Goal: Task Accomplishment & Management: Manage account settings

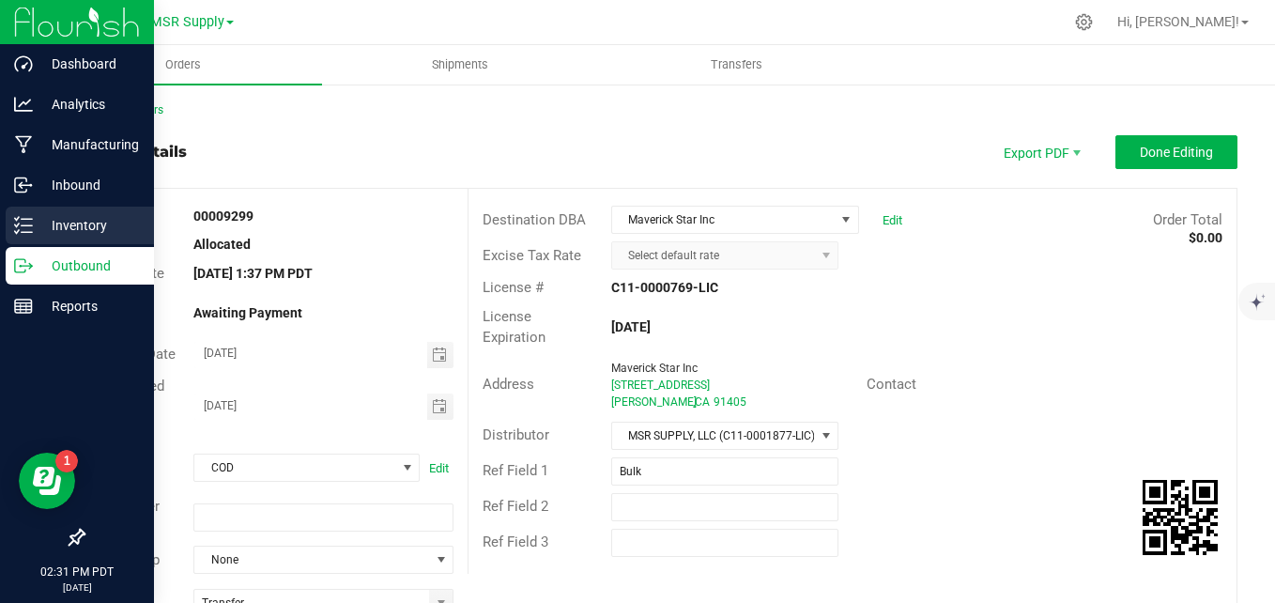
click at [27, 225] on line at bounding box center [27, 225] width 10 height 0
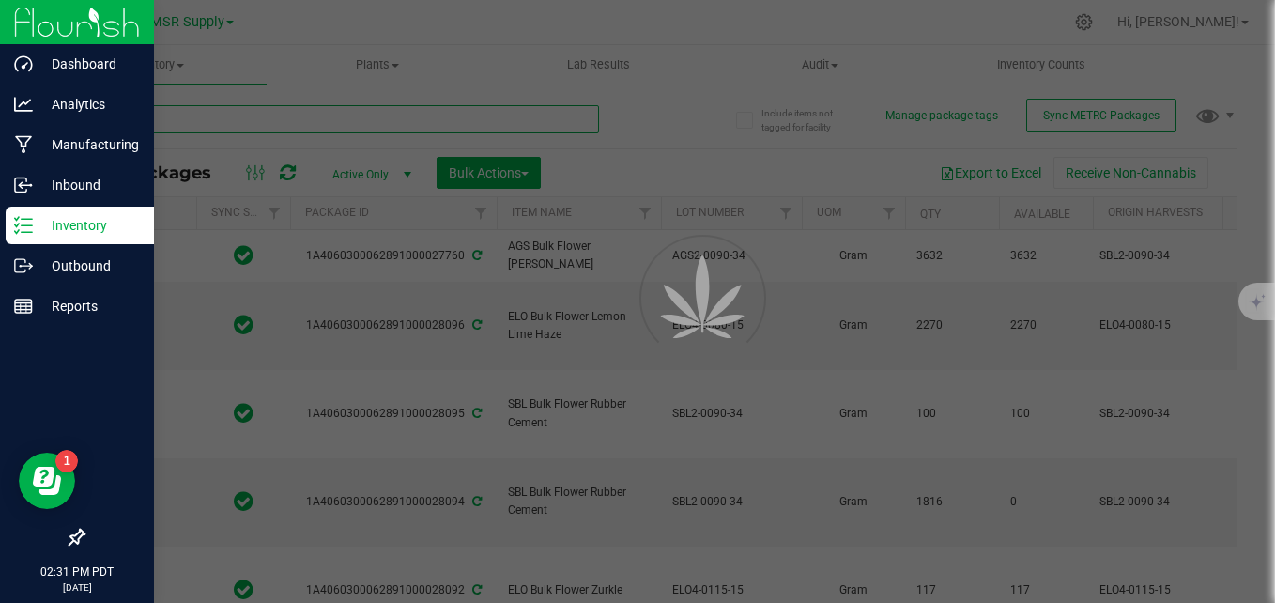
click at [245, 114] on input "text" at bounding box center [341, 119] width 516 height 28
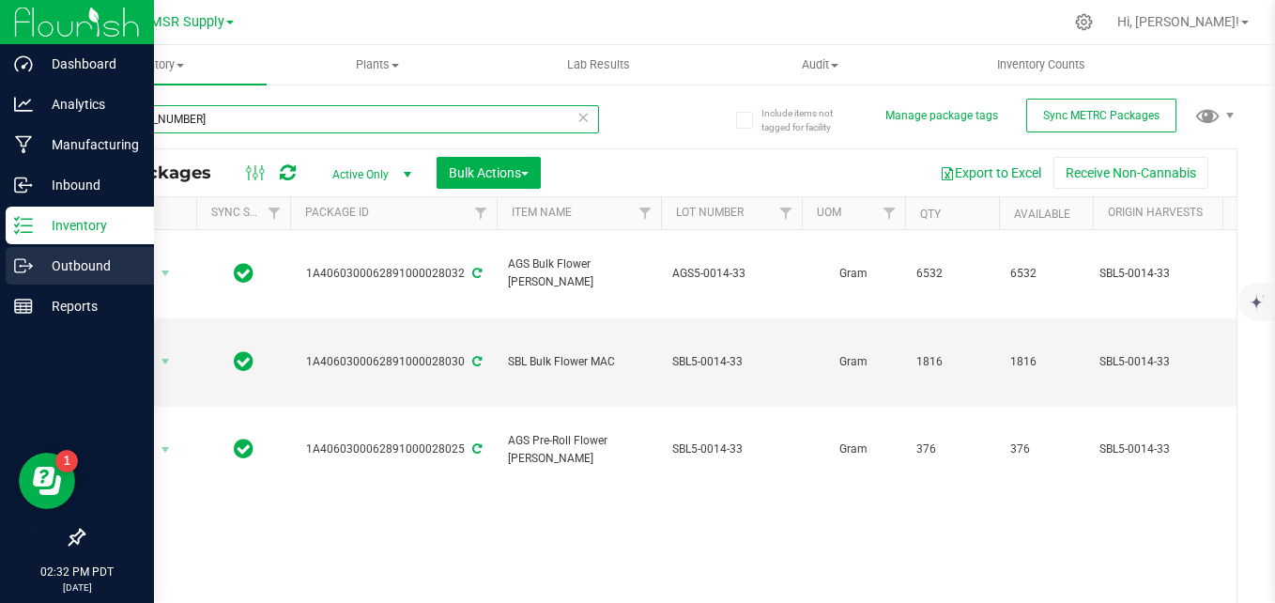
type input "[PHONE_NUMBER]"
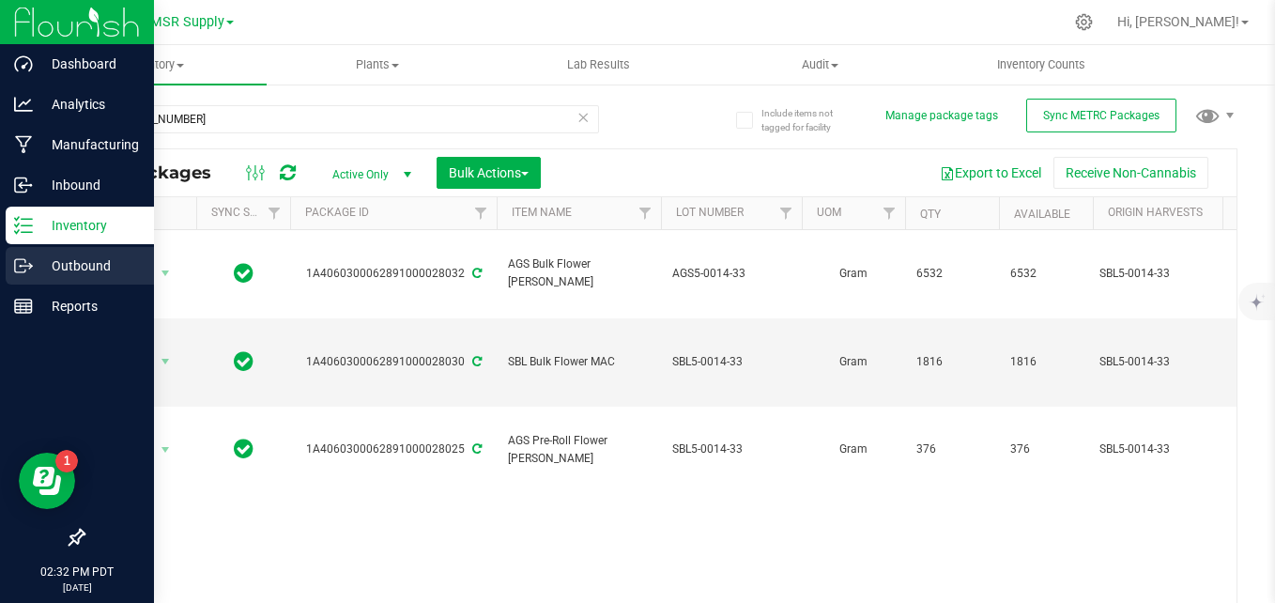
click at [78, 260] on p "Outbound" at bounding box center [89, 265] width 113 height 23
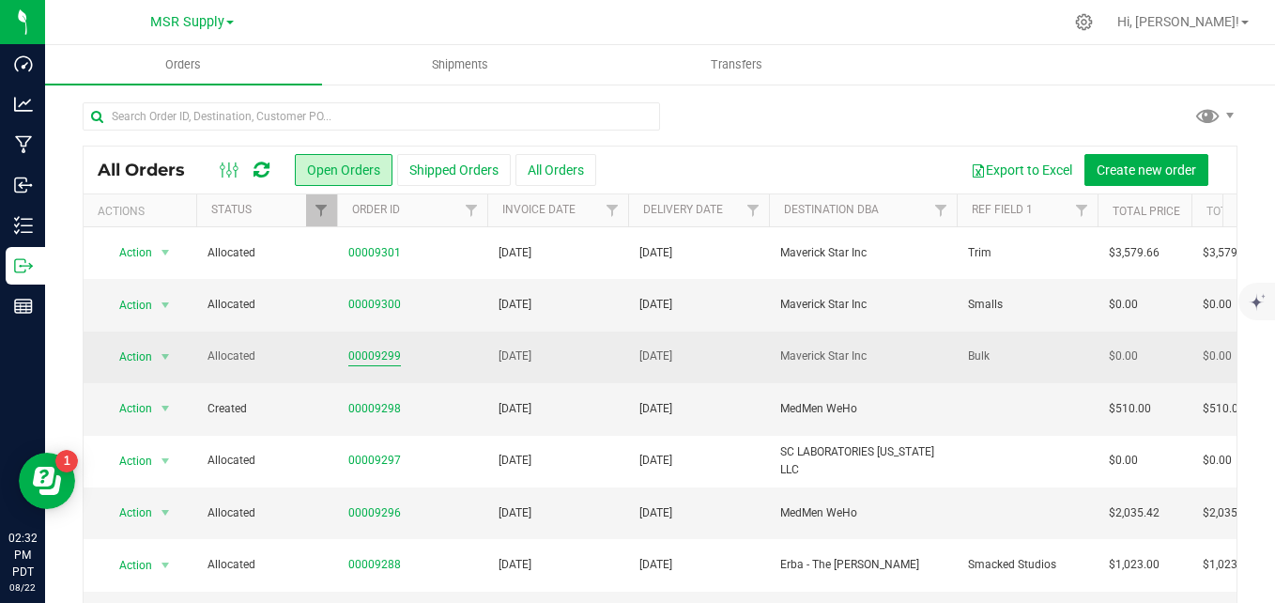
click at [356, 351] on link "00009299" at bounding box center [374, 356] width 53 height 18
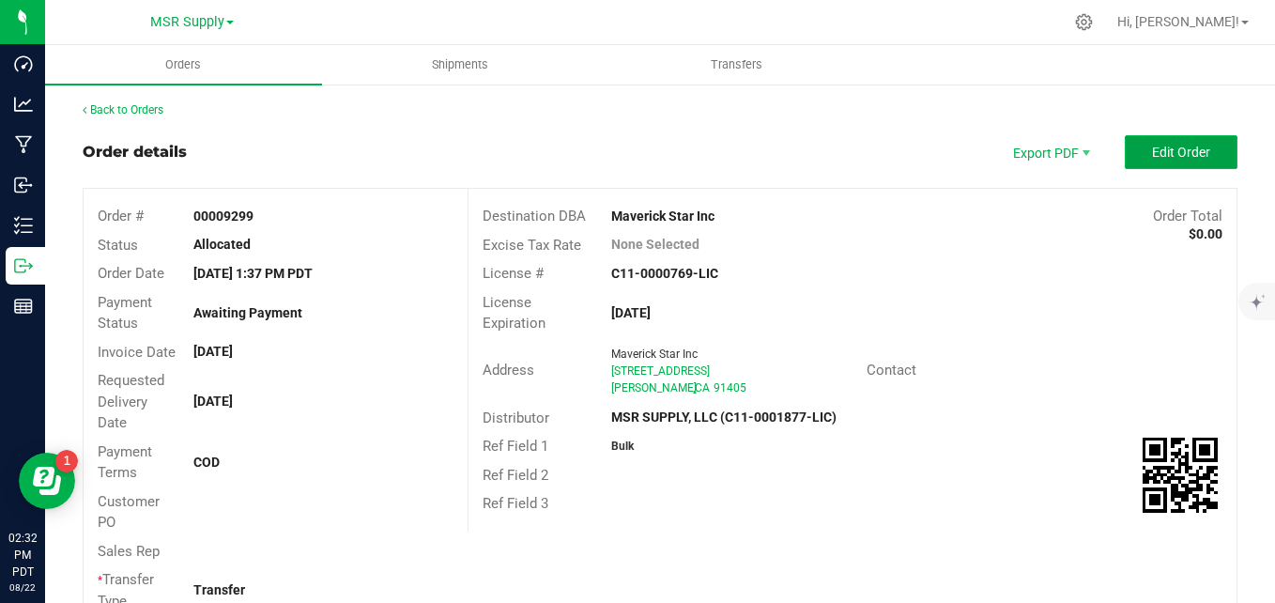
click at [1153, 155] on span "Edit Order" at bounding box center [1181, 152] width 58 height 15
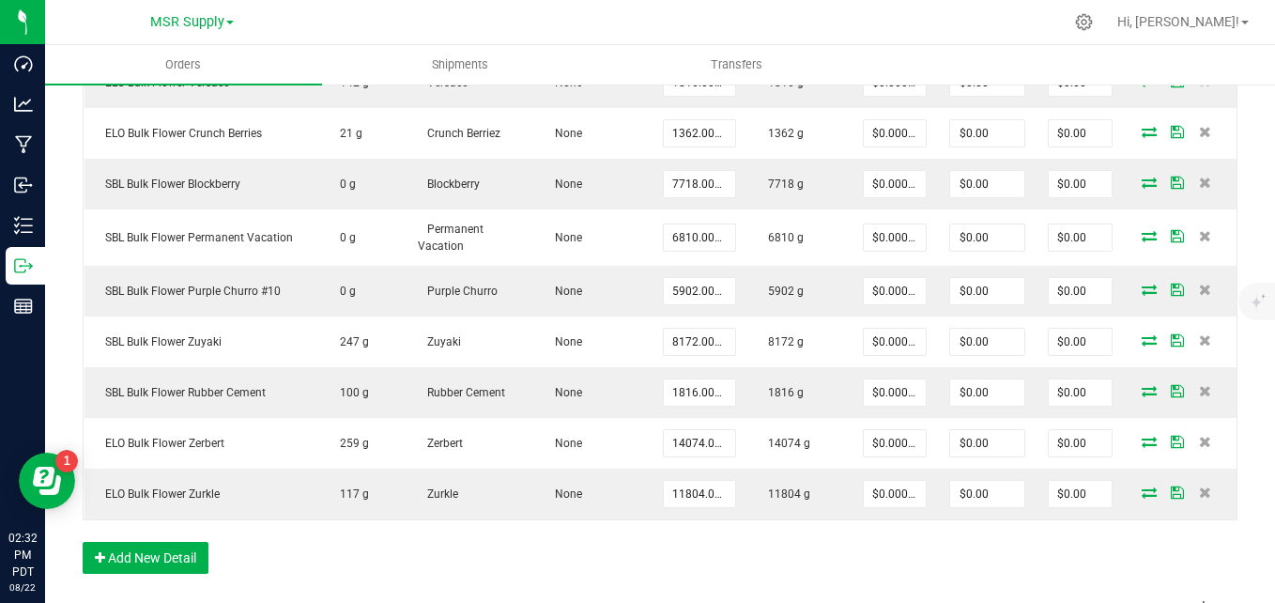
scroll to position [939, 0]
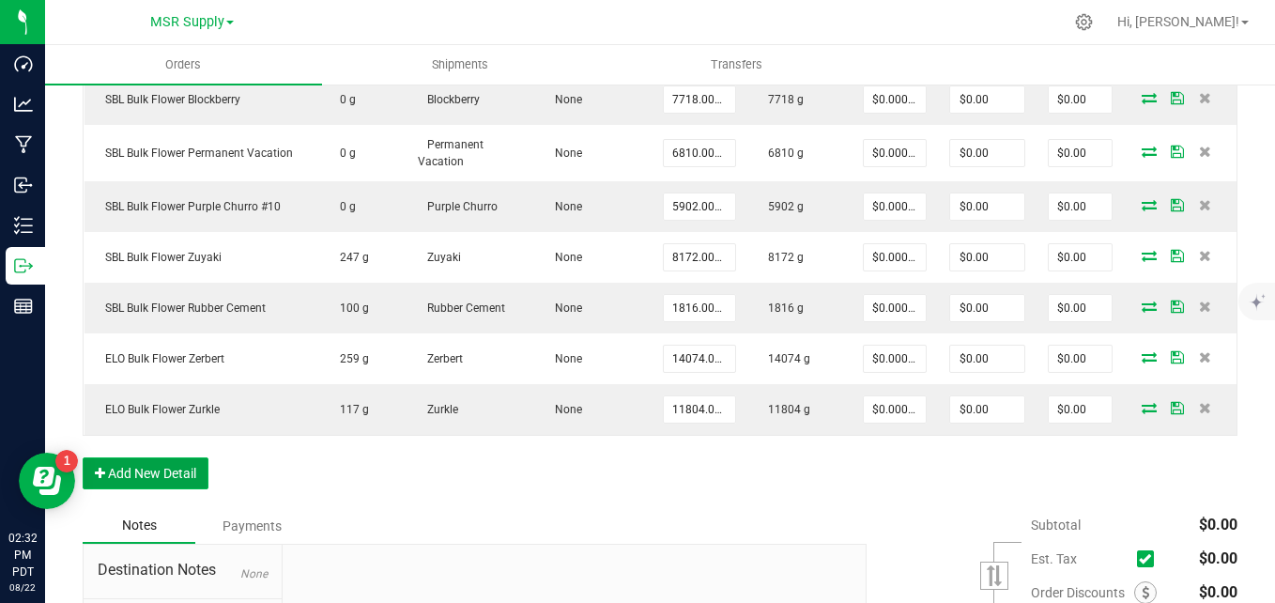
click at [176, 470] on button "Add New Detail" at bounding box center [146, 473] width 126 height 32
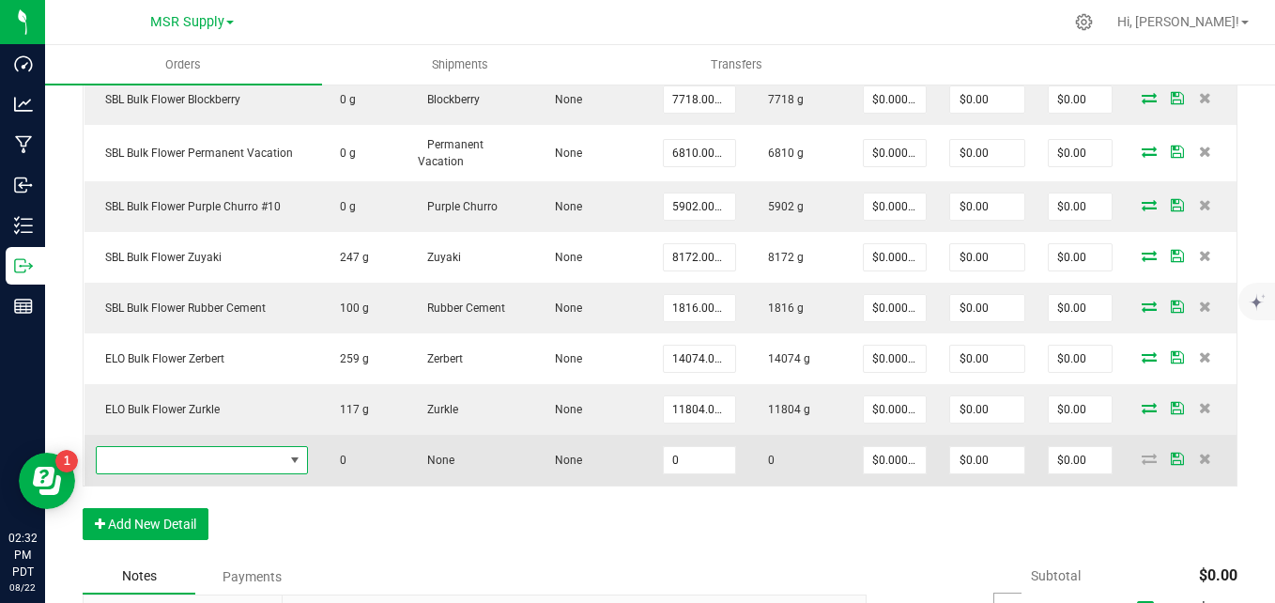
click at [191, 456] on span "NO DATA FOUND" at bounding box center [190, 460] width 187 height 26
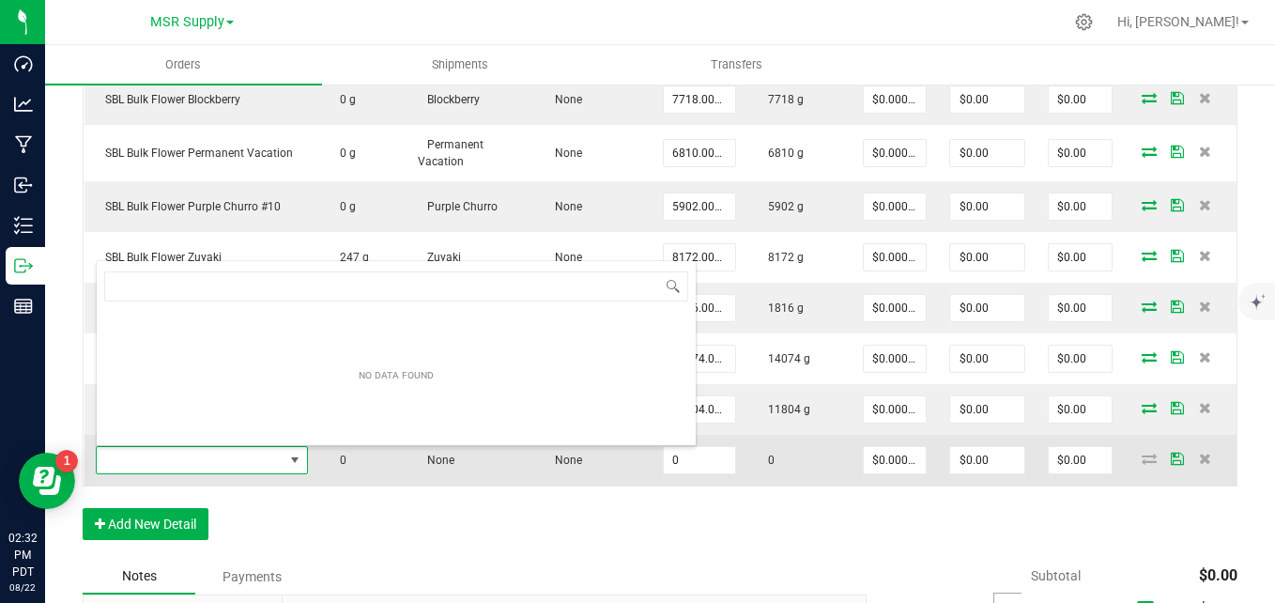
scroll to position [28, 212]
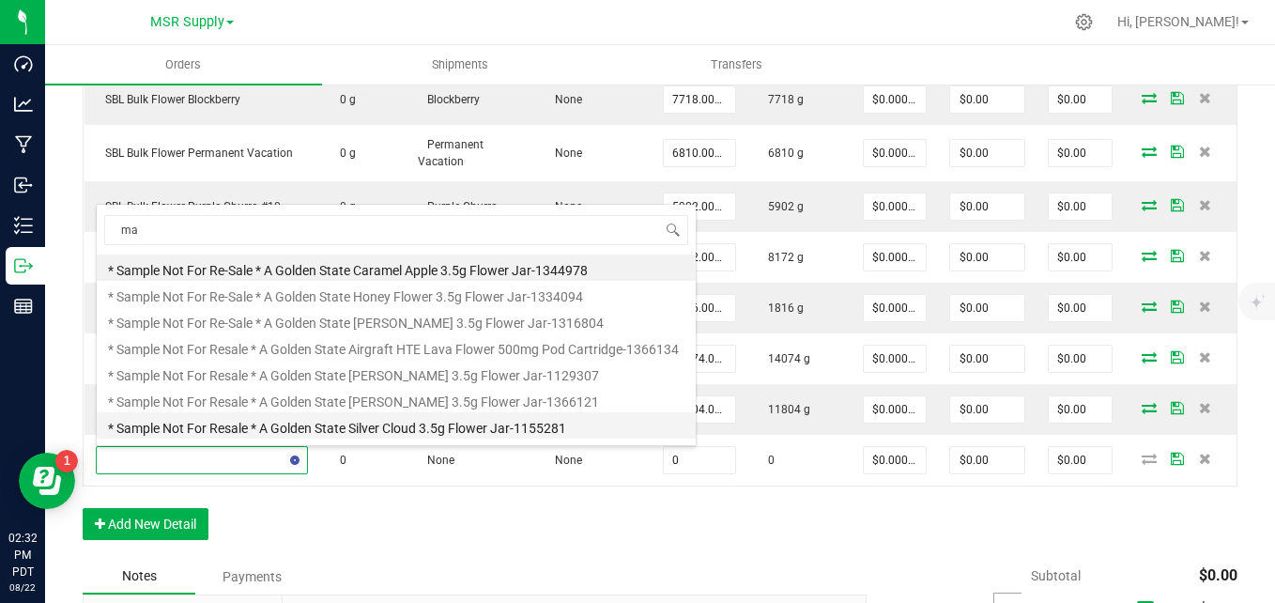
type input "mac"
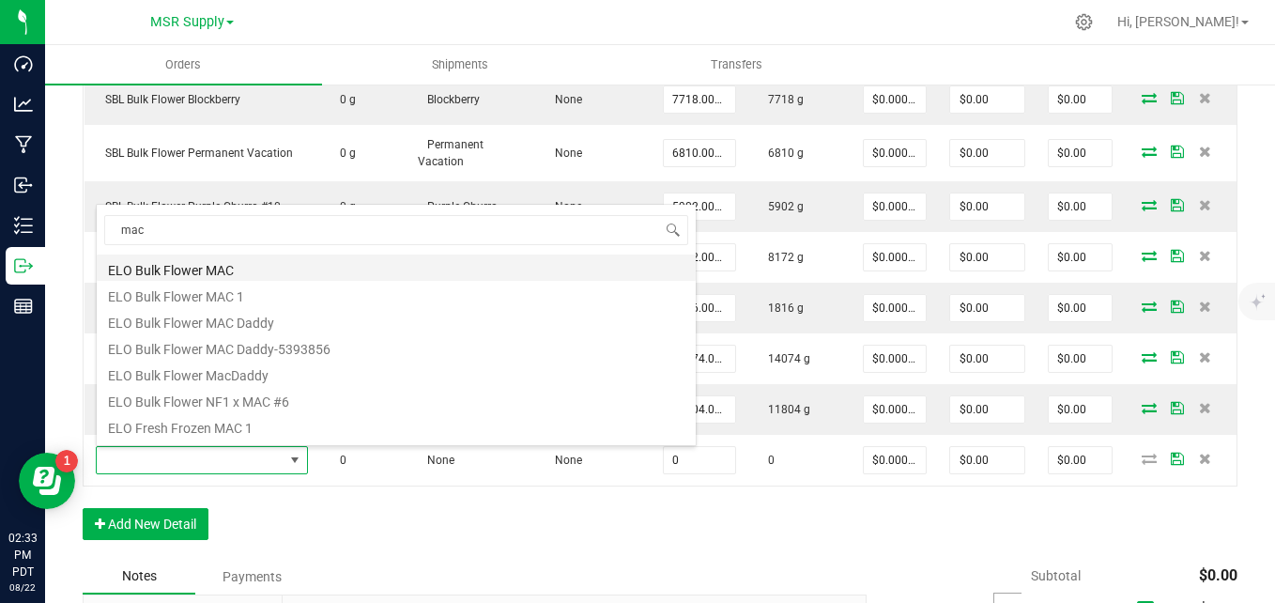
click at [270, 266] on li "ELO Bulk Flower MAC" at bounding box center [396, 267] width 599 height 26
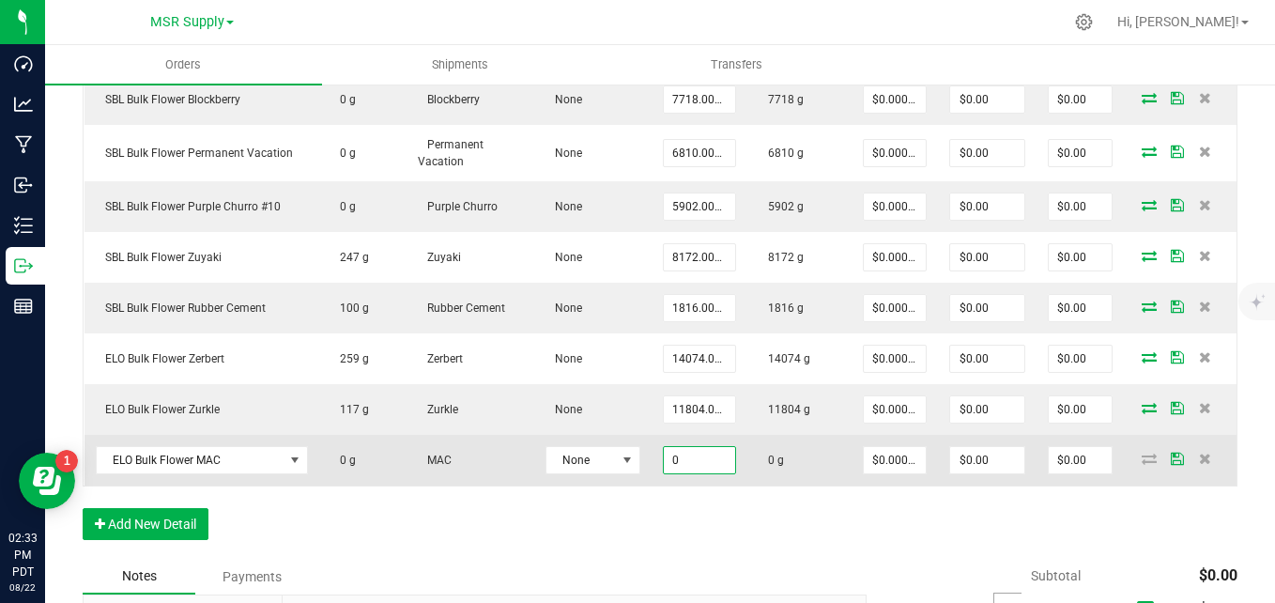
click at [714, 456] on input "0" at bounding box center [699, 460] width 71 height 26
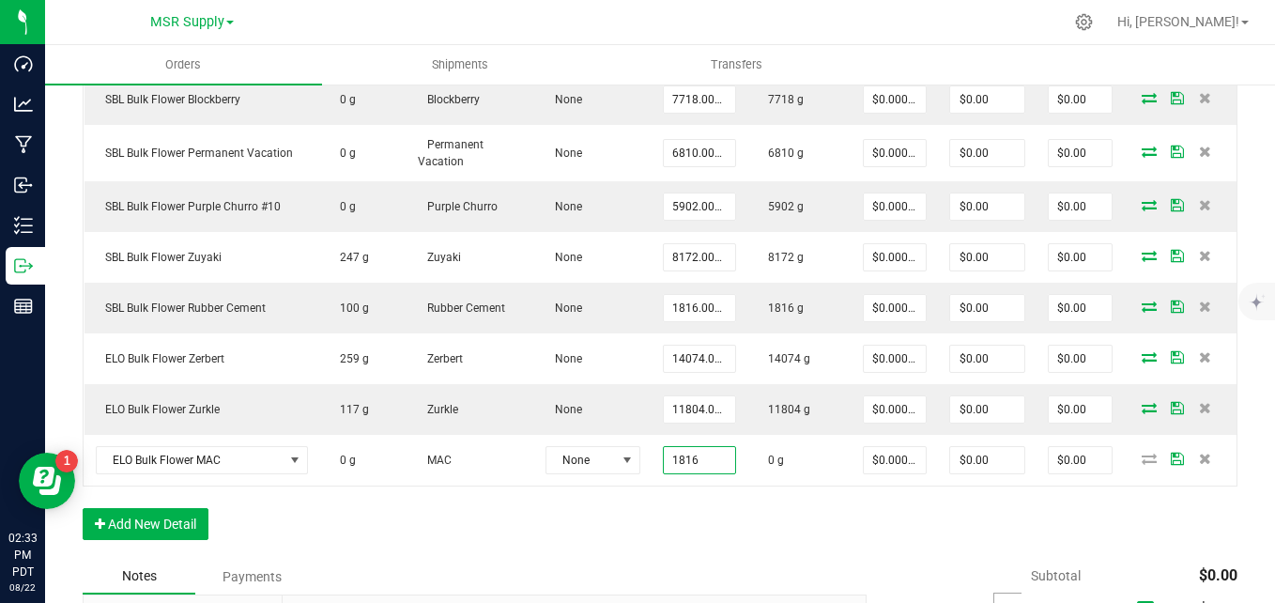
type input "1816.0000 g"
click at [735, 530] on div "Order Details Print All Labels Item Sellable Strain Lot Number Qty Ordered Qty …" at bounding box center [660, 140] width 1155 height 837
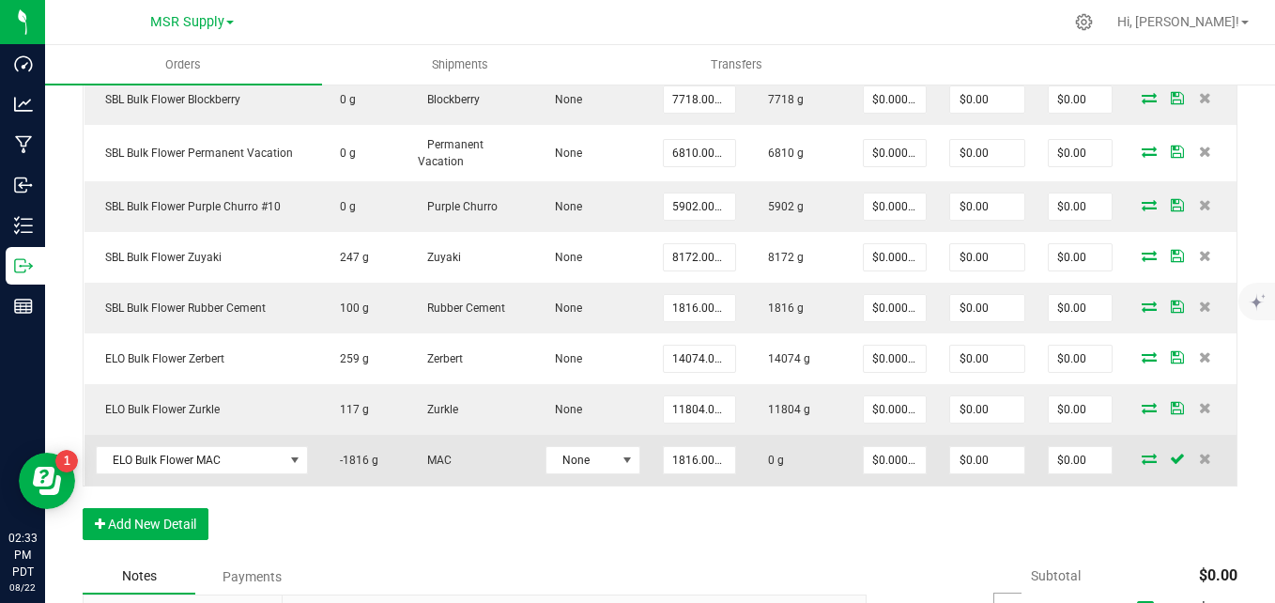
click at [1142, 458] on icon at bounding box center [1149, 458] width 15 height 11
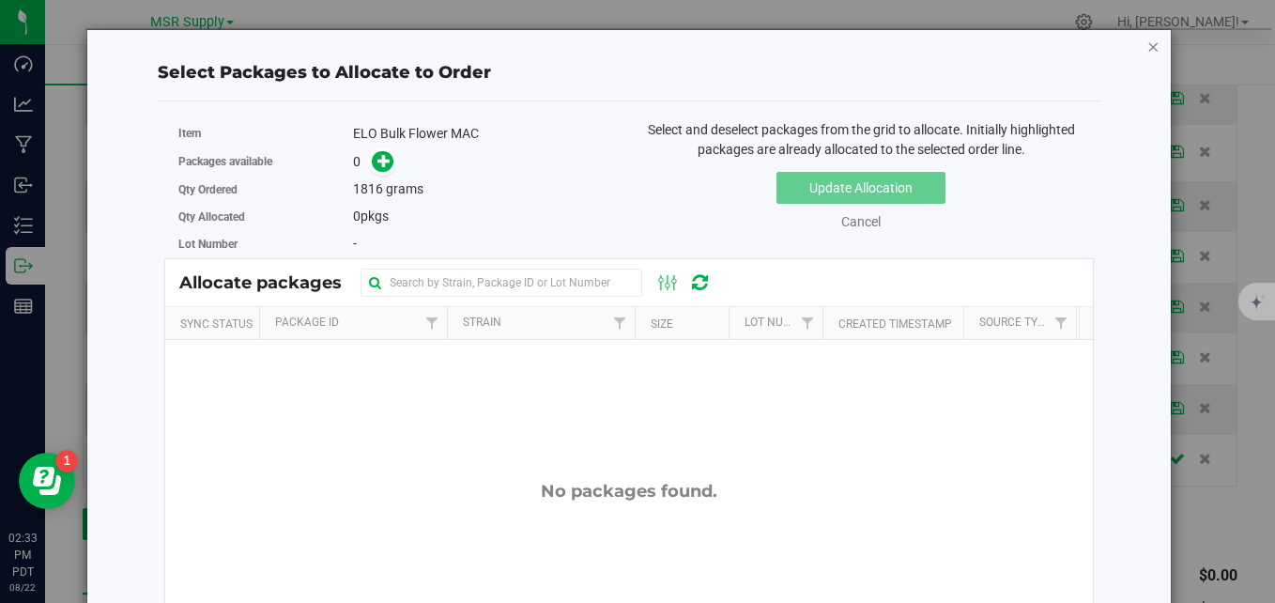
click at [1146, 49] on icon "button" at bounding box center [1152, 46] width 13 height 23
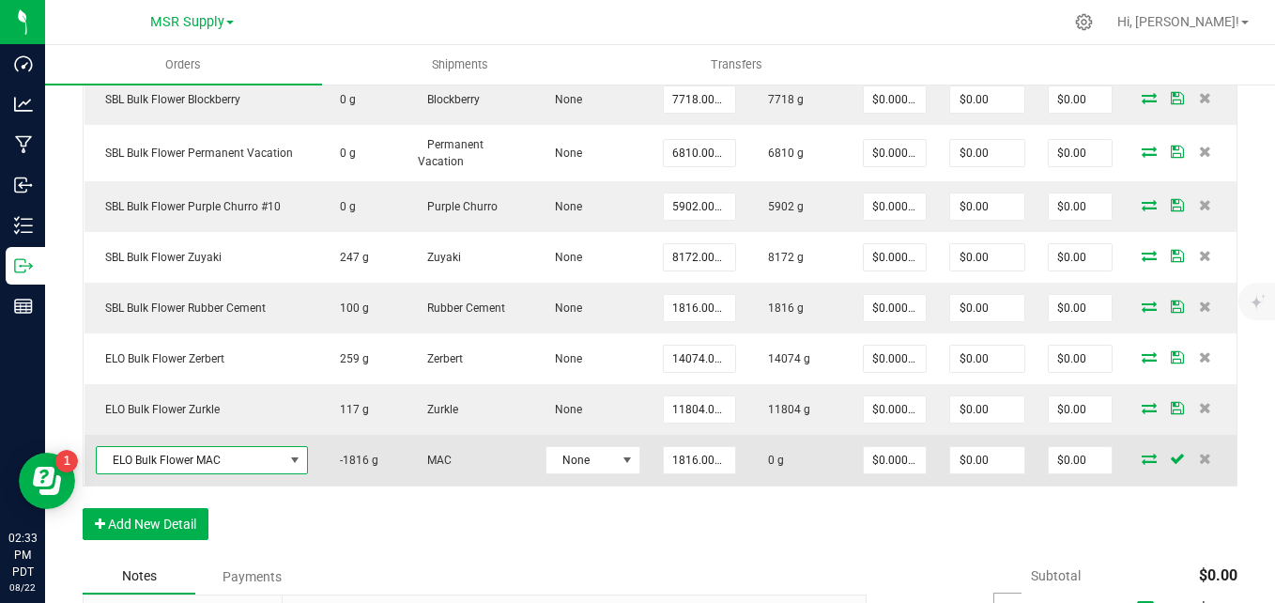
click at [206, 446] on span "ELO Bulk Flower MAC" at bounding box center [202, 460] width 212 height 28
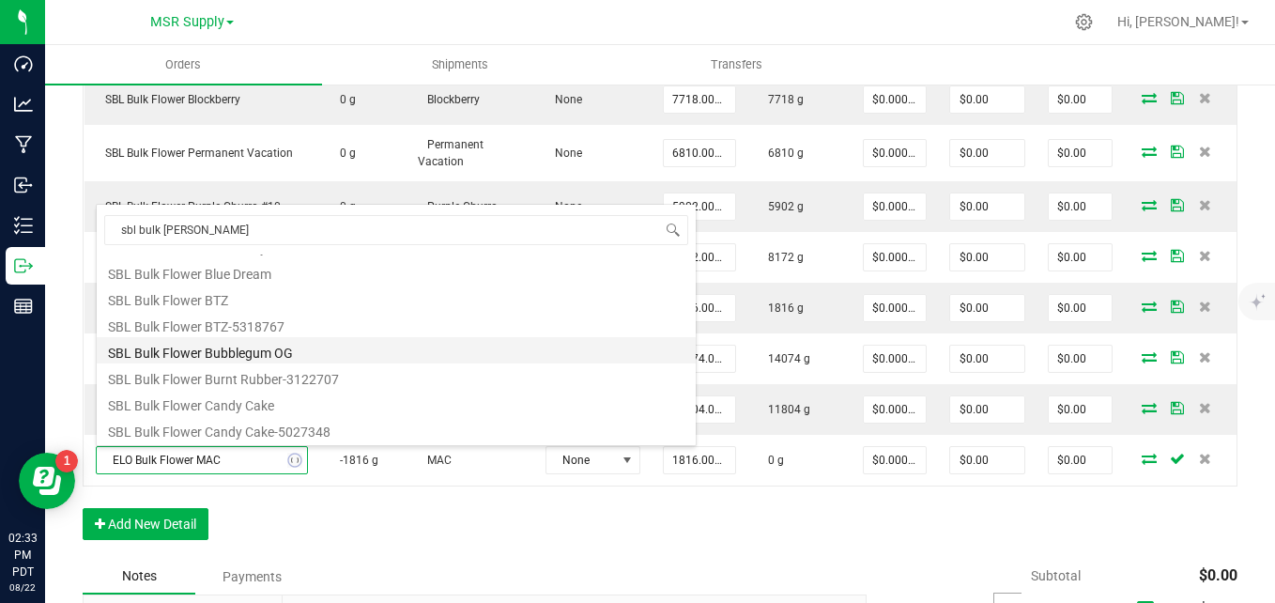
scroll to position [0, 0]
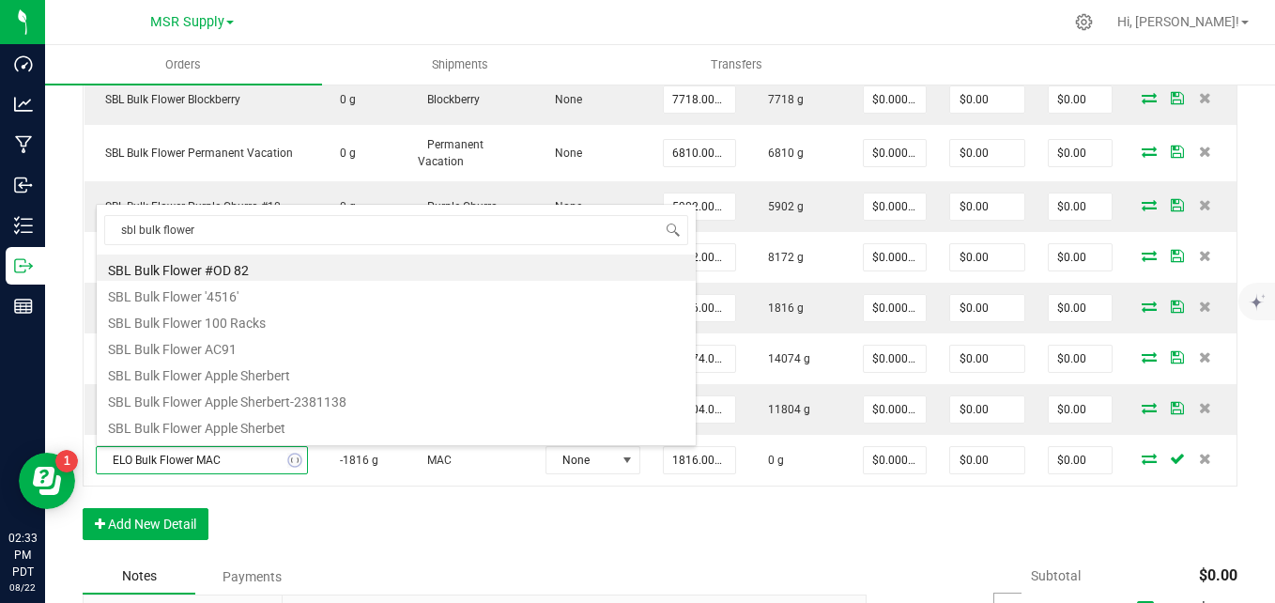
type input "sbl bulk flower m"
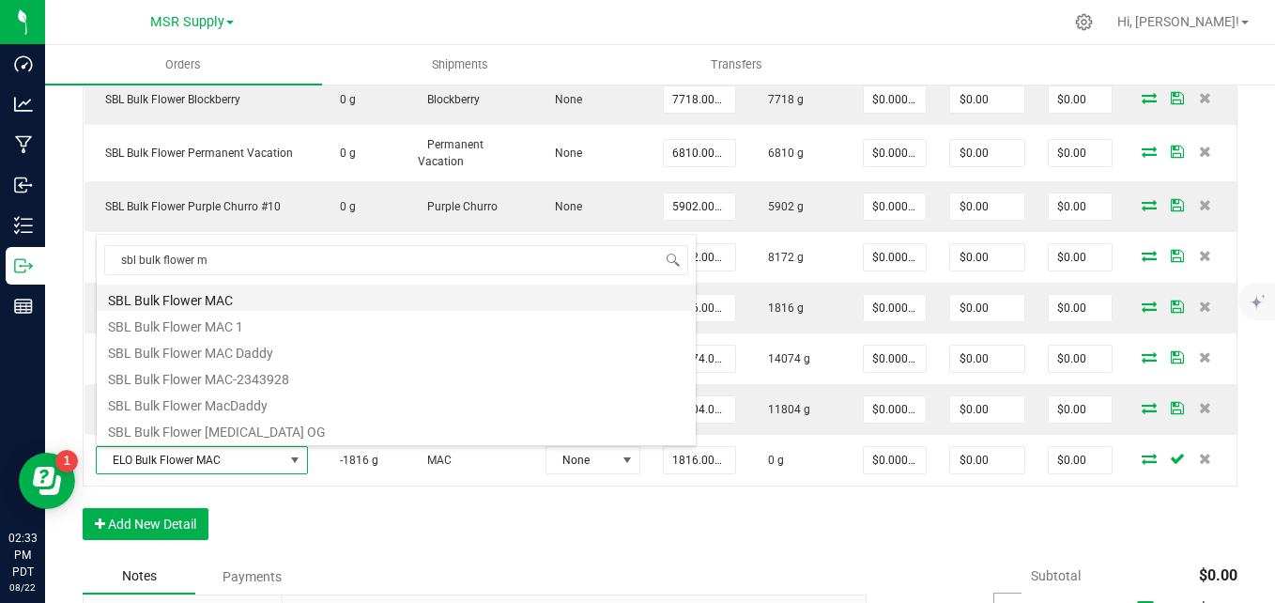
click at [252, 292] on li "SBL Bulk Flower MAC" at bounding box center [396, 297] width 599 height 26
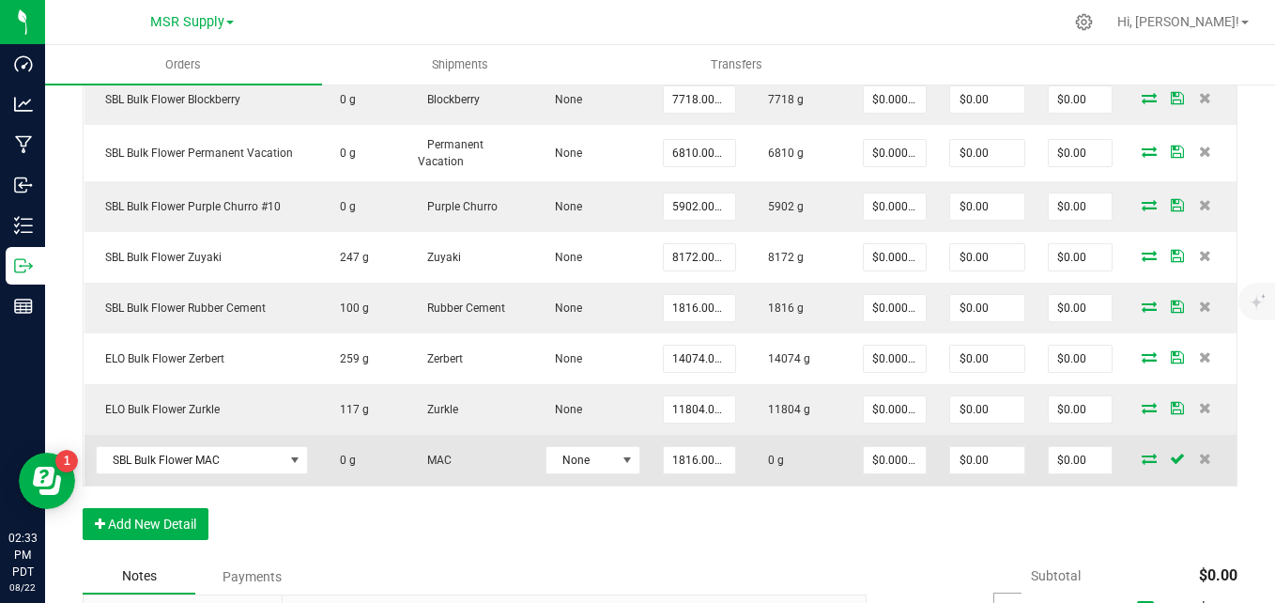
click at [1142, 458] on icon at bounding box center [1149, 458] width 15 height 11
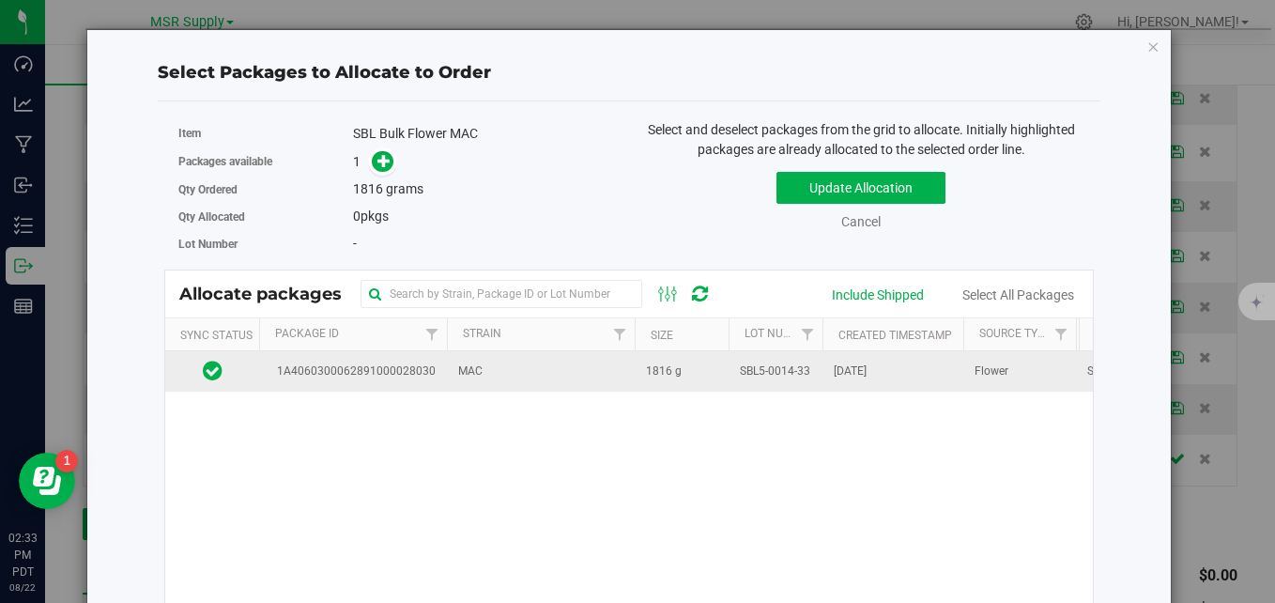
click at [580, 376] on td "MAC" at bounding box center [541, 371] width 188 height 40
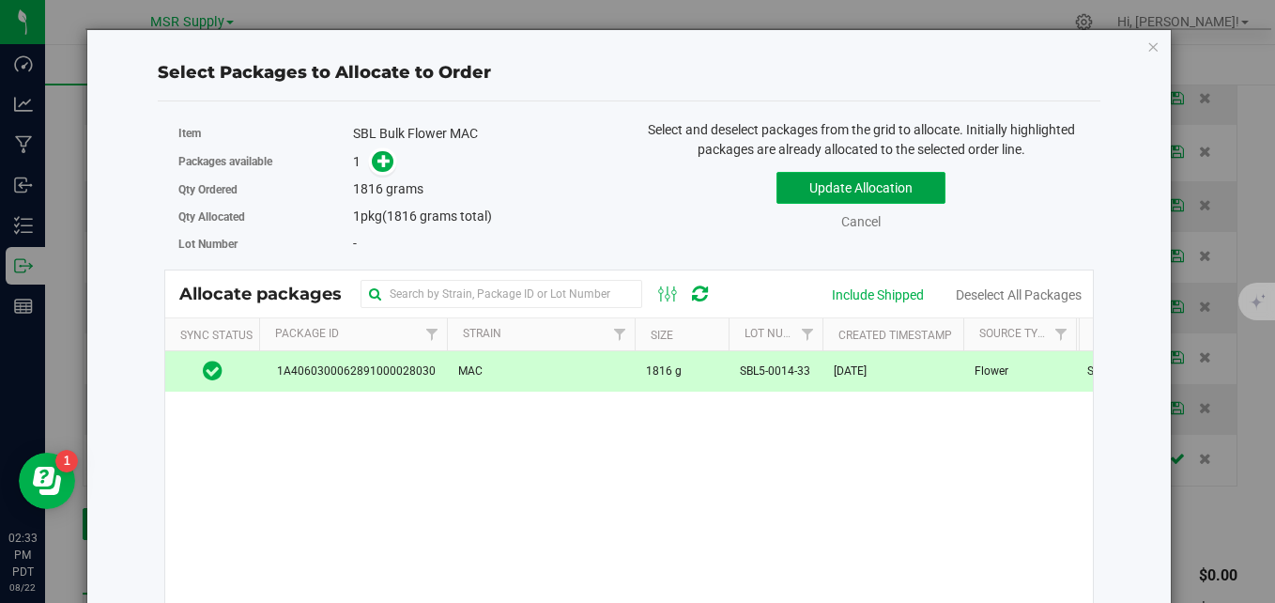
click at [797, 185] on button "Update Allocation" at bounding box center [860, 188] width 169 height 32
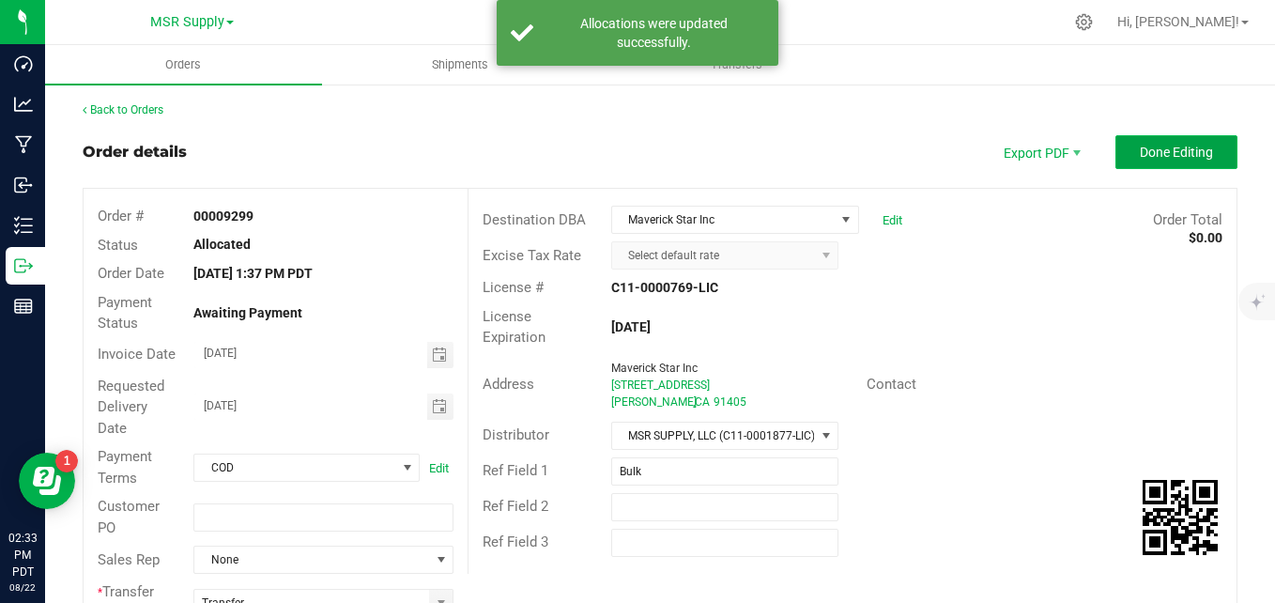
click at [1186, 138] on button "Done Editing" at bounding box center [1176, 152] width 122 height 34
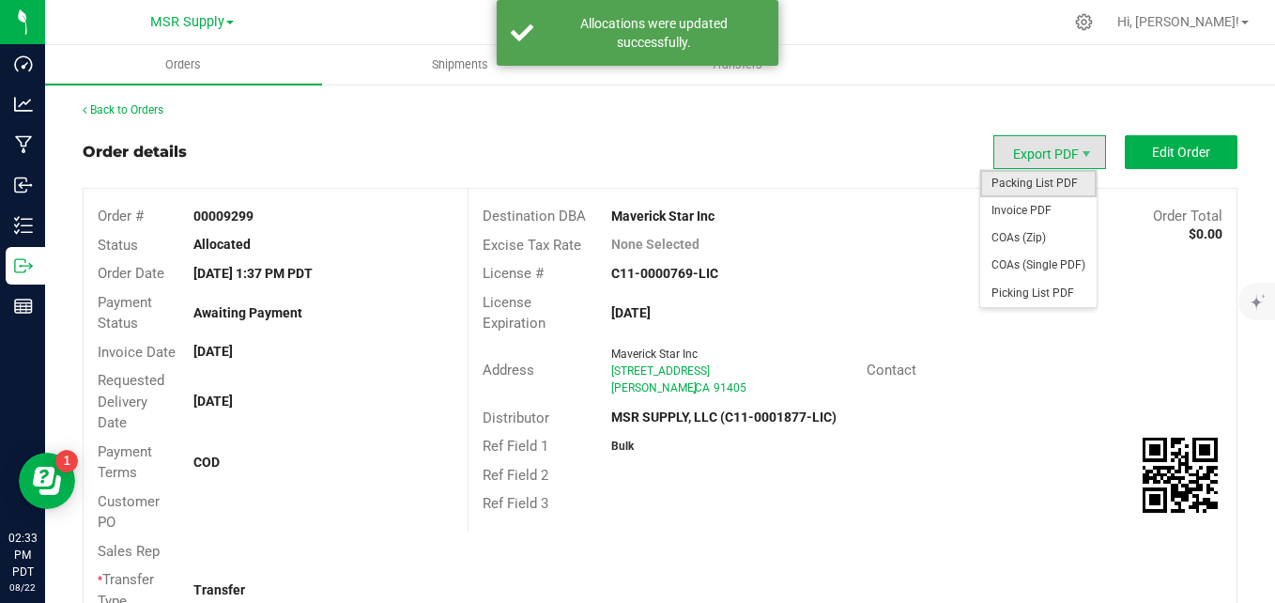
click at [1030, 180] on span "Packing List PDF" at bounding box center [1038, 183] width 116 height 27
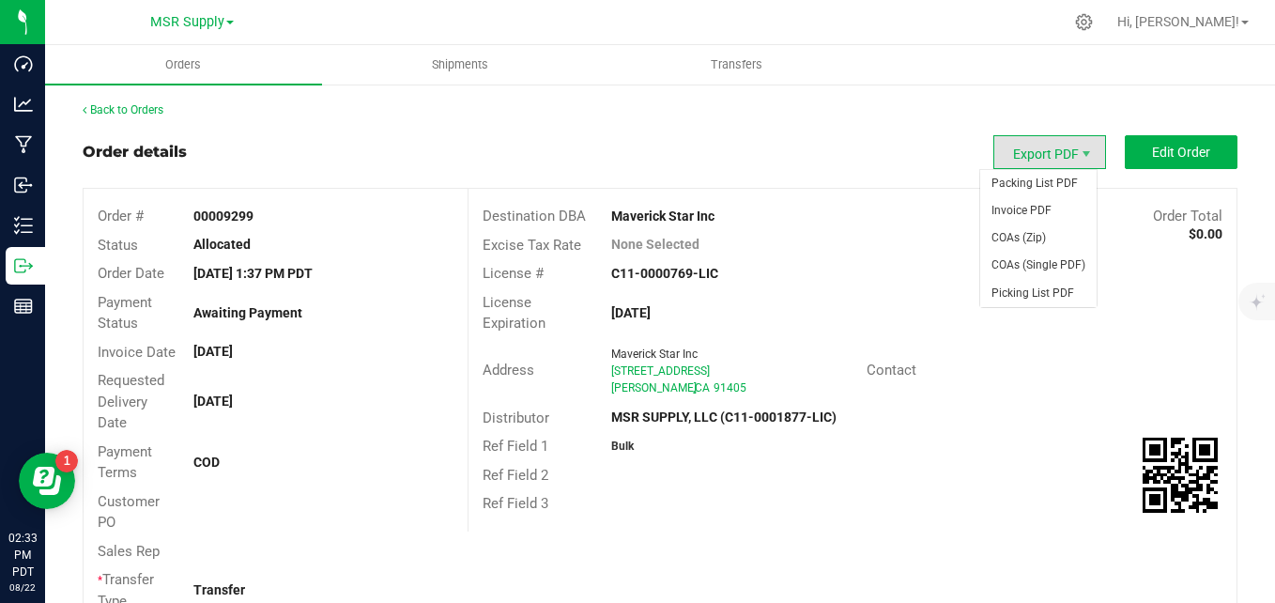
click at [1005, 157] on span "Export PDF" at bounding box center [1049, 152] width 113 height 34
click at [1012, 215] on span "Invoice PDF" at bounding box center [1038, 210] width 116 height 27
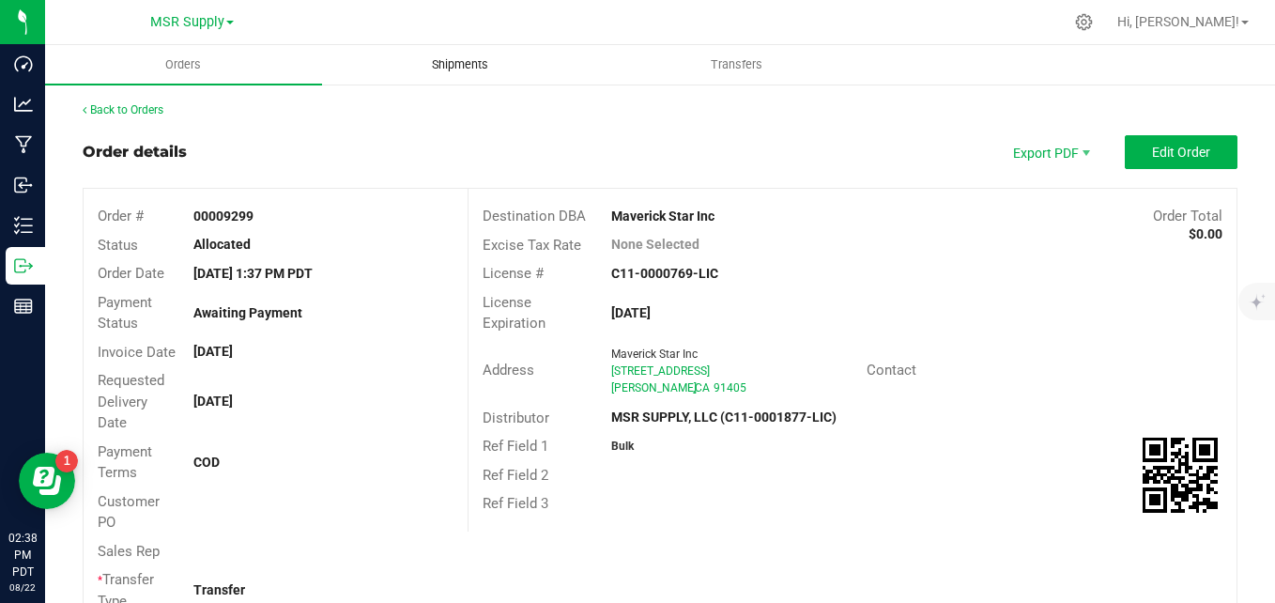
click at [422, 60] on span "Shipments" at bounding box center [460, 64] width 107 height 17
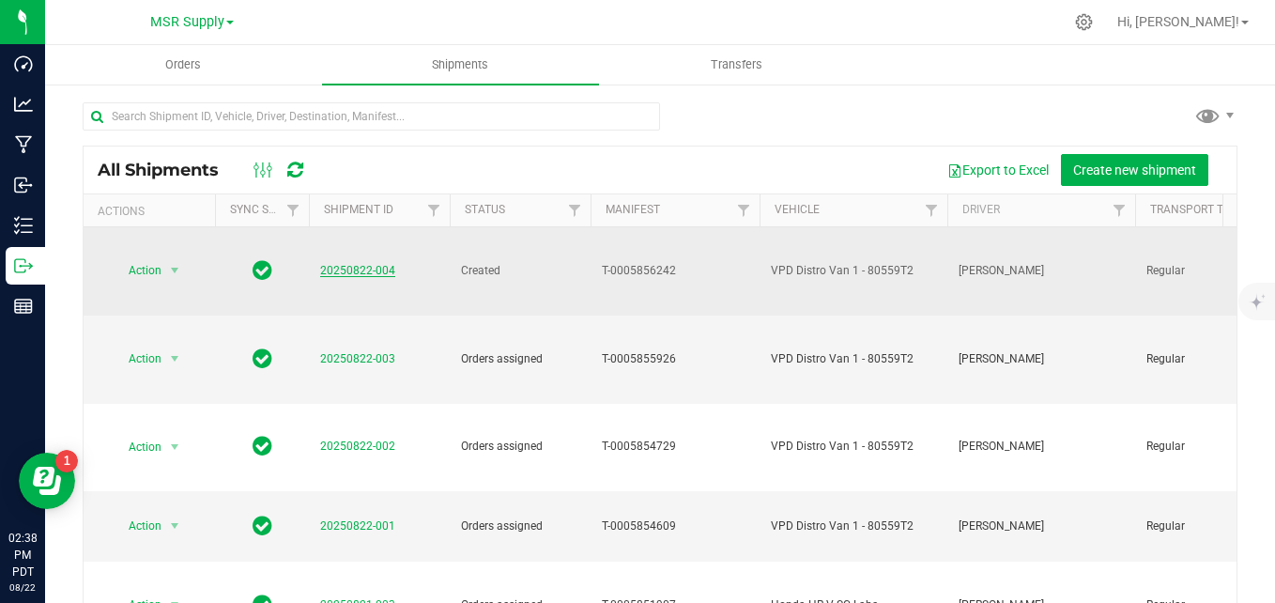
click at [357, 264] on link "20250822-004" at bounding box center [357, 270] width 75 height 13
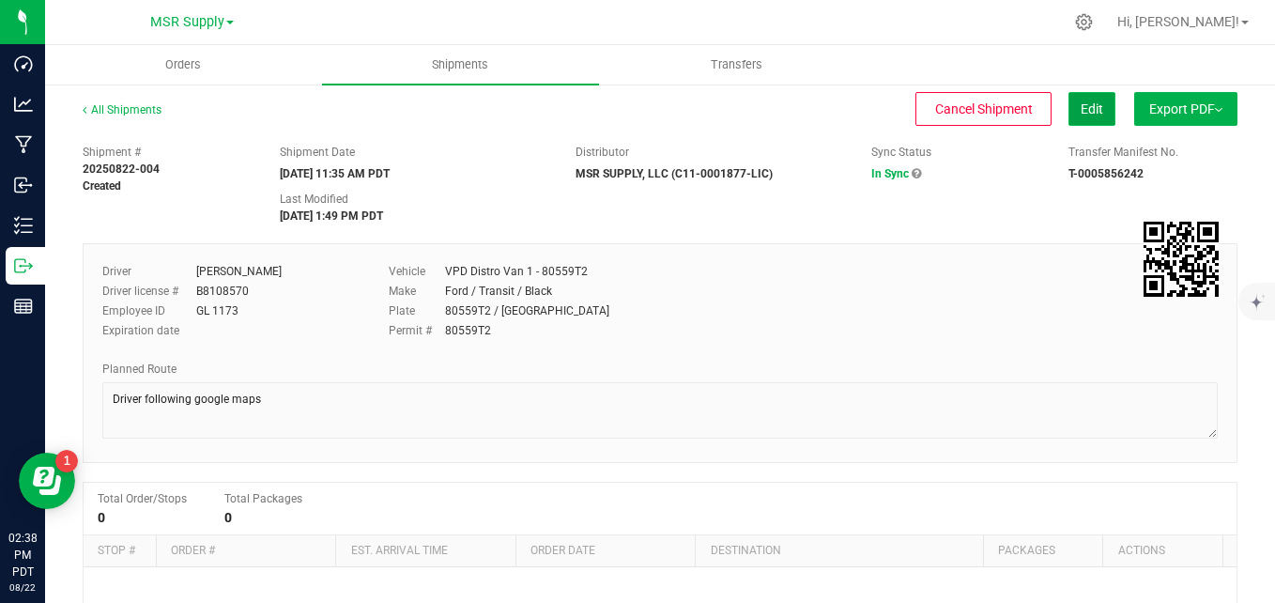
click at [1081, 115] on span "Edit" at bounding box center [1092, 108] width 23 height 15
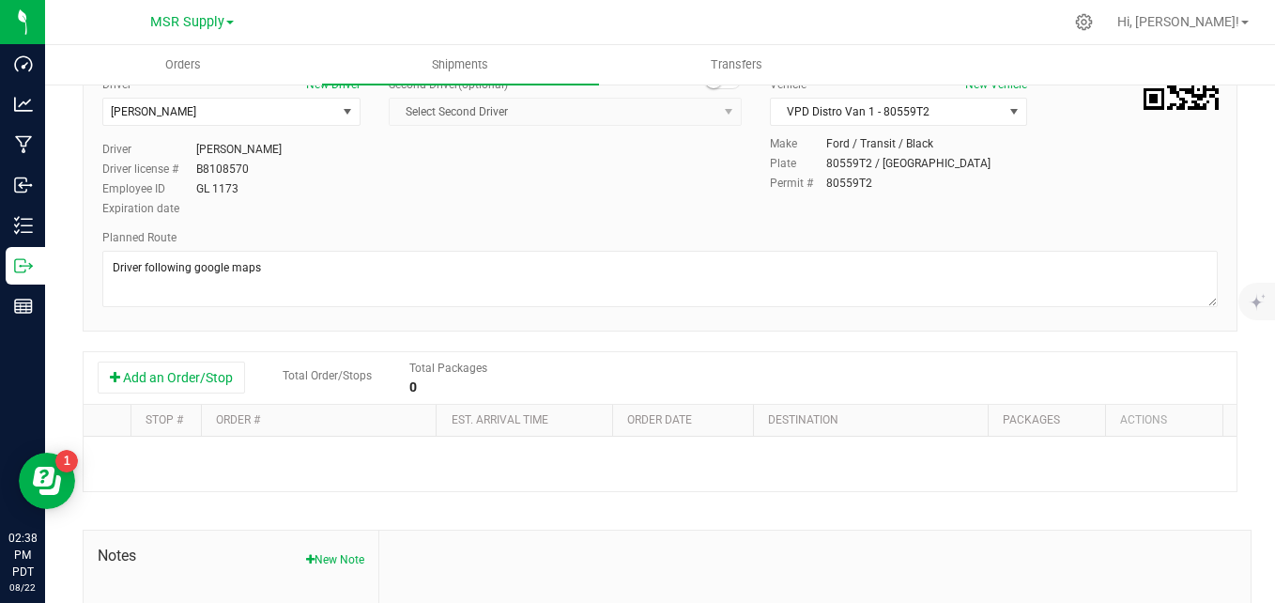
scroll to position [188, 0]
click at [235, 368] on button "Add an Order/Stop" at bounding box center [171, 377] width 147 height 32
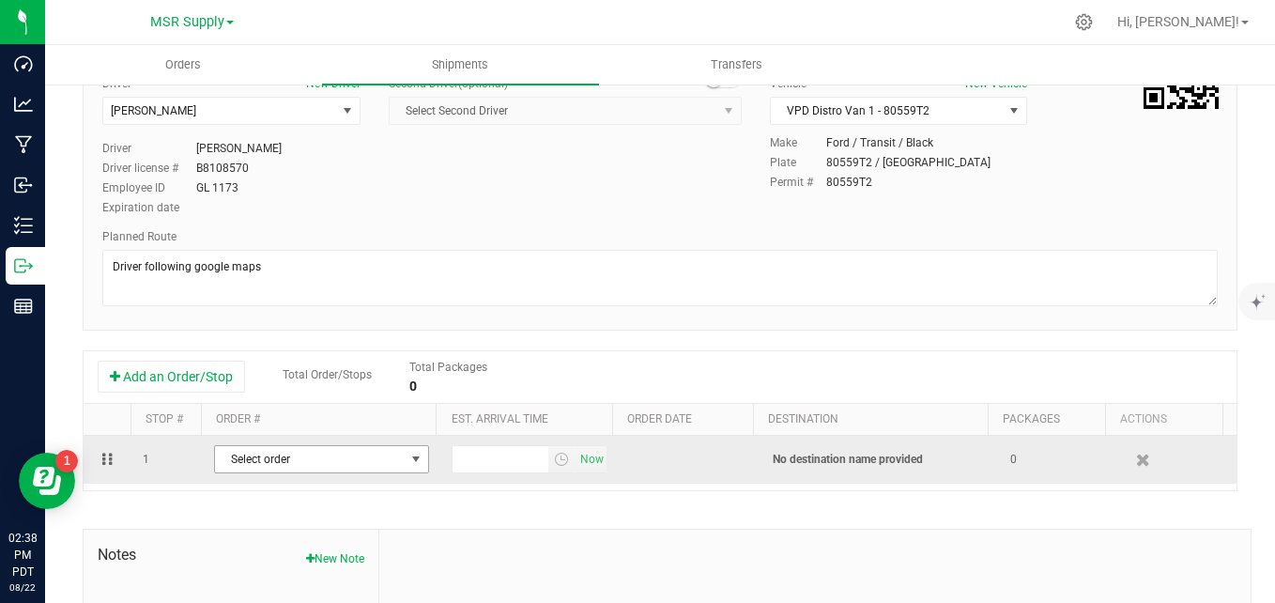
click at [355, 453] on span "Select order" at bounding box center [310, 459] width 190 height 26
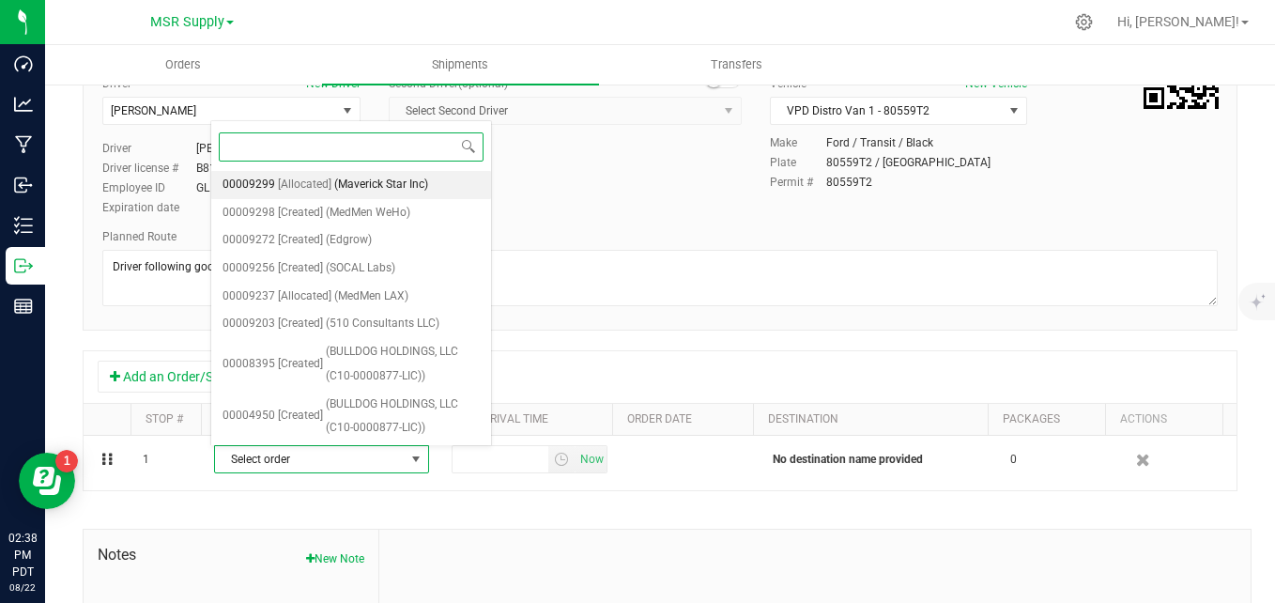
click at [392, 188] on span "(Maverick Star Inc)" at bounding box center [381, 185] width 94 height 24
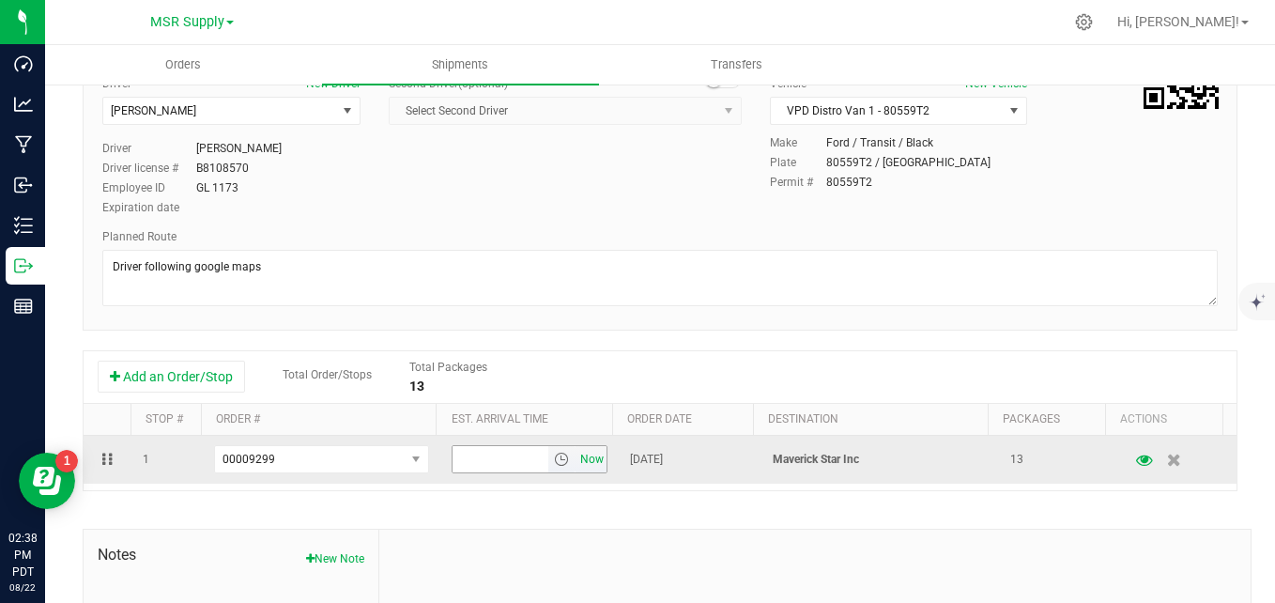
click at [576, 447] on span "Now" at bounding box center [592, 459] width 32 height 27
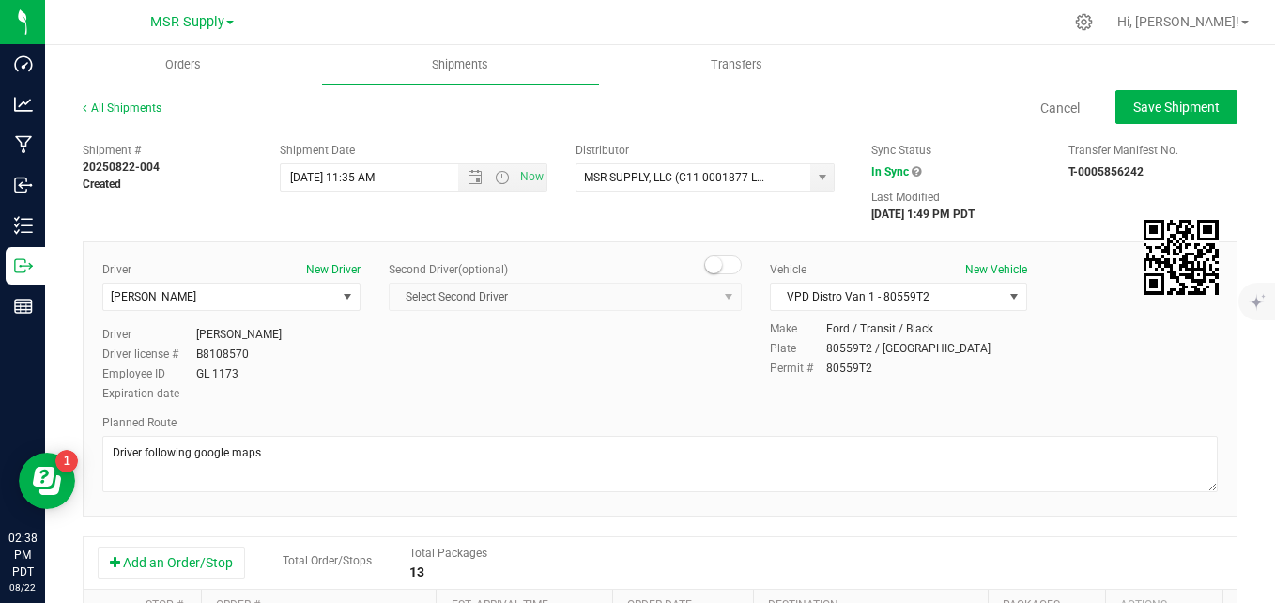
scroll to position [0, 0]
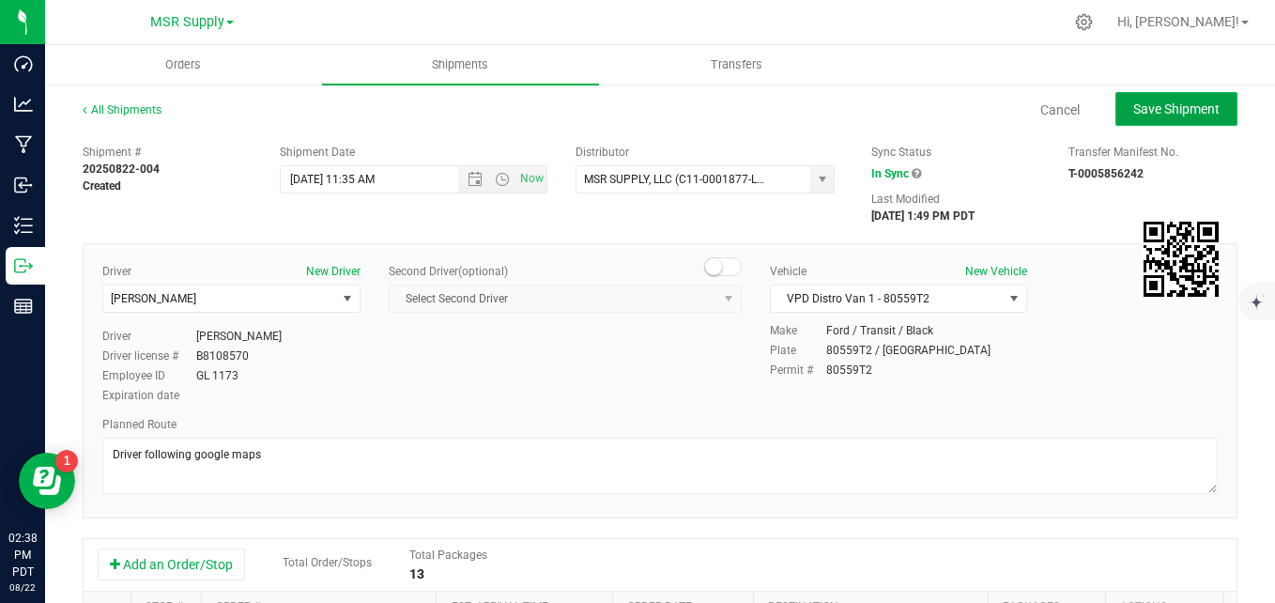
click at [1171, 113] on span "Save Shipment" at bounding box center [1176, 108] width 86 height 15
type input "[DATE] 6:35 PM"
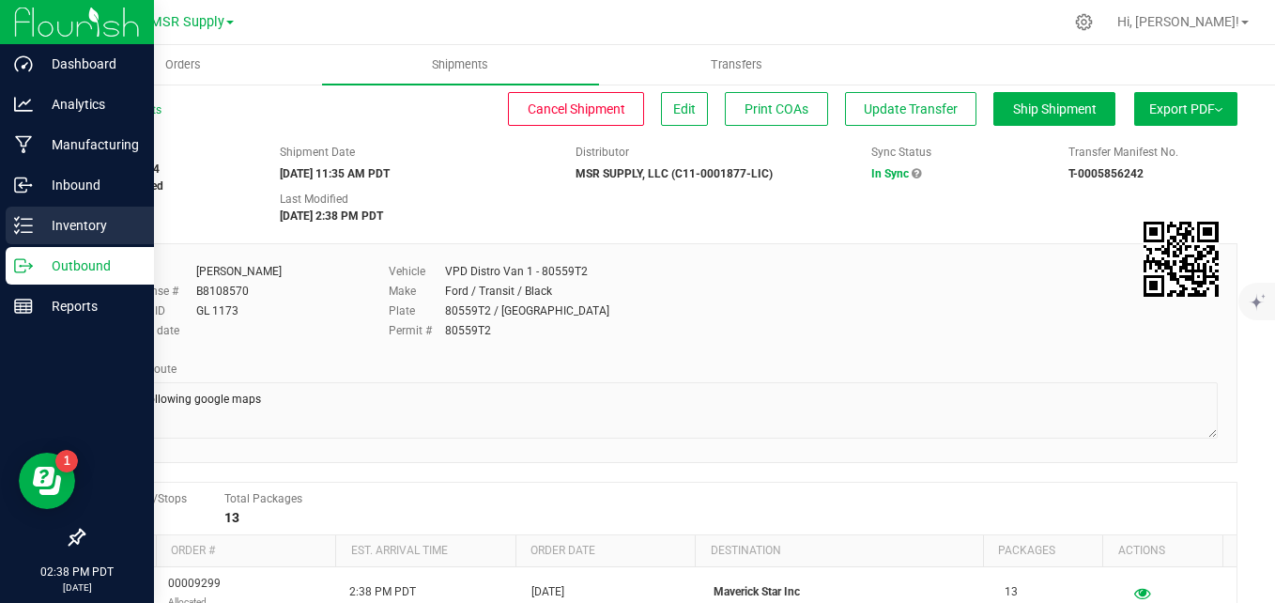
click at [25, 229] on icon at bounding box center [23, 225] width 19 height 19
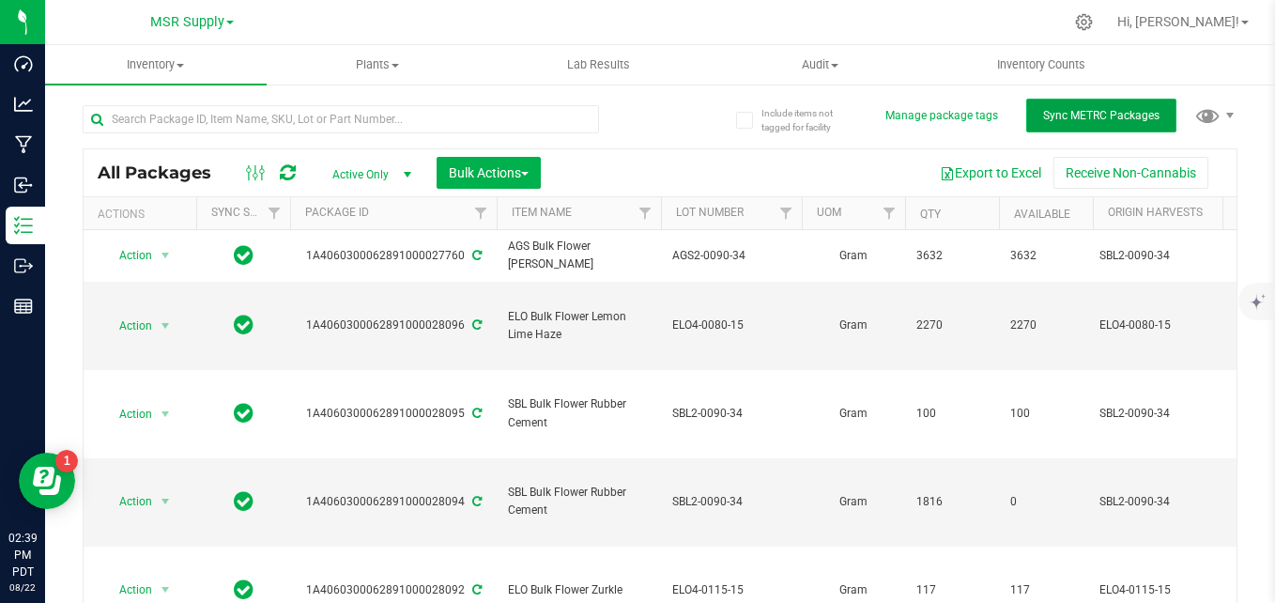
click at [1043, 115] on span "Sync METRC Packages" at bounding box center [1101, 115] width 116 height 13
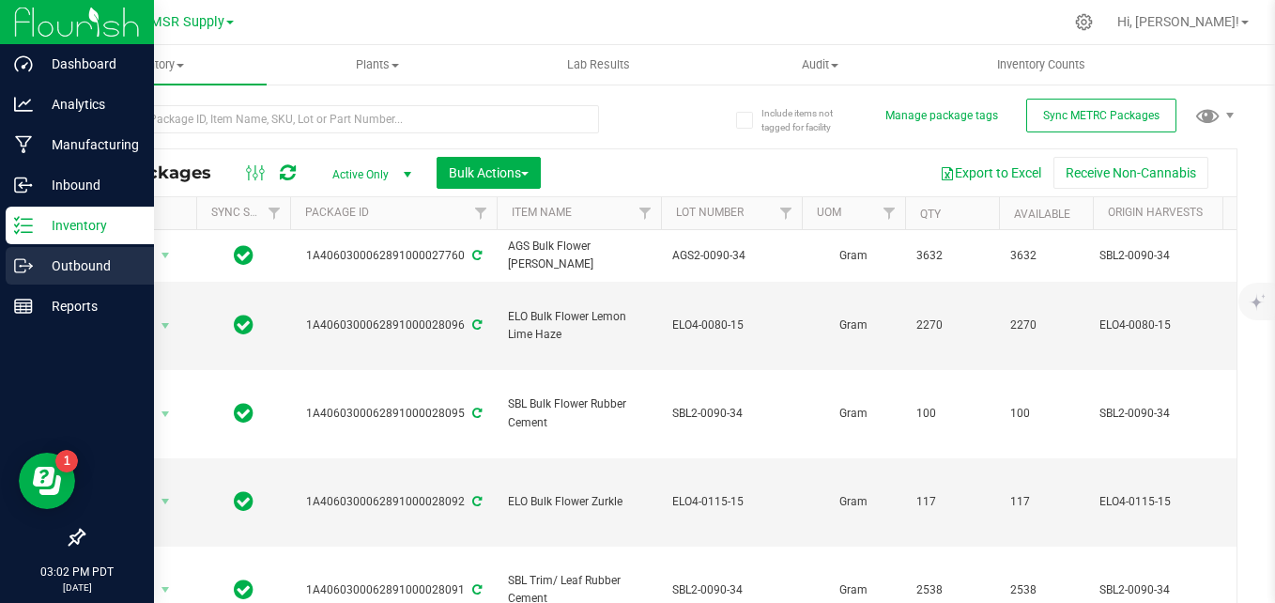
click at [39, 258] on p "Outbound" at bounding box center [89, 265] width 113 height 23
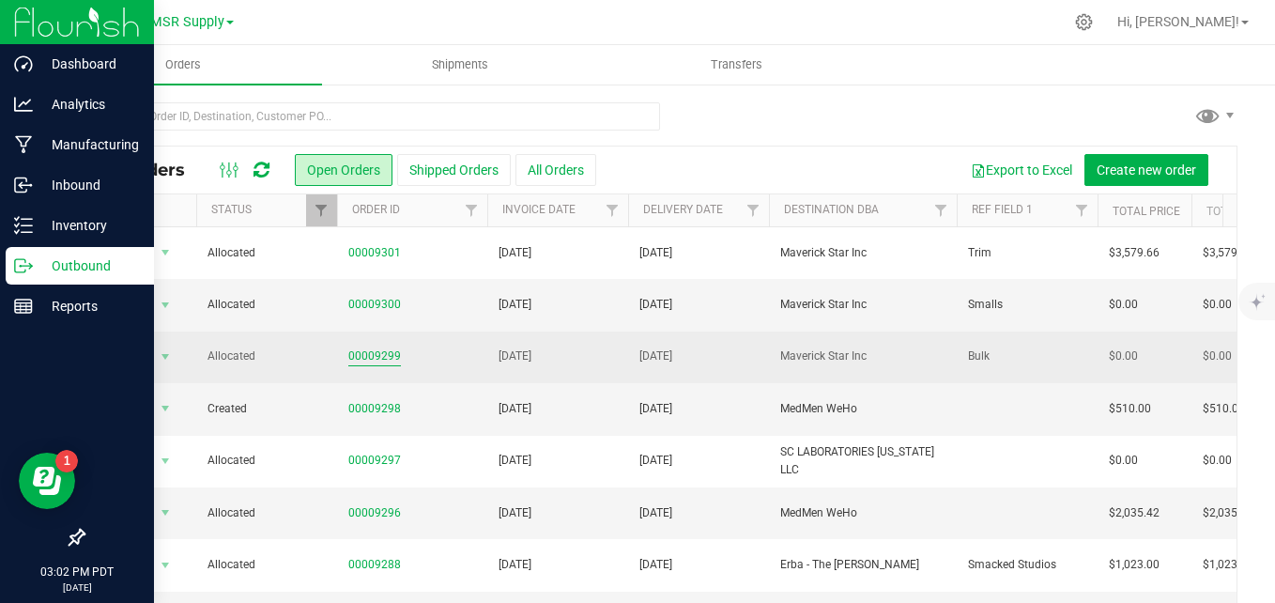
click at [363, 357] on link "00009299" at bounding box center [374, 356] width 53 height 18
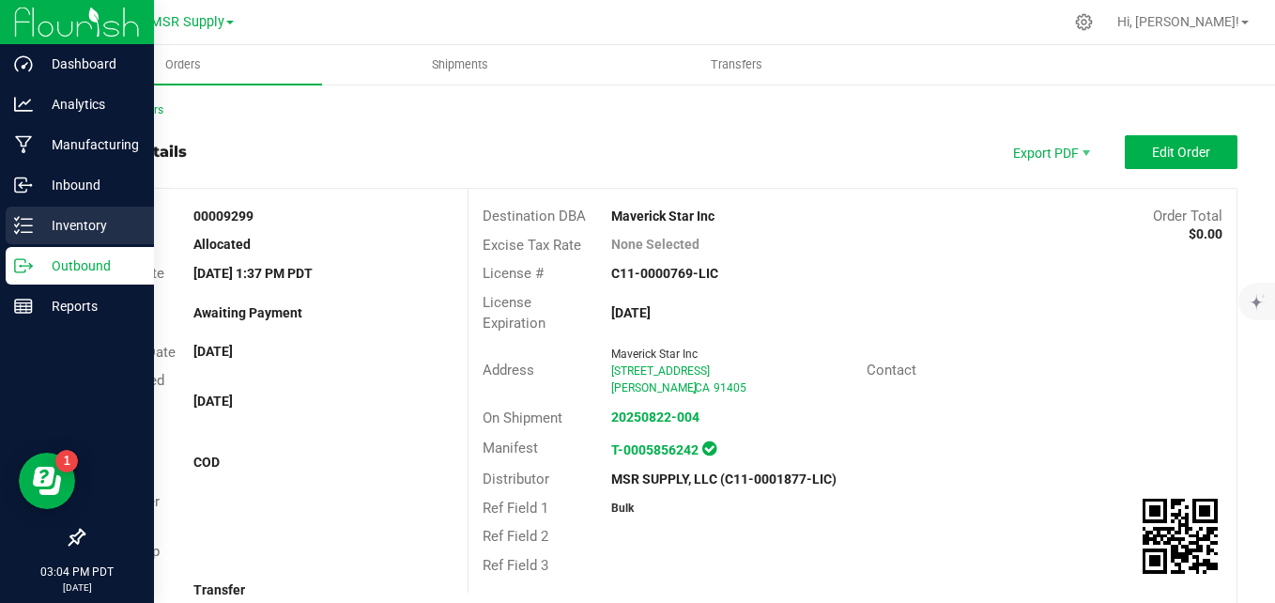
click at [30, 230] on icon at bounding box center [23, 225] width 19 height 19
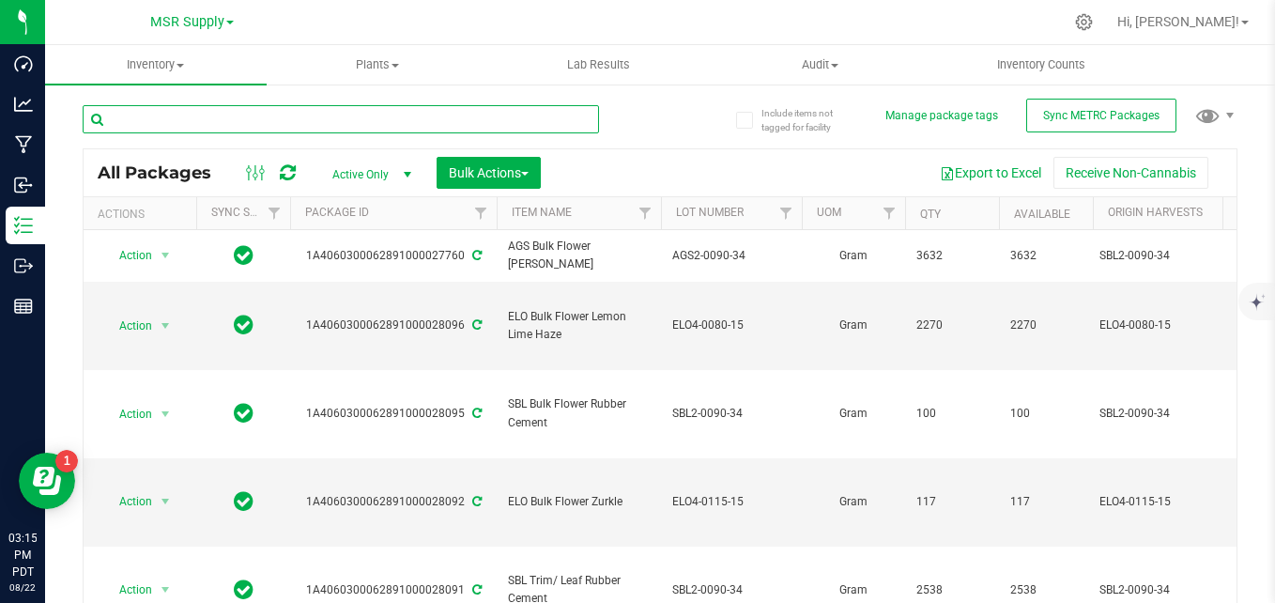
paste input "ELO4-0040-15"
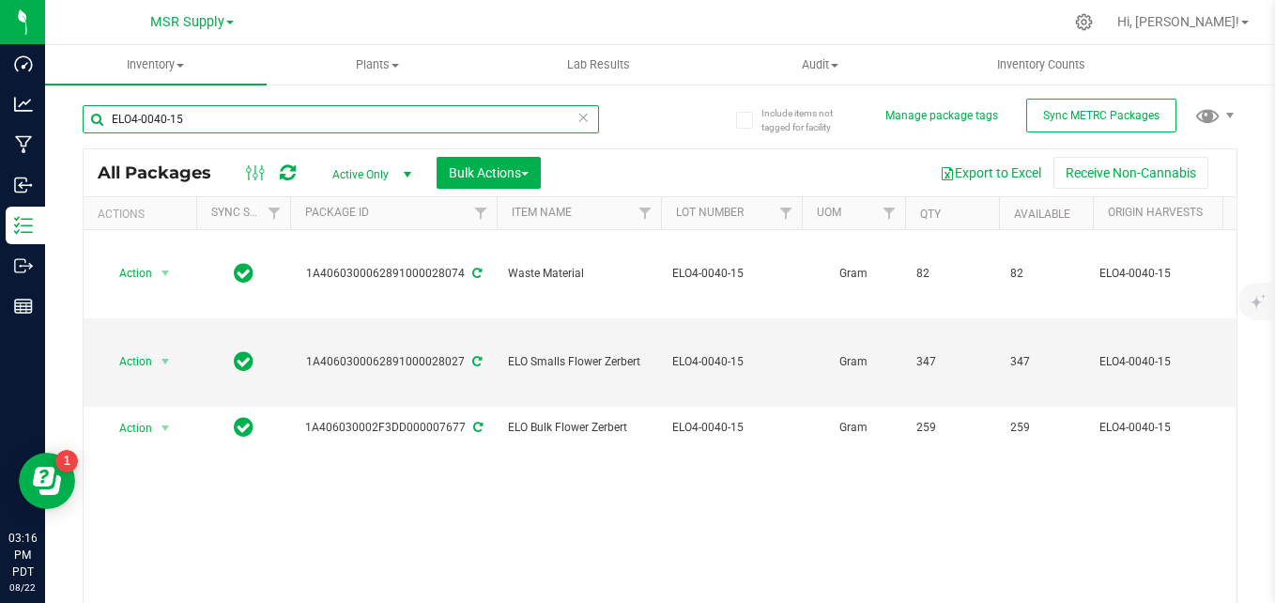
type input "ELO4-0040-15"
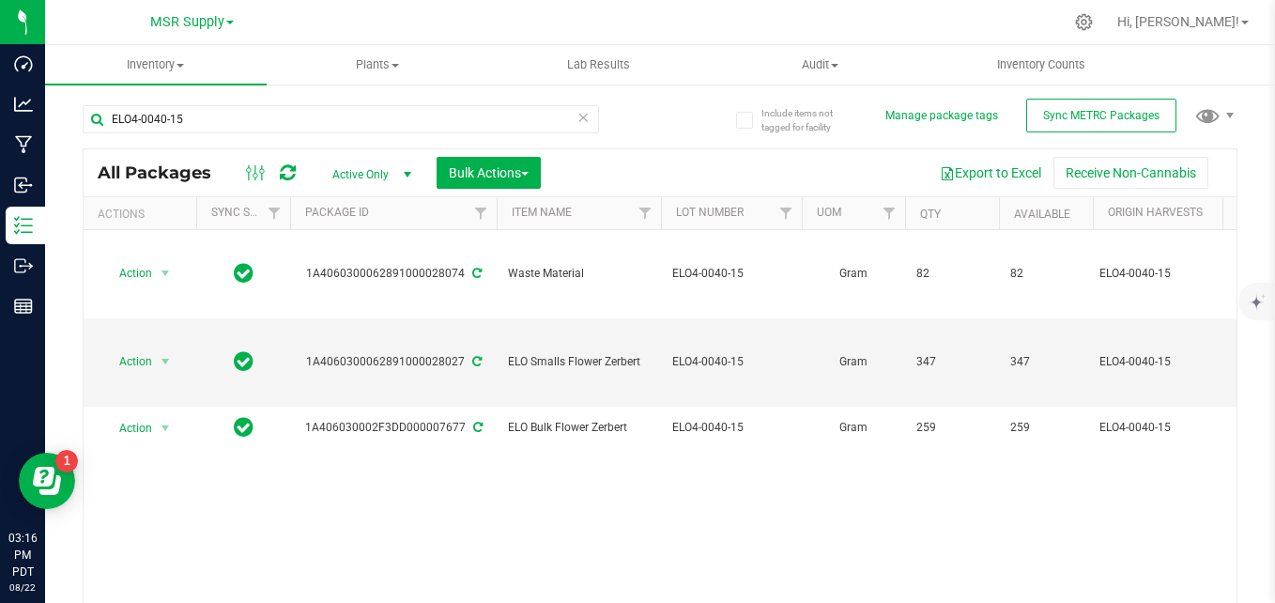
click at [577, 116] on icon at bounding box center [582, 116] width 13 height 23
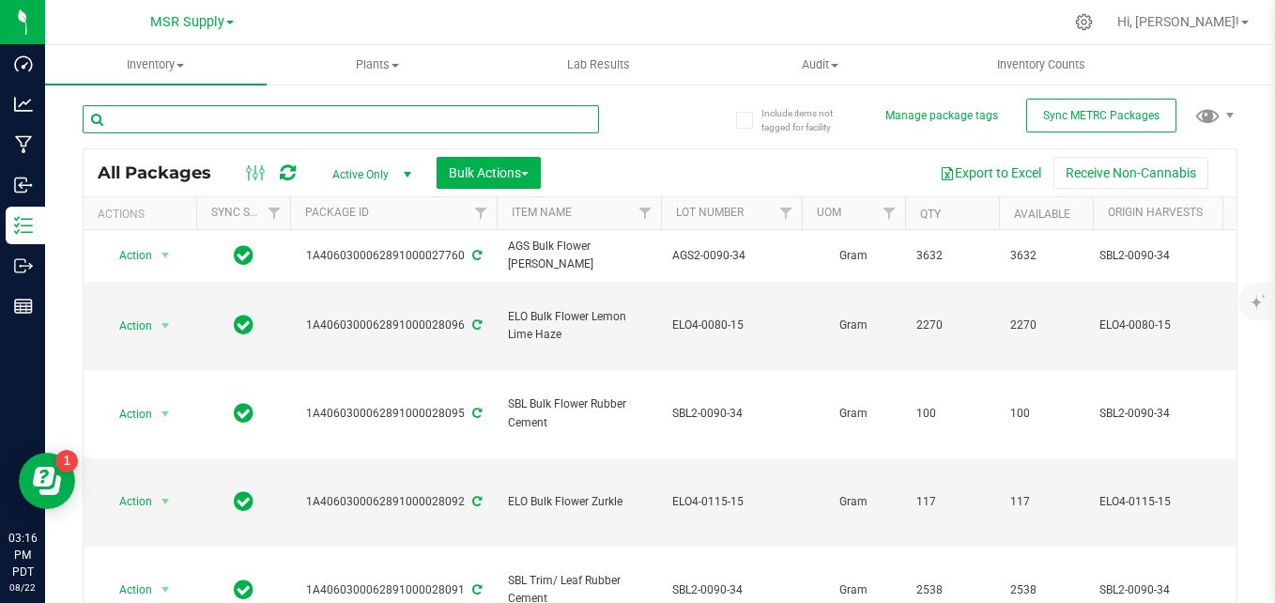
paste input "ELO4-0115-15"
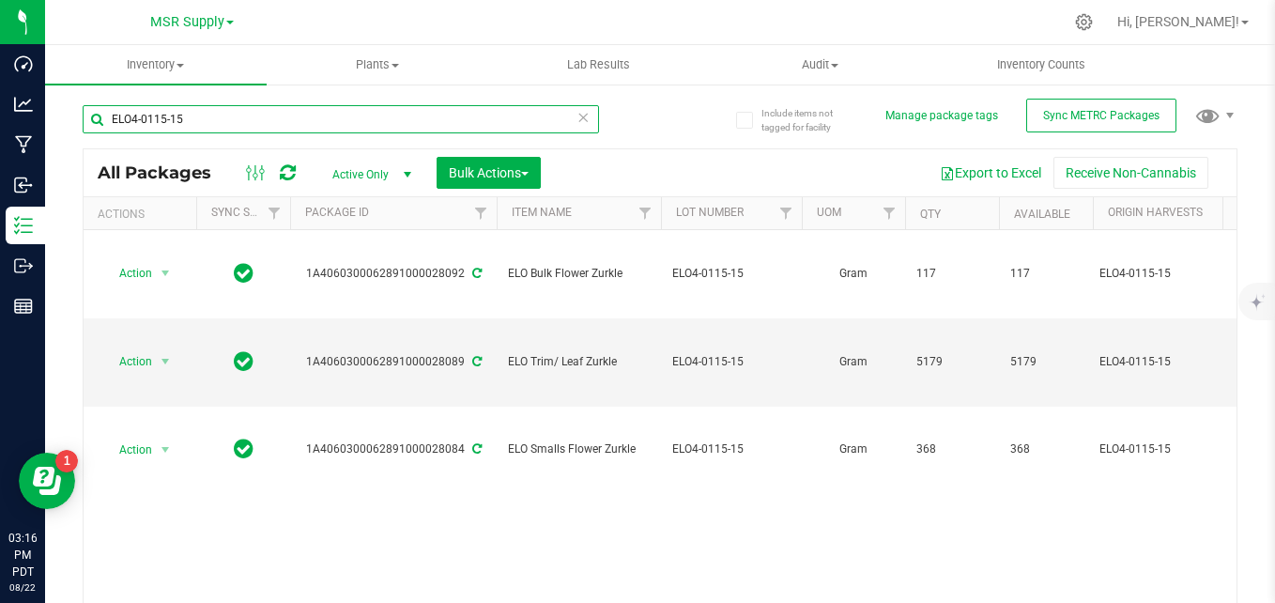
type input "ELO4-0115-15"
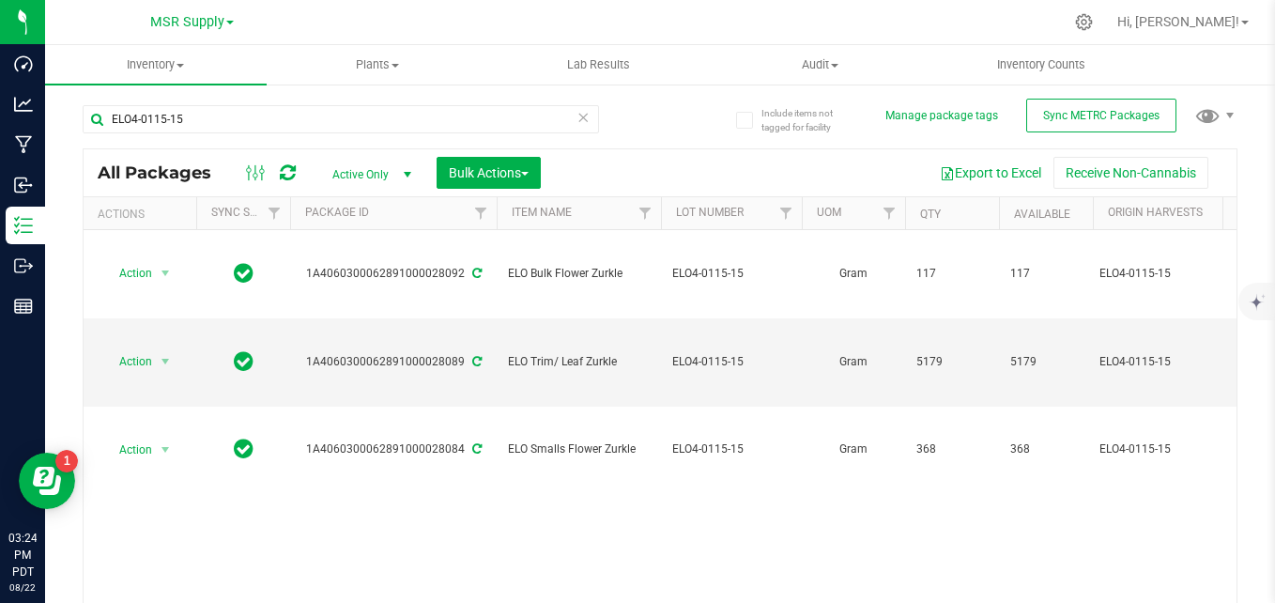
click at [577, 121] on icon at bounding box center [582, 116] width 13 height 23
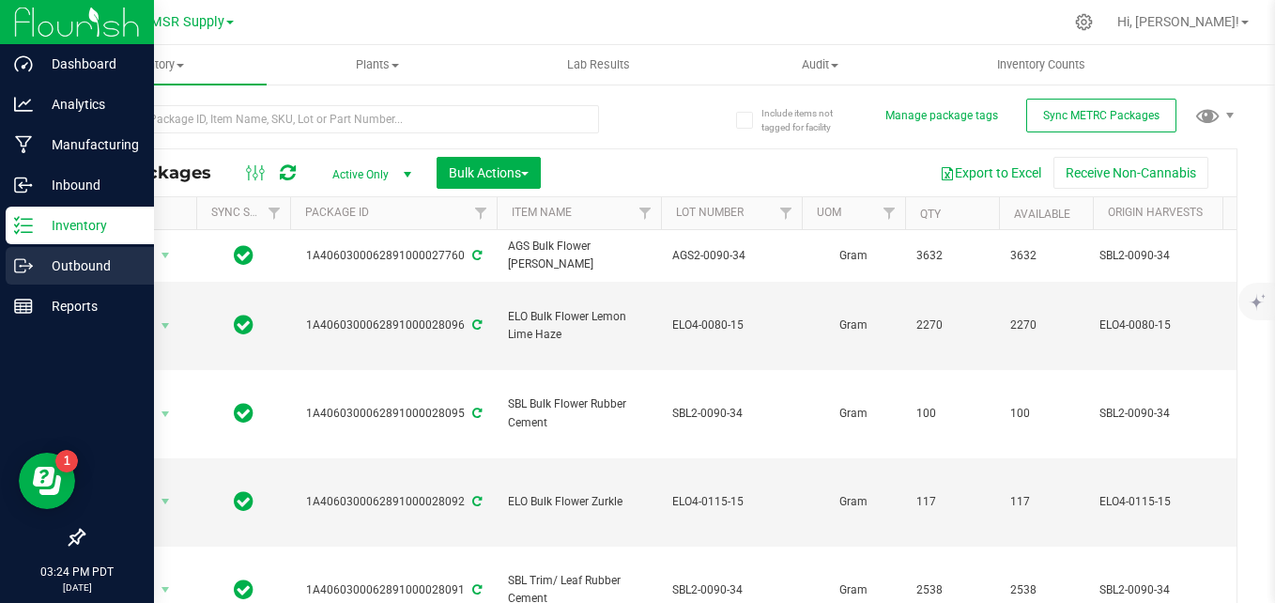
click at [24, 275] on div "Outbound" at bounding box center [80, 266] width 148 height 38
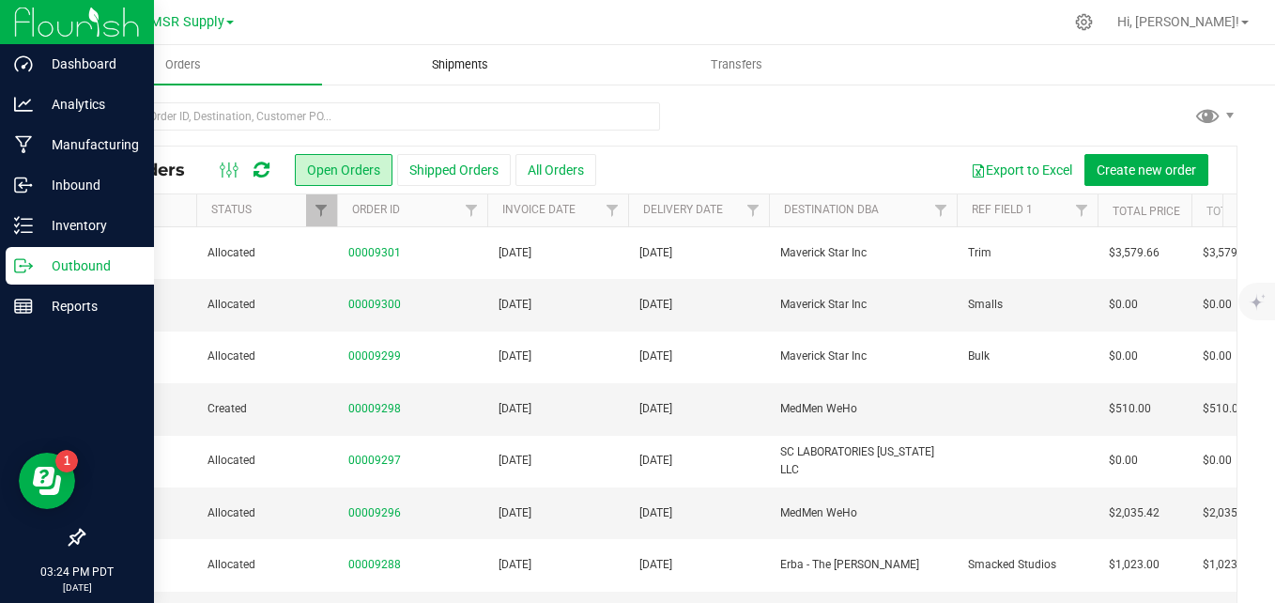
click at [479, 61] on span "Shipments" at bounding box center [460, 64] width 107 height 17
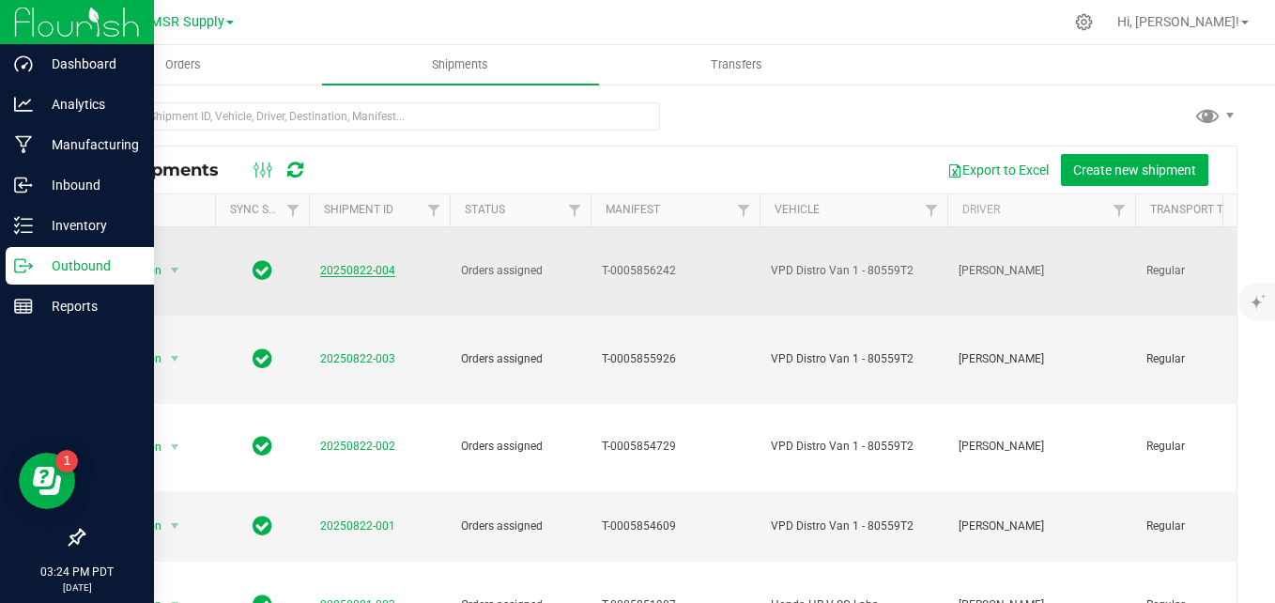
click at [361, 264] on link "20250822-004" at bounding box center [357, 270] width 75 height 13
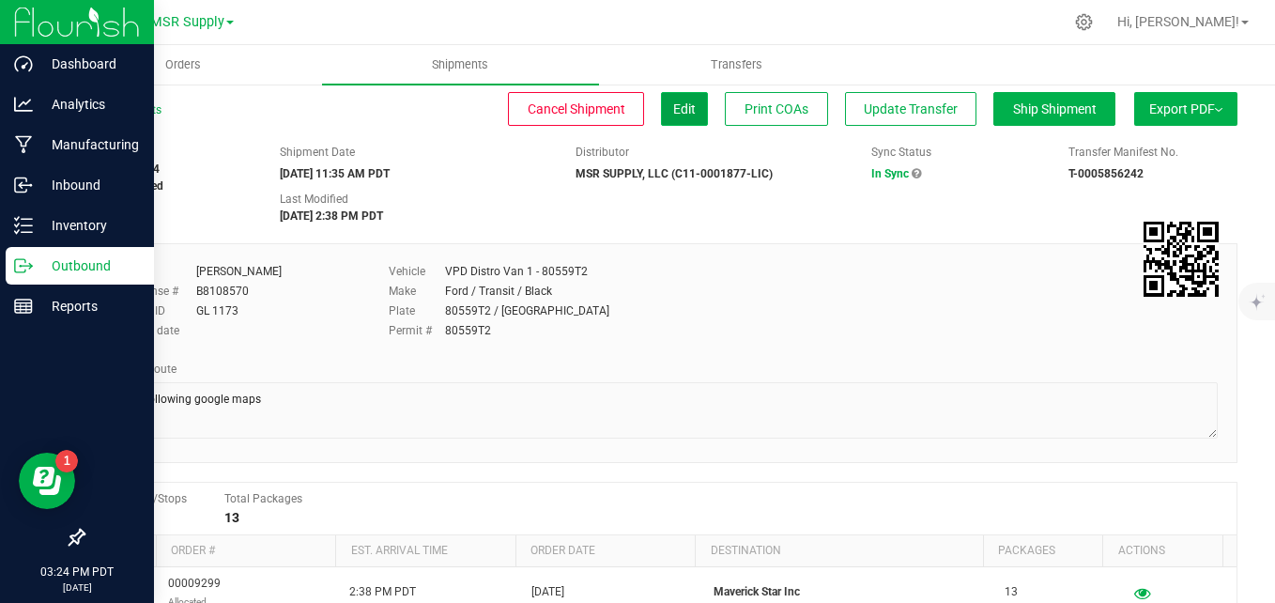
click at [673, 115] on span "Edit" at bounding box center [684, 108] width 23 height 15
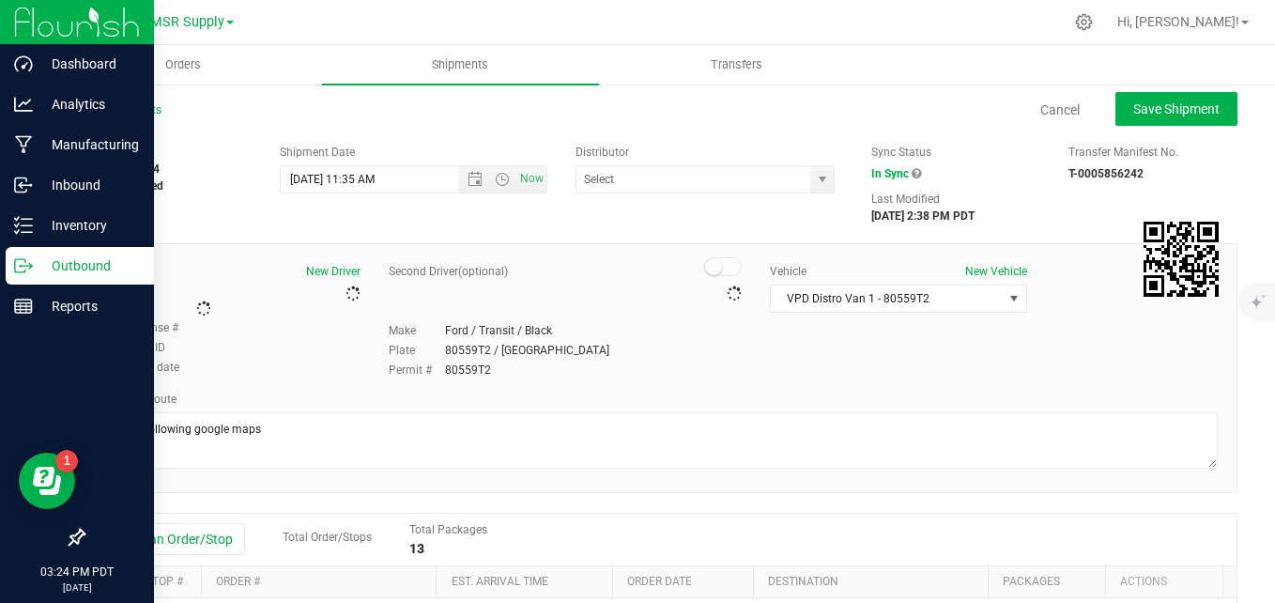
type input "MSR SUPPLY, LLC (C11-0001877-LIC)"
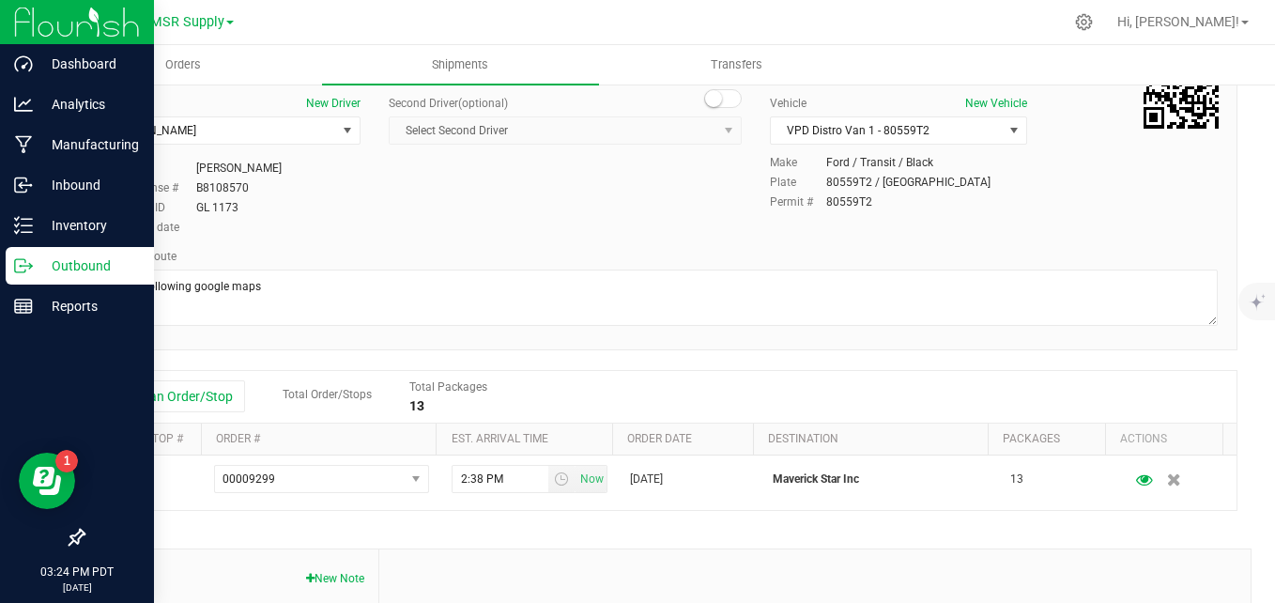
scroll to position [188, 0]
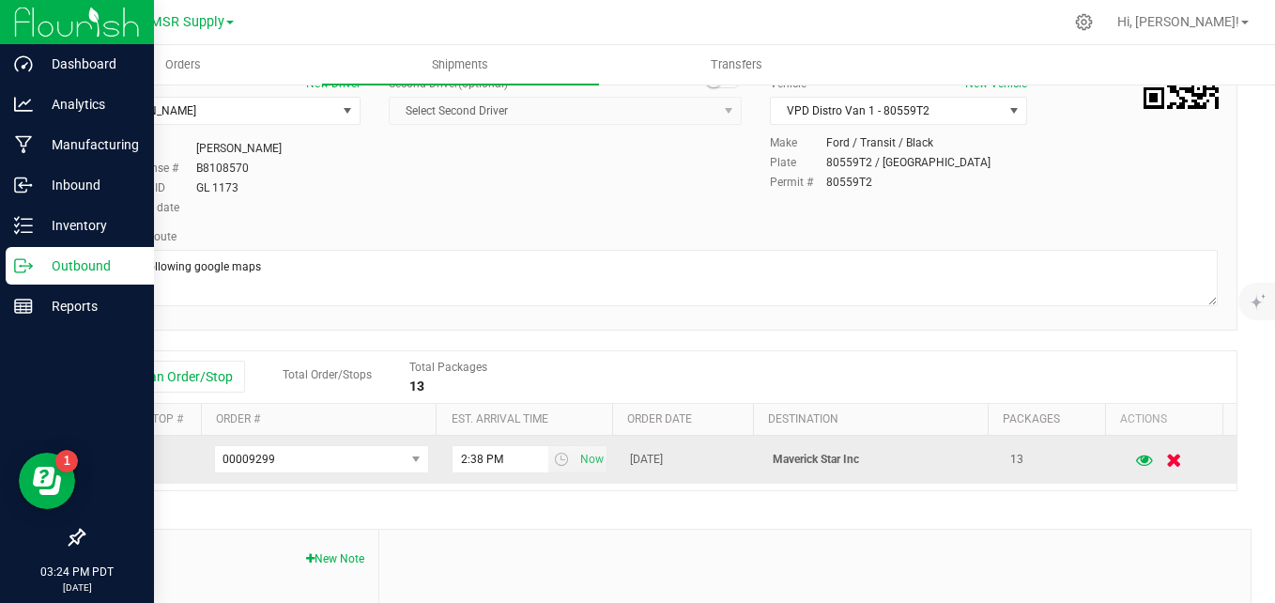
click at [1159, 454] on button "button" at bounding box center [1175, 459] width 32 height 37
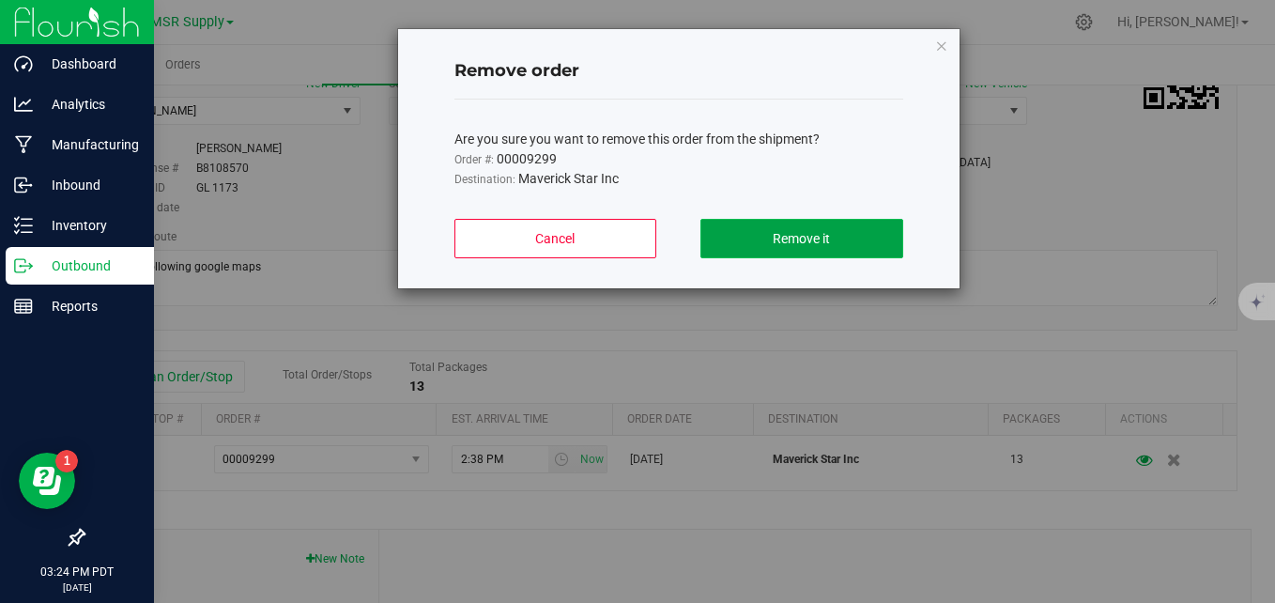
click at [836, 242] on button "Remove it" at bounding box center [801, 238] width 202 height 39
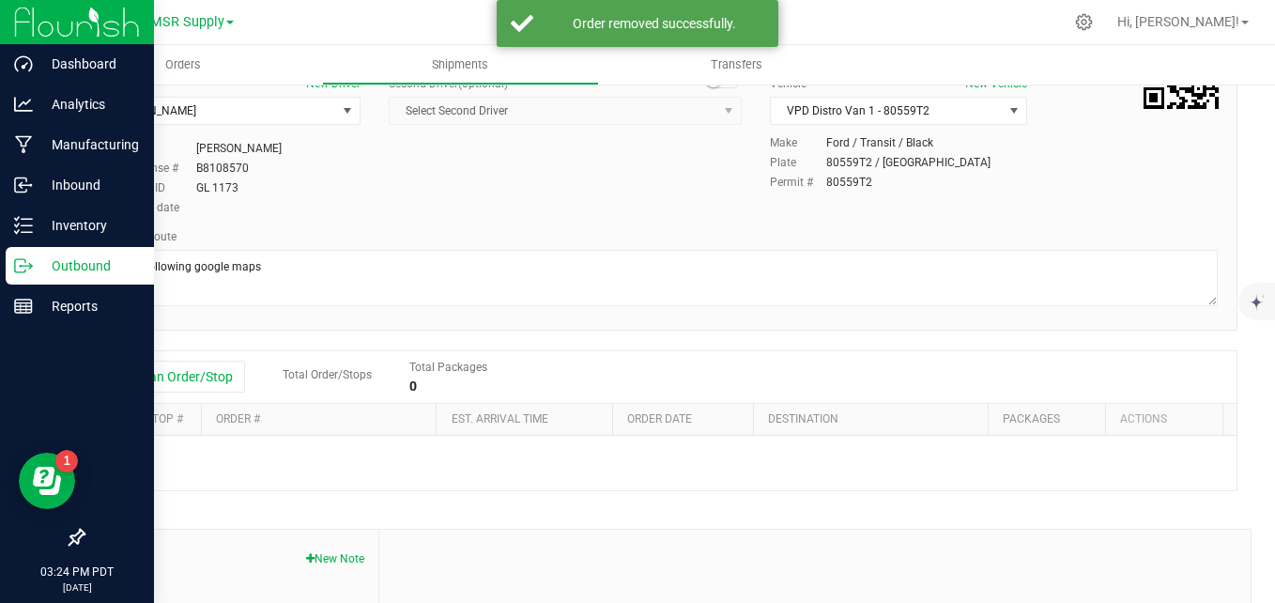
scroll to position [0, 0]
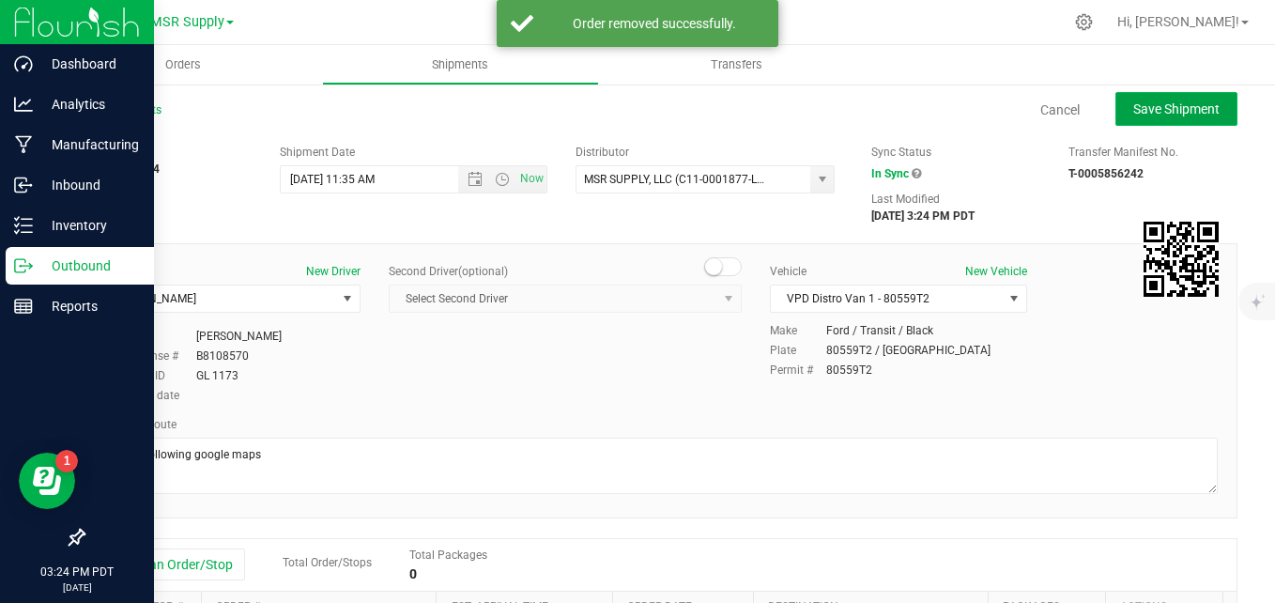
click at [1133, 112] on span "Save Shipment" at bounding box center [1176, 108] width 86 height 15
type input "[DATE] 6:35 PM"
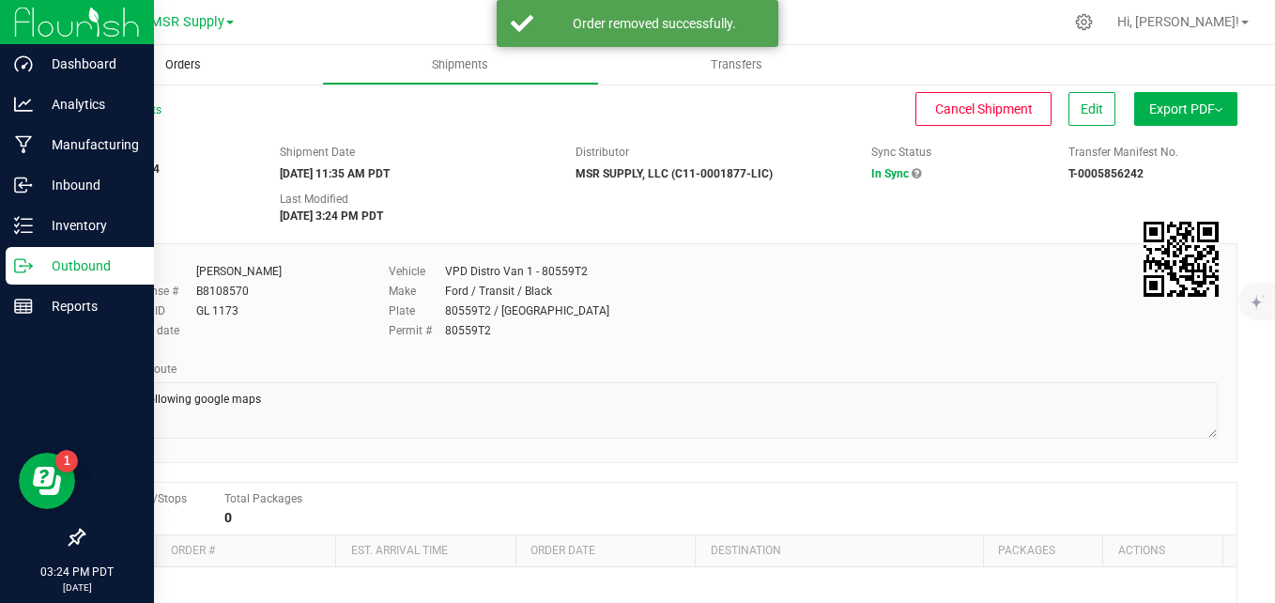
click at [177, 69] on span "Orders" at bounding box center [183, 64] width 86 height 17
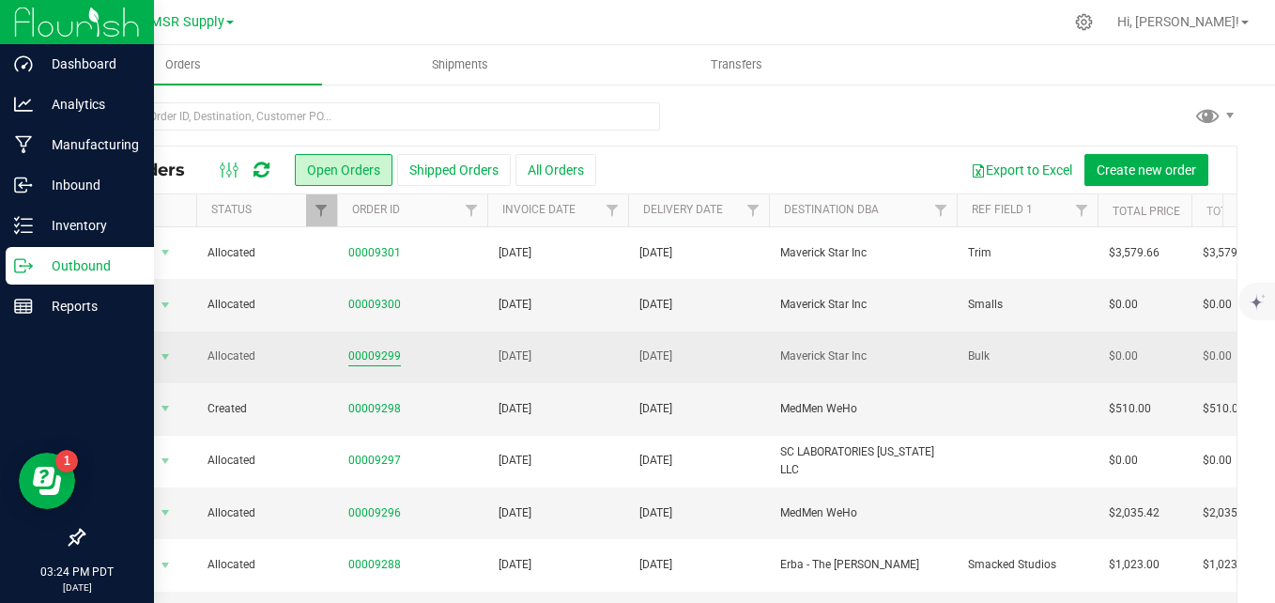
click at [380, 355] on link "00009299" at bounding box center [374, 356] width 53 height 18
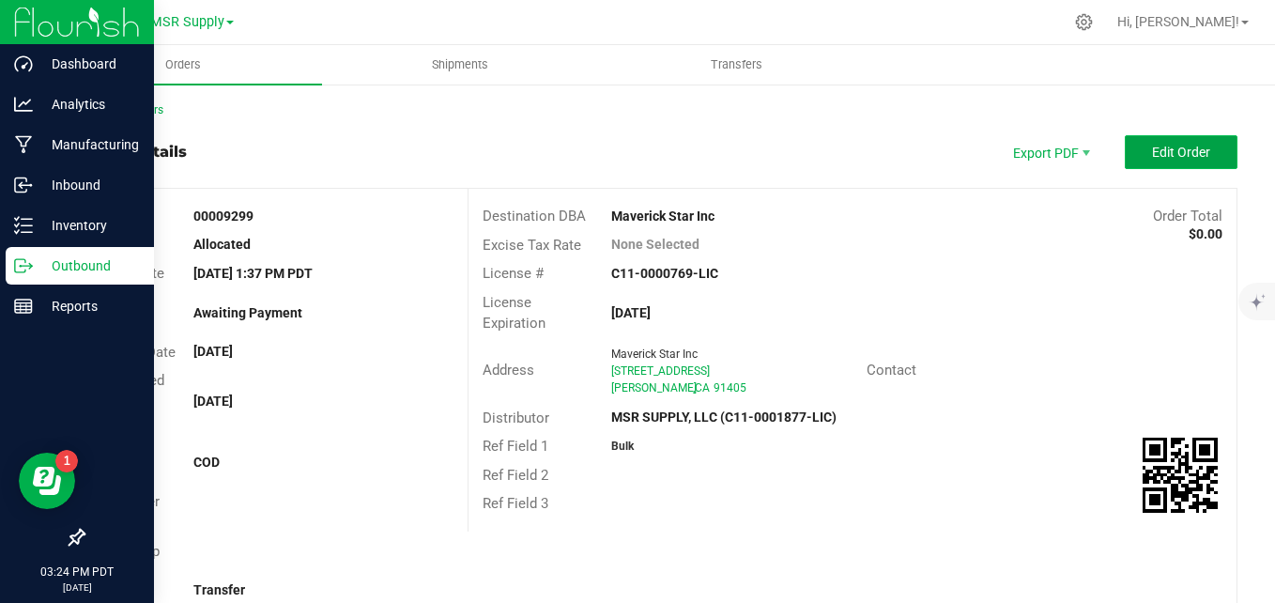
click at [1125, 148] on button "Edit Order" at bounding box center [1181, 152] width 113 height 34
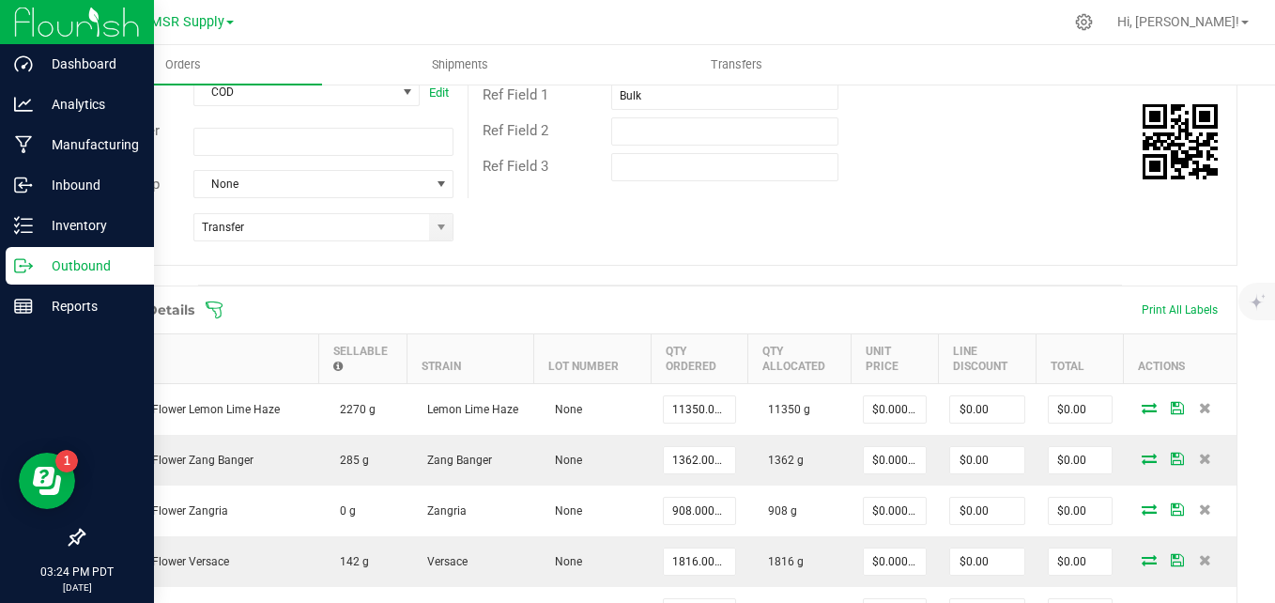
scroll to position [469, 0]
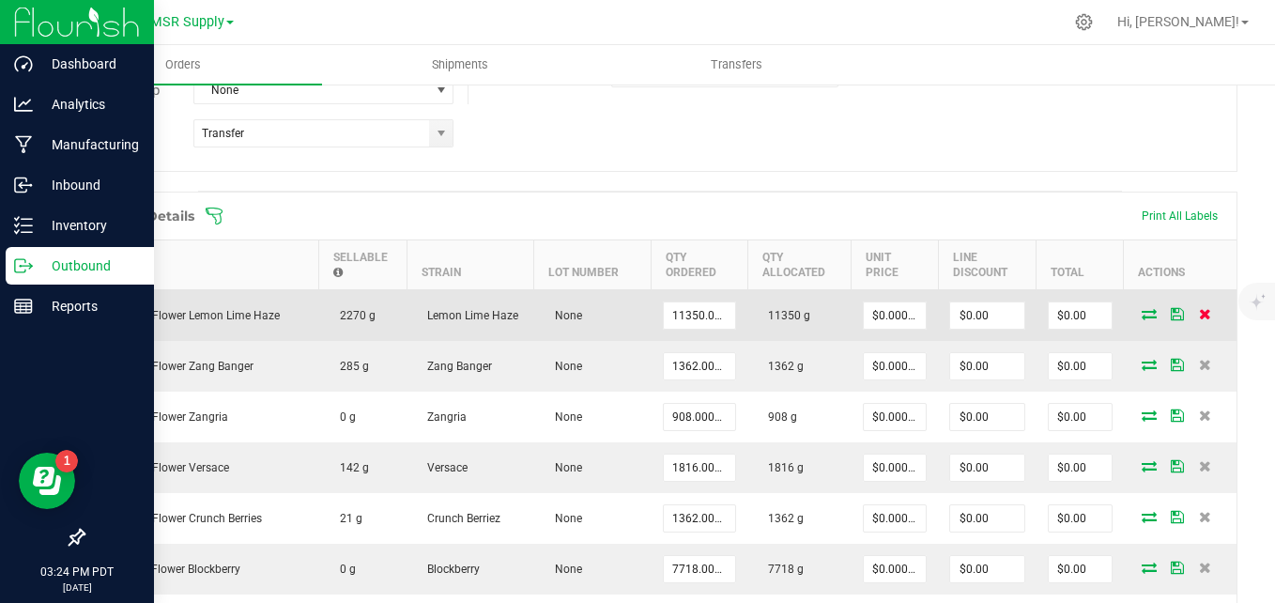
click at [1199, 317] on icon at bounding box center [1205, 313] width 12 height 11
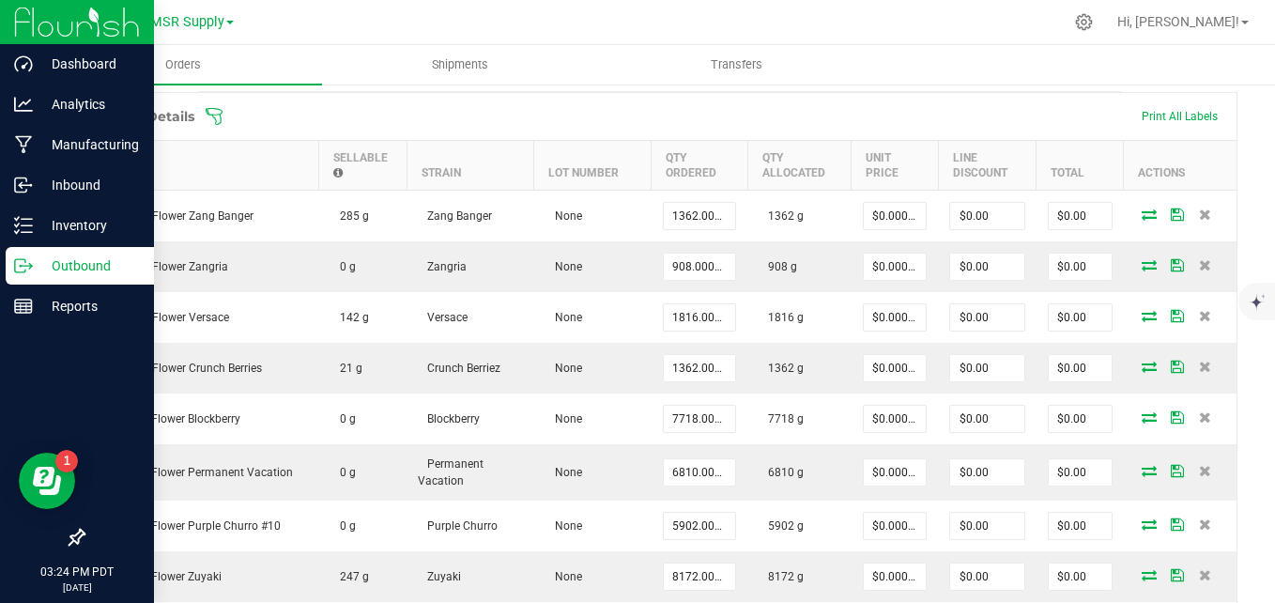
scroll to position [657, 0]
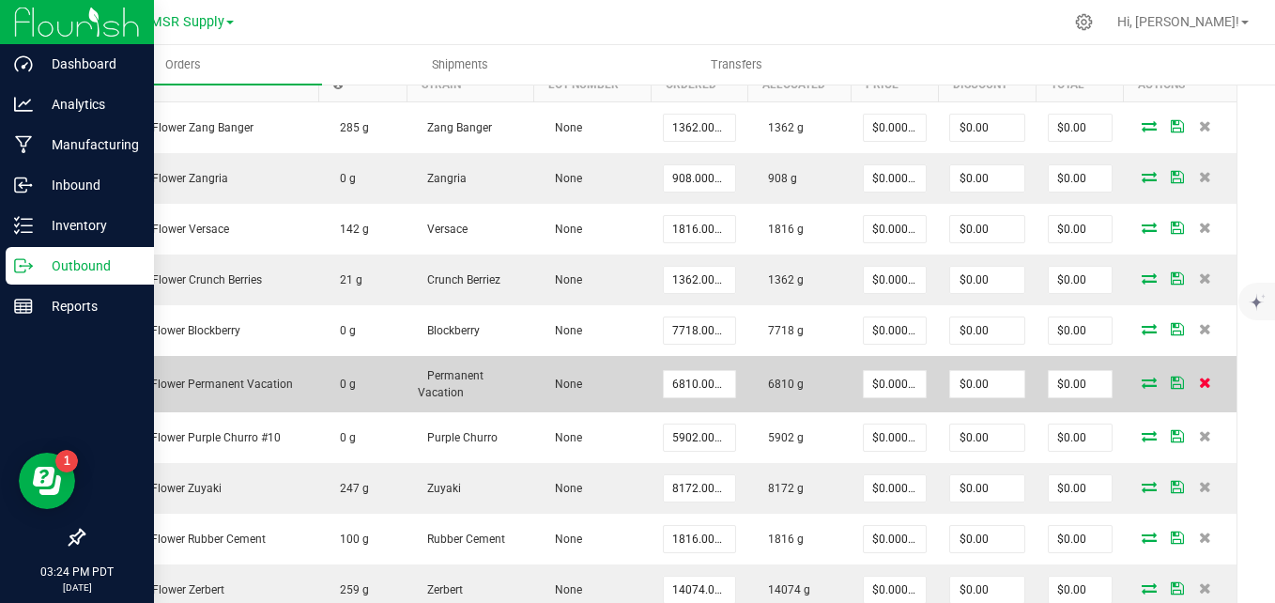
click at [1191, 381] on span at bounding box center [1205, 381] width 28 height 11
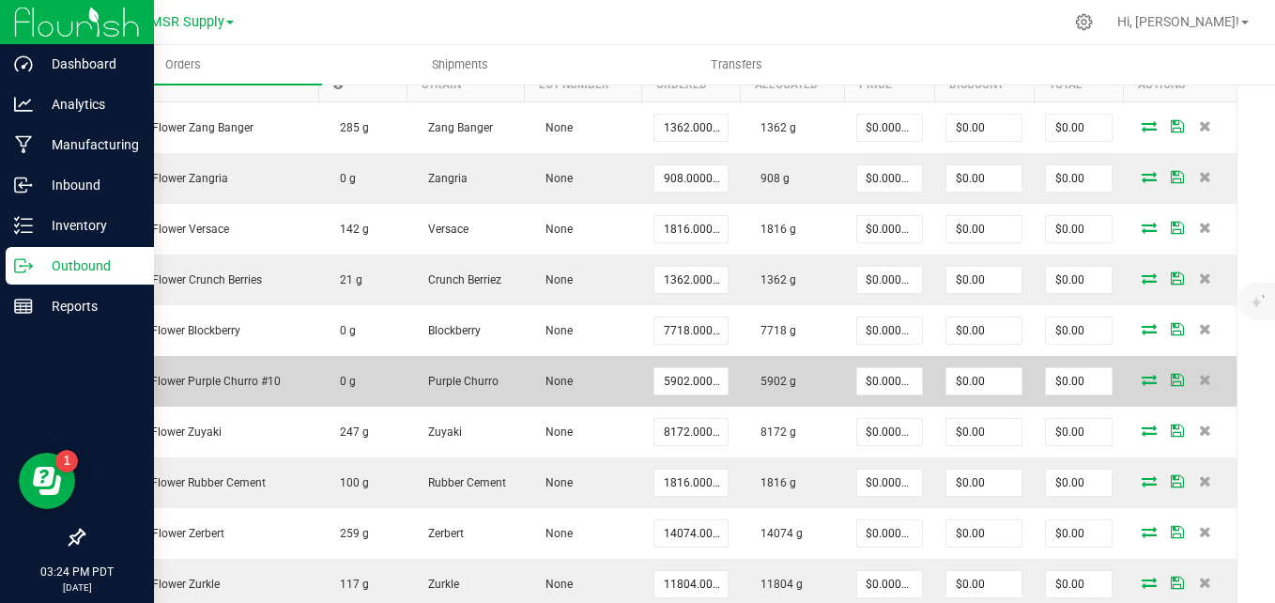
scroll to position [751, 0]
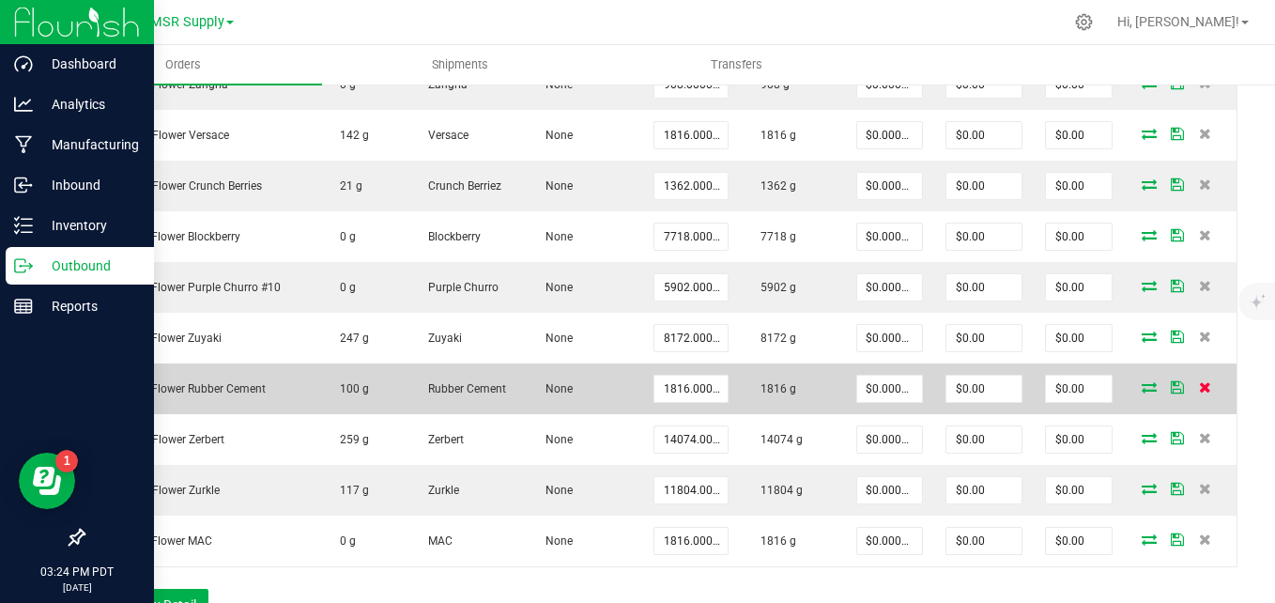
click at [1199, 388] on icon at bounding box center [1205, 386] width 12 height 11
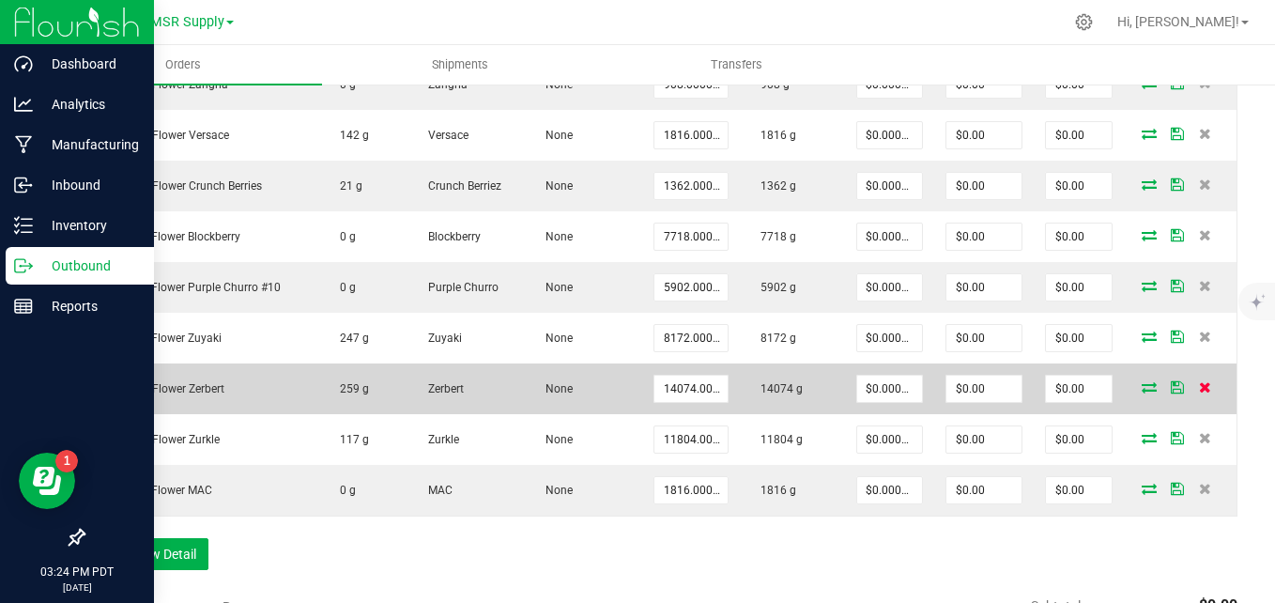
click at [1199, 390] on icon at bounding box center [1205, 386] width 12 height 11
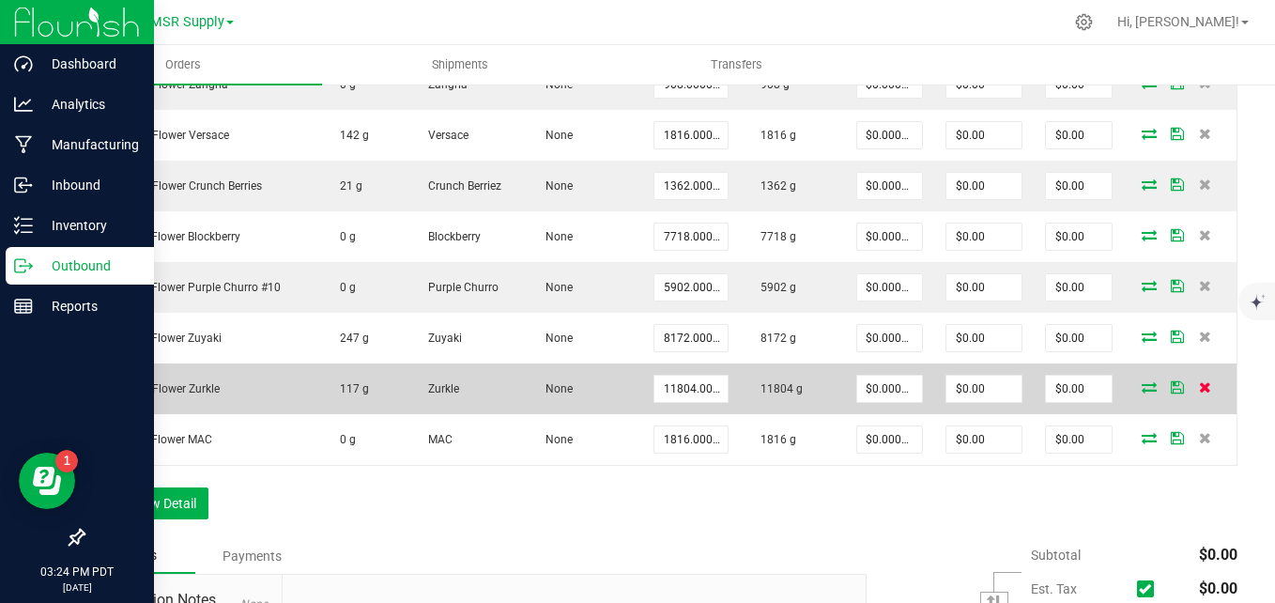
click at [1199, 389] on icon at bounding box center [1205, 386] width 12 height 11
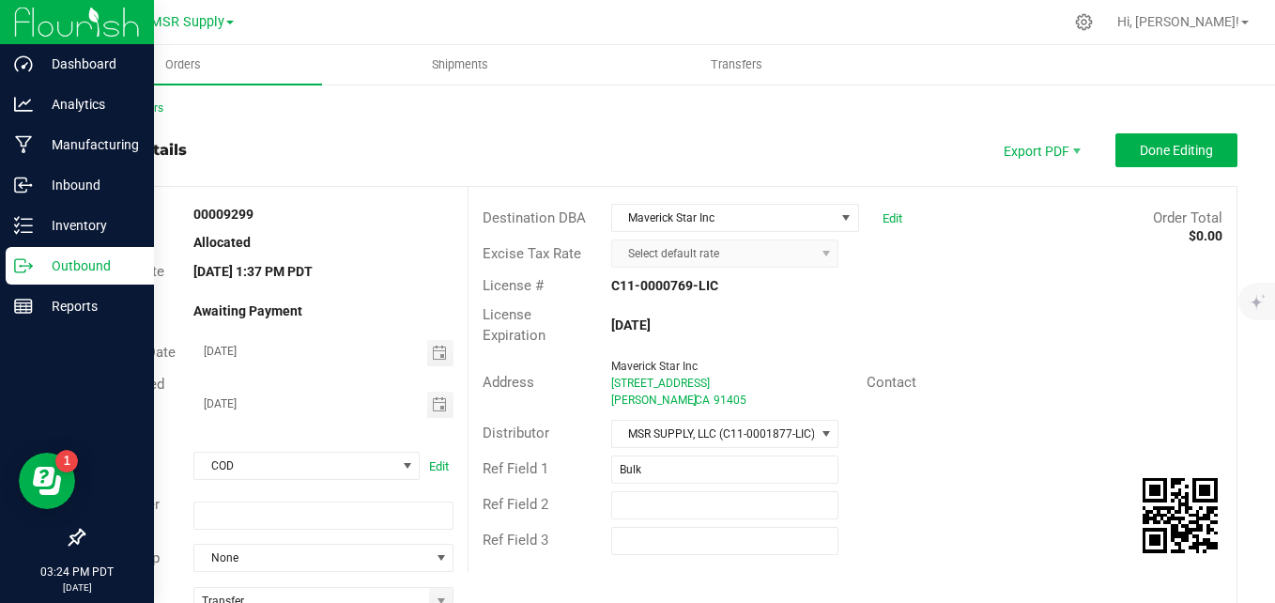
scroll to position [0, 0]
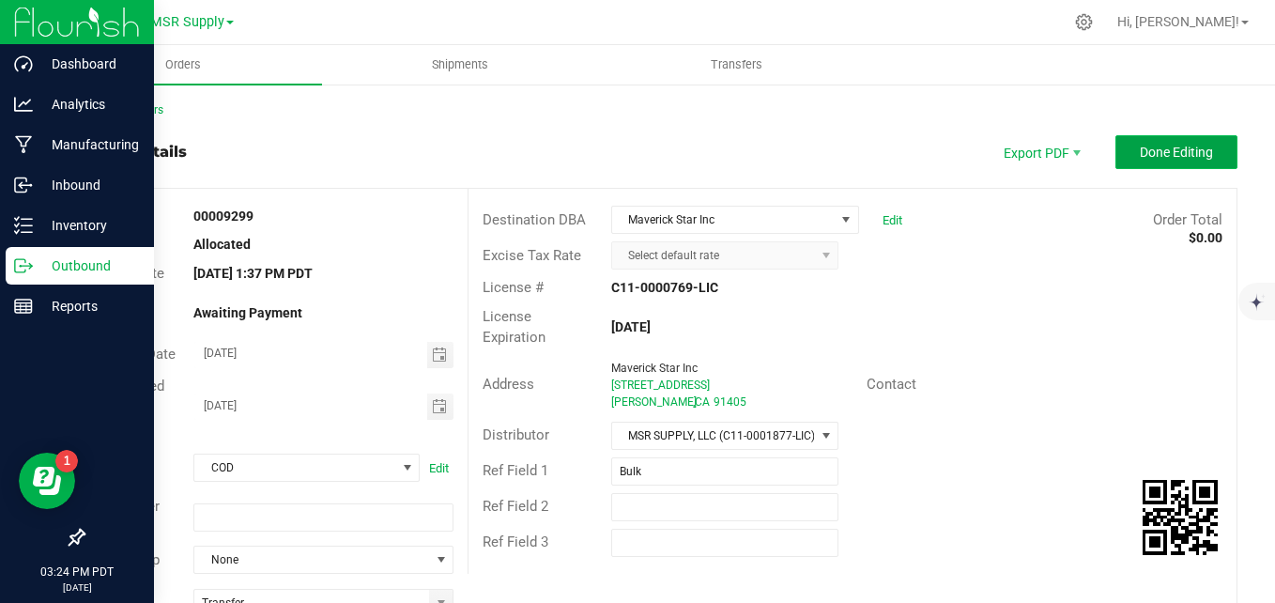
click at [1121, 161] on button "Done Editing" at bounding box center [1176, 152] width 122 height 34
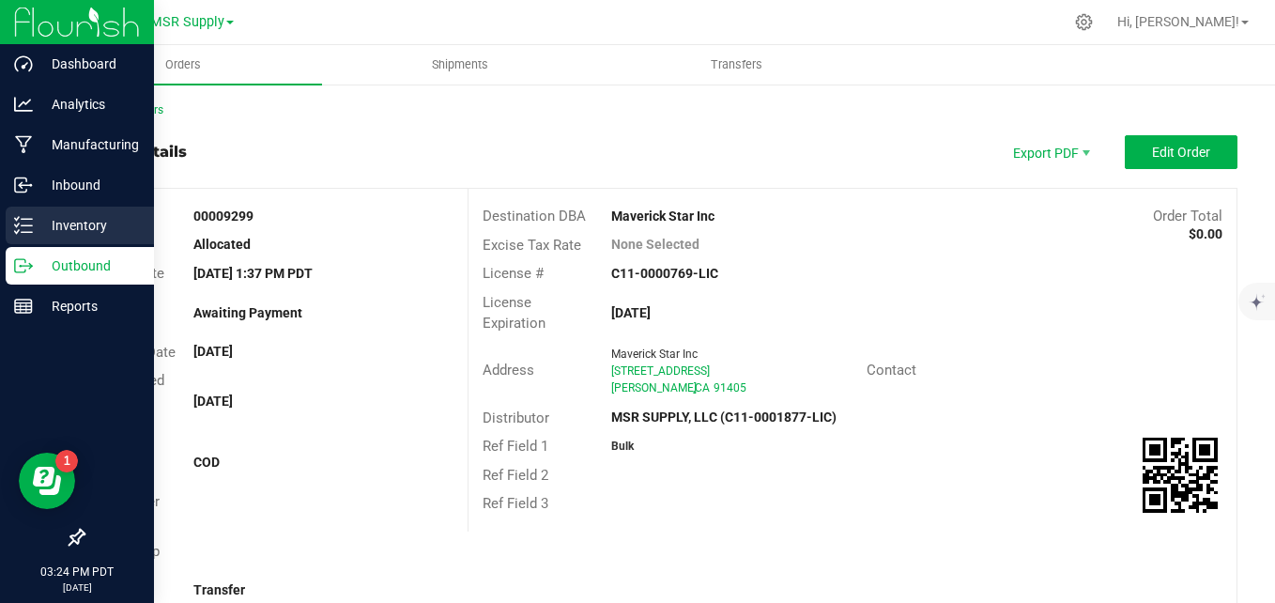
click at [38, 225] on p "Inventory" at bounding box center [89, 225] width 113 height 23
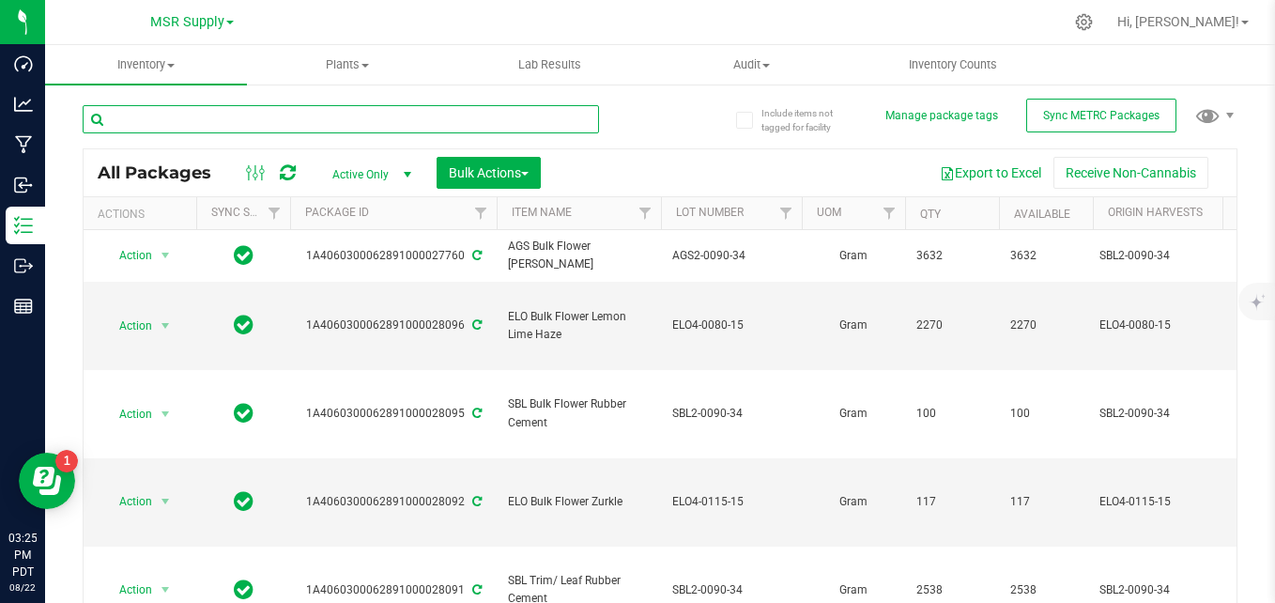
click at [420, 108] on input "text" at bounding box center [341, 119] width 516 height 28
type input "[PHONE_NUMBER]"
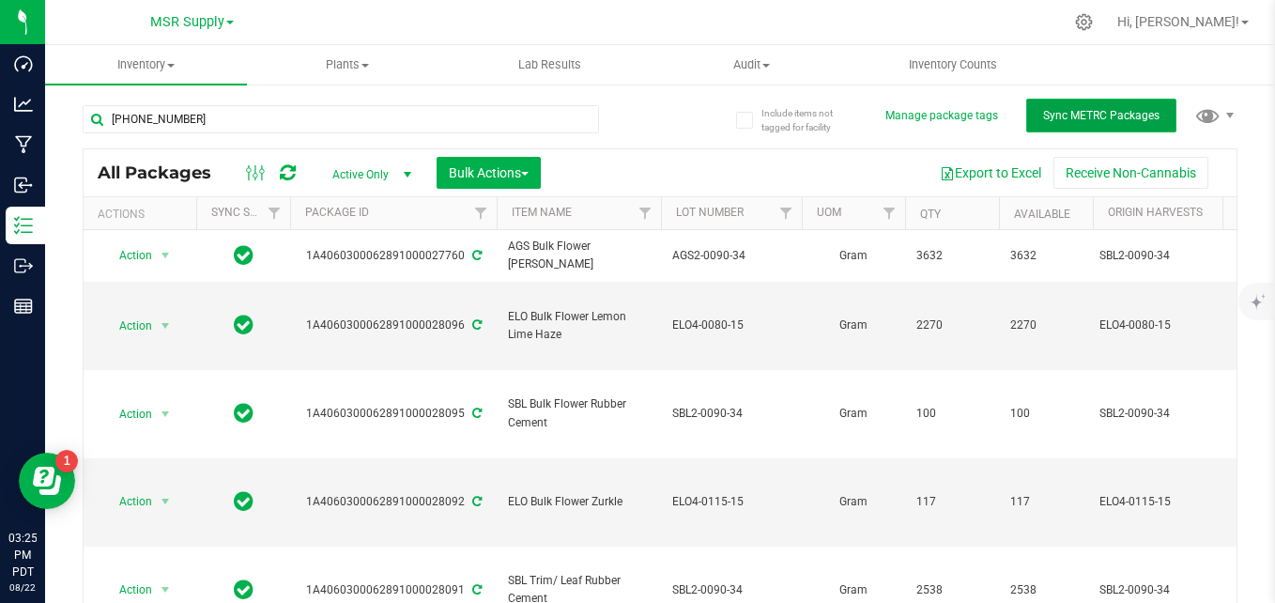
click at [1068, 117] on div "Inventory All packages All inventory Waste log Create inventory Plants All plan…" at bounding box center [660, 324] width 1230 height 558
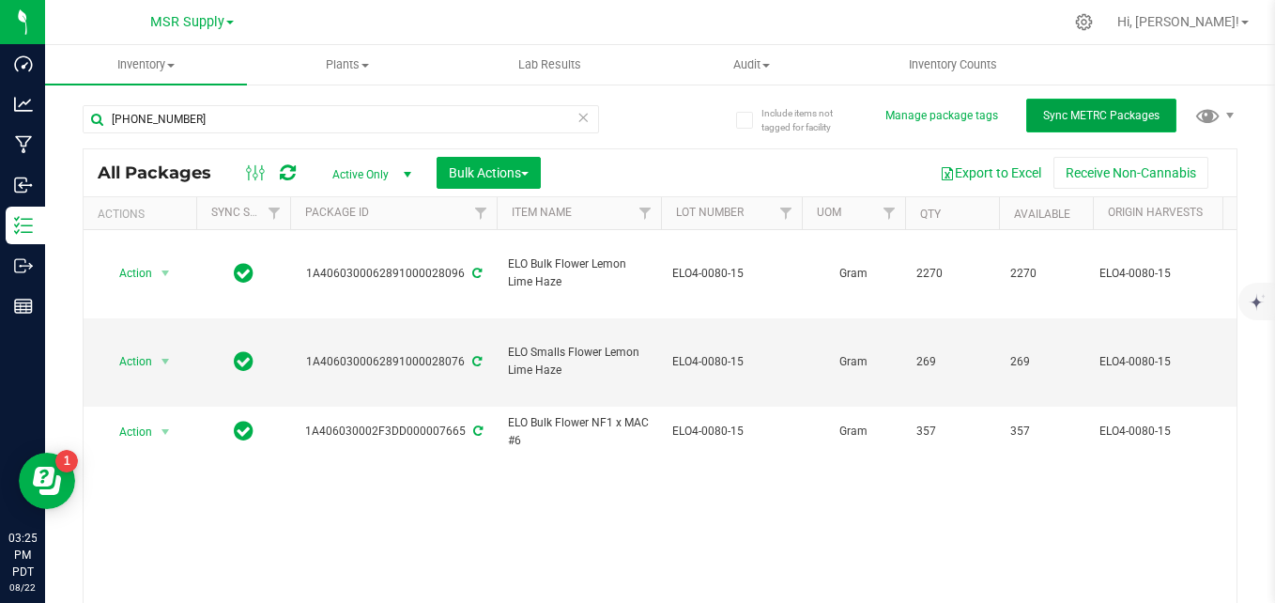
click at [1063, 122] on button "Sync METRC Packages" at bounding box center [1101, 116] width 150 height 34
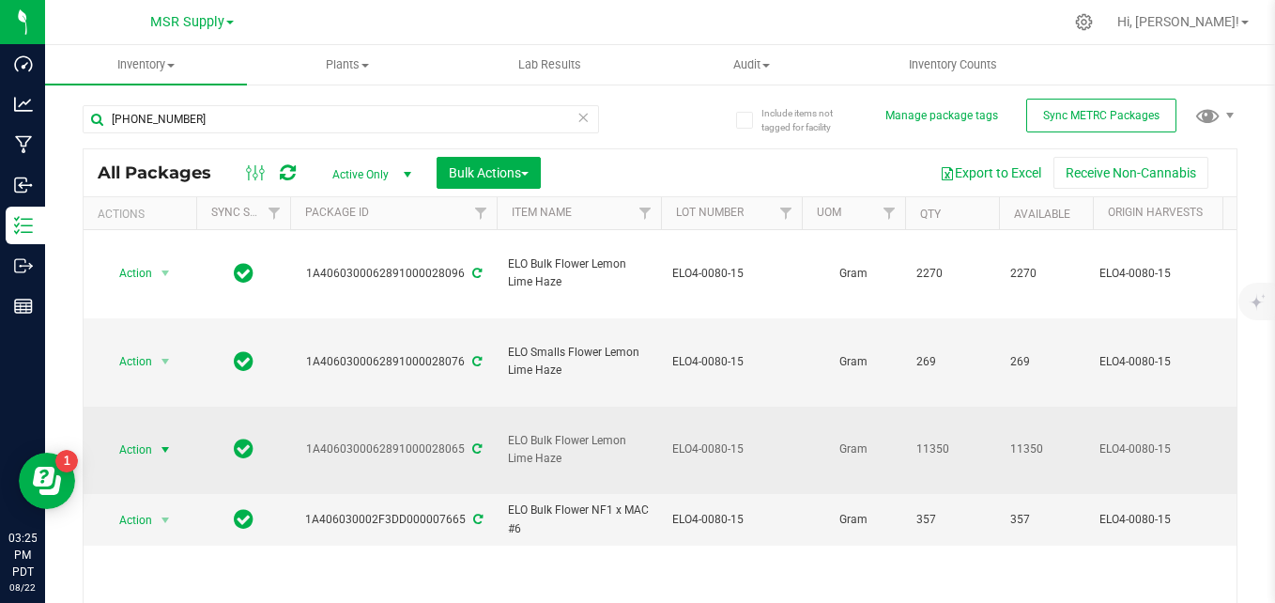
click at [155, 437] on span "select" at bounding box center [165, 450] width 23 height 26
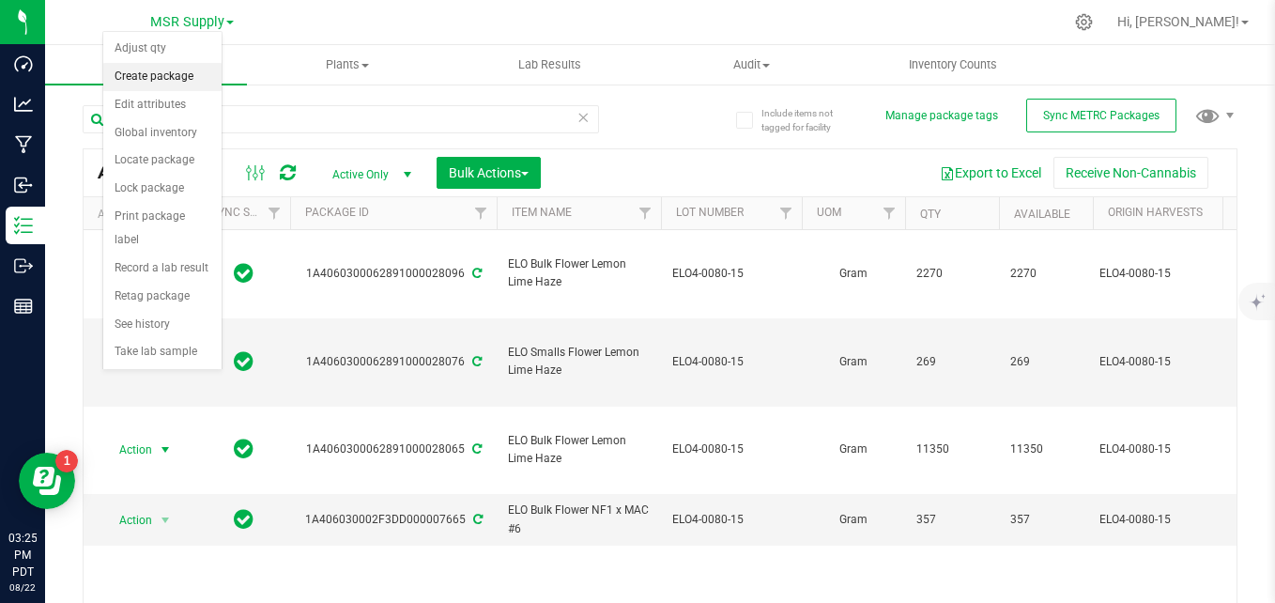
click at [158, 76] on li "Create package" at bounding box center [162, 77] width 118 height 28
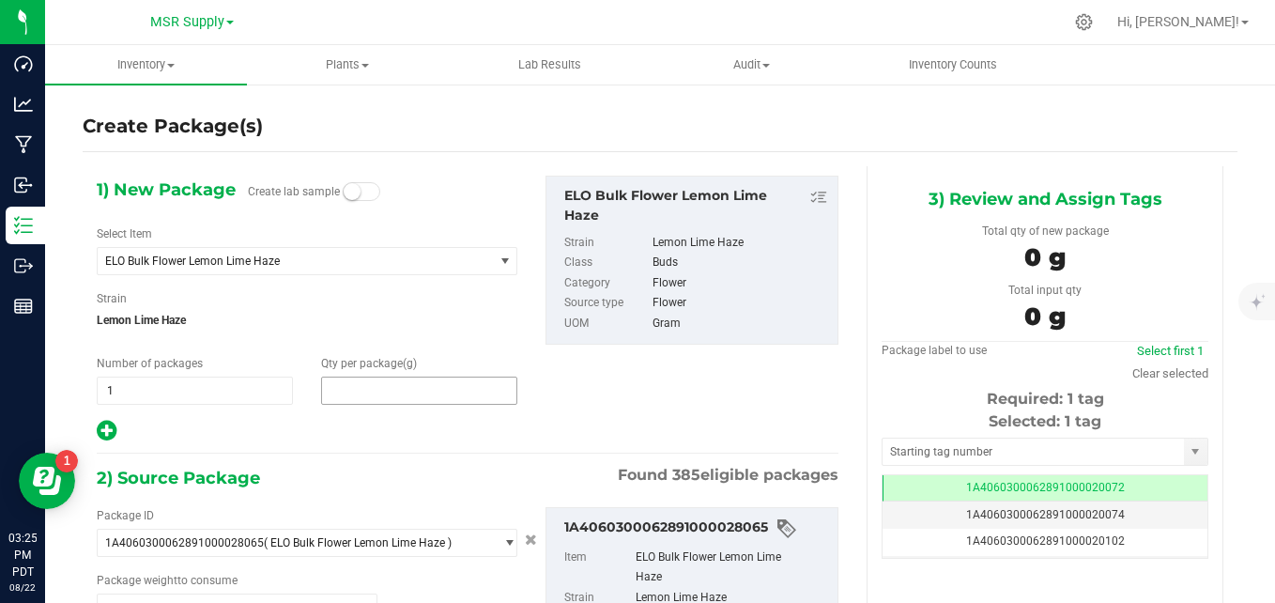
click at [418, 389] on span at bounding box center [419, 390] width 196 height 28
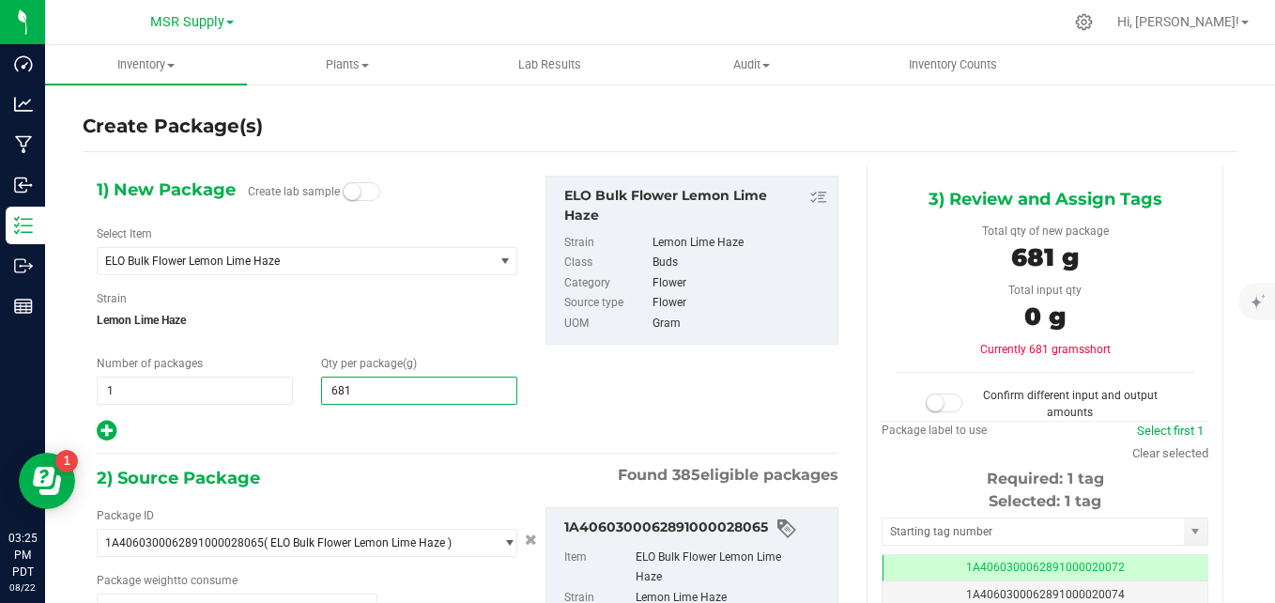
type input "6810"
type input "6,810.0000"
click at [446, 303] on div "Strain Lemon Lime Haze" at bounding box center [307, 315] width 421 height 50
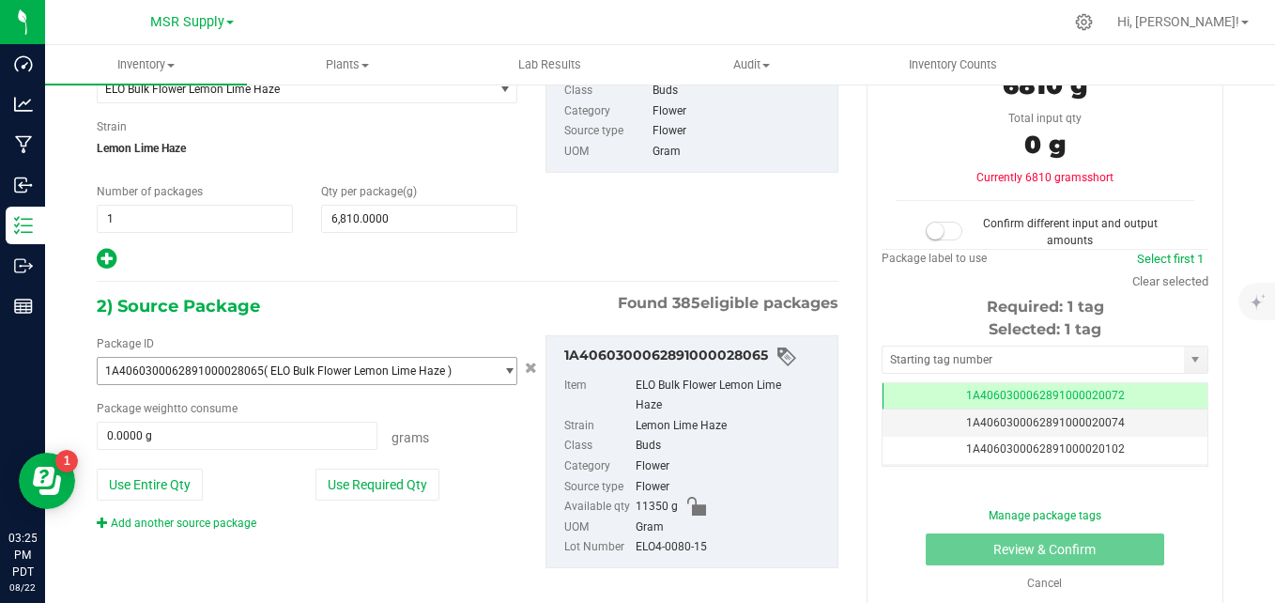
scroll to position [188, 0]
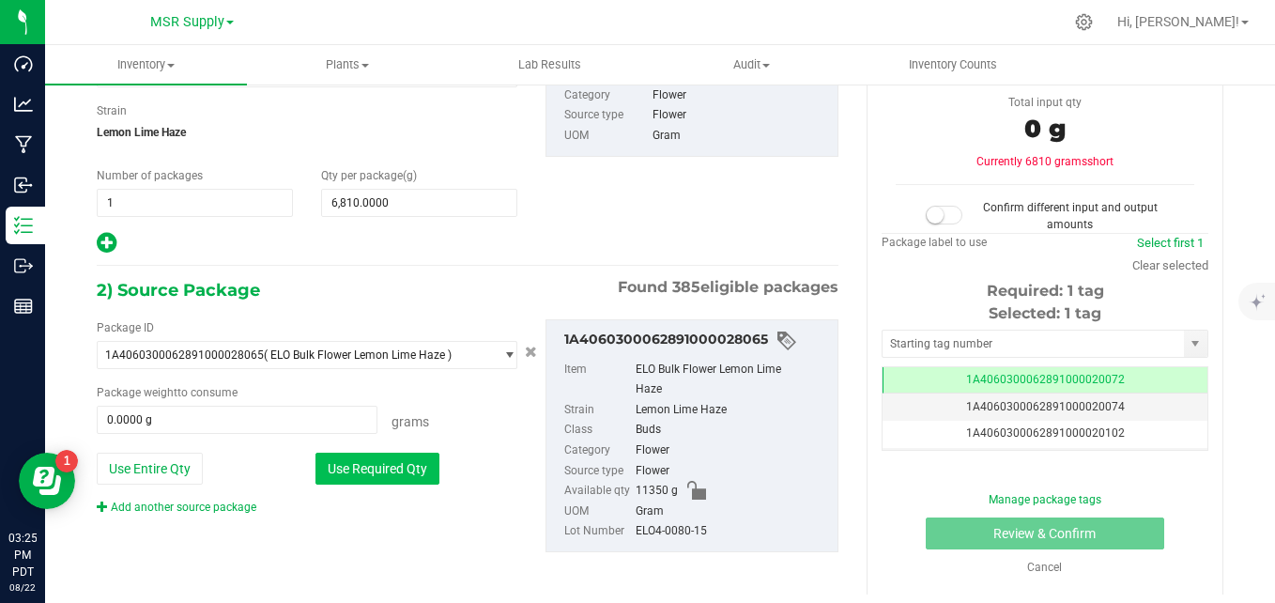
click at [410, 477] on button "Use Required Qty" at bounding box center [377, 469] width 124 height 32
type input "6810.0000 g"
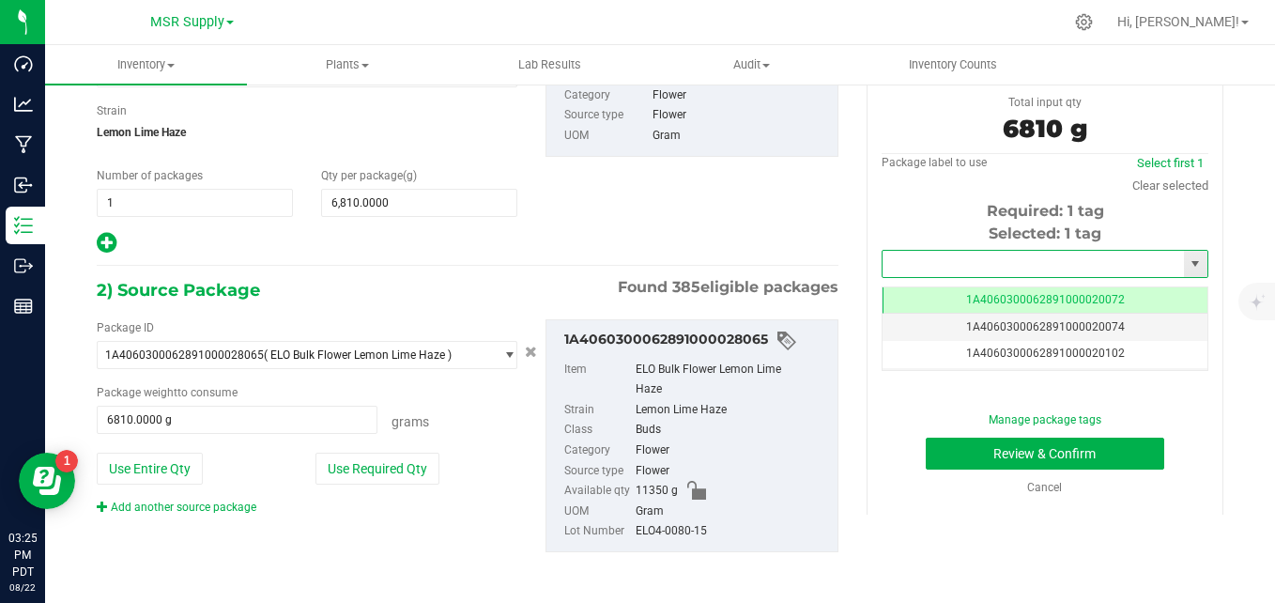
click at [956, 262] on input "text" at bounding box center [1033, 264] width 301 height 26
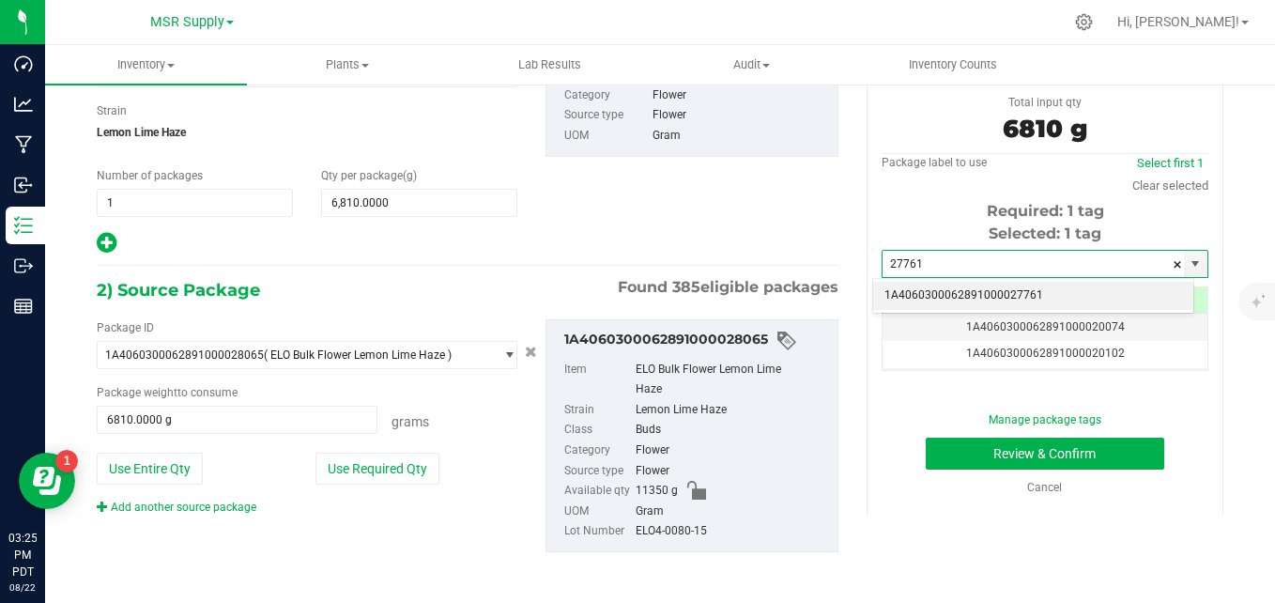
click at [969, 296] on li "1A4060300062891000027761" at bounding box center [1033, 296] width 320 height 28
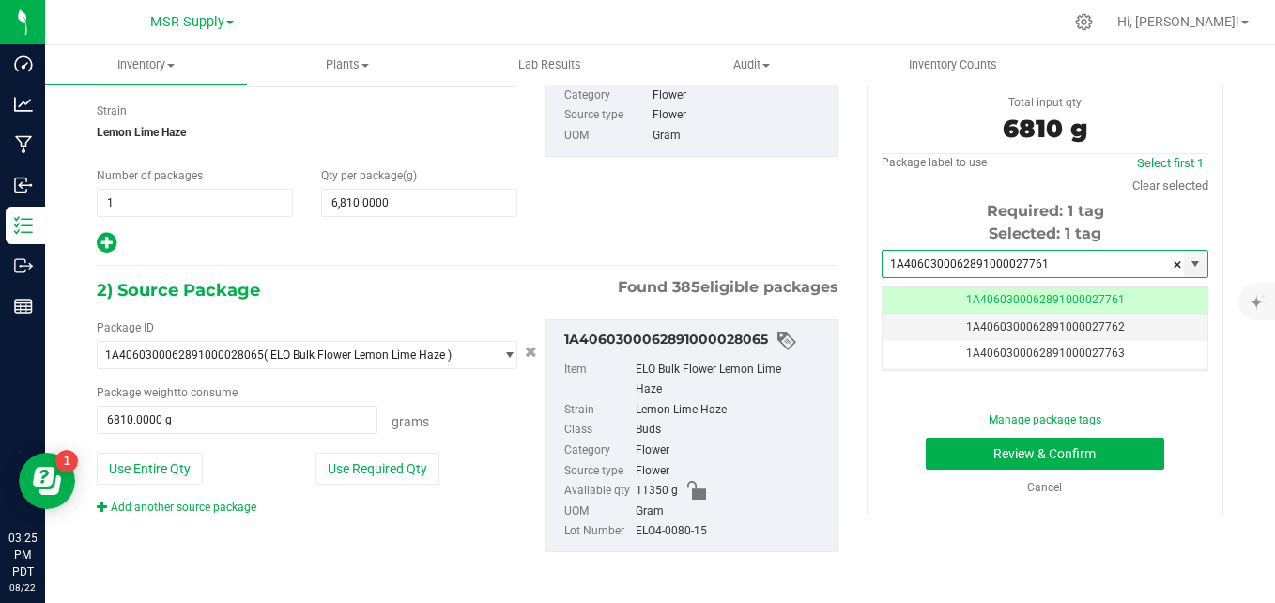
scroll to position [0, -1]
type input "1A4060300062891000027761"
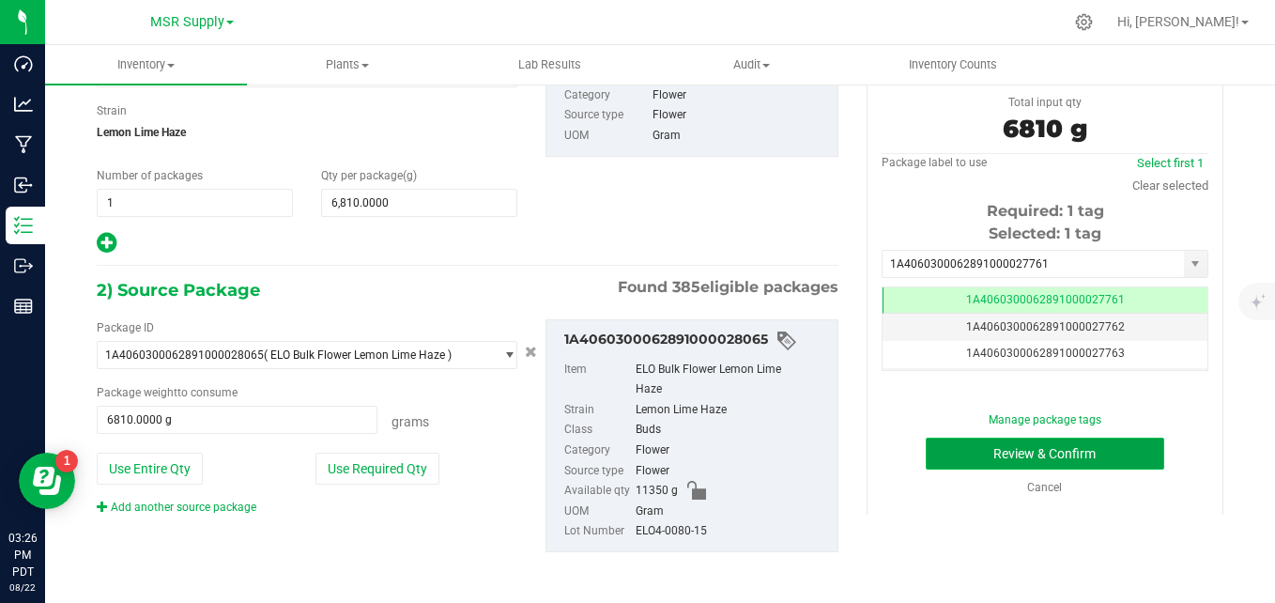
click at [964, 450] on button "Review & Confirm" at bounding box center [1045, 453] width 238 height 32
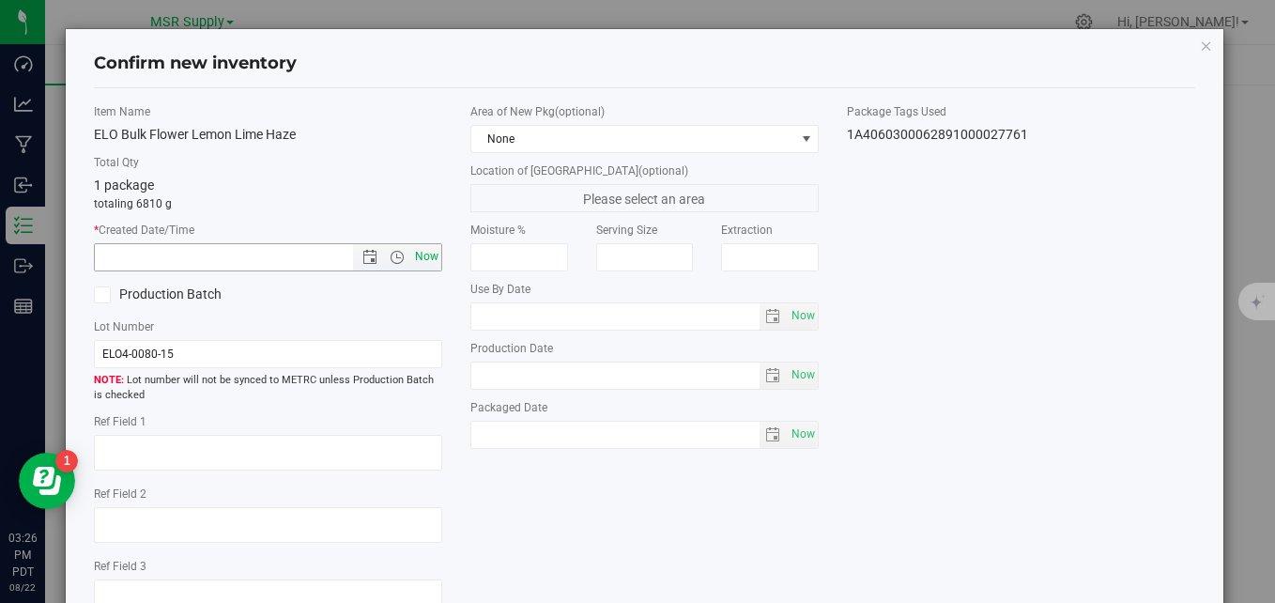
click at [418, 249] on span "Now" at bounding box center [427, 256] width 32 height 27
type input "[DATE] 3:26 PM"
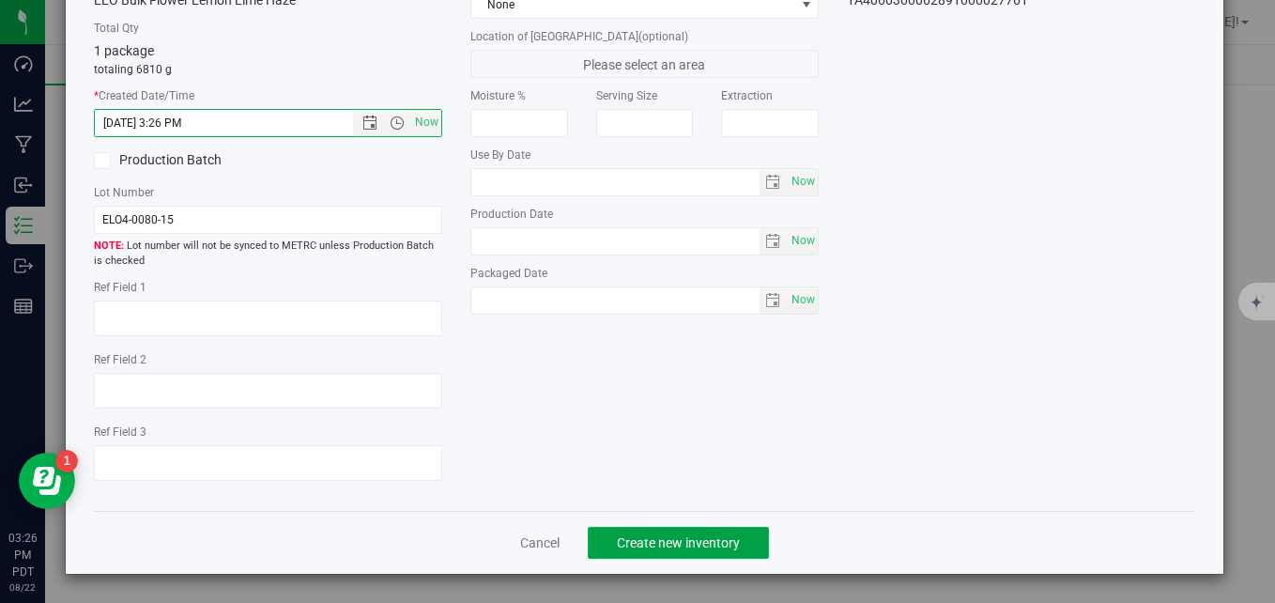
click at [669, 536] on span "Create new inventory" at bounding box center [678, 542] width 123 height 15
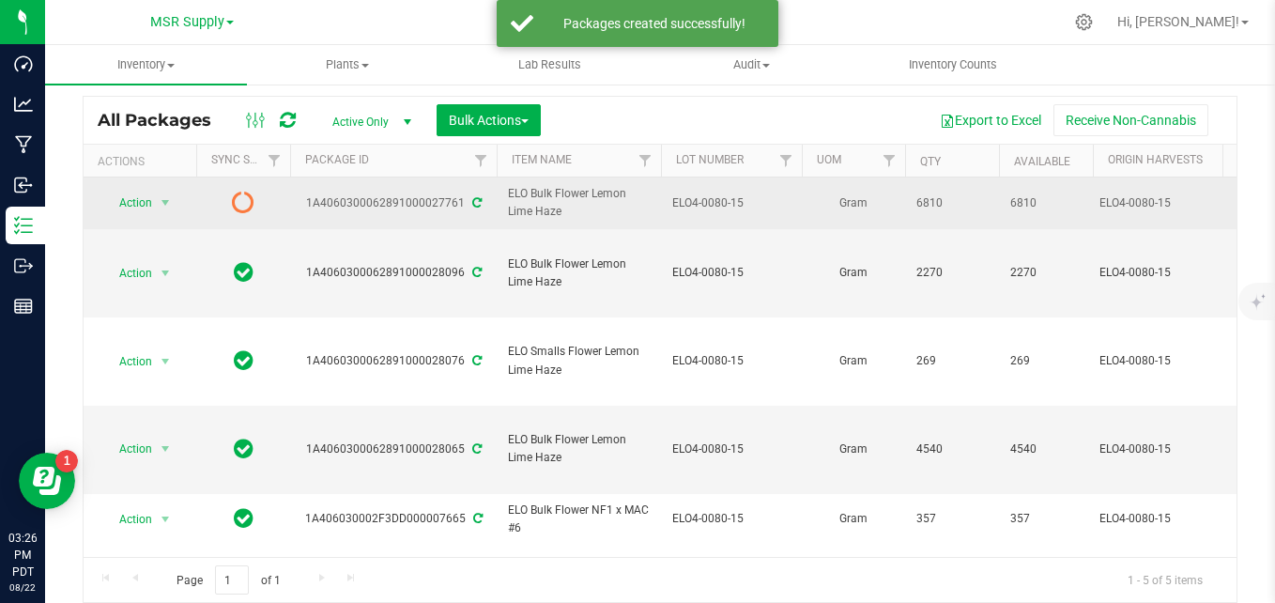
click at [472, 205] on icon at bounding box center [476, 202] width 9 height 11
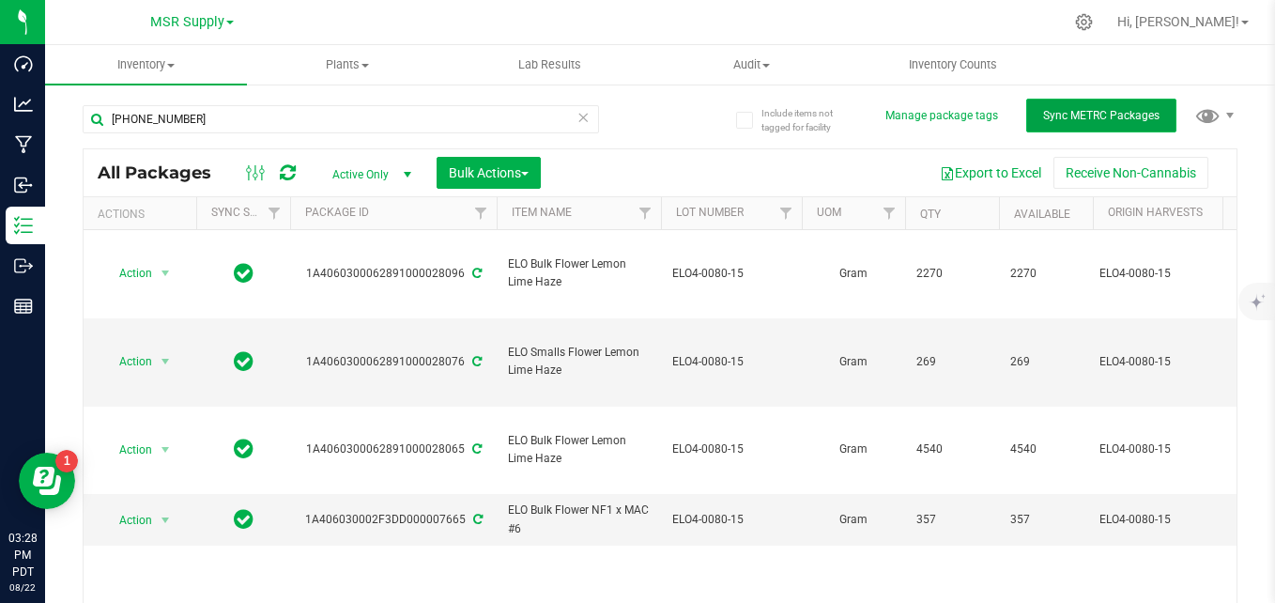
click at [1057, 109] on span "Sync METRC Packages" at bounding box center [1101, 115] width 116 height 13
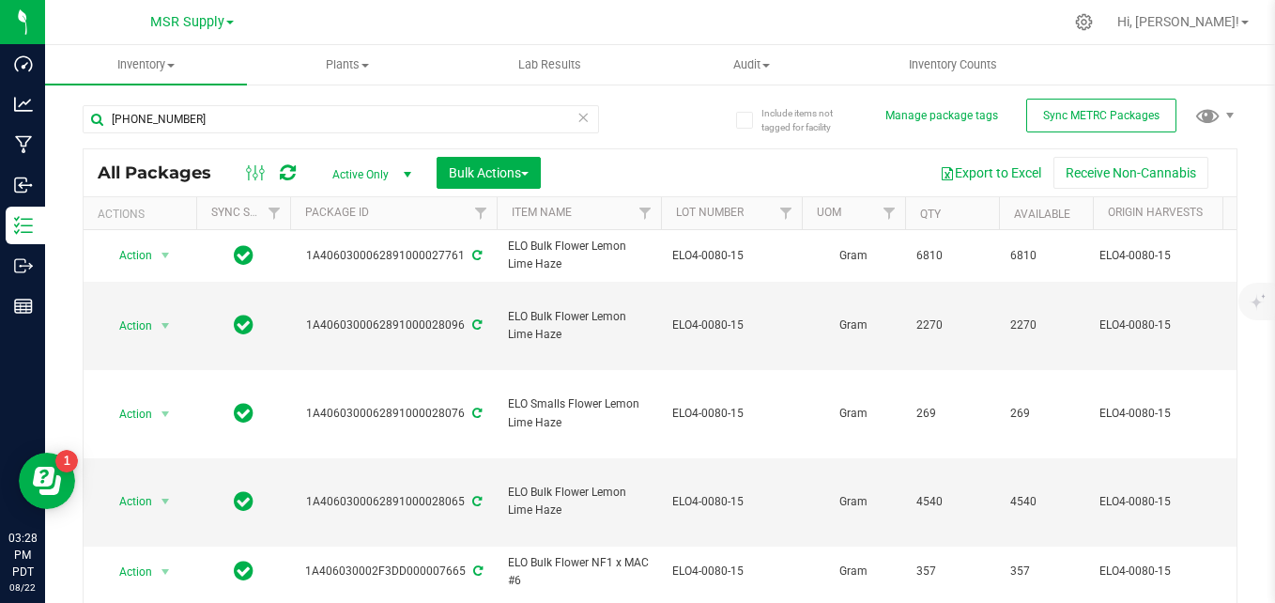
click at [576, 118] on icon at bounding box center [582, 116] width 13 height 23
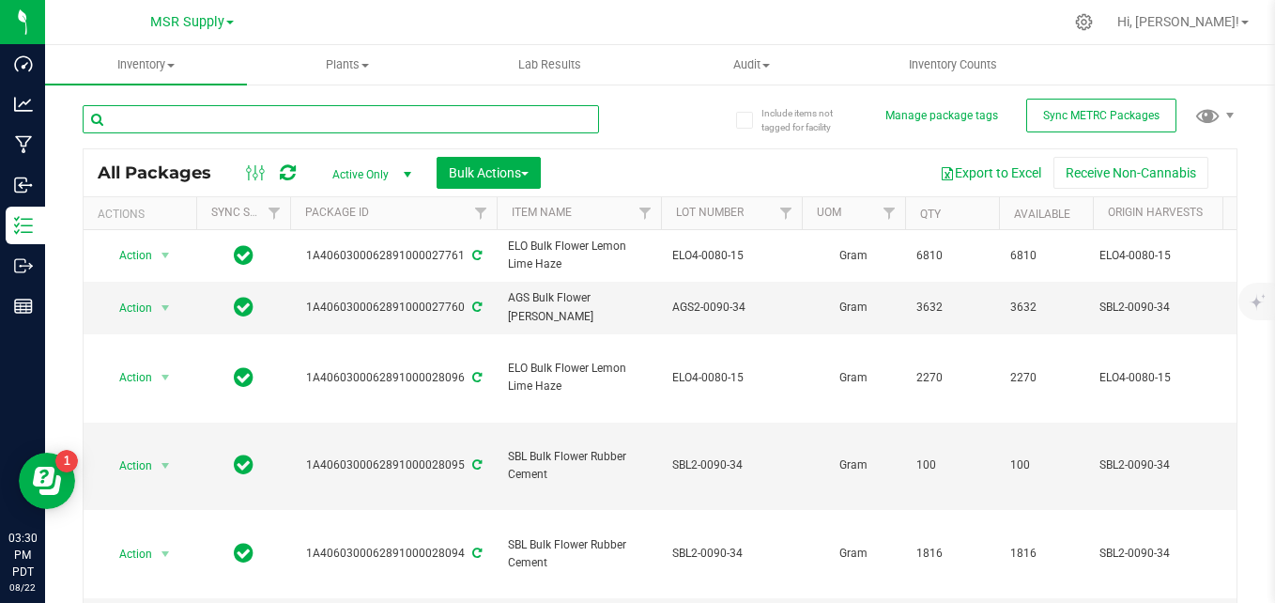
paste input "ELO5-0092-15"
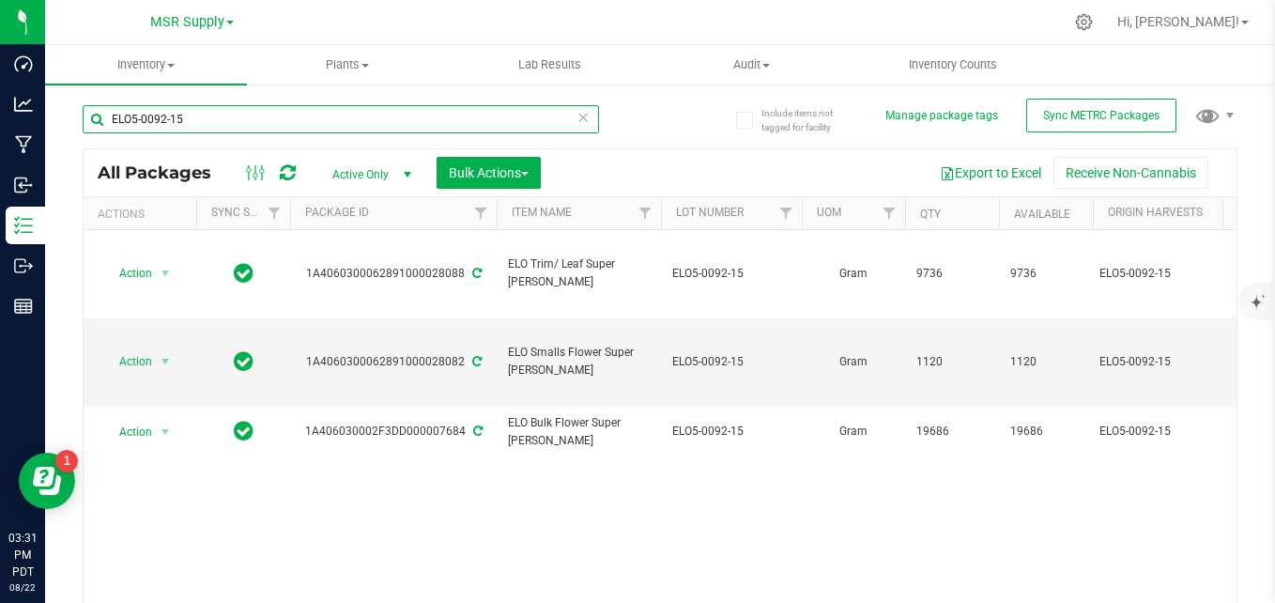
type input "ELO5-0092-15"
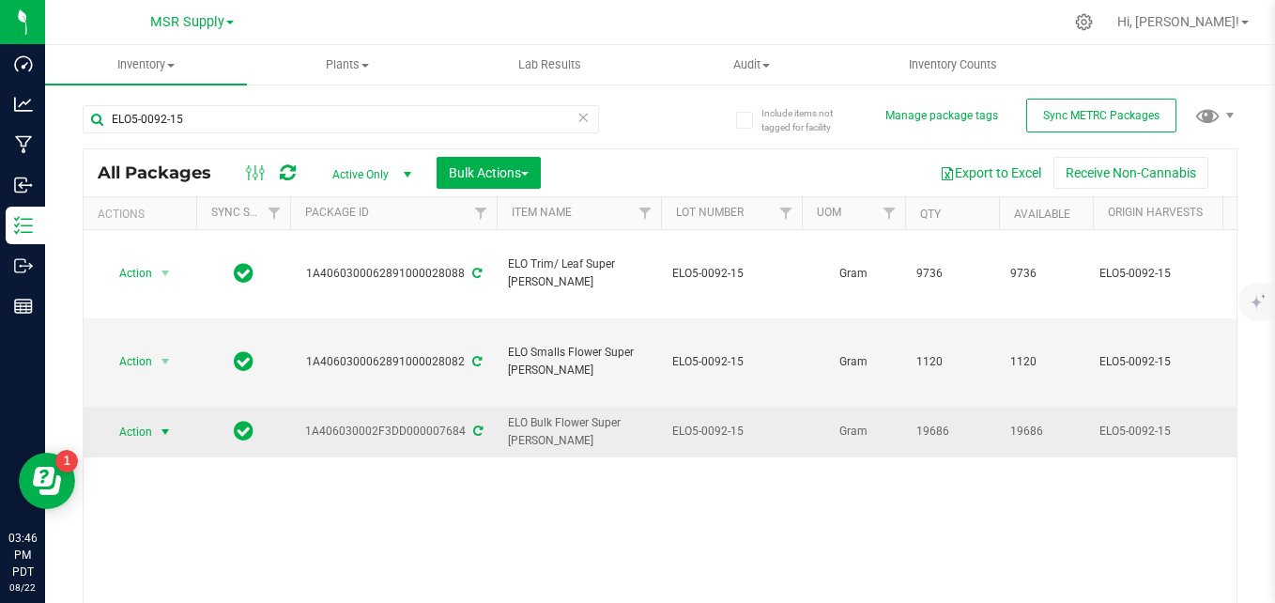
click at [139, 419] on span "Action" at bounding box center [127, 432] width 51 height 26
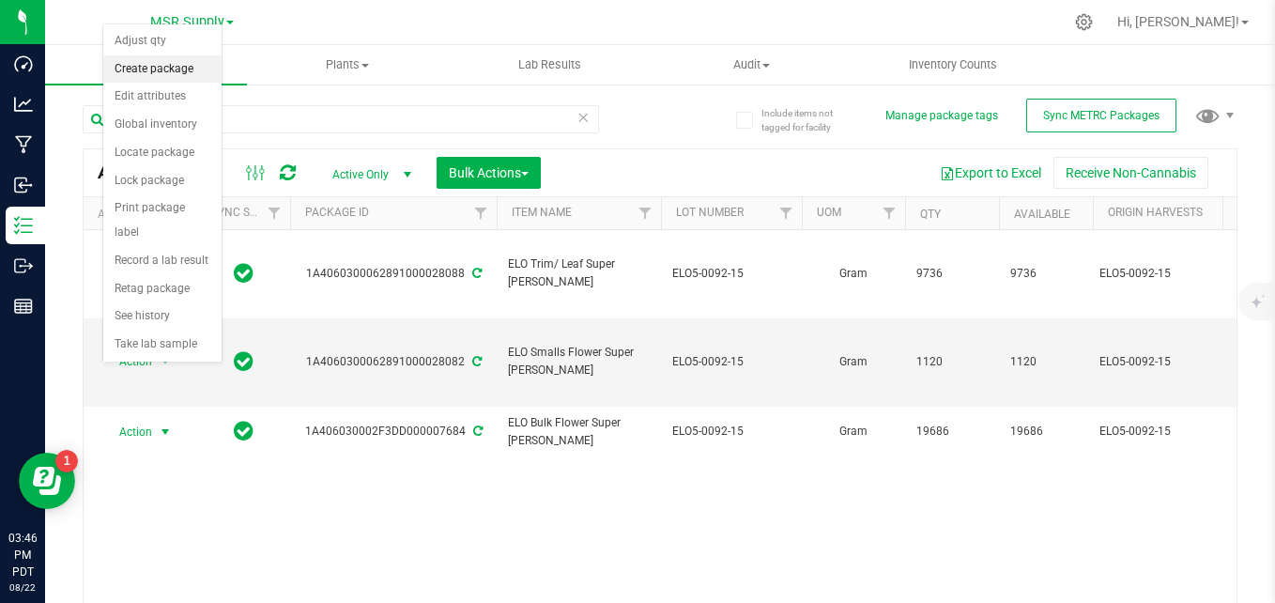
click at [161, 70] on li "Create package" at bounding box center [162, 69] width 118 height 28
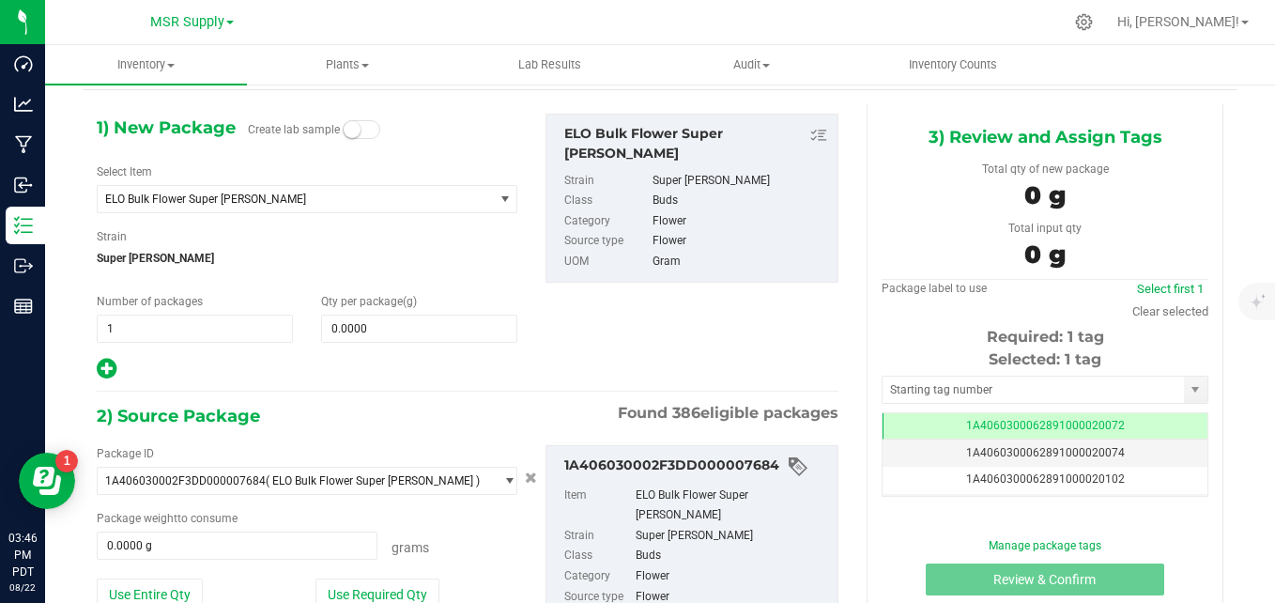
scroll to position [94, 0]
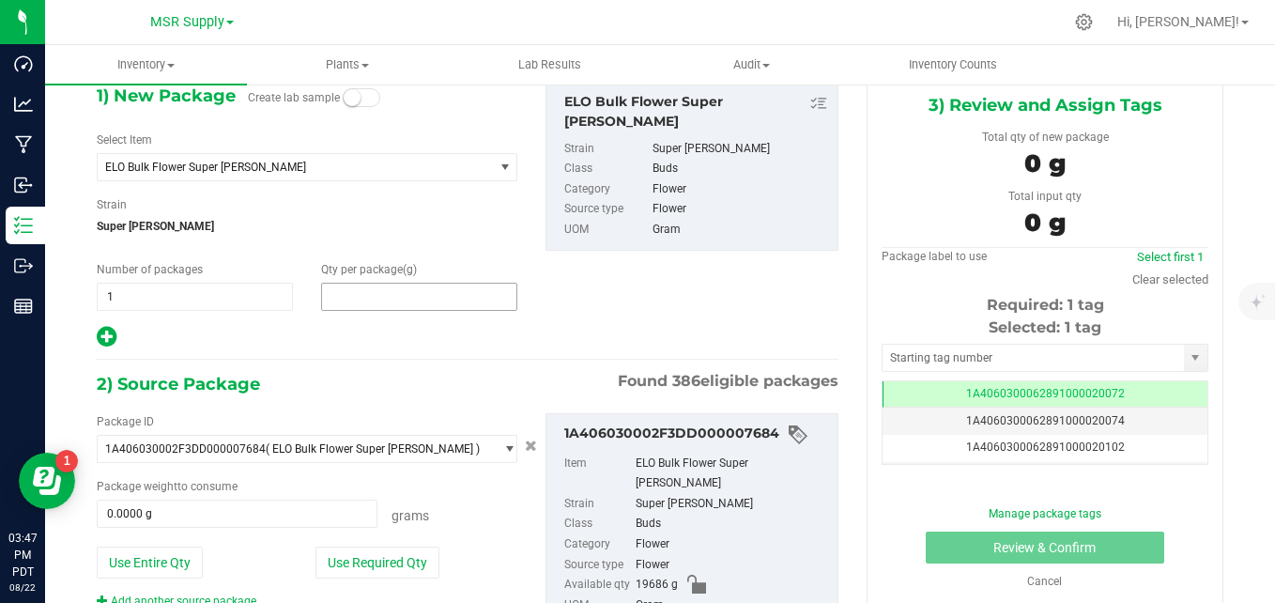
click at [455, 297] on span at bounding box center [419, 297] width 196 height 28
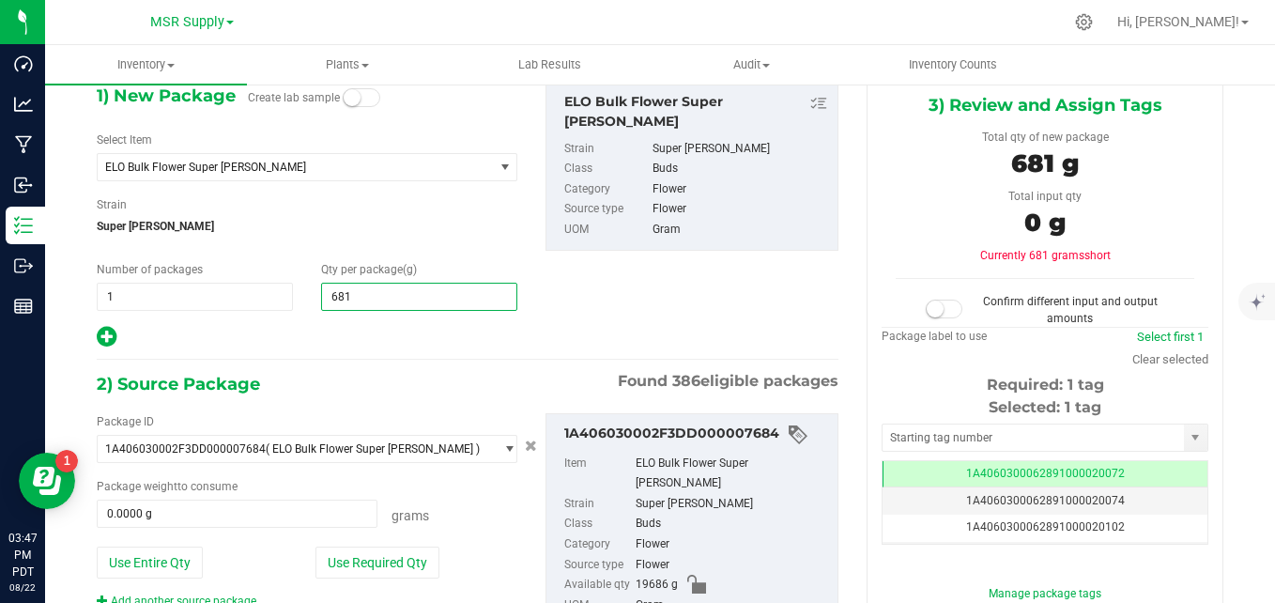
type input "6810"
type input "6,810.0000"
click at [423, 575] on button "Use Required Qty" at bounding box center [377, 562] width 124 height 32
type input "6810.0000 g"
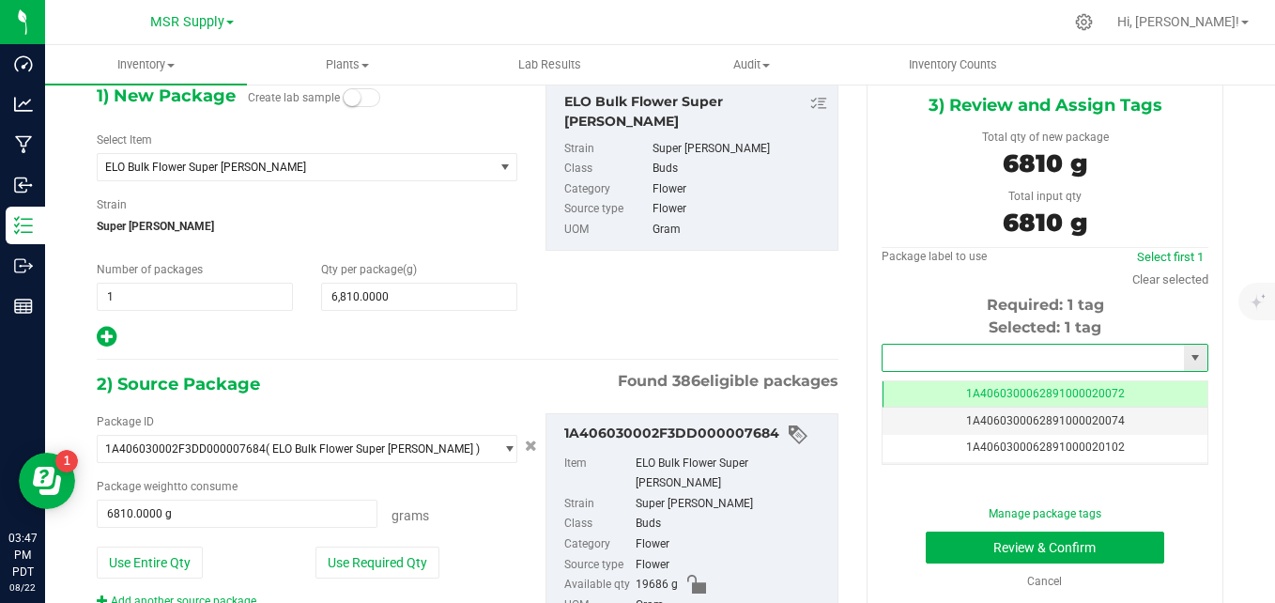
click at [924, 368] on input "text" at bounding box center [1033, 358] width 301 height 26
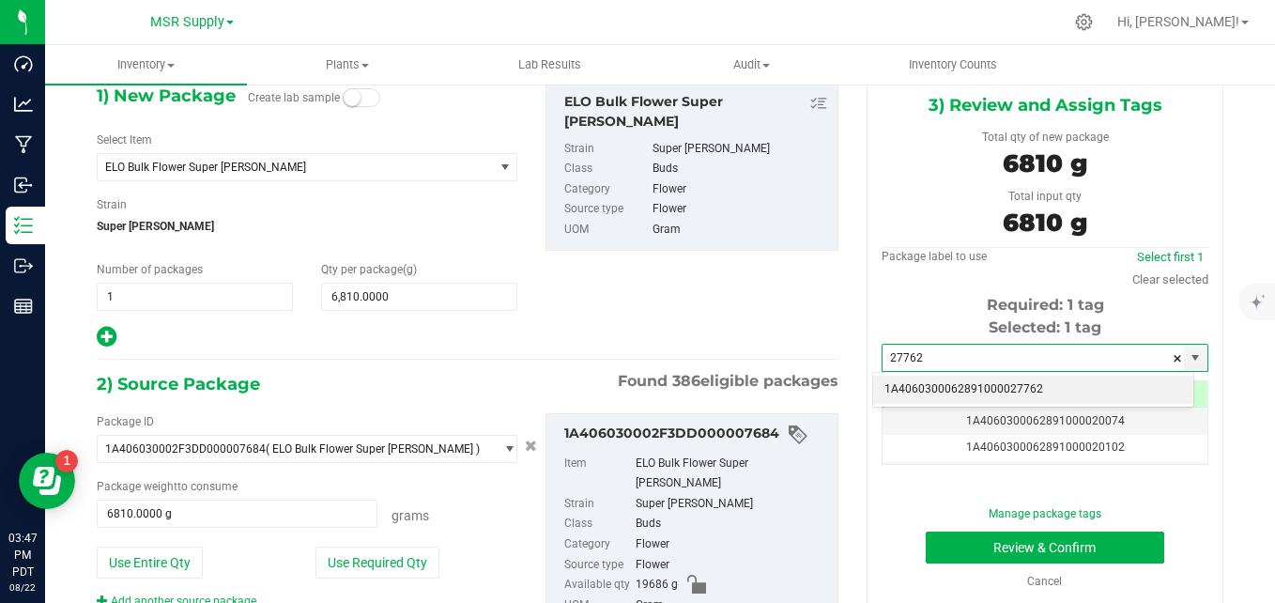
drag, startPoint x: 931, startPoint y: 380, endPoint x: 855, endPoint y: 404, distance: 79.6
click at [931, 381] on li "1A4060300062891000027762" at bounding box center [1033, 390] width 320 height 28
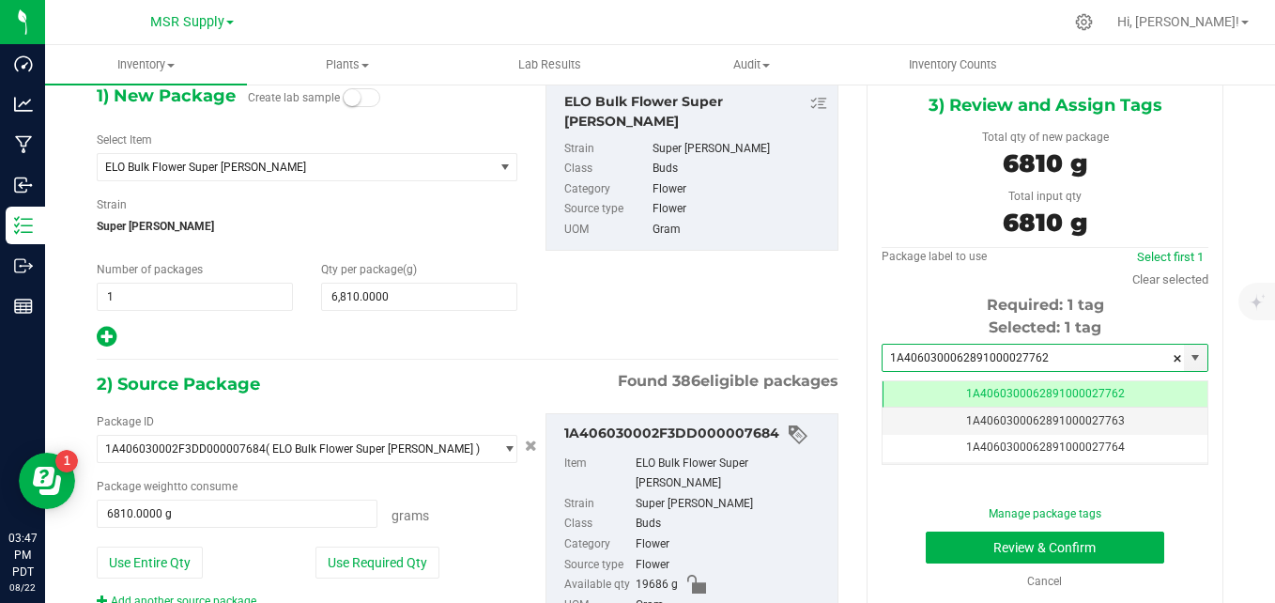
scroll to position [0, -1]
type input "1A4060300062891000027762"
click at [937, 538] on button "Review & Confirm" at bounding box center [1045, 547] width 238 height 32
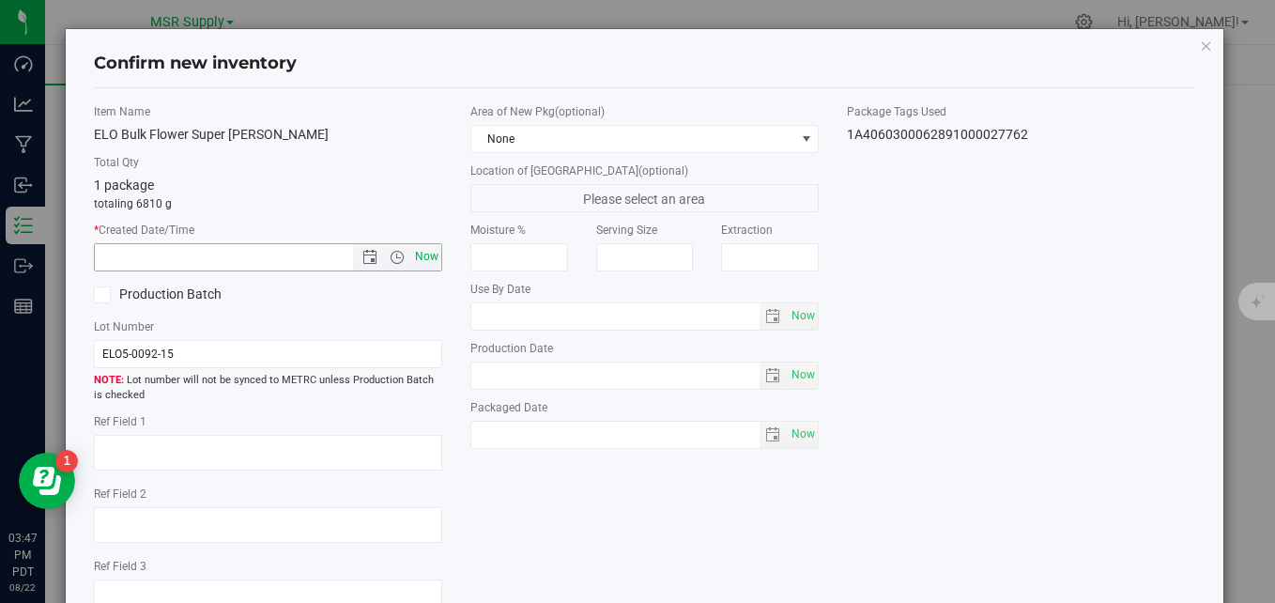
click at [428, 252] on span "Now" at bounding box center [427, 256] width 32 height 27
type input "[DATE] 3:47 PM"
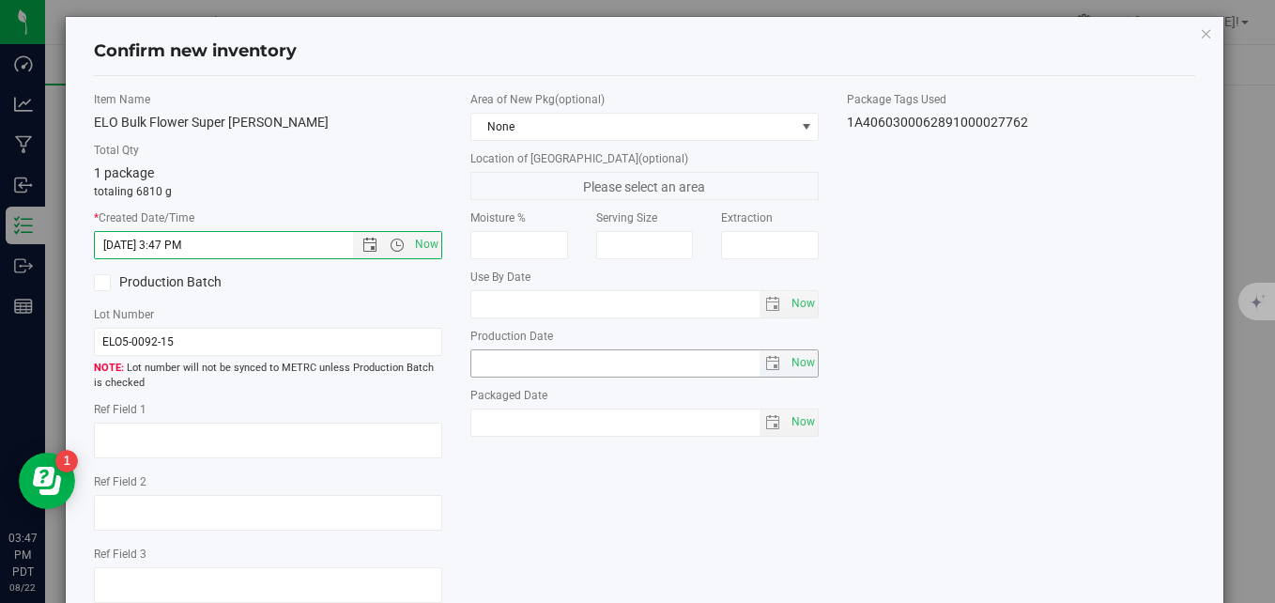
scroll to position [94, 0]
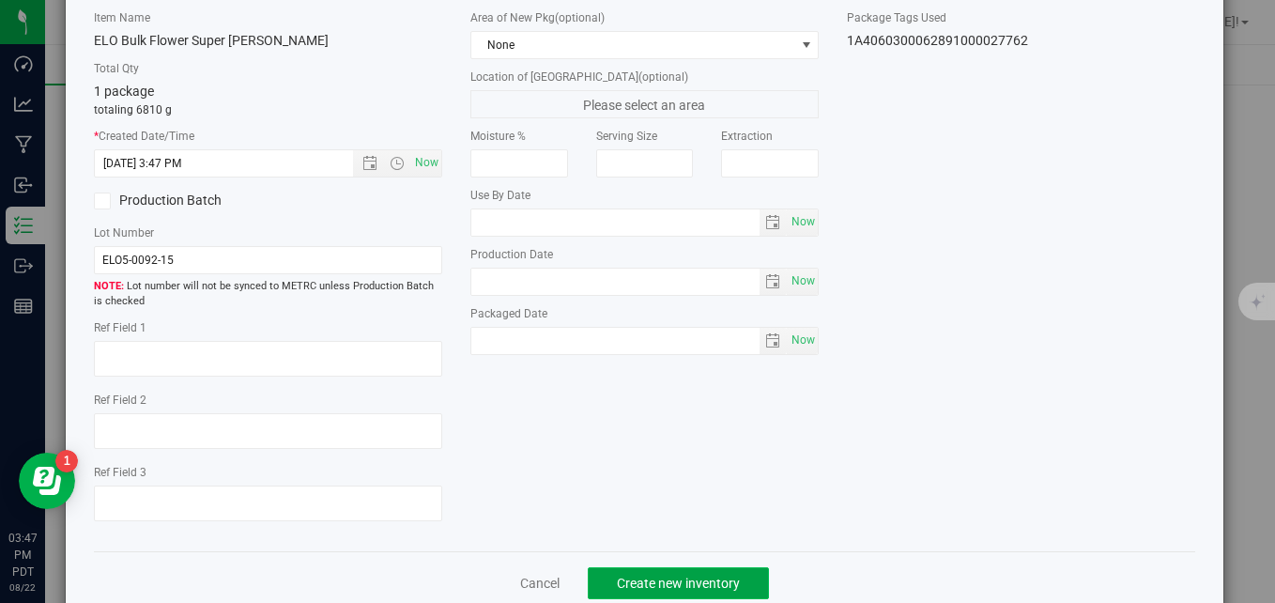
click at [672, 578] on span "Create new inventory" at bounding box center [678, 583] width 123 height 15
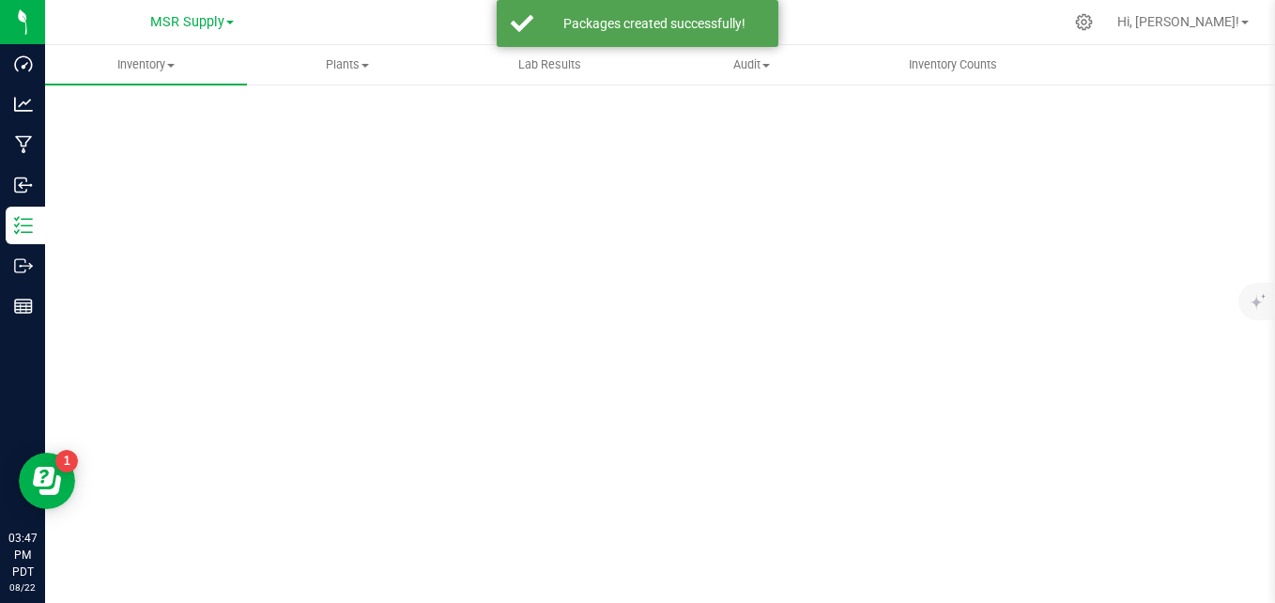
scroll to position [53, 0]
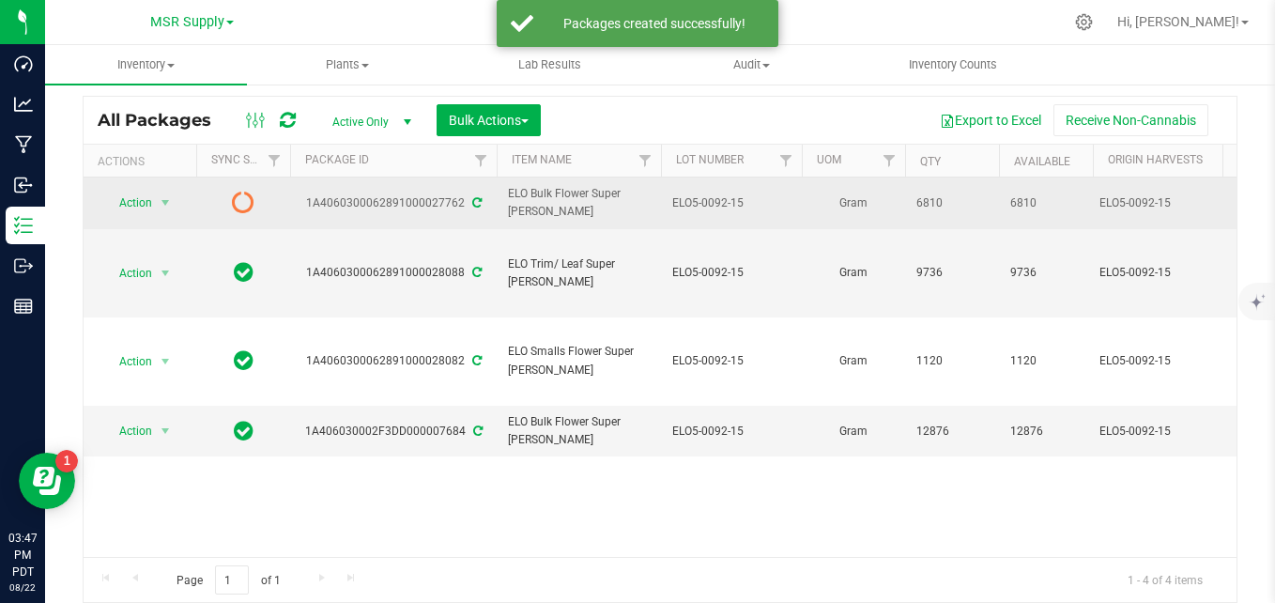
click at [472, 197] on icon at bounding box center [476, 202] width 9 height 11
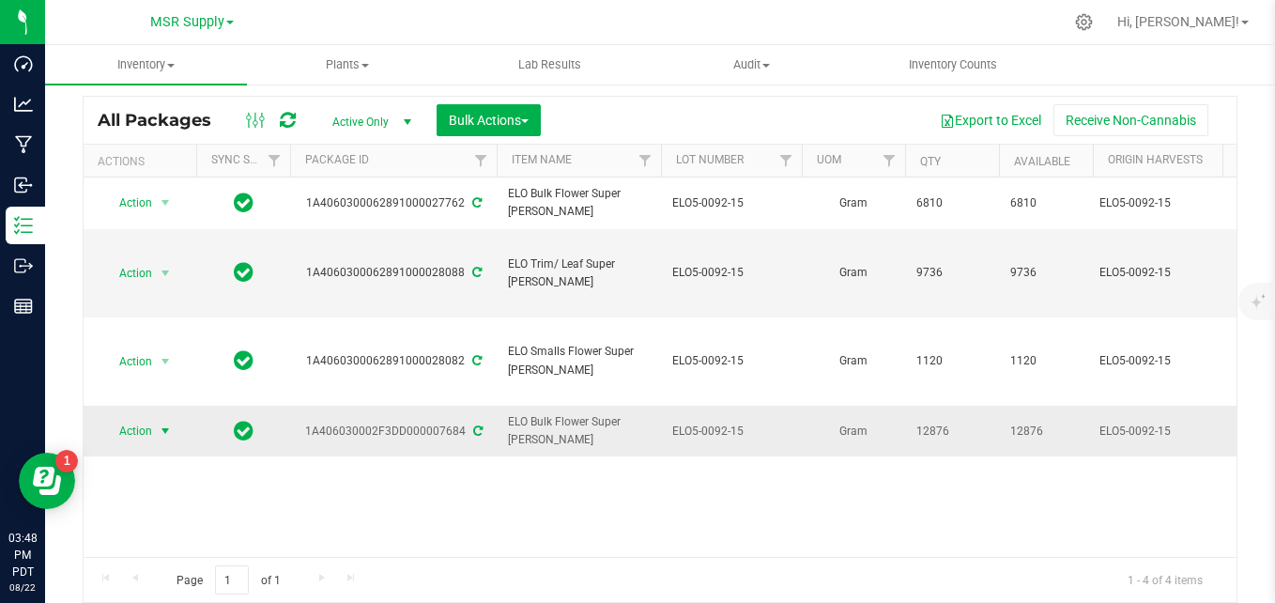
click at [146, 418] on span "Action" at bounding box center [127, 431] width 51 height 26
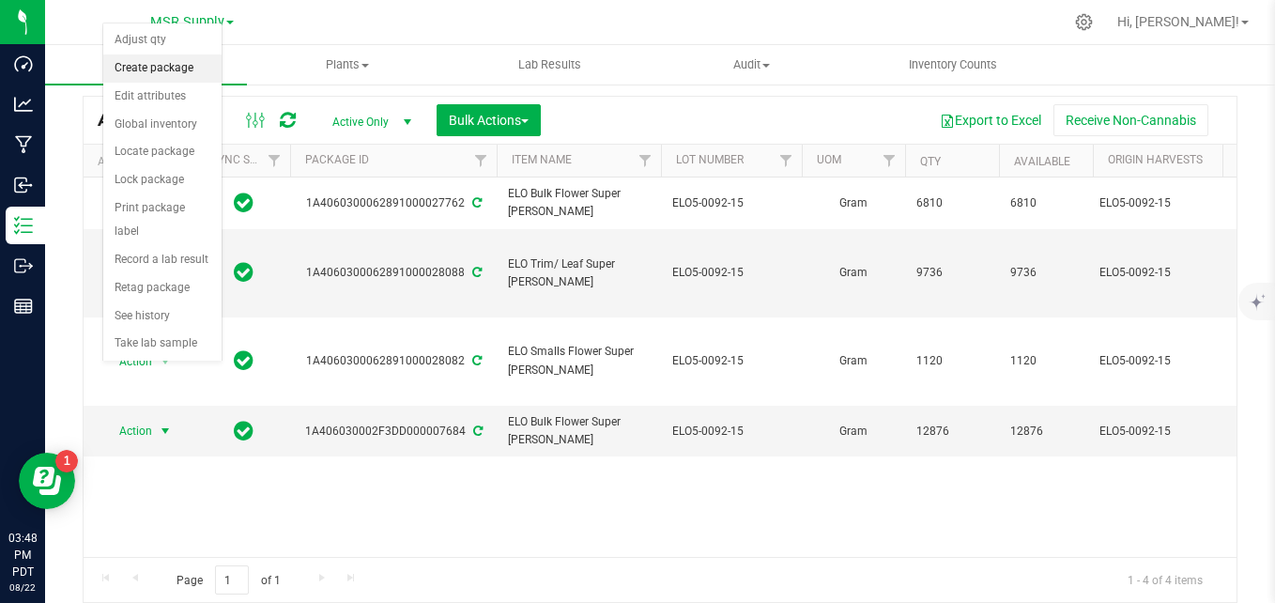
click at [153, 68] on li "Create package" at bounding box center [162, 68] width 118 height 28
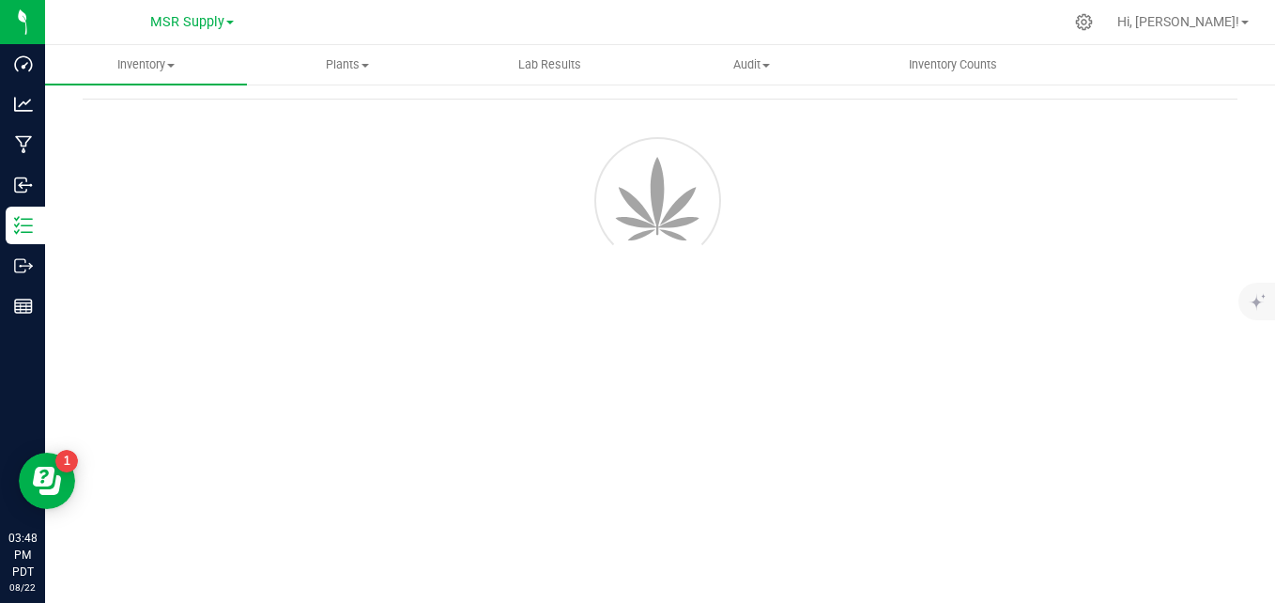
scroll to position [67, 0]
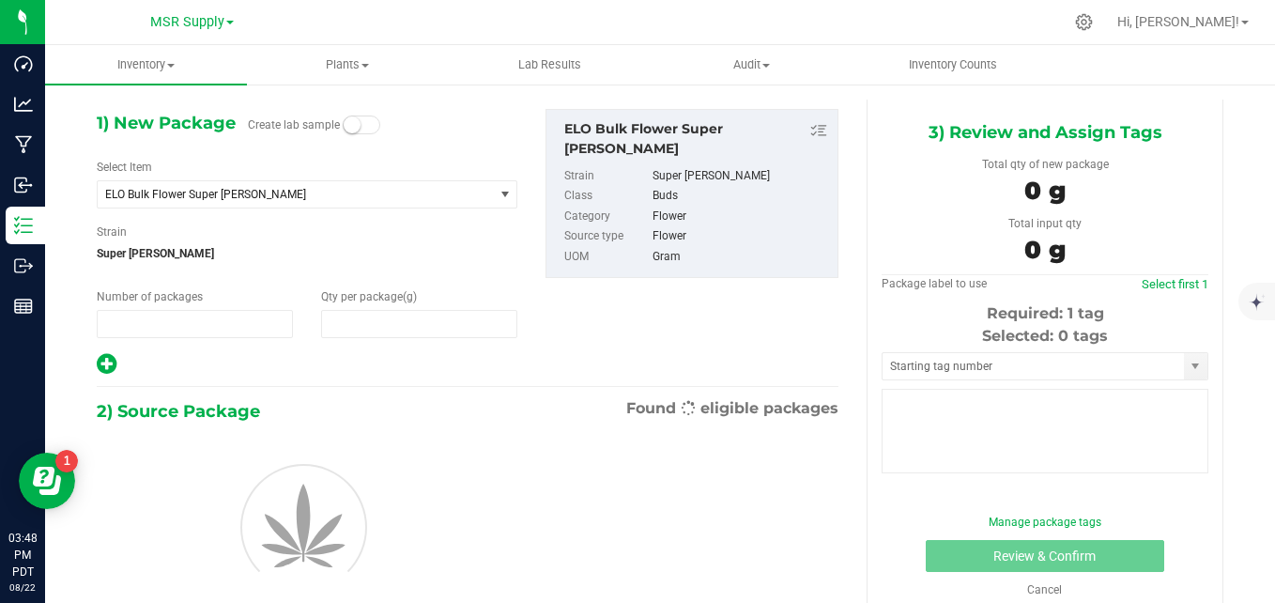
type input "1"
type input "0.0000"
type input "0"
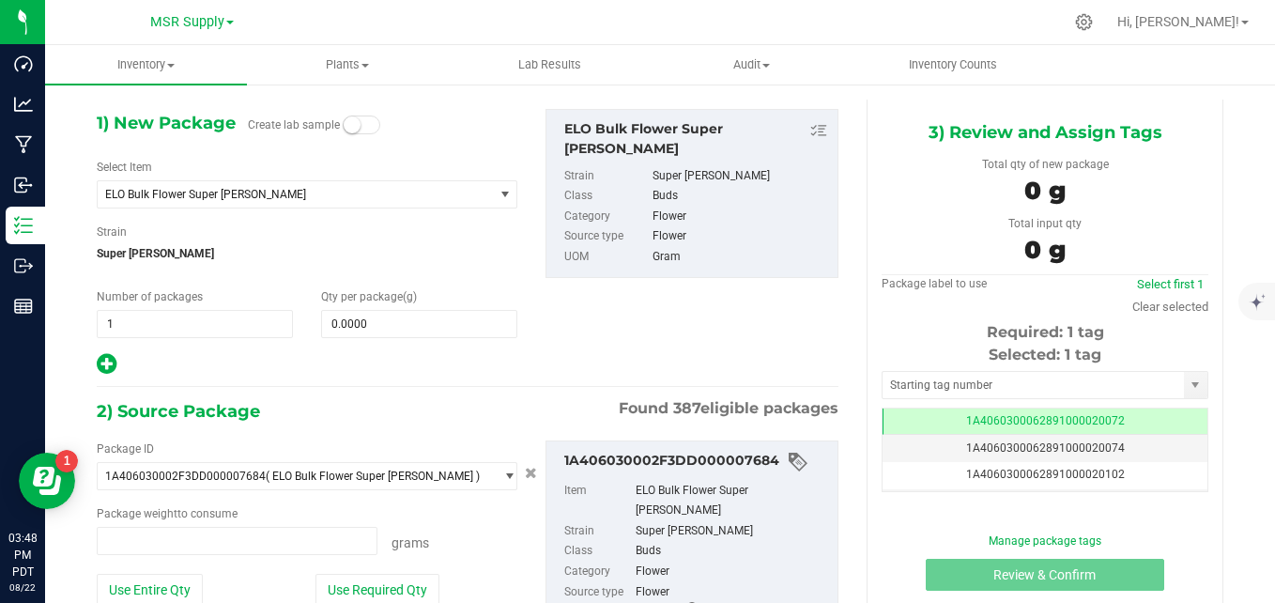
type input "0.0000 g"
click at [353, 331] on span at bounding box center [419, 324] width 196 height 28
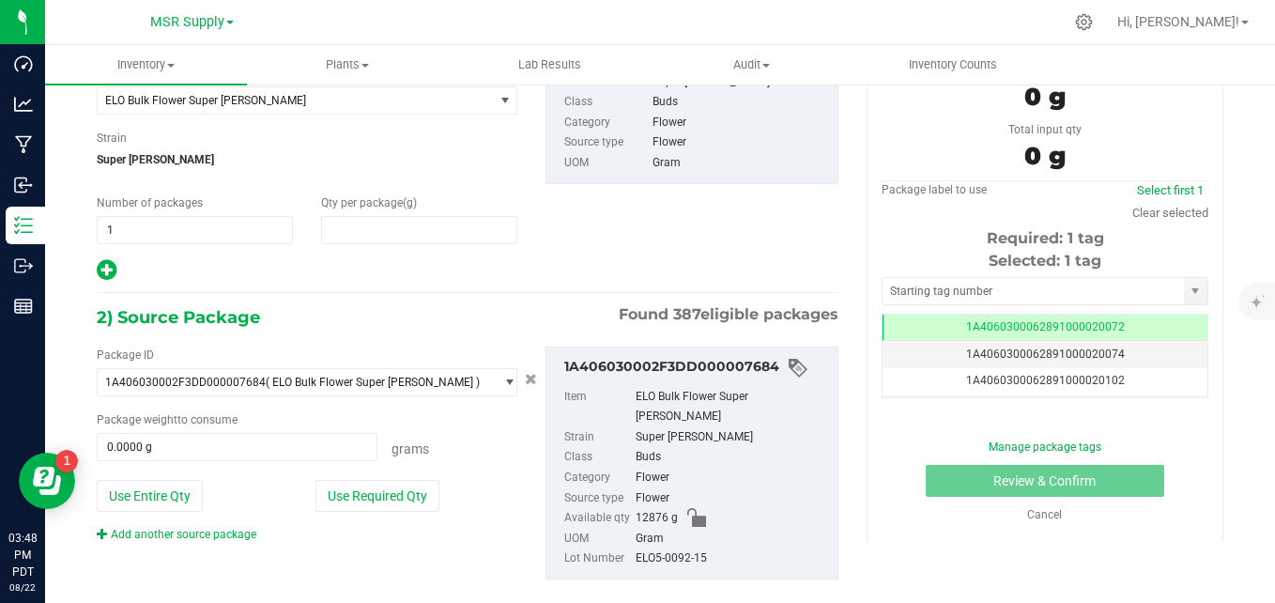
type input "0.0000"
click at [447, 223] on span at bounding box center [419, 230] width 196 height 28
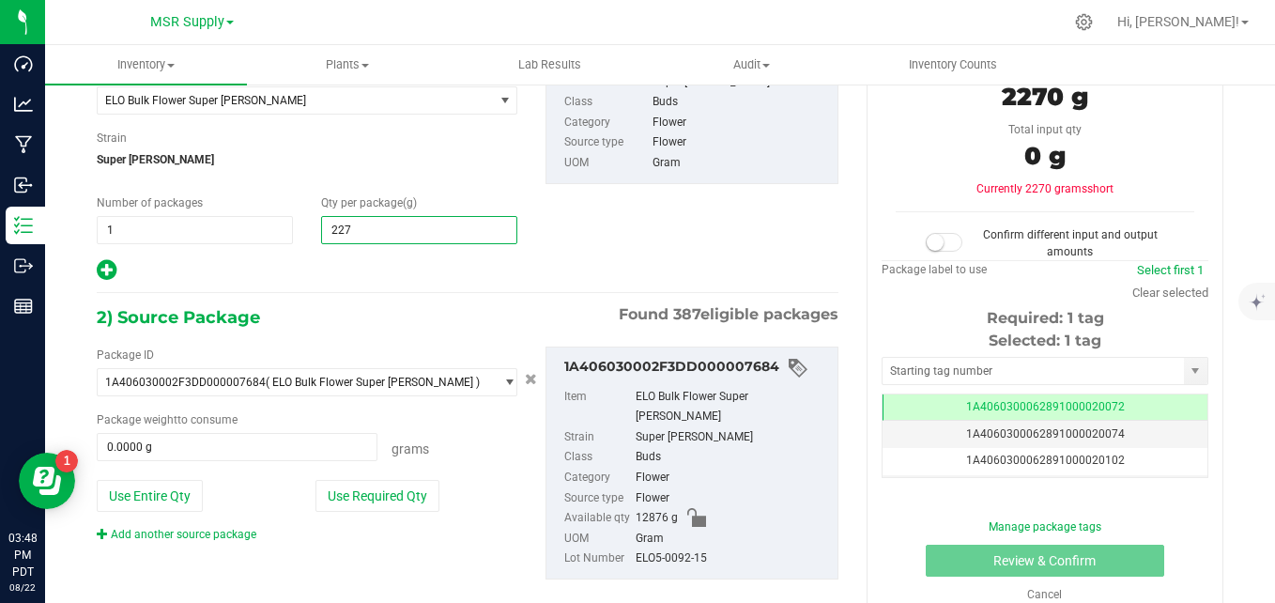
type input "2270"
type input "2,270.0000"
click at [588, 206] on div "1) New Package Create lab sample Select Item ELO Bulk Flower Super [PERSON_NAME…" at bounding box center [468, 149] width 770 height 268
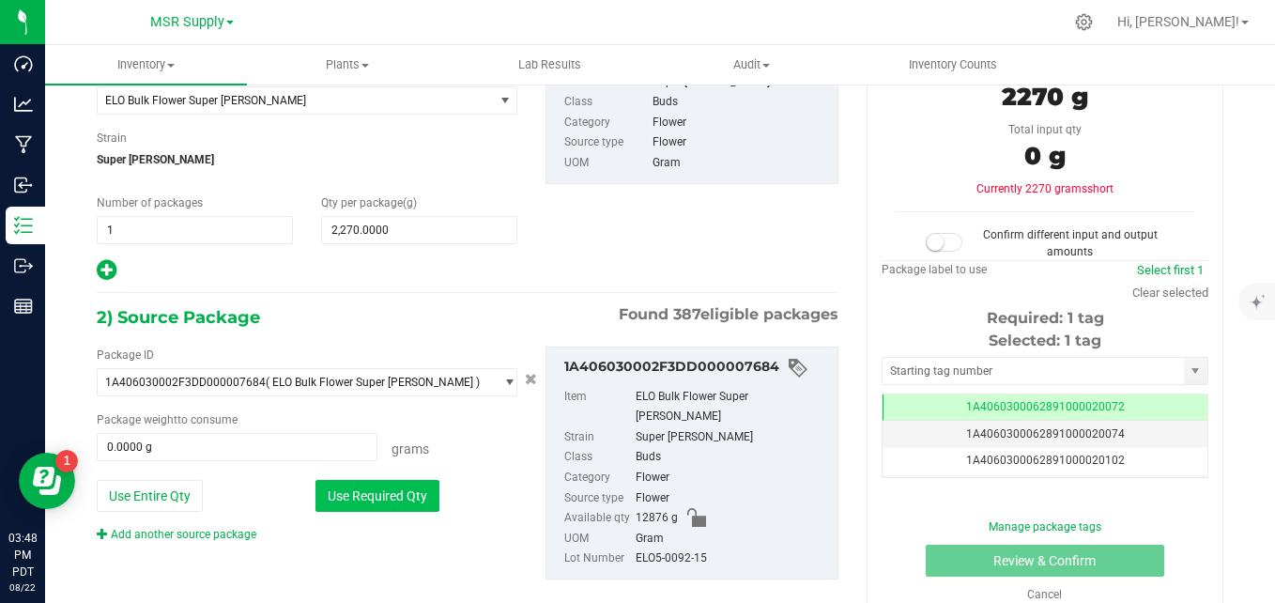
click at [335, 484] on button "Use Required Qty" at bounding box center [377, 496] width 124 height 32
type input "2270.0000 g"
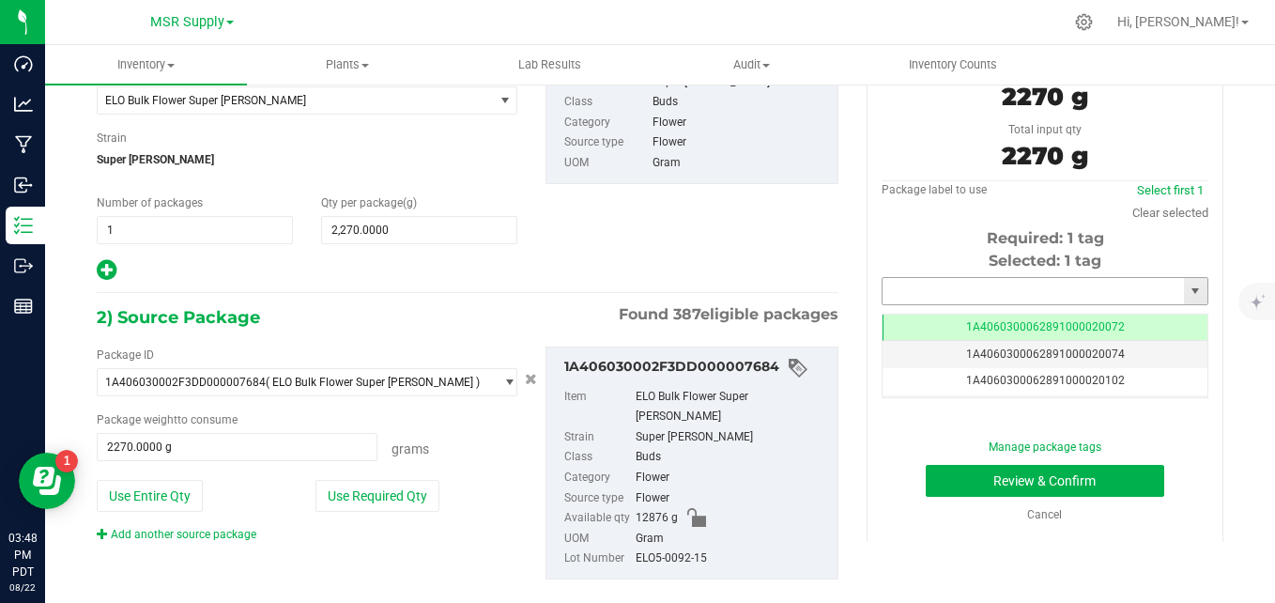
click at [1016, 284] on input "text" at bounding box center [1033, 291] width 301 height 26
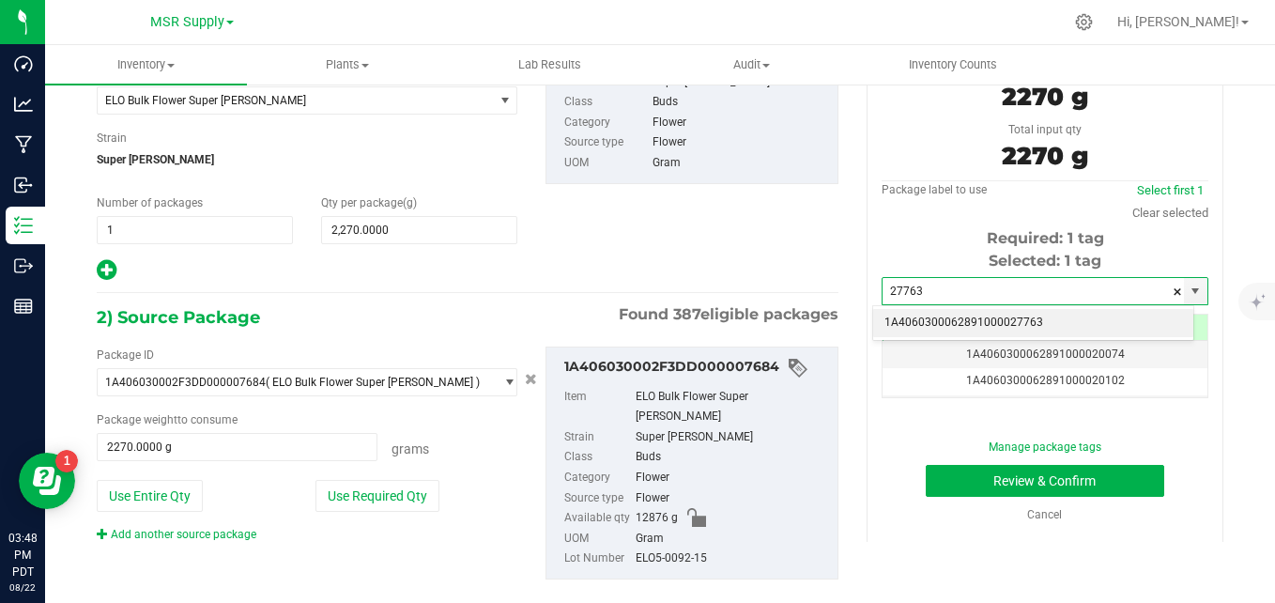
click at [940, 323] on li "1A4060300062891000027763" at bounding box center [1033, 323] width 320 height 28
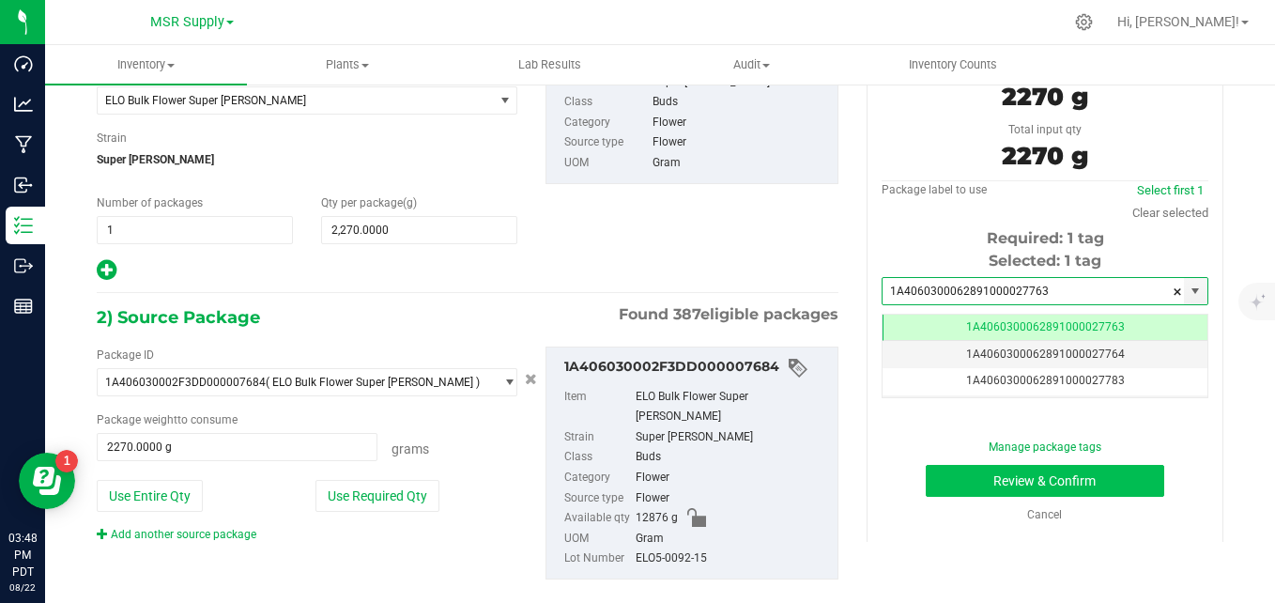
scroll to position [0, -1]
type input "1A4060300062891000027763"
click at [1067, 481] on button "Review & Confirm" at bounding box center [1045, 481] width 238 height 32
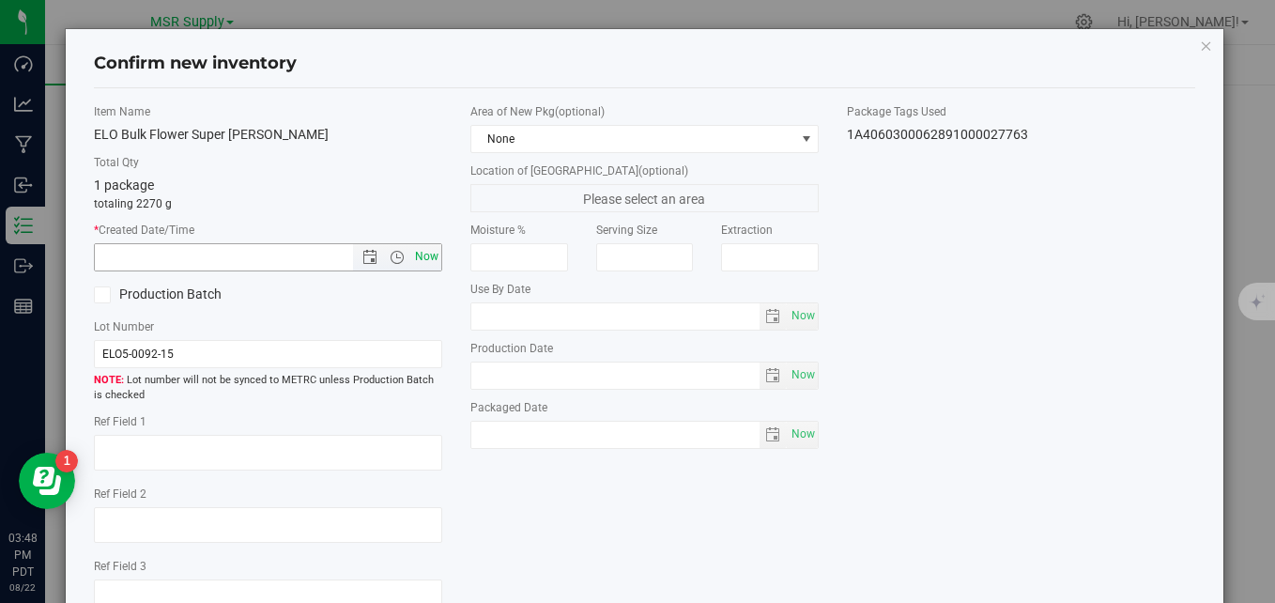
click at [434, 253] on span "Now" at bounding box center [427, 256] width 32 height 27
type input "[DATE] 3:48 PM"
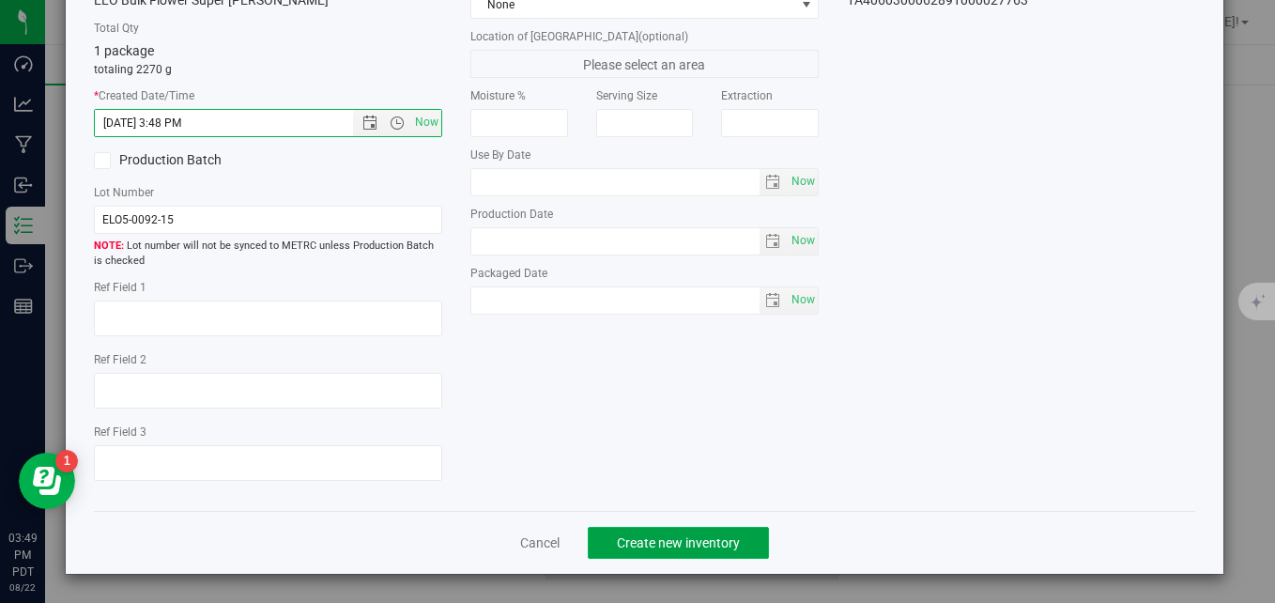
click at [697, 541] on span "Create new inventory" at bounding box center [678, 542] width 123 height 15
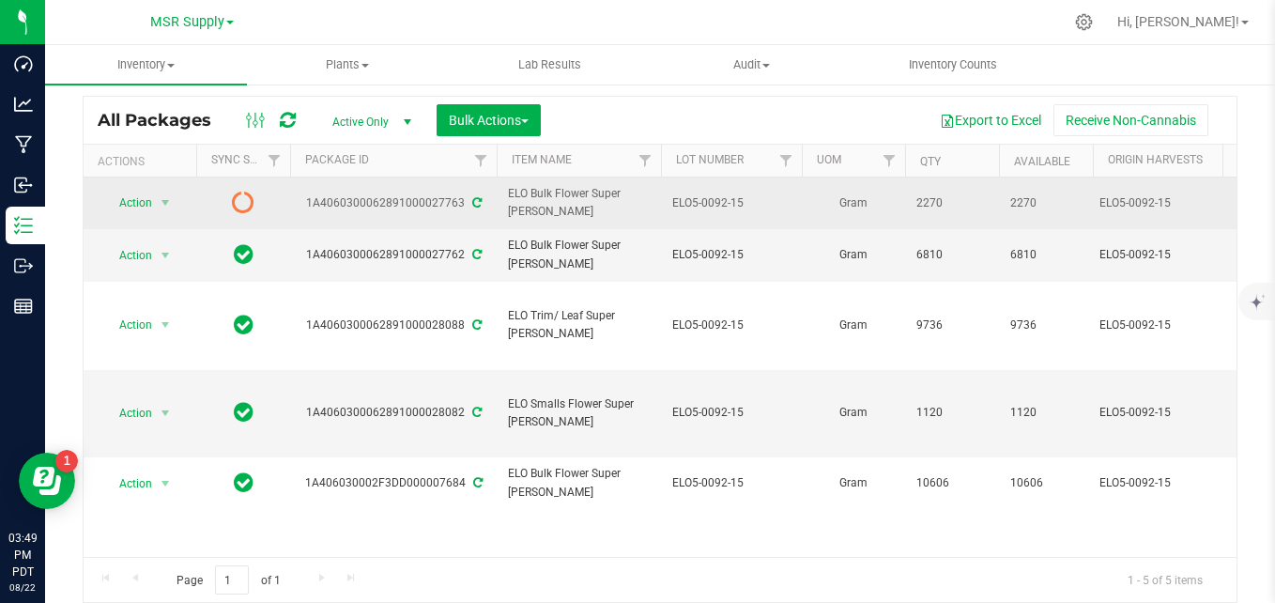
click at [472, 207] on icon at bounding box center [476, 202] width 9 height 11
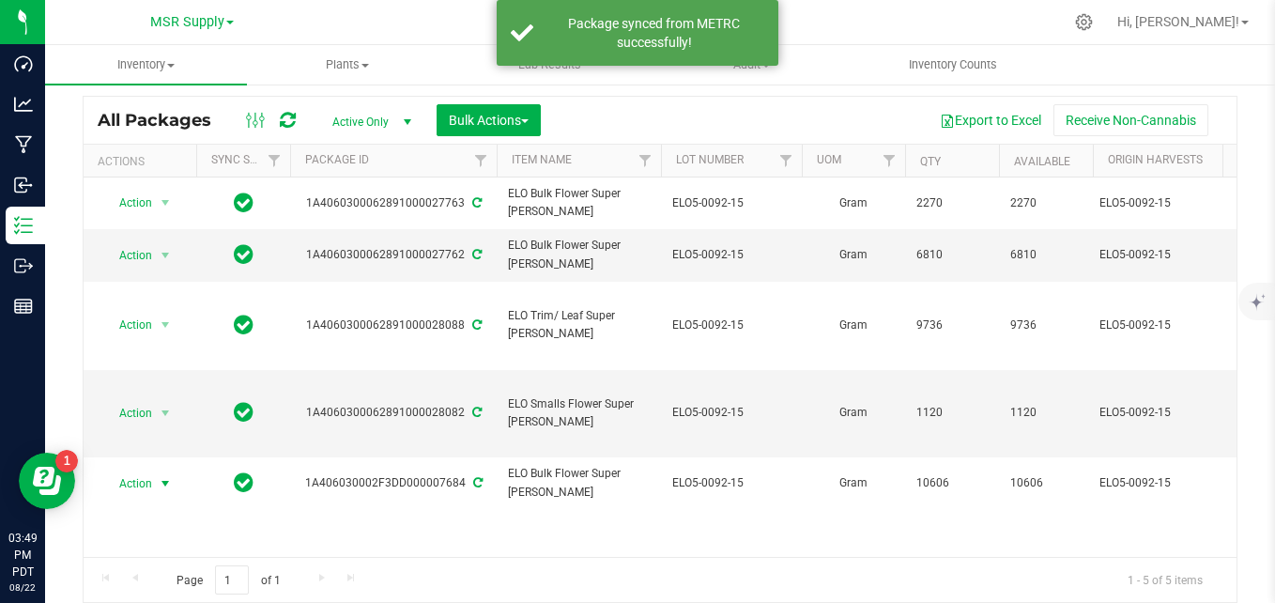
click at [154, 470] on span "select" at bounding box center [165, 483] width 23 height 26
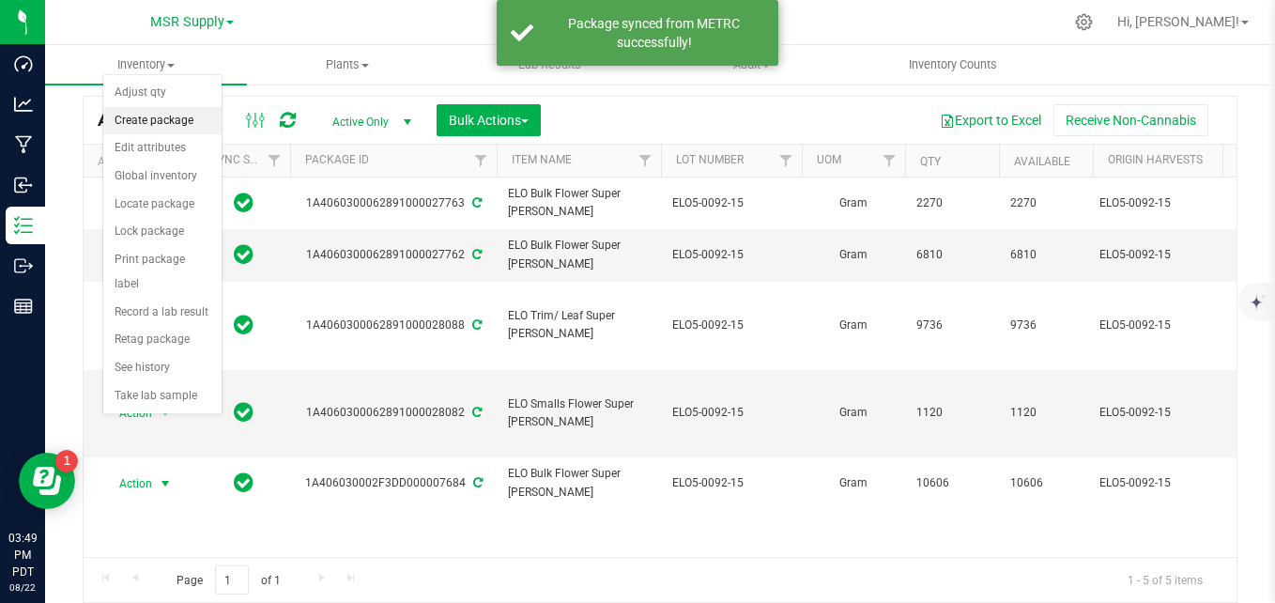
click at [162, 126] on li "Create package" at bounding box center [162, 121] width 118 height 28
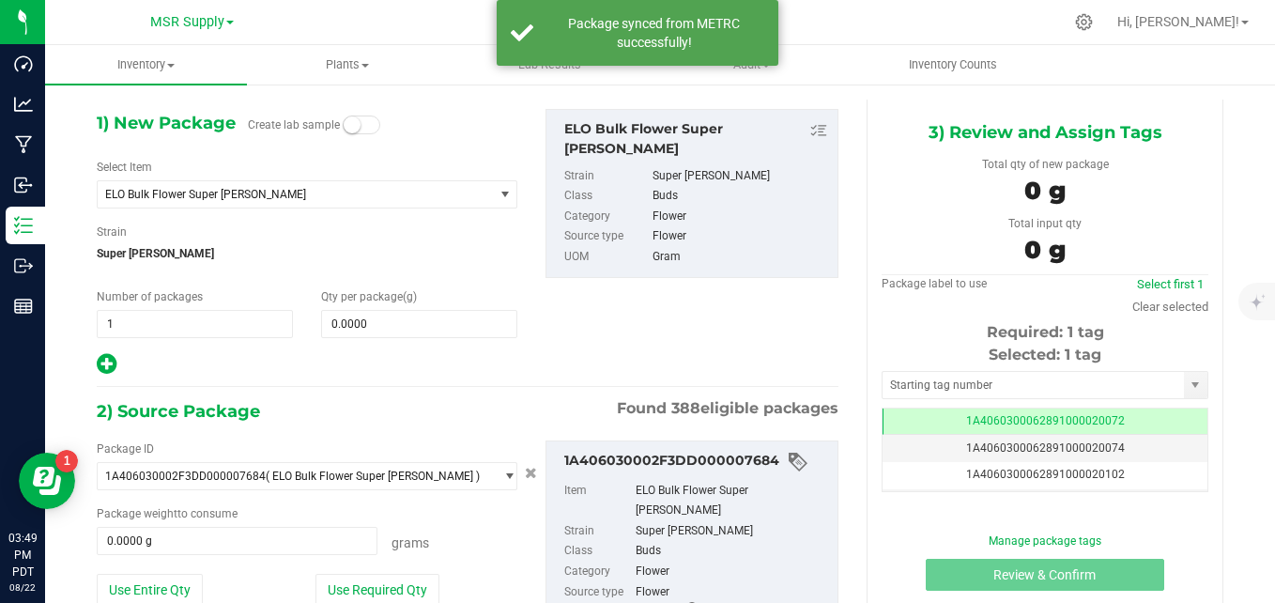
scroll to position [0, -1]
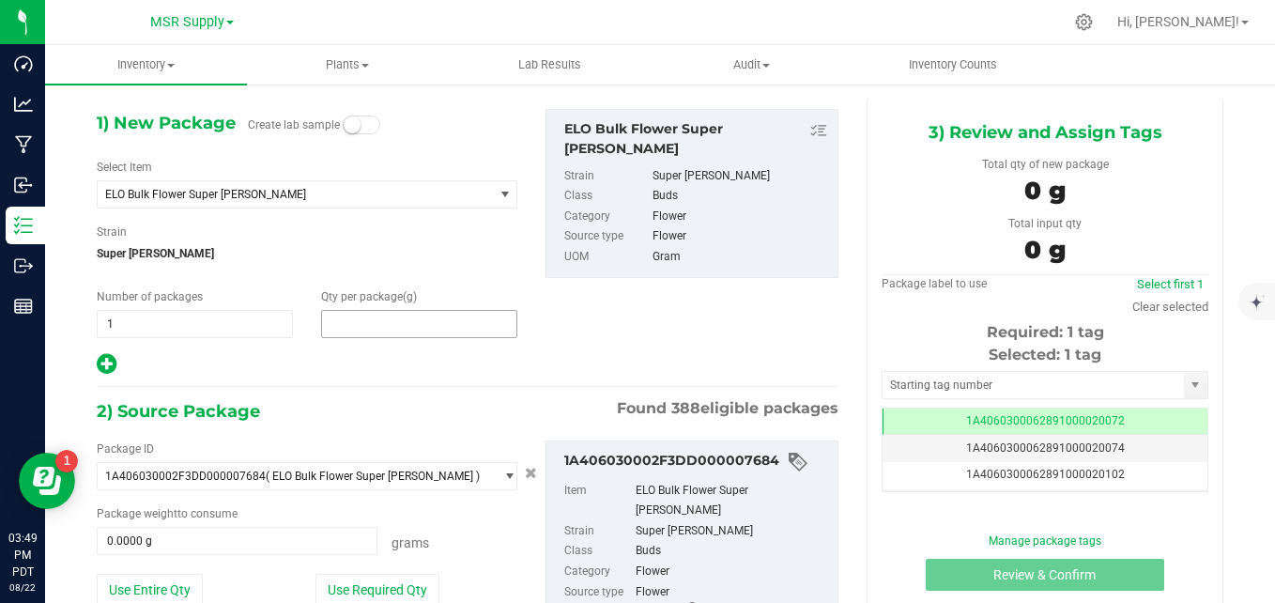
click at [371, 317] on span at bounding box center [419, 324] width 196 height 28
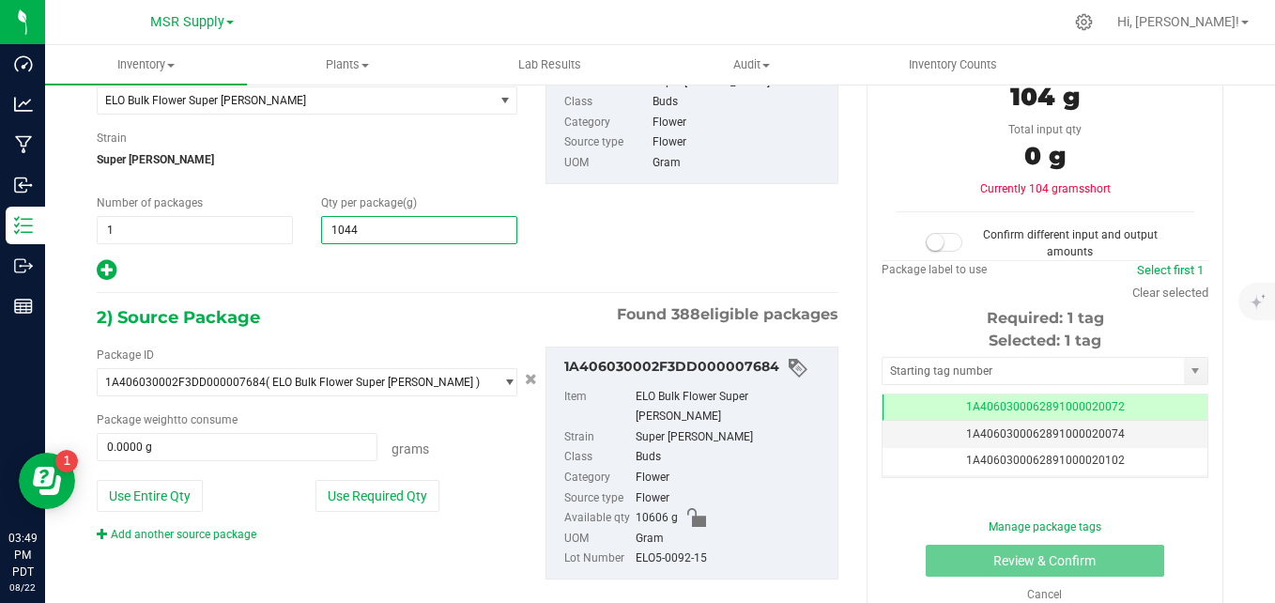
type input "10442"
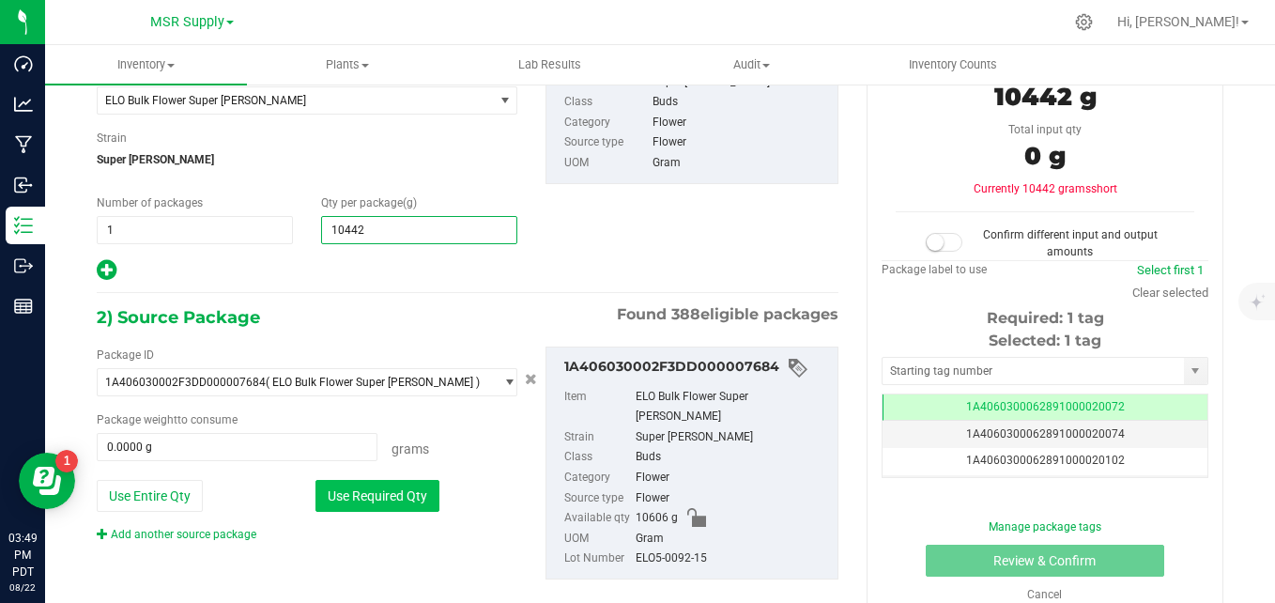
type input "10,442.0000"
click at [379, 498] on button "Use Required Qty" at bounding box center [377, 496] width 124 height 32
type input "10442.0000 g"
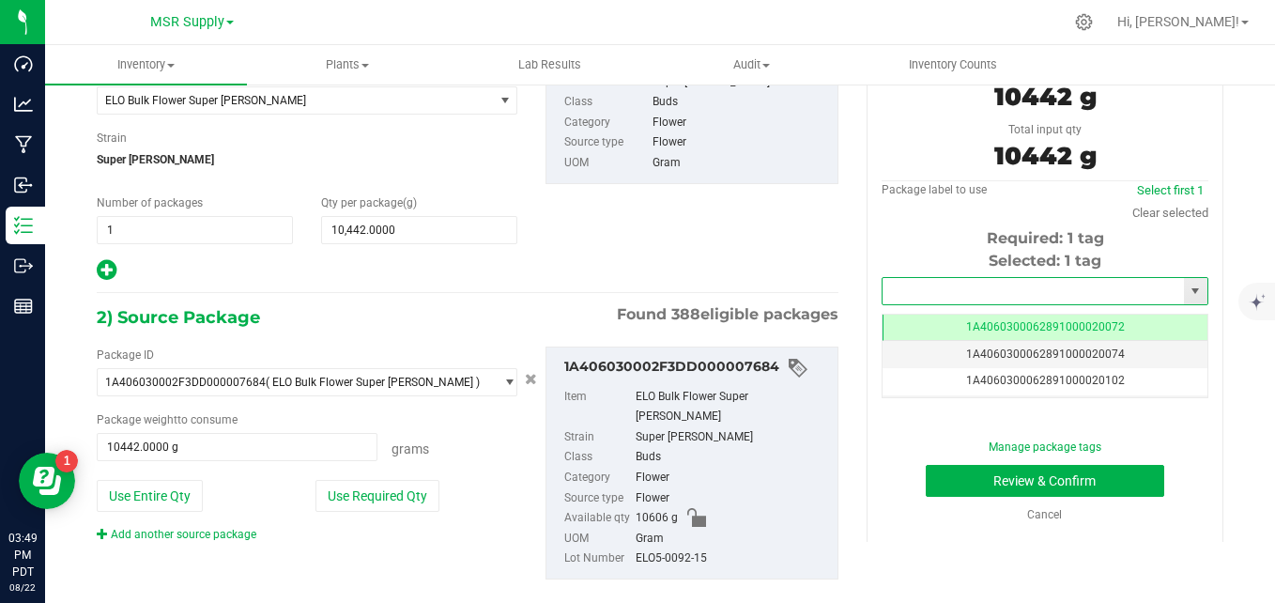
click at [1090, 284] on input "text" at bounding box center [1033, 291] width 301 height 26
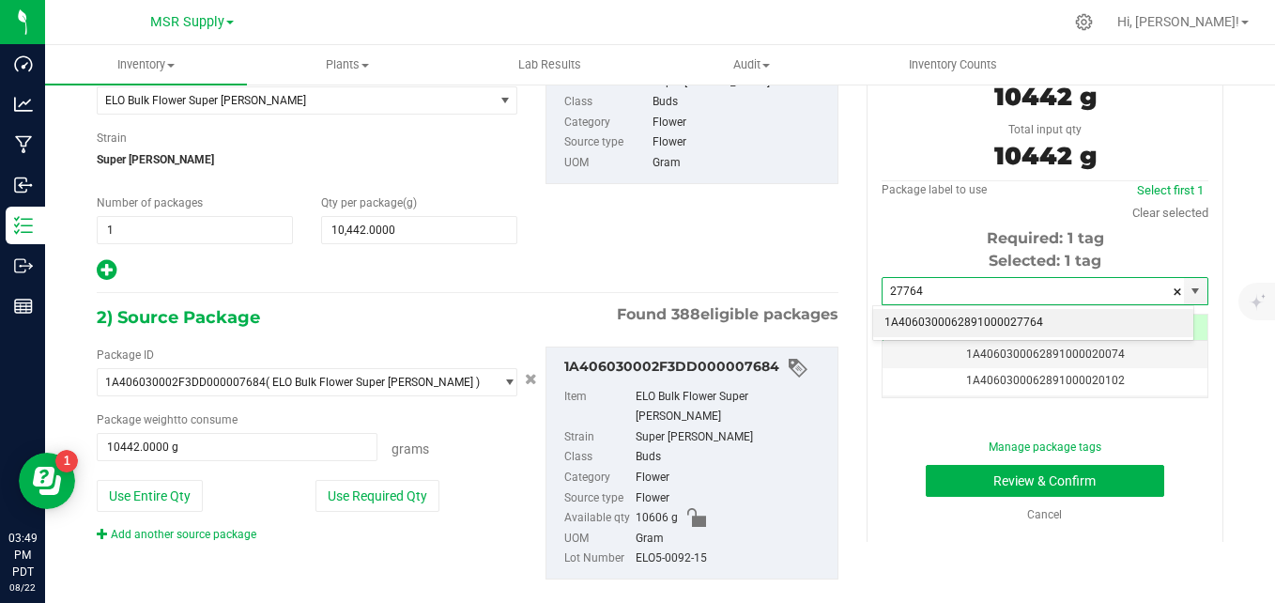
click at [886, 323] on li "1A4060300062891000027764" at bounding box center [1033, 323] width 320 height 28
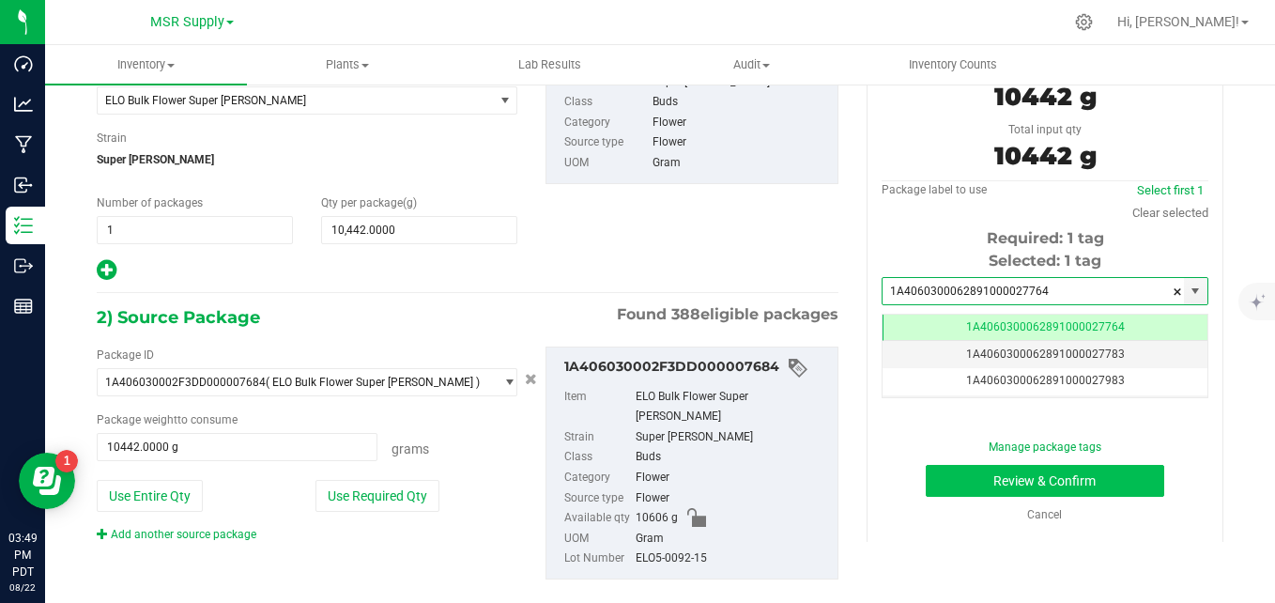
type input "1A4060300062891000027764"
click at [1005, 474] on button "Review & Confirm" at bounding box center [1045, 481] width 238 height 32
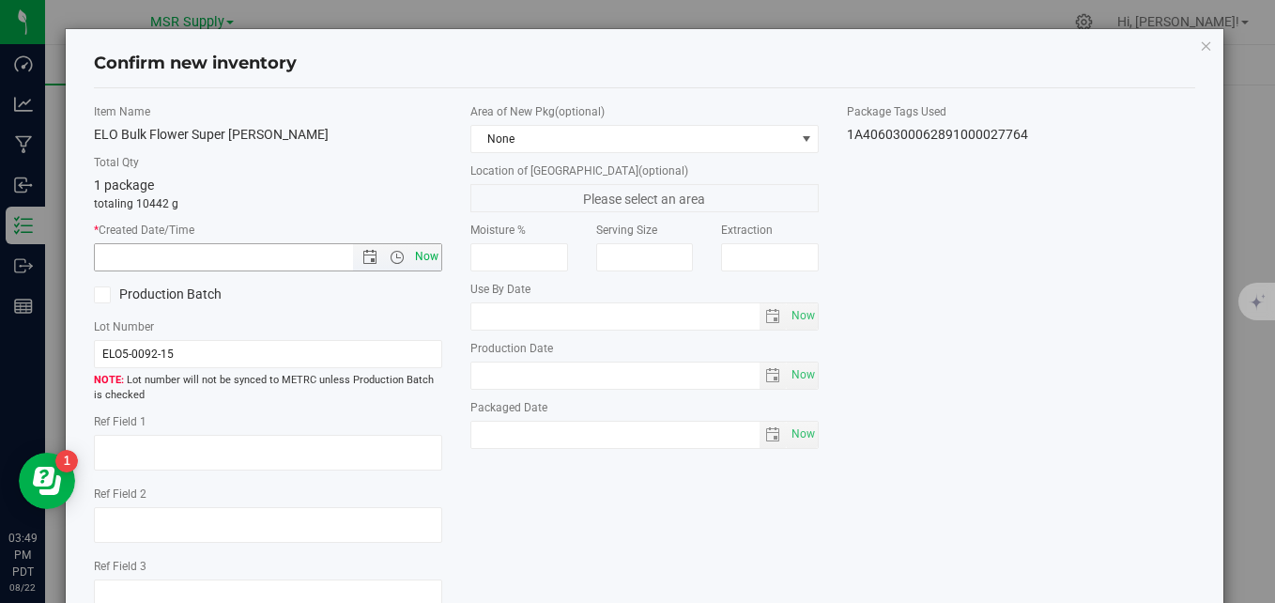
click at [432, 254] on span "Now" at bounding box center [427, 256] width 32 height 27
type input "[DATE] 3:49 PM"
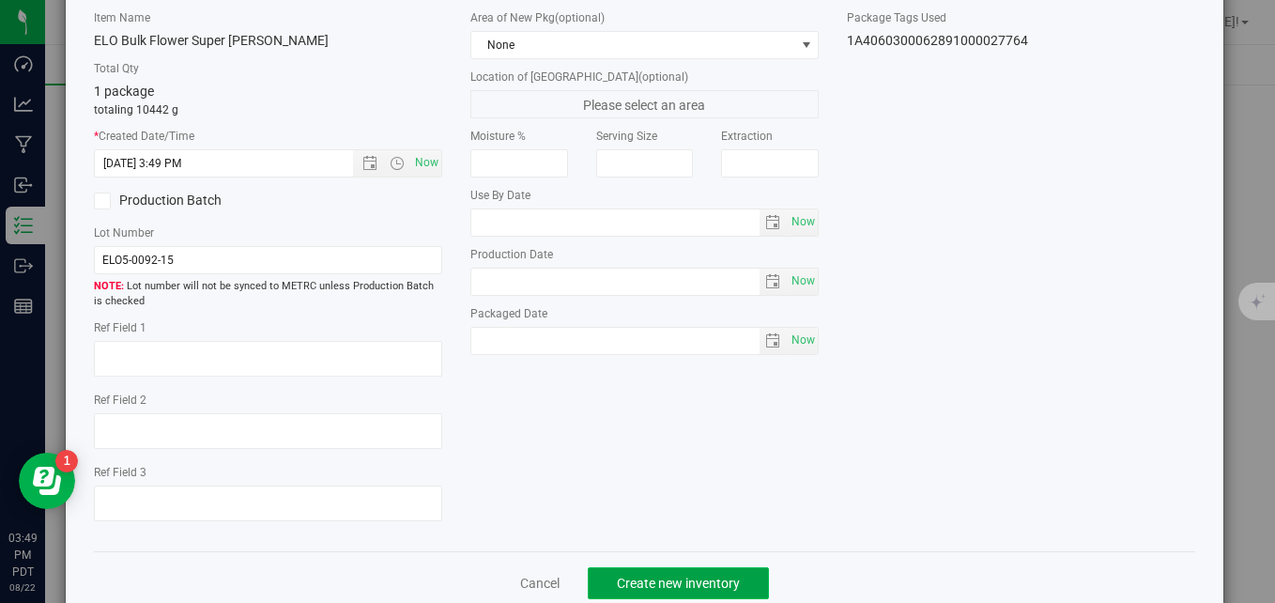
click at [735, 584] on button "Create new inventory" at bounding box center [678, 583] width 181 height 32
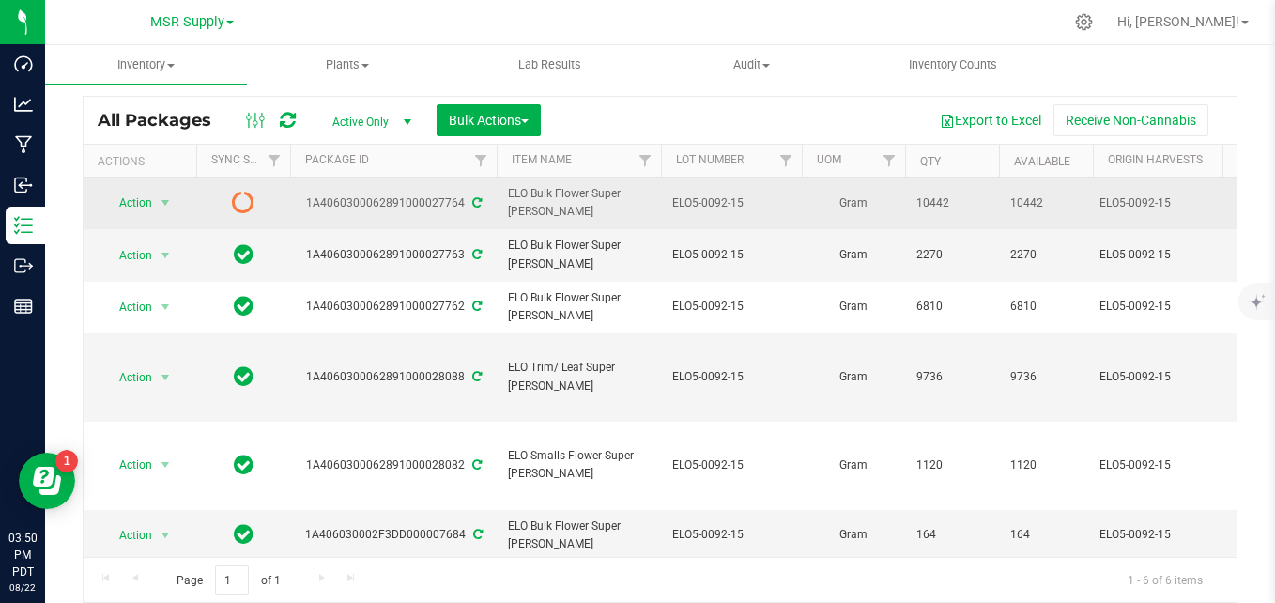
click at [476, 206] on icon at bounding box center [476, 202] width 9 height 11
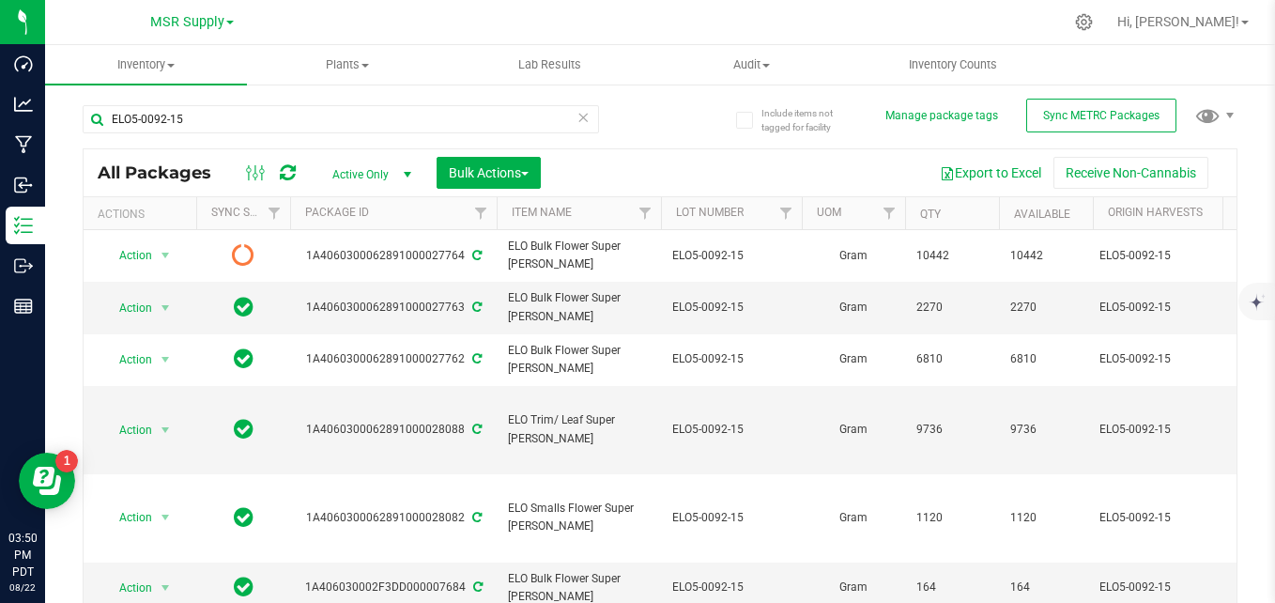
click at [576, 118] on icon at bounding box center [582, 116] width 13 height 23
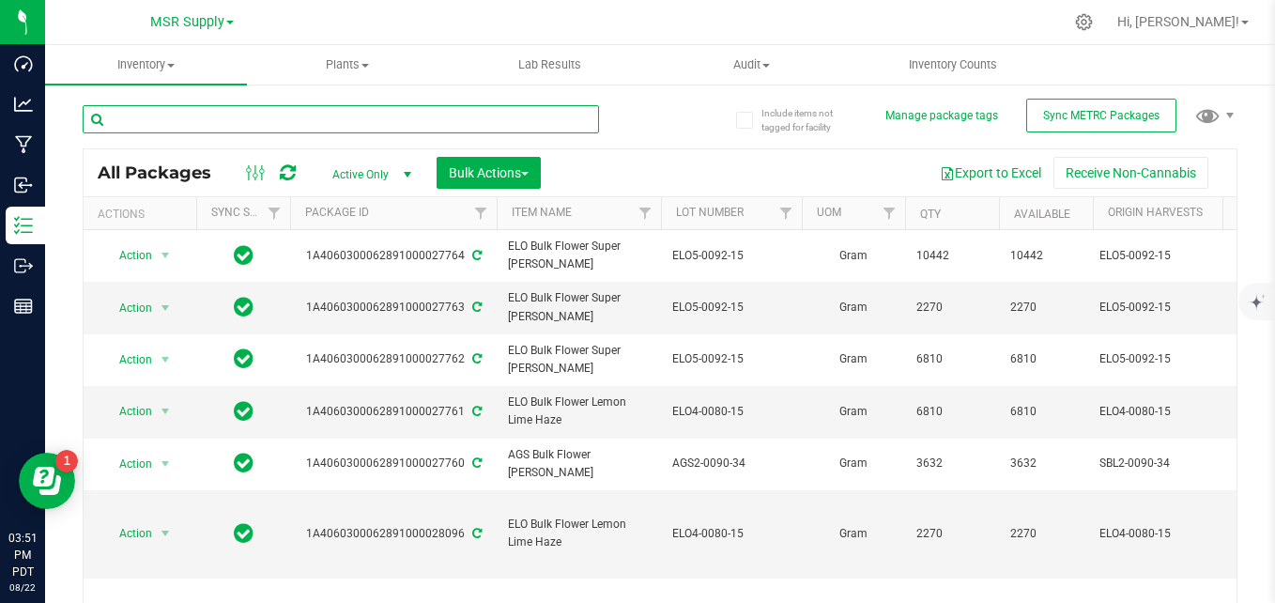
paste input "ELO4-0040-15"
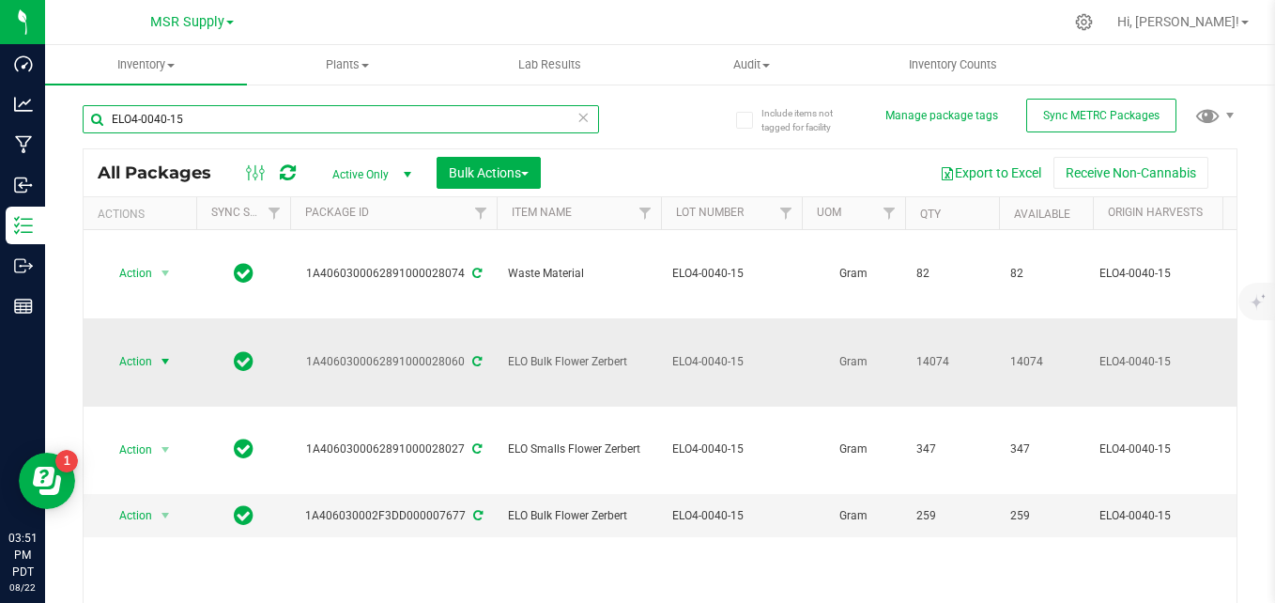
type input "ELO4-0040-15"
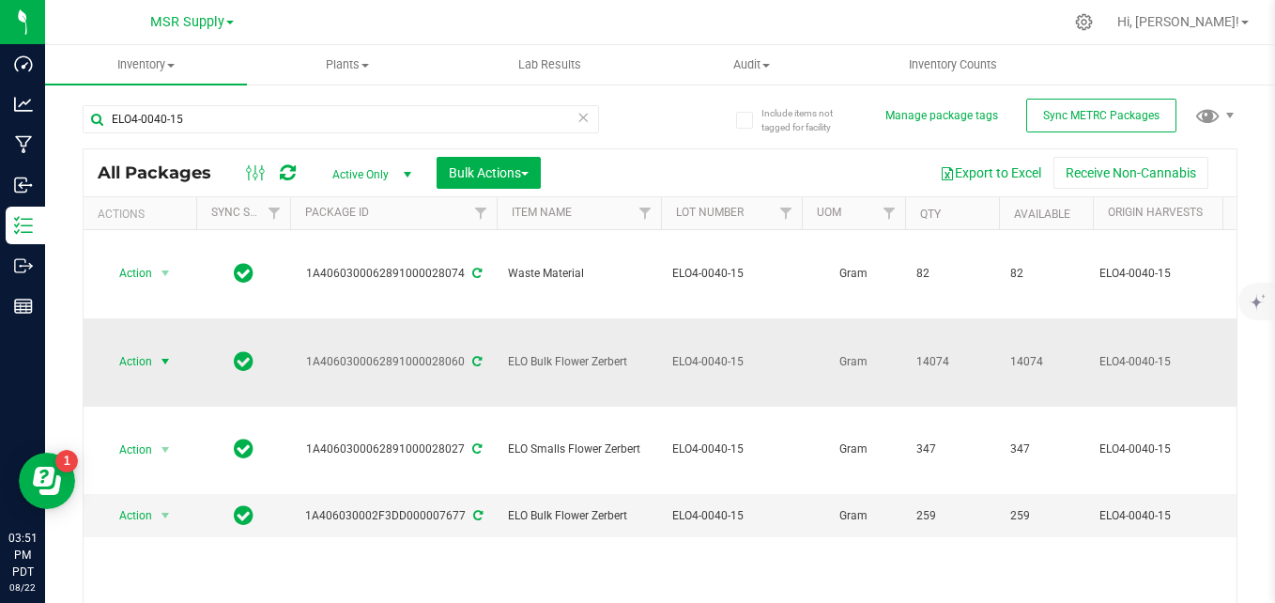
click at [159, 354] on span "select" at bounding box center [165, 361] width 15 height 15
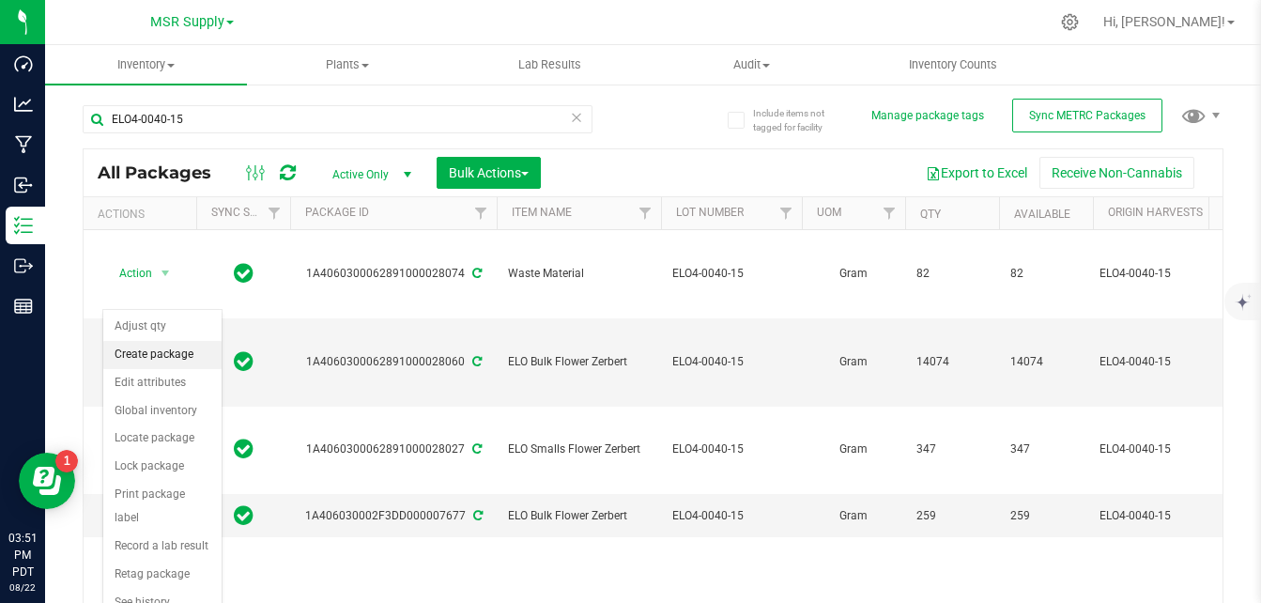
click at [168, 343] on li "Create package" at bounding box center [162, 355] width 118 height 28
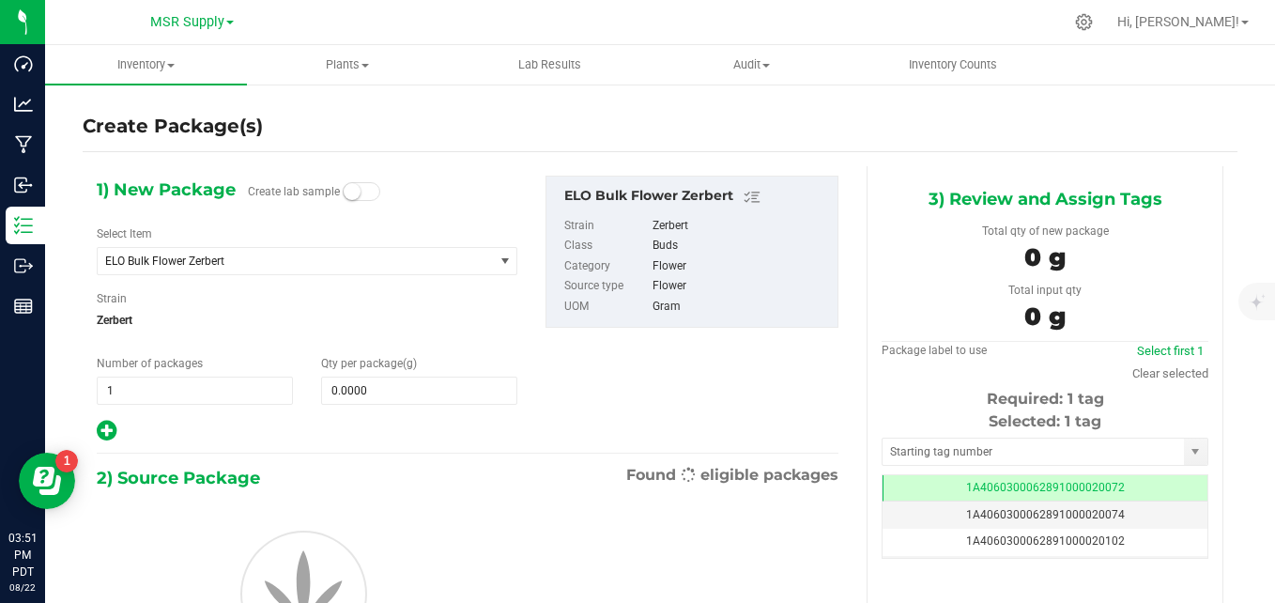
scroll to position [0, -1]
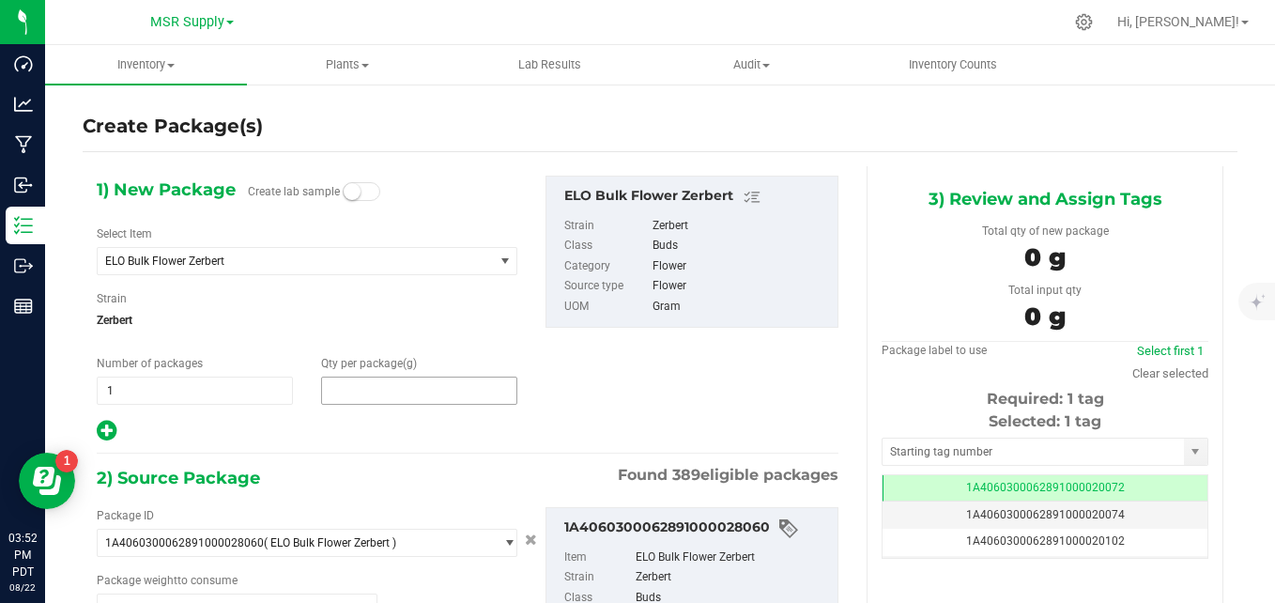
click at [446, 376] on span at bounding box center [419, 390] width 196 height 28
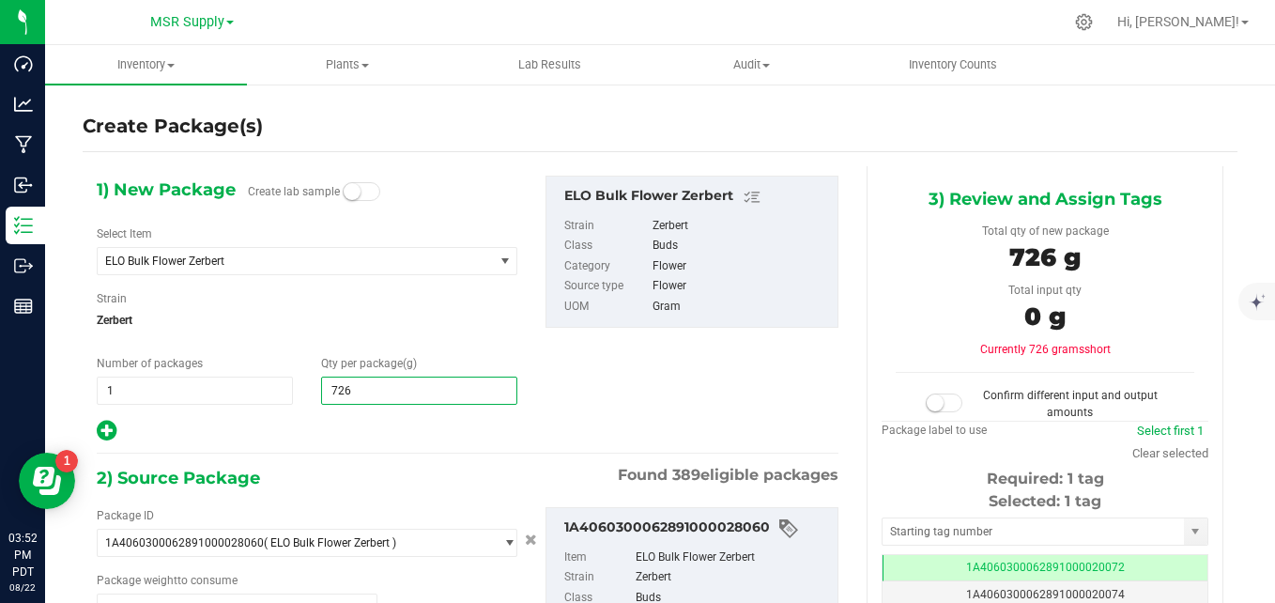
type input "7264"
type input "7,264.0000"
click at [444, 326] on span "Zerbert" at bounding box center [307, 320] width 421 height 28
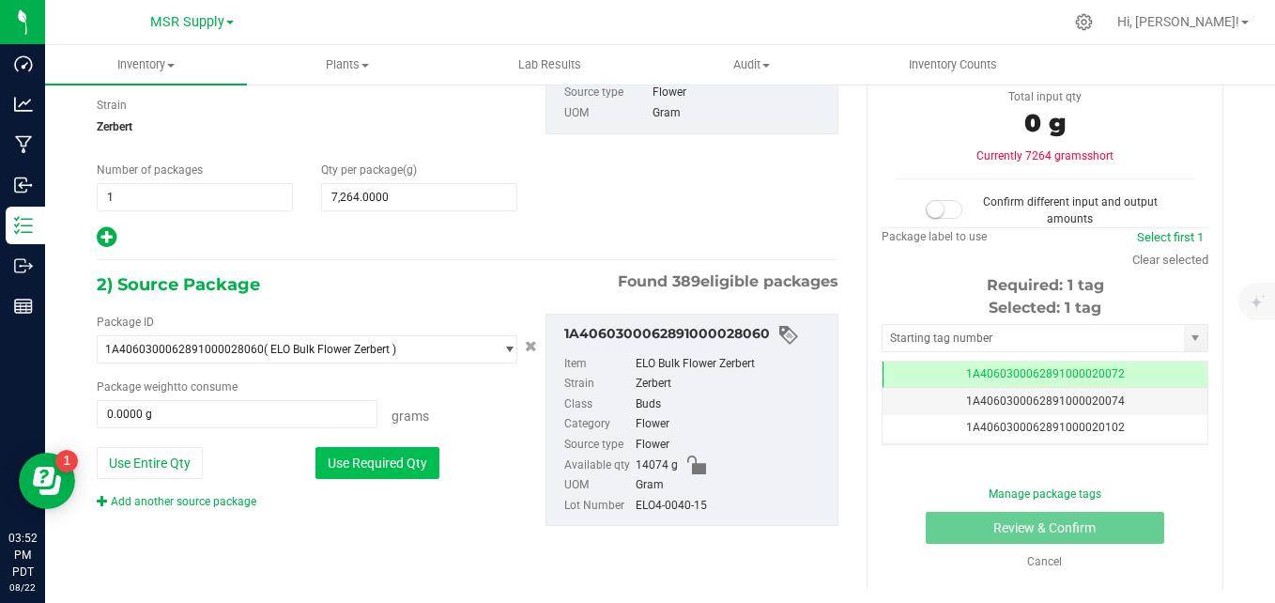
click at [398, 452] on button "Use Required Qty" at bounding box center [377, 463] width 124 height 32
type input "7264.0000 g"
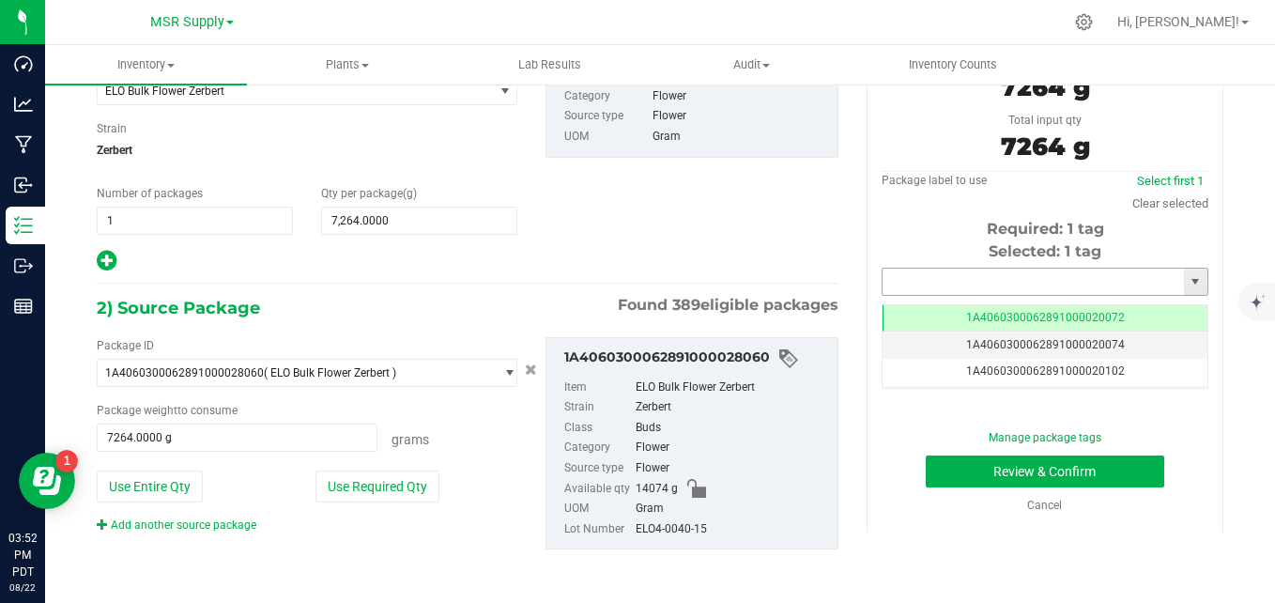
click at [1044, 280] on input "text" at bounding box center [1033, 282] width 301 height 26
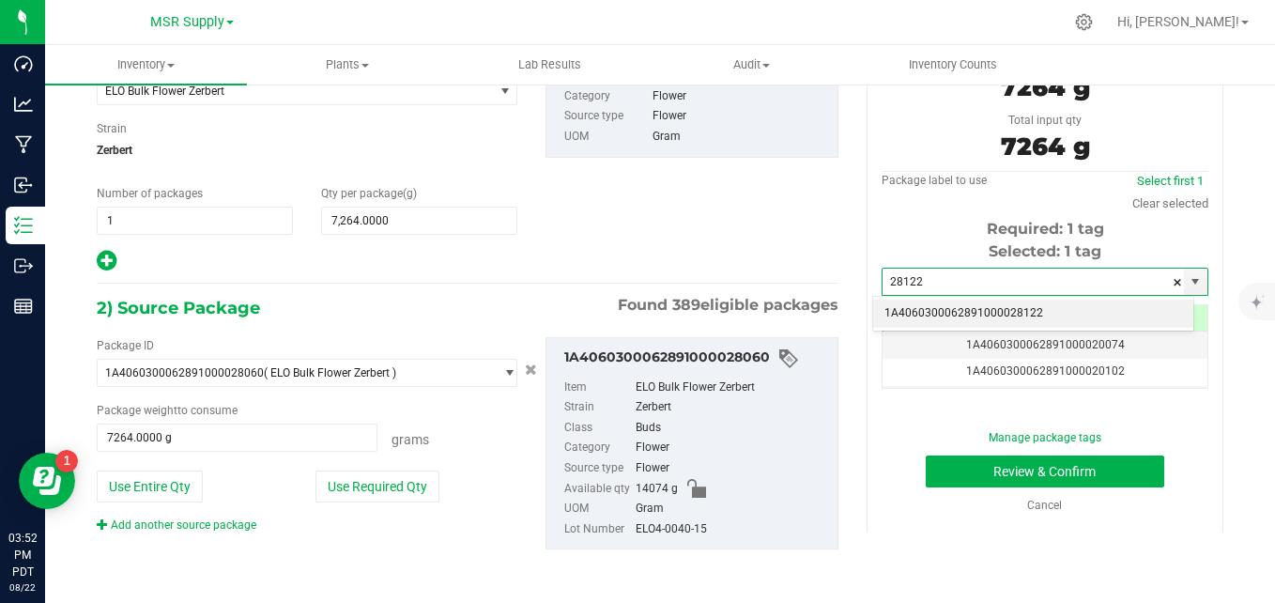
click at [1048, 304] on li "1A4060300062891000028122" at bounding box center [1033, 313] width 320 height 28
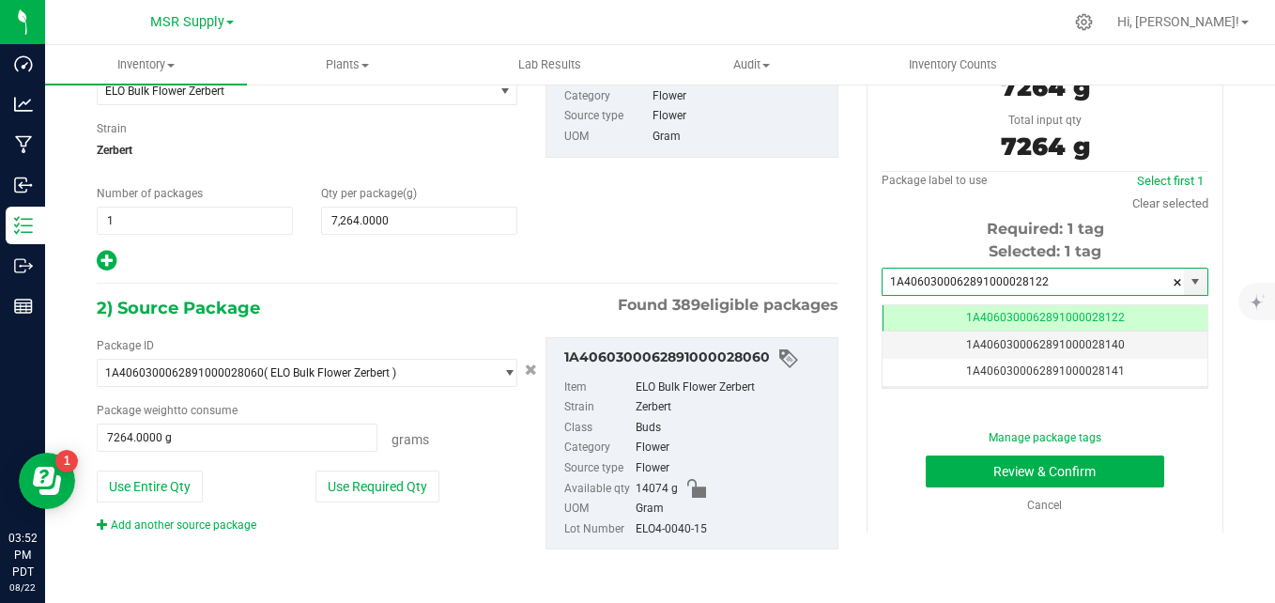
scroll to position [0, -1]
type input "1A4060300062891000028122"
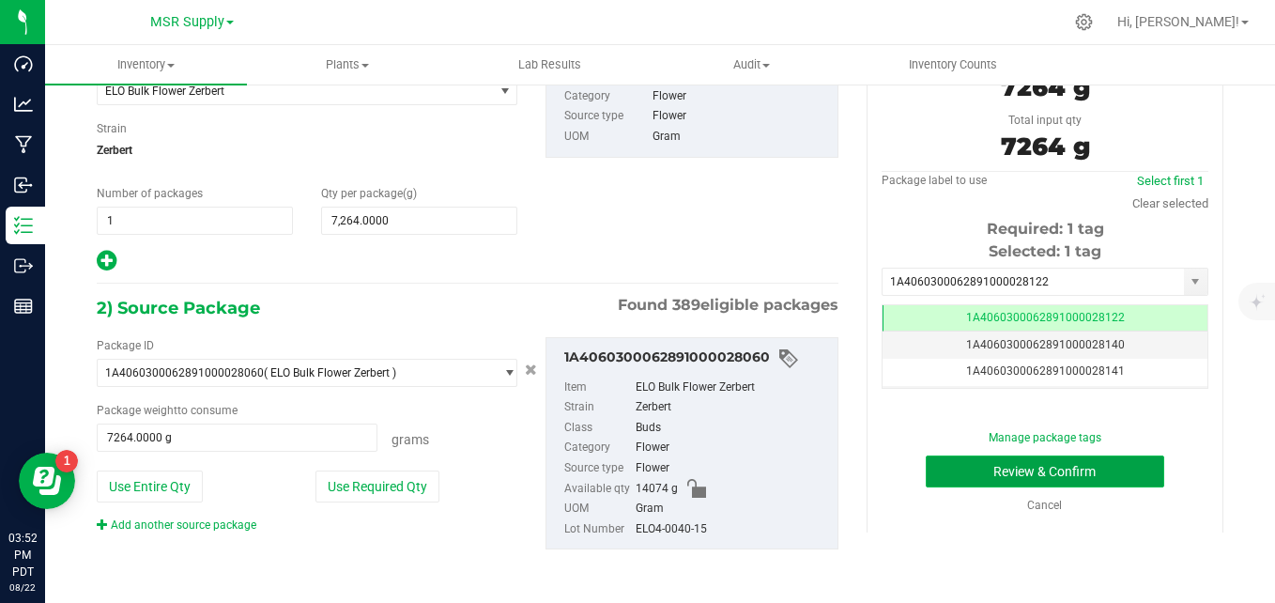
click at [1024, 466] on button "Review & Confirm" at bounding box center [1045, 471] width 238 height 32
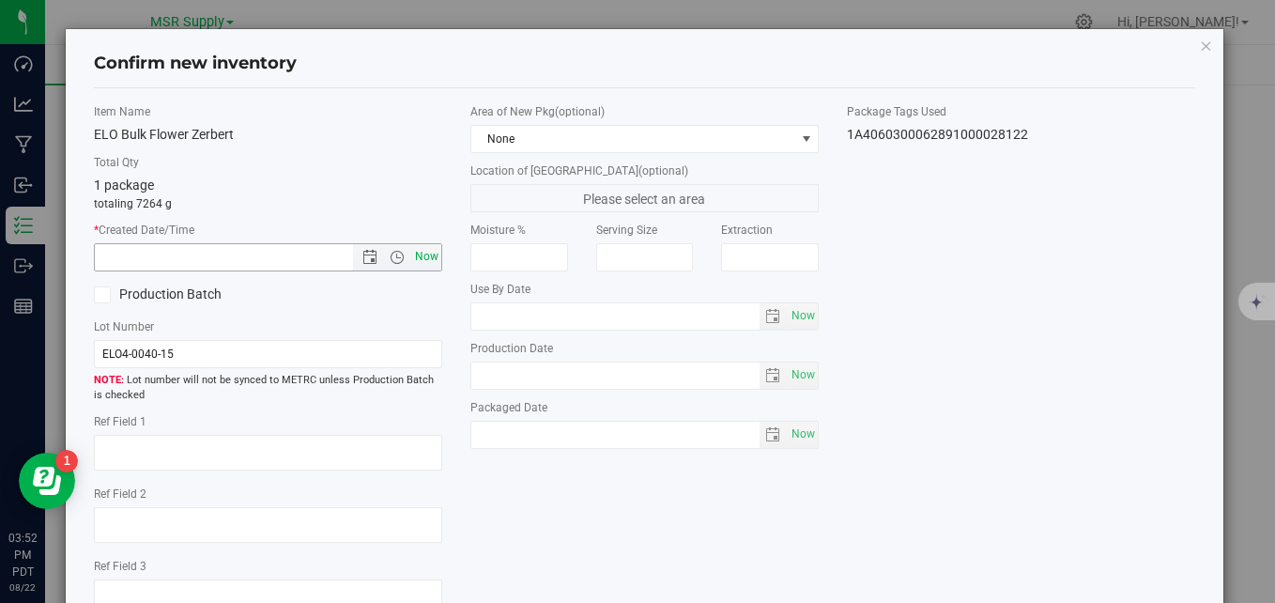
click at [427, 250] on span "Now" at bounding box center [427, 256] width 32 height 27
type input "[DATE] 3:52 PM"
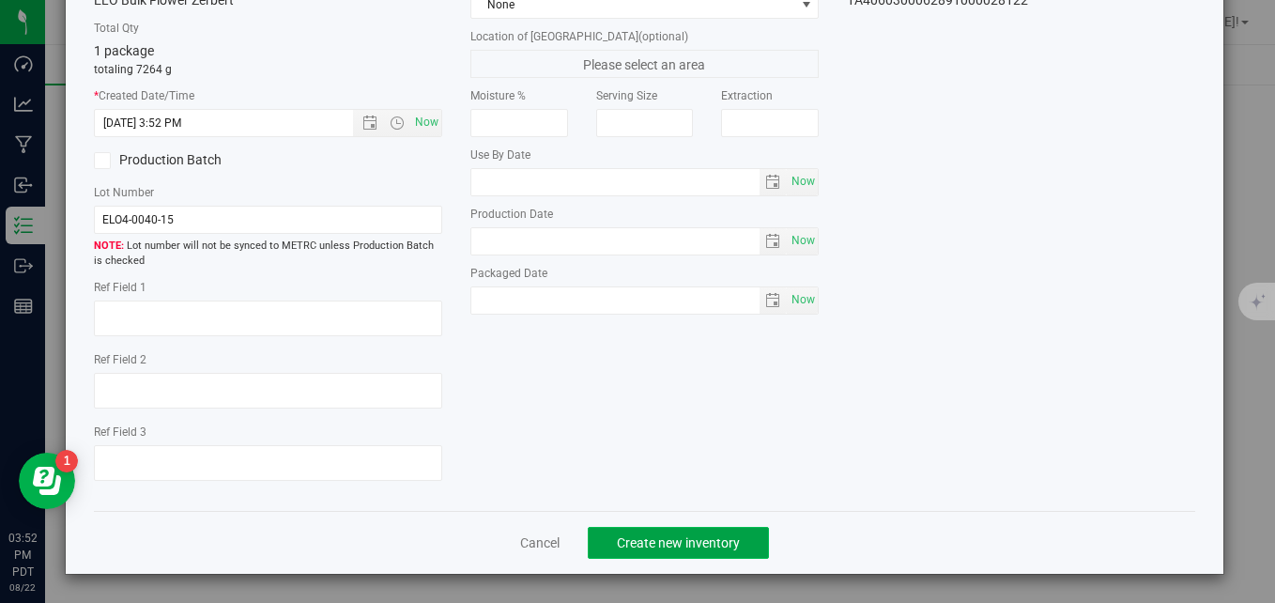
click at [656, 535] on span "Create new inventory" at bounding box center [678, 542] width 123 height 15
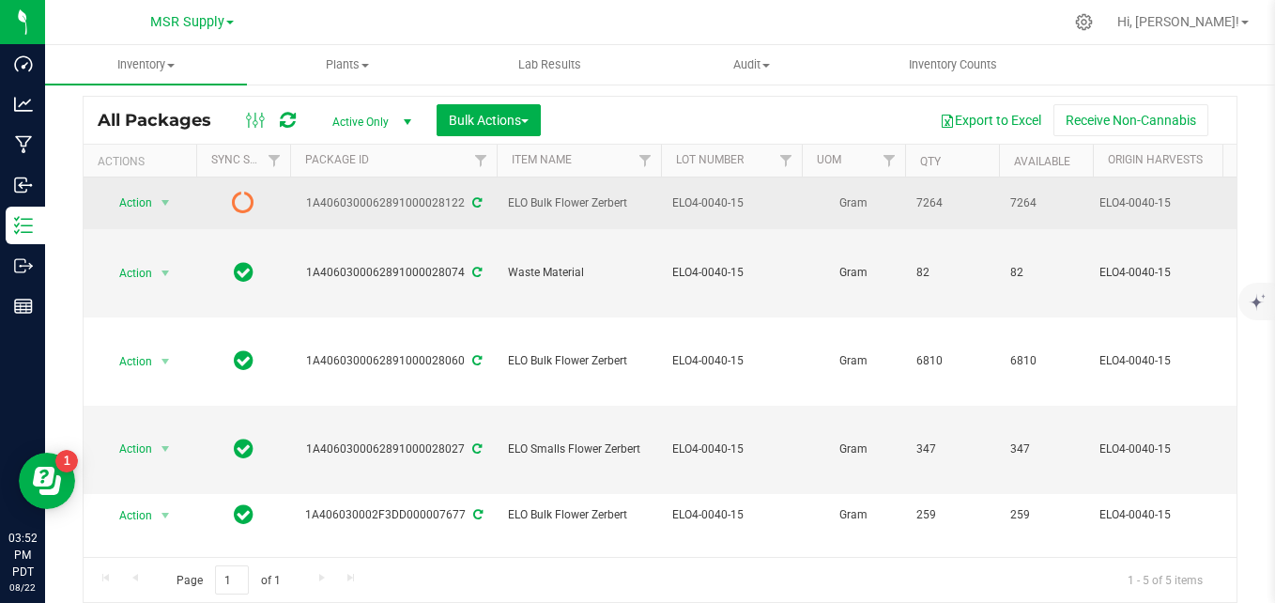
click at [472, 199] on icon at bounding box center [476, 202] width 9 height 11
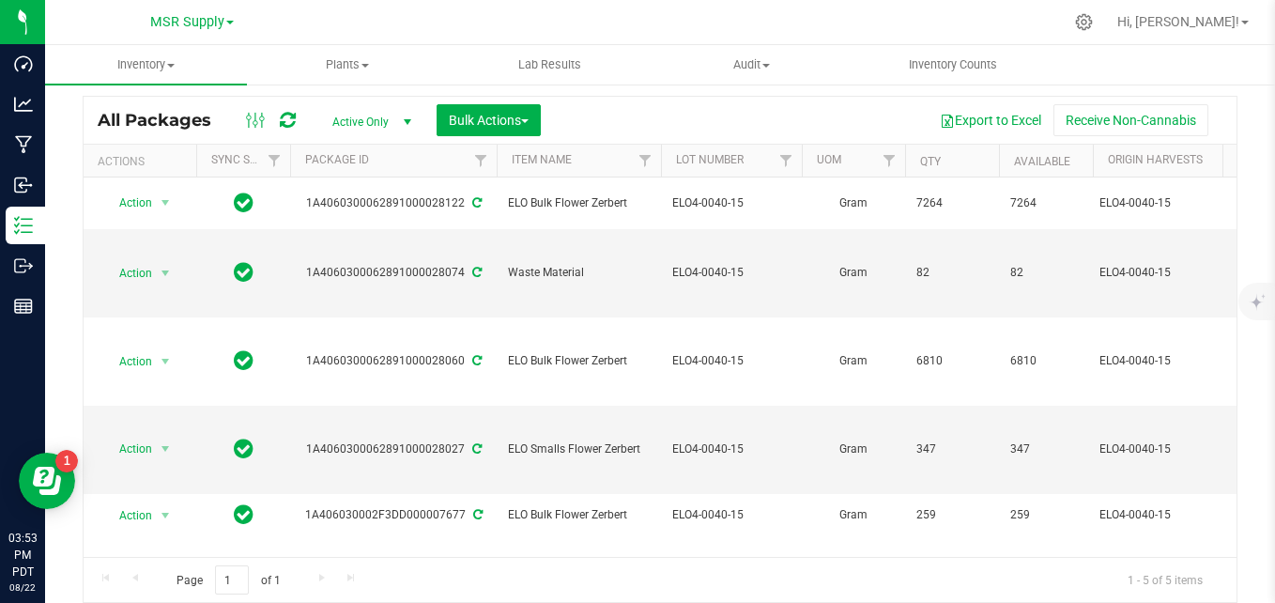
scroll to position [19, 0]
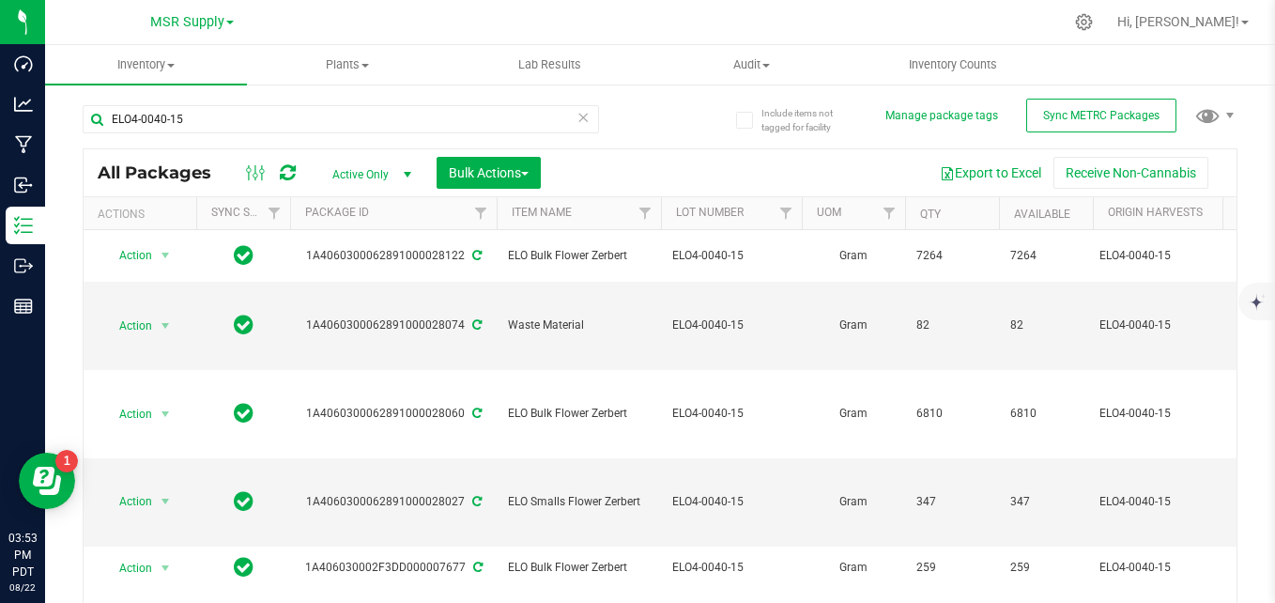
click at [576, 118] on icon at bounding box center [582, 116] width 13 height 23
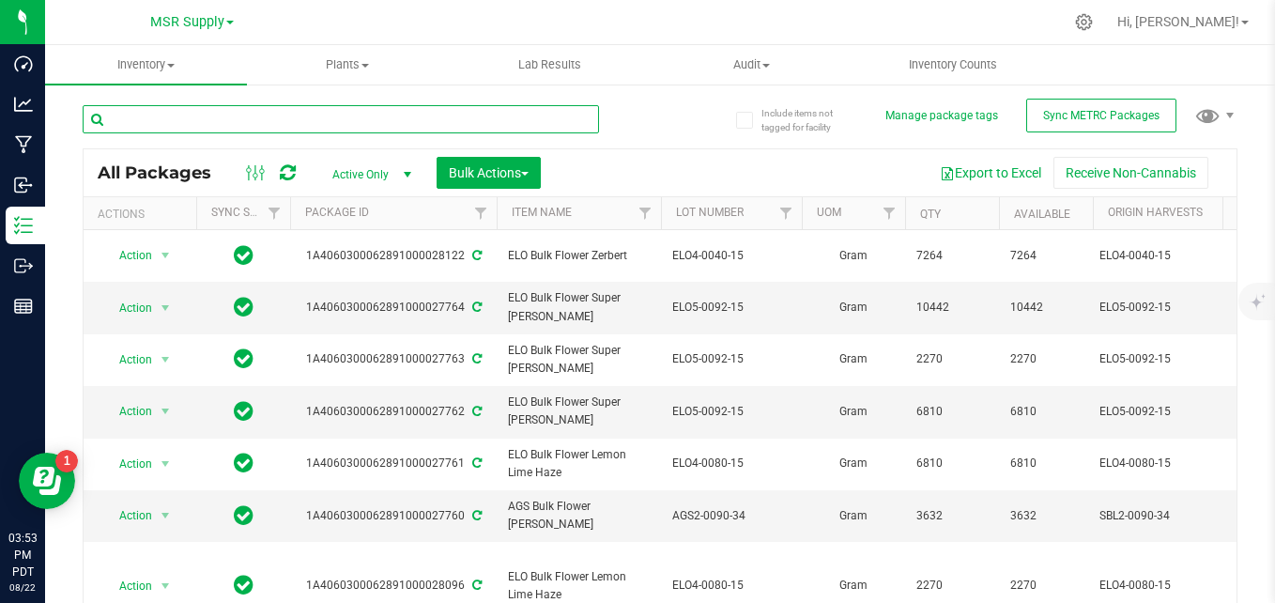
paste input "ELO4-0115-15"
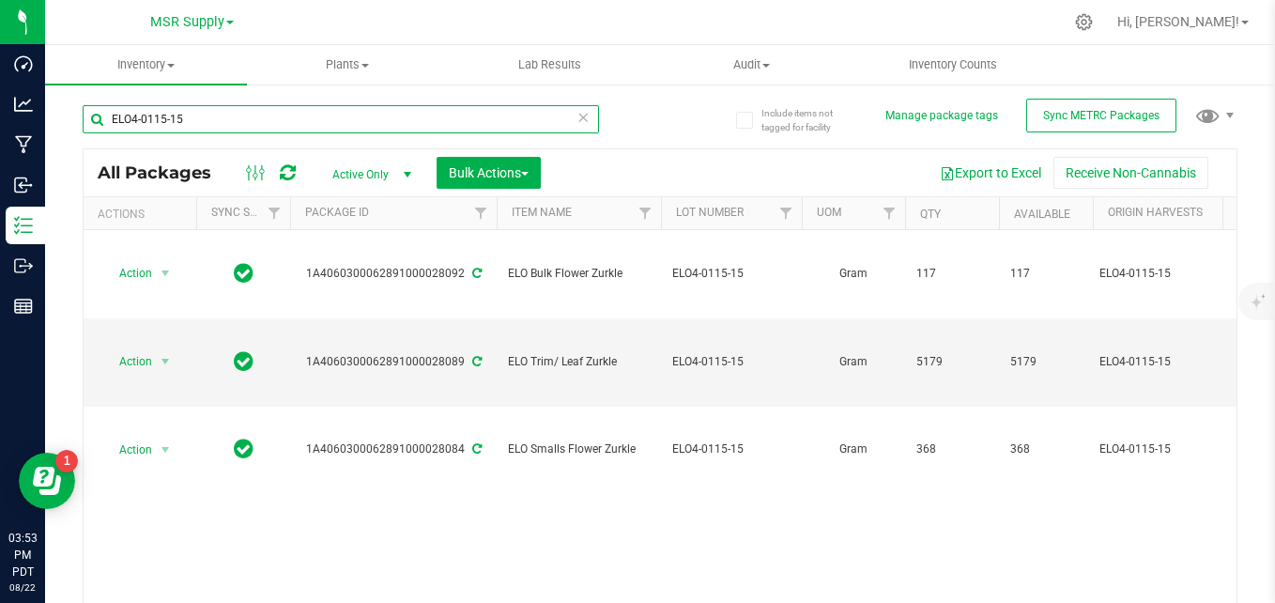
type input "ELO4-0115-15"
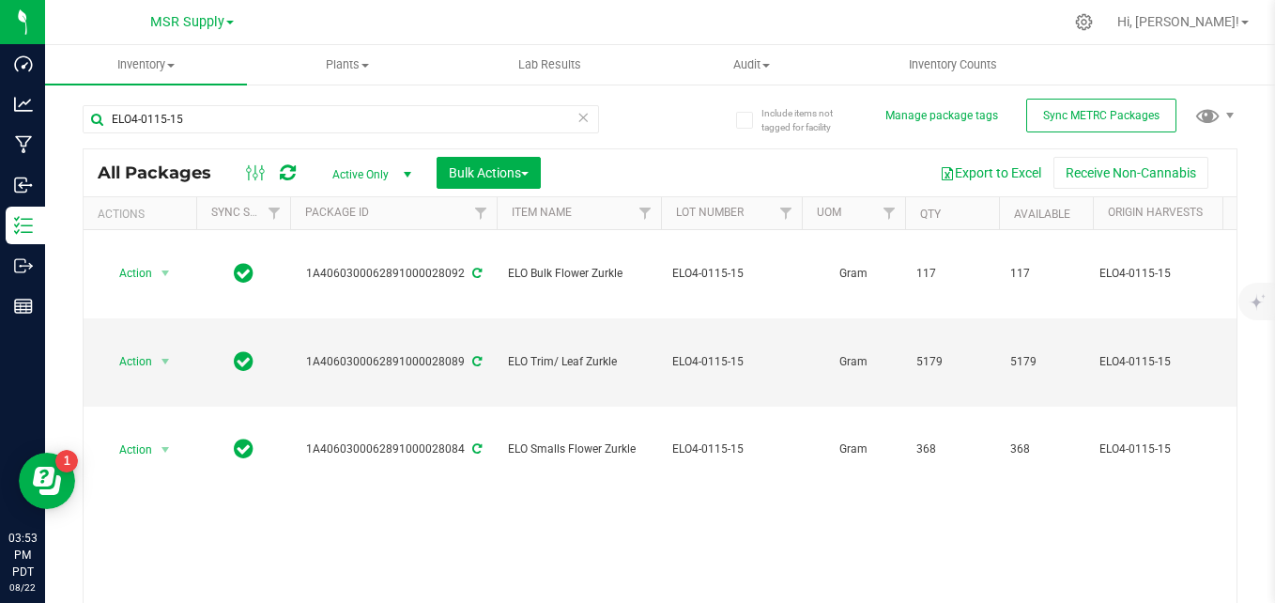
click at [577, 115] on icon at bounding box center [582, 116] width 13 height 23
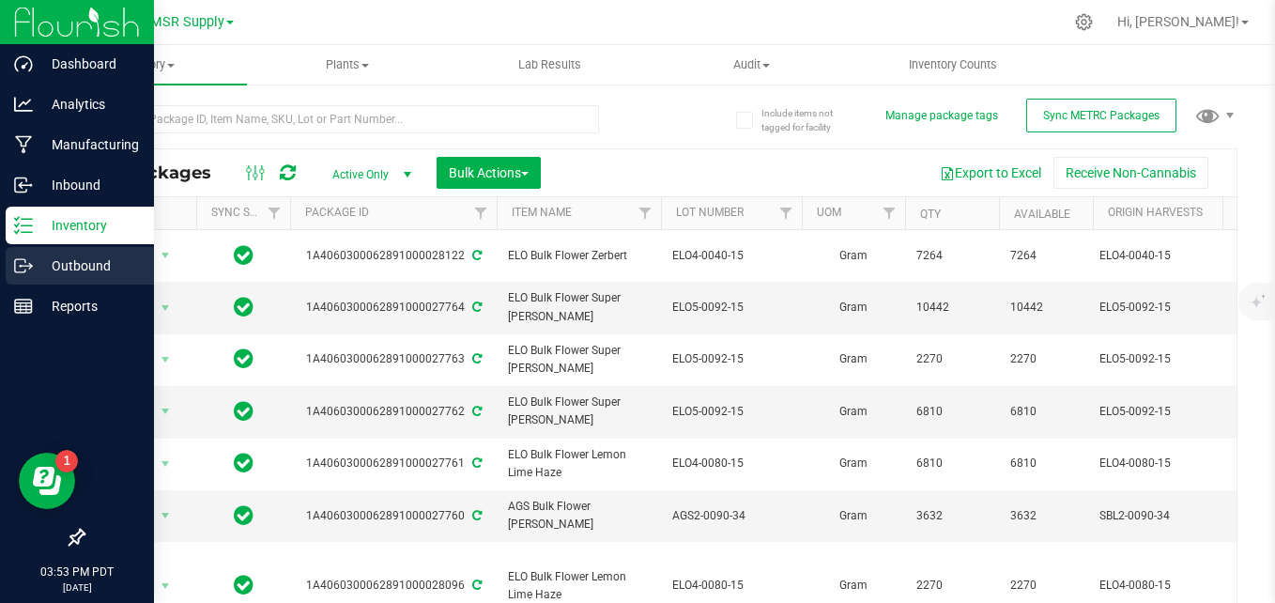
click at [100, 269] on p "Outbound" at bounding box center [89, 265] width 113 height 23
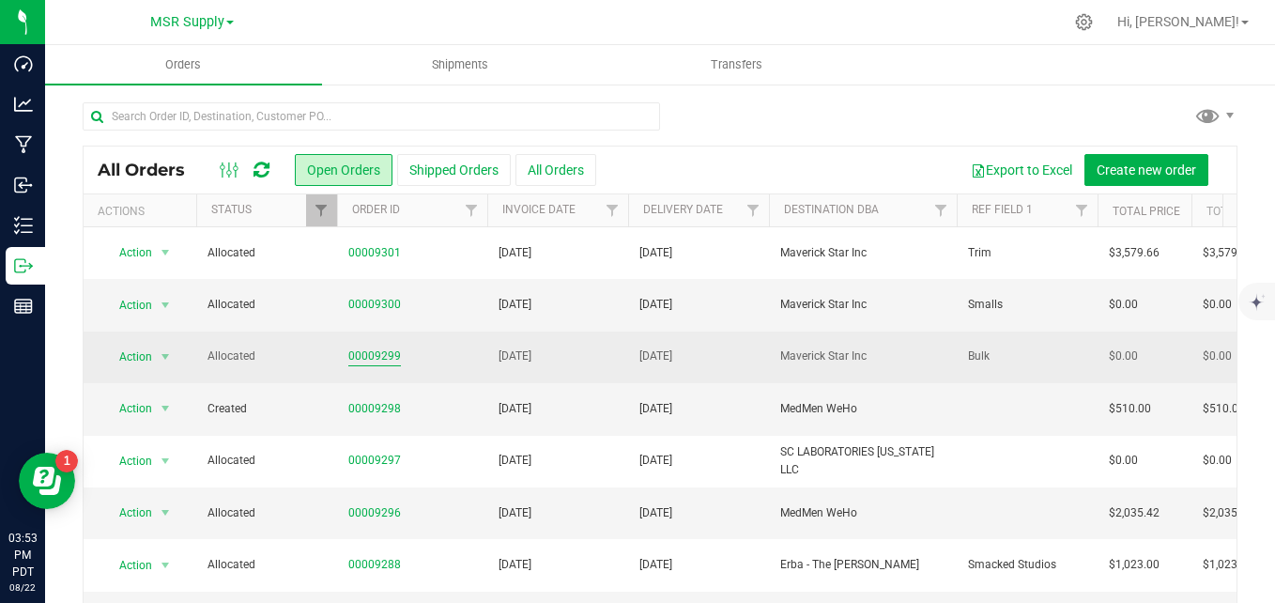
click at [363, 354] on link "00009299" at bounding box center [374, 356] width 53 height 18
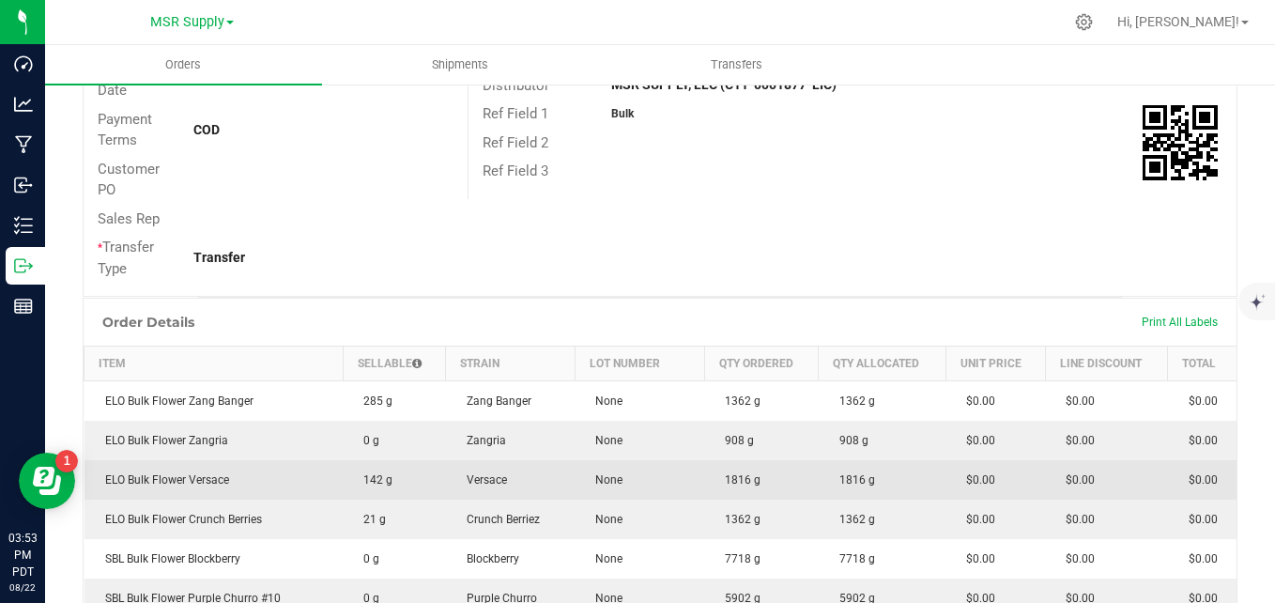
scroll to position [282, 0]
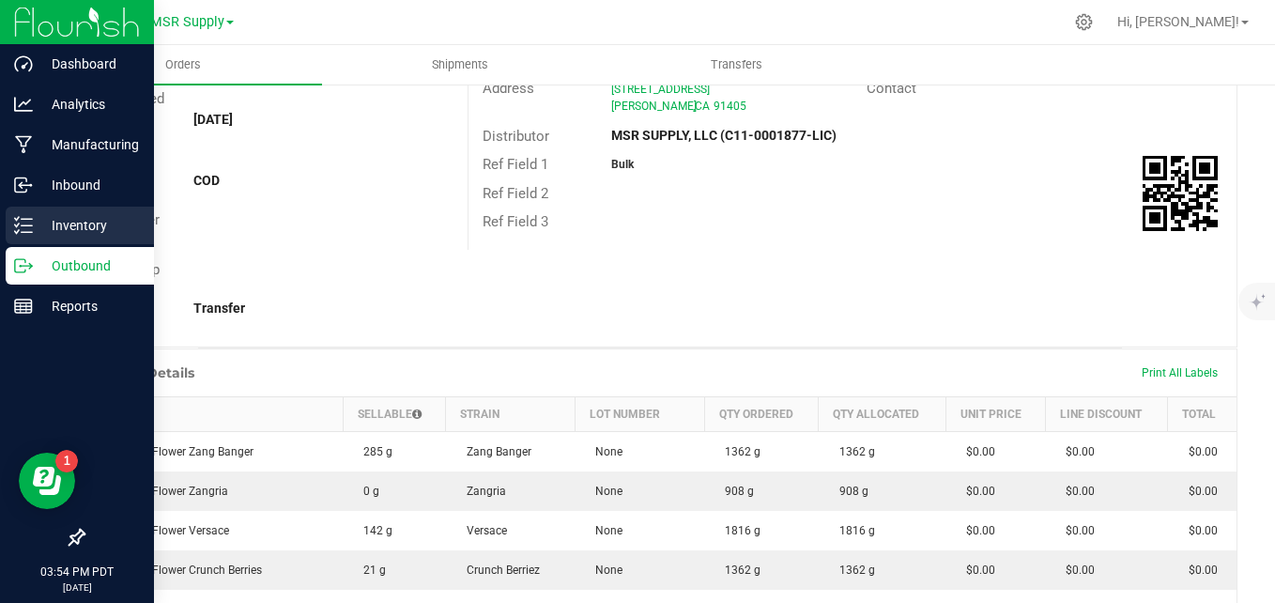
click at [56, 214] on p "Inventory" at bounding box center [89, 225] width 113 height 23
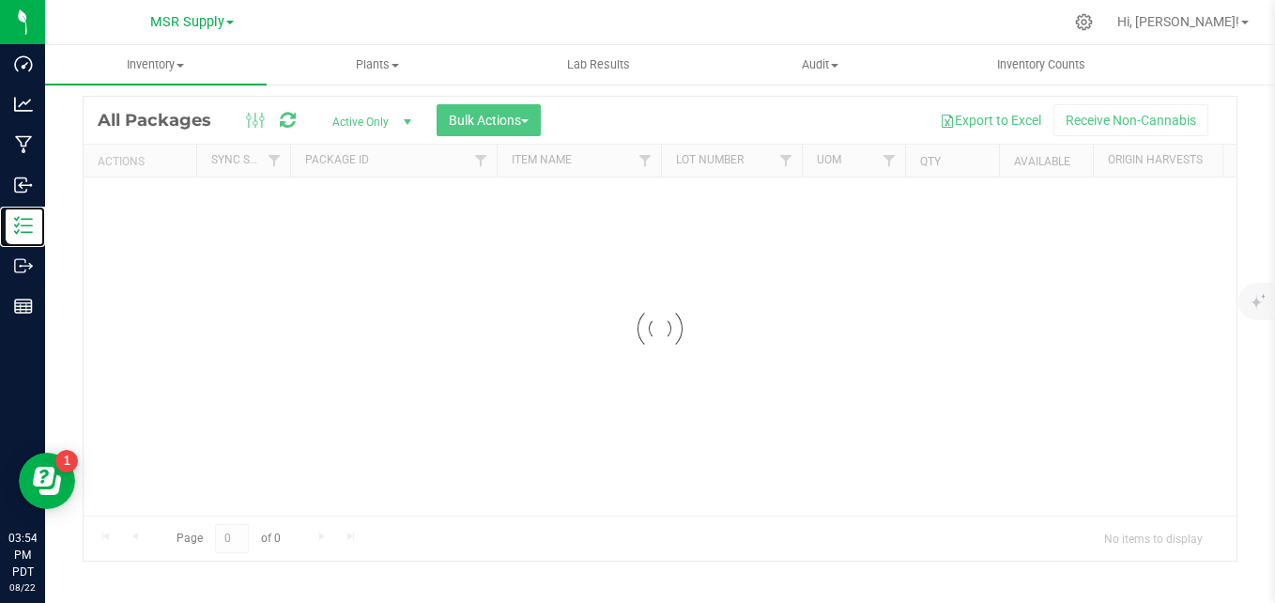
scroll to position [53, 0]
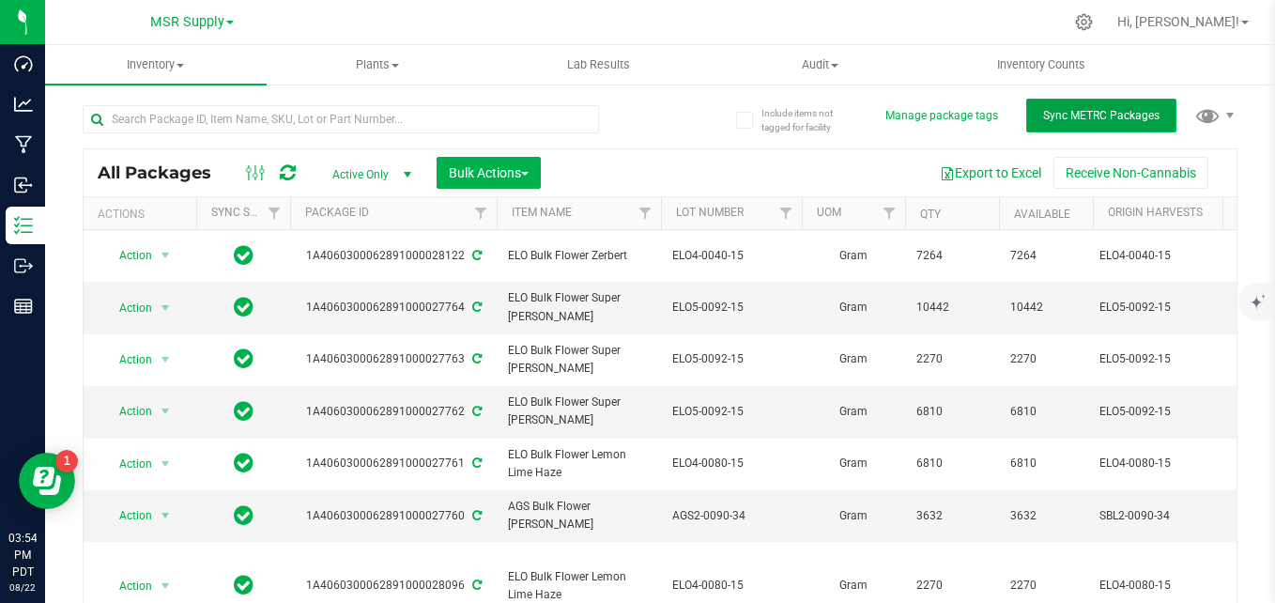
click at [1126, 121] on span "Sync METRC Packages" at bounding box center [1101, 115] width 116 height 13
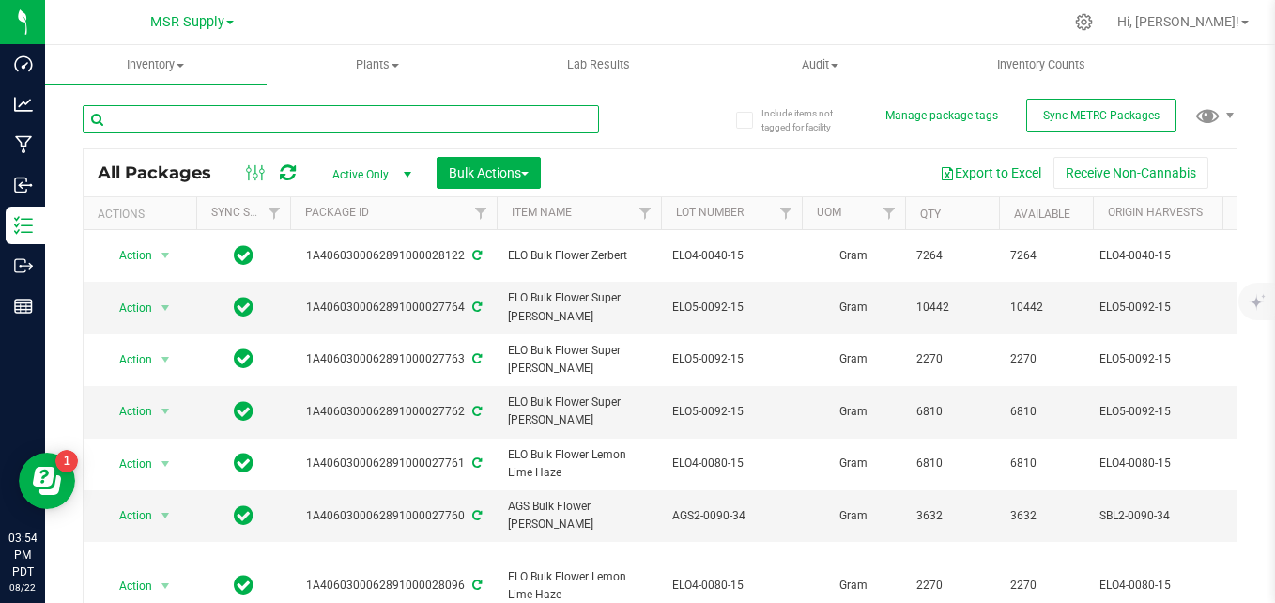
paste input "ELO4-0115-15"
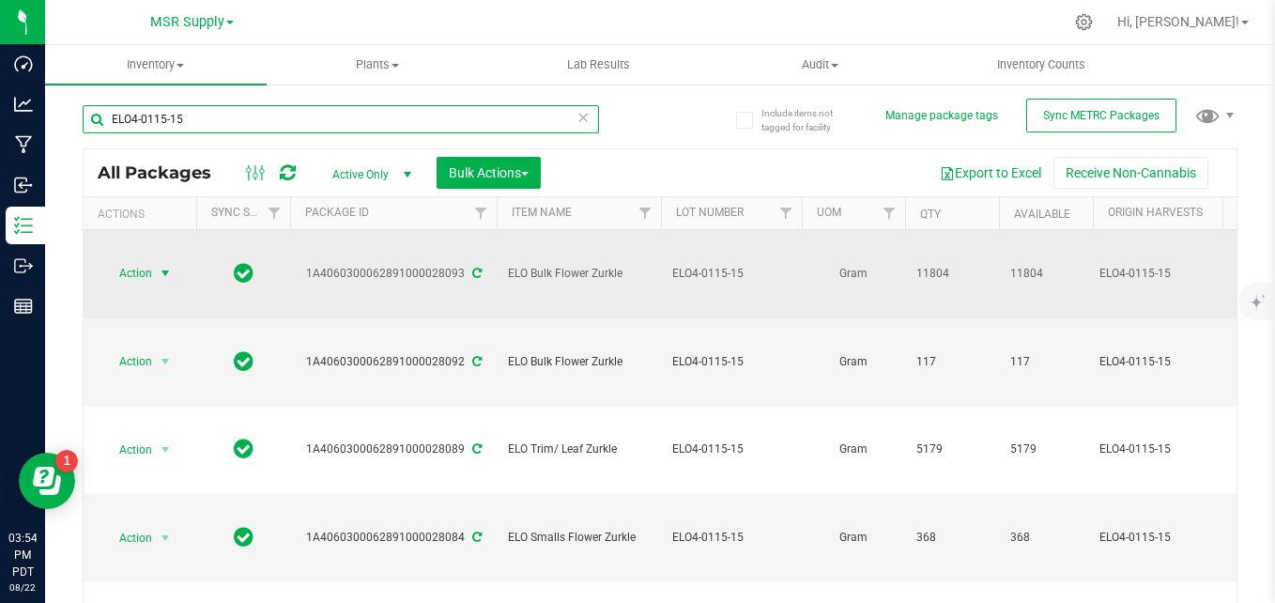
type input "ELO4-0115-15"
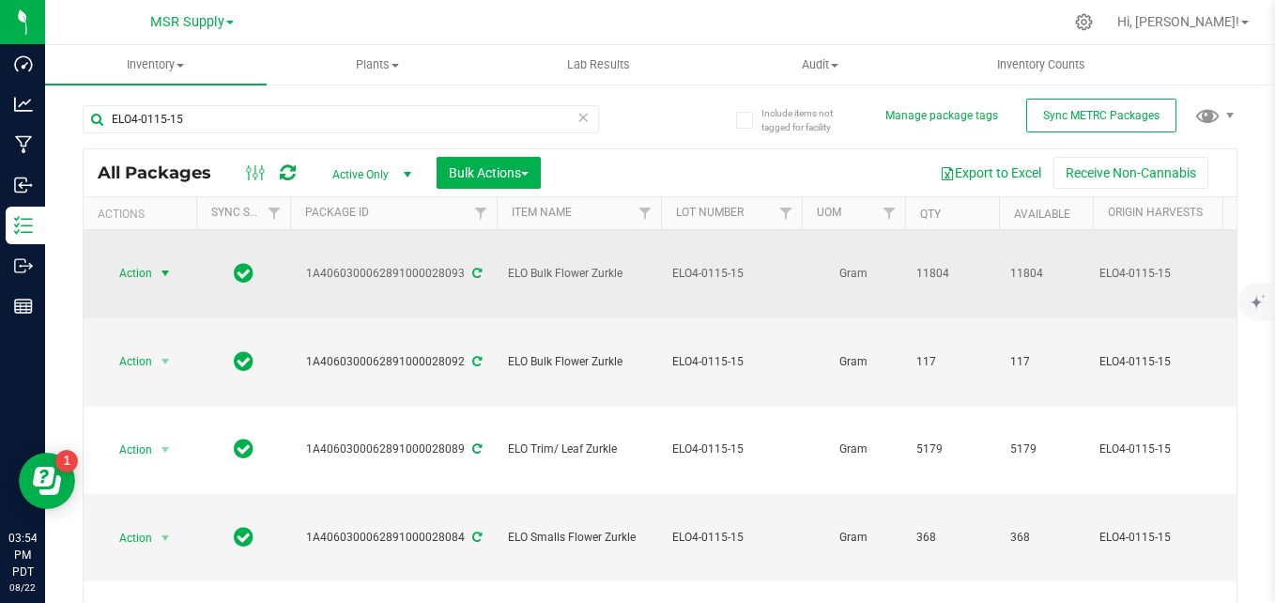
click at [132, 260] on span "Action" at bounding box center [127, 273] width 51 height 26
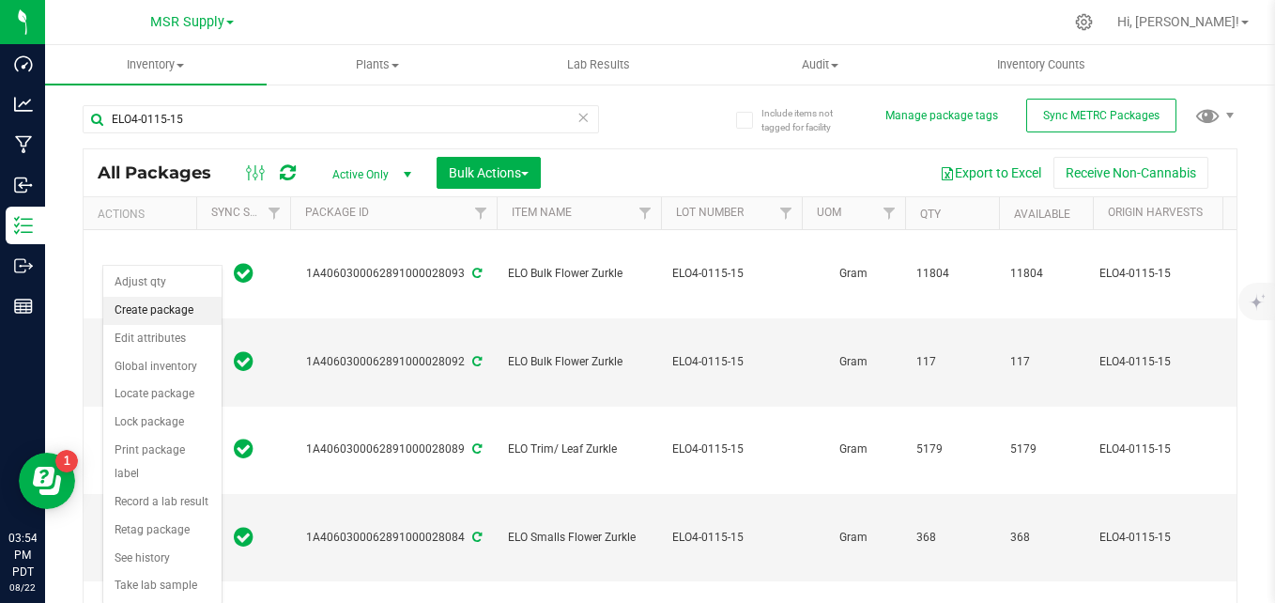
click at [146, 308] on li "Create package" at bounding box center [162, 311] width 118 height 28
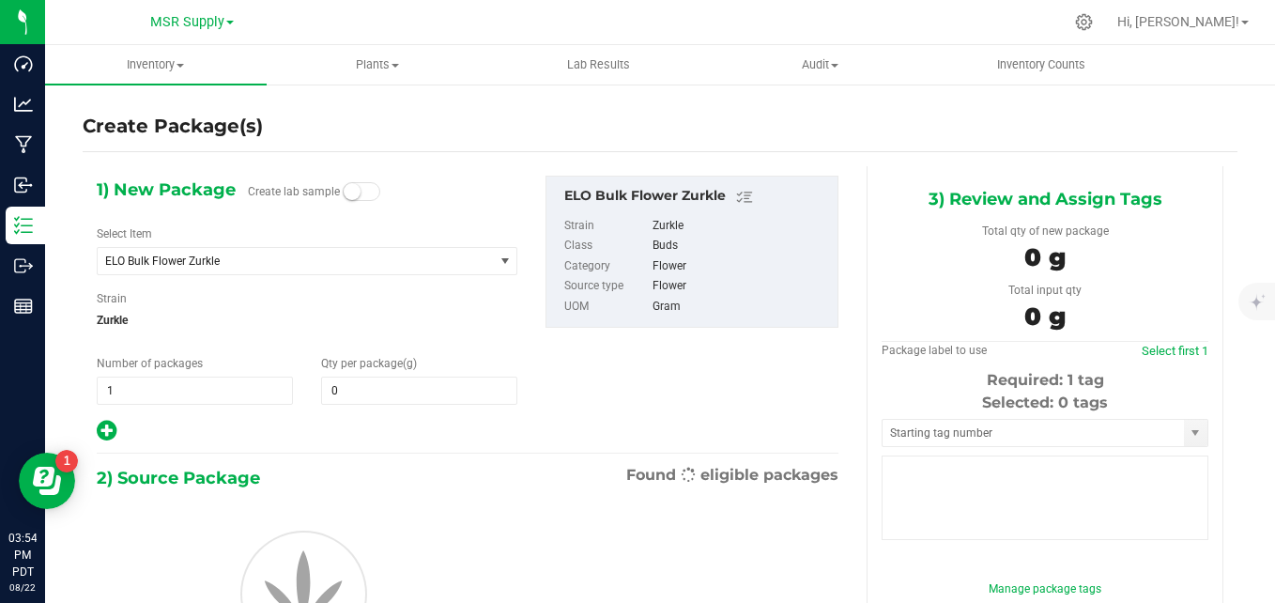
type input "0.0000"
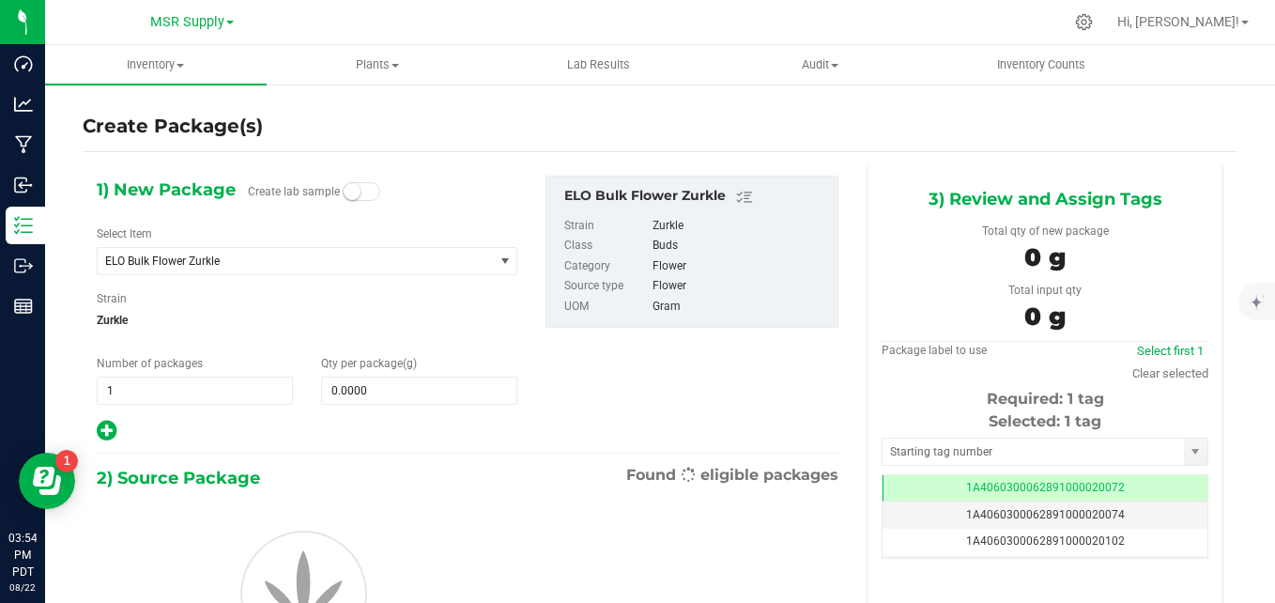
scroll to position [0, -1]
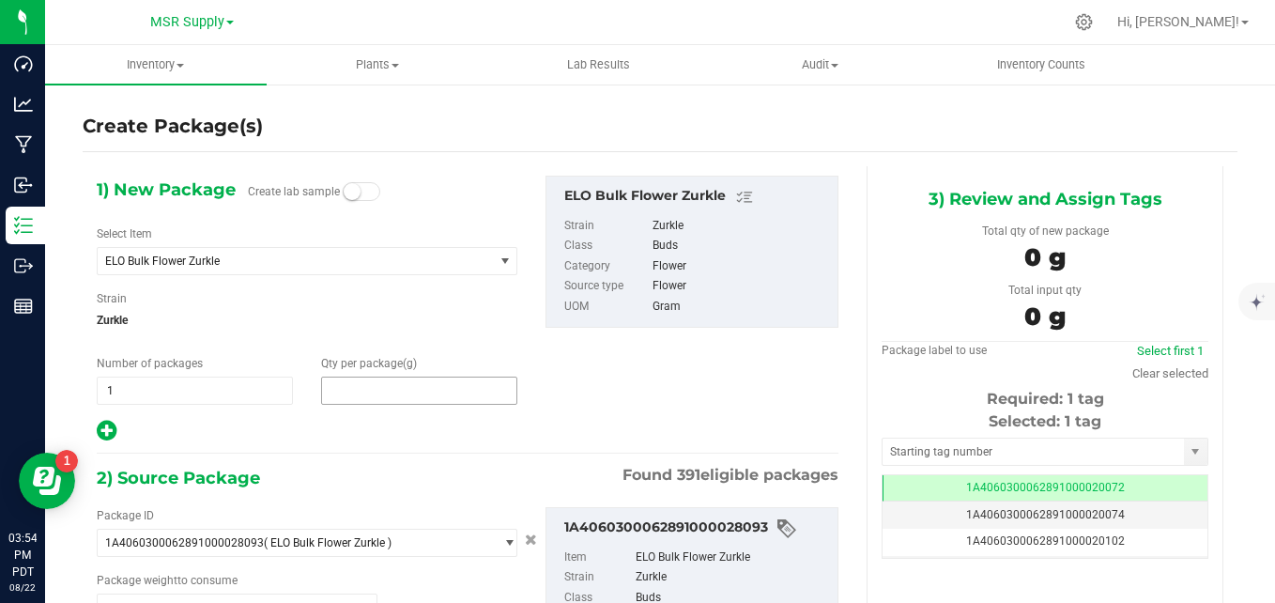
click at [403, 394] on span at bounding box center [419, 390] width 196 height 28
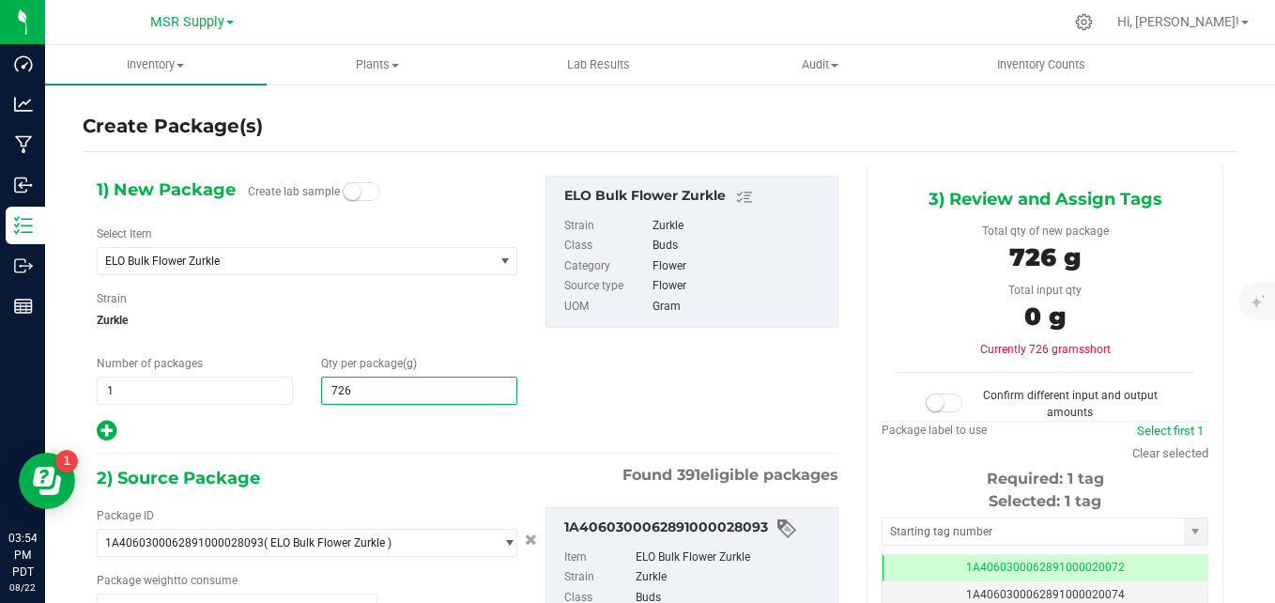
type input "7264"
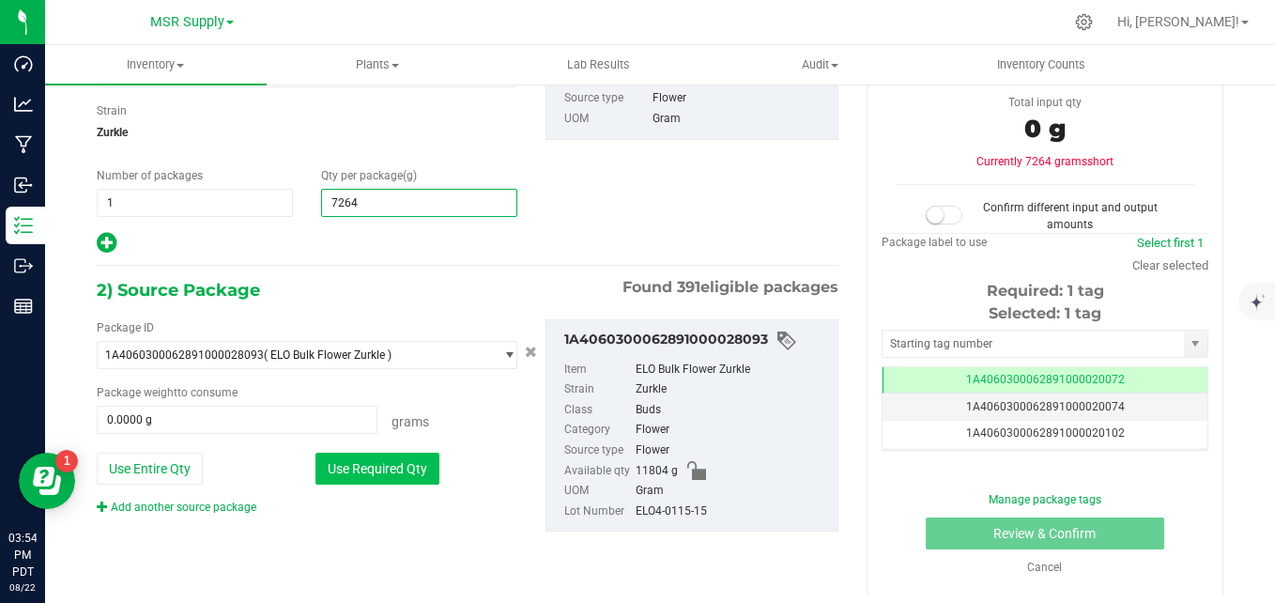
type input "7,264.0000"
click at [402, 466] on button "Use Required Qty" at bounding box center [377, 469] width 124 height 32
type input "7264.0000 g"
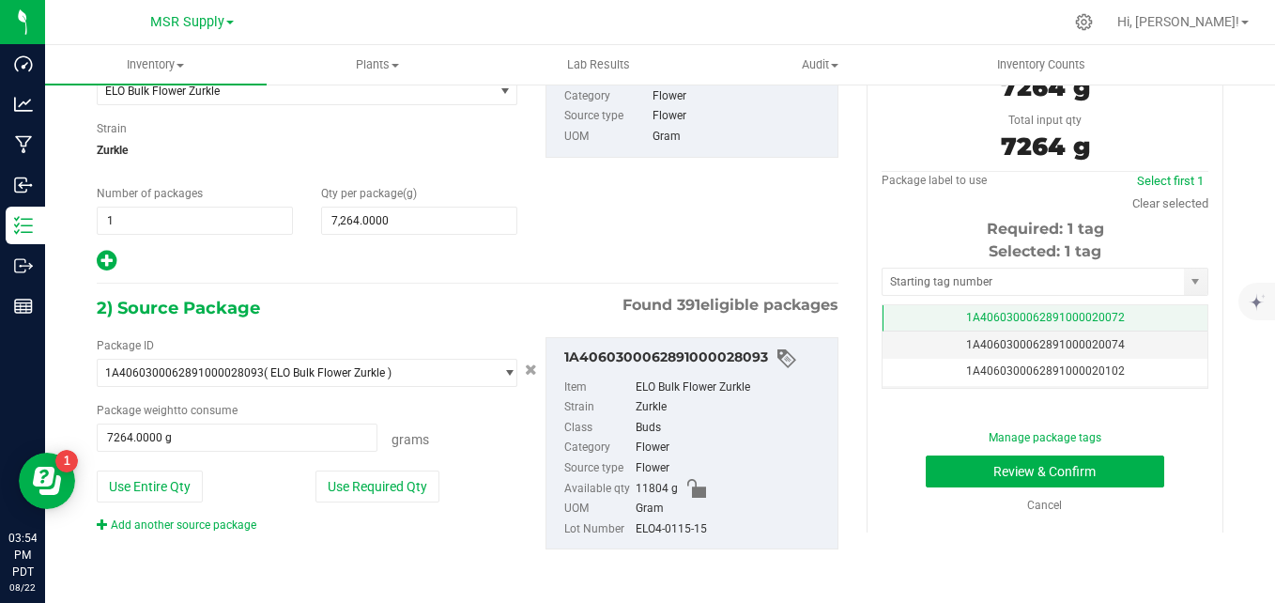
scroll to position [170, 0]
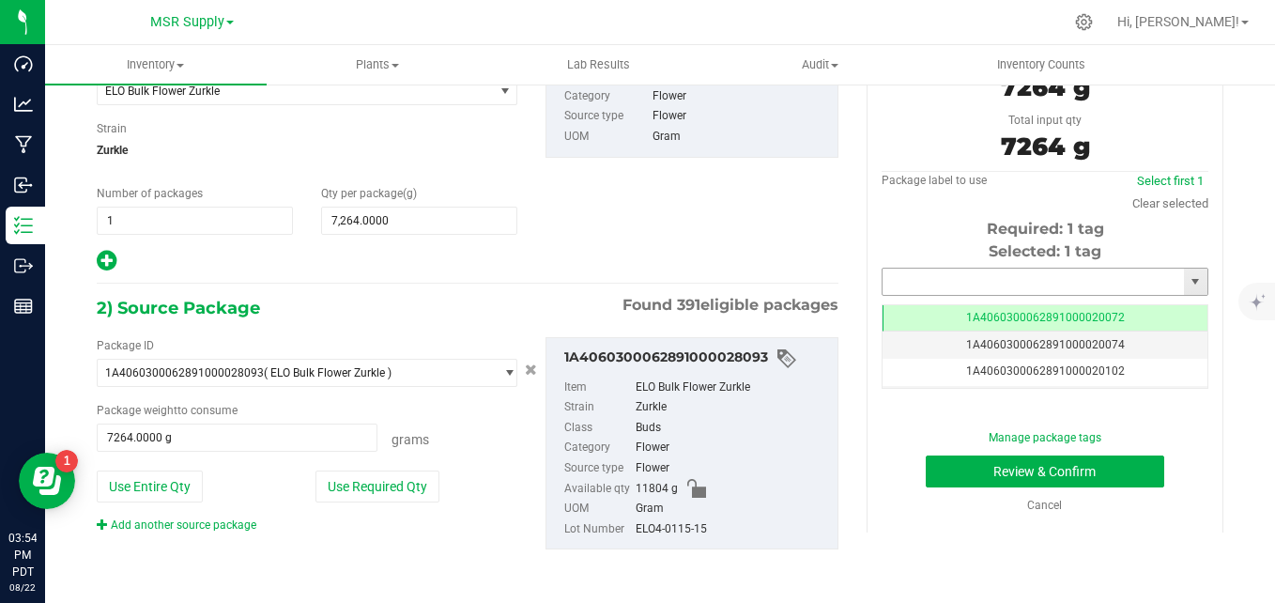
click at [991, 284] on input "text" at bounding box center [1033, 282] width 301 height 26
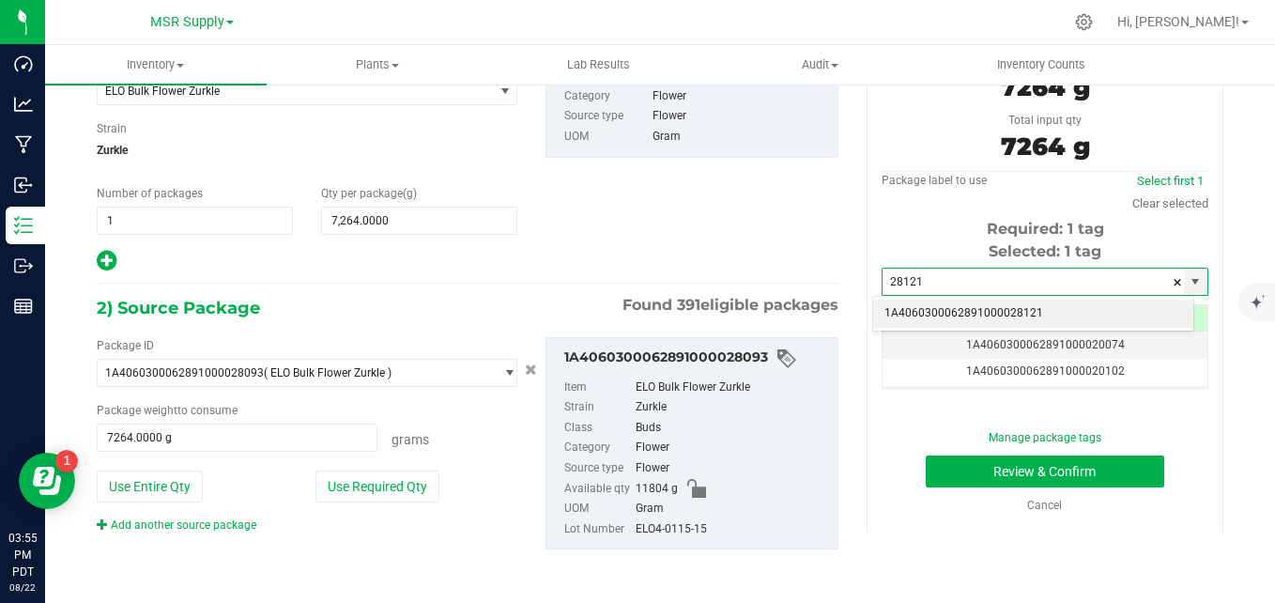
click at [909, 311] on li "1A4060300062891000028121" at bounding box center [1033, 313] width 320 height 28
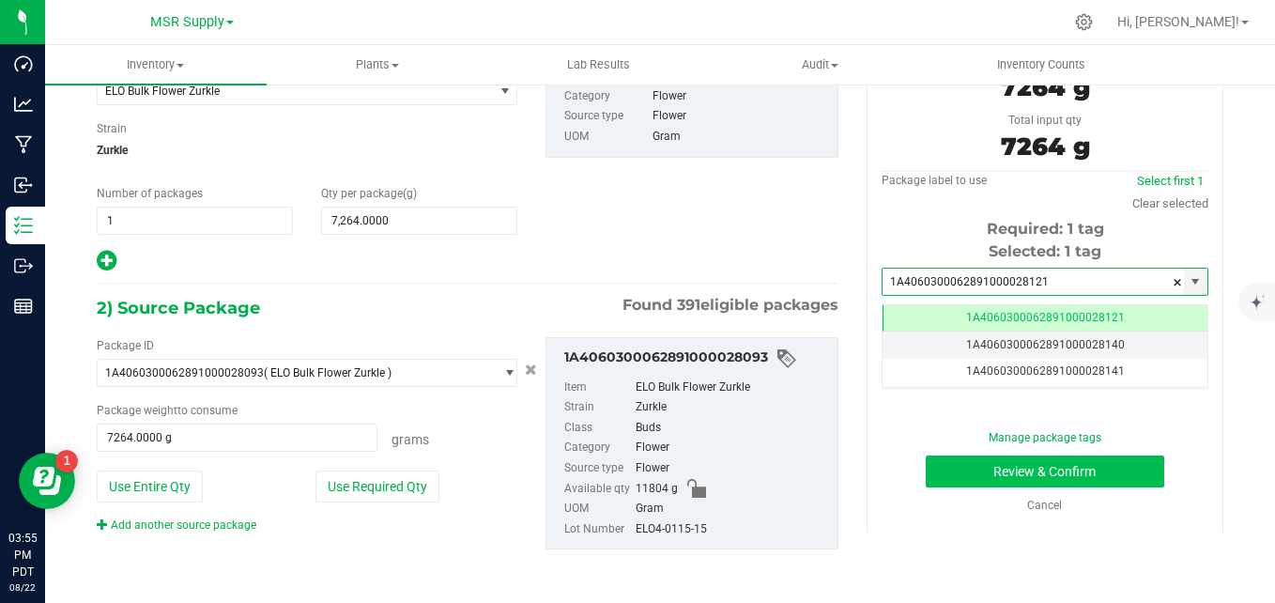
type input "1A4060300062891000028121"
click at [969, 478] on button "Review & Confirm" at bounding box center [1045, 471] width 238 height 32
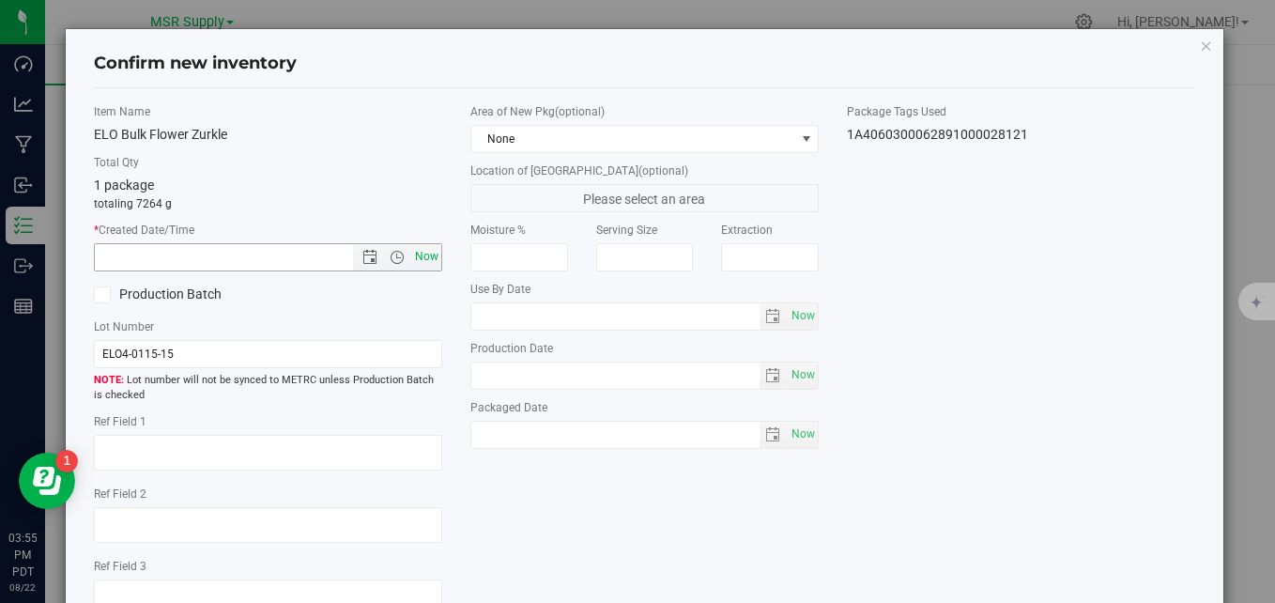
click at [427, 269] on span "Now" at bounding box center [427, 256] width 32 height 27
type input "[DATE] 3:55 PM"
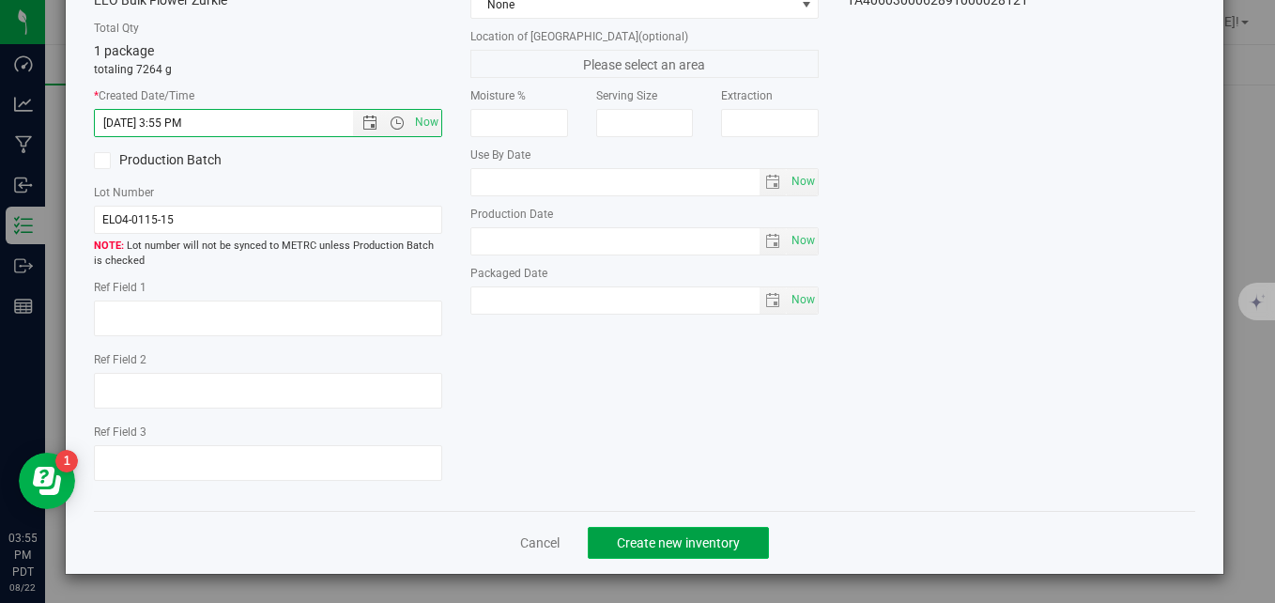
click at [655, 544] on span "Create new inventory" at bounding box center [678, 542] width 123 height 15
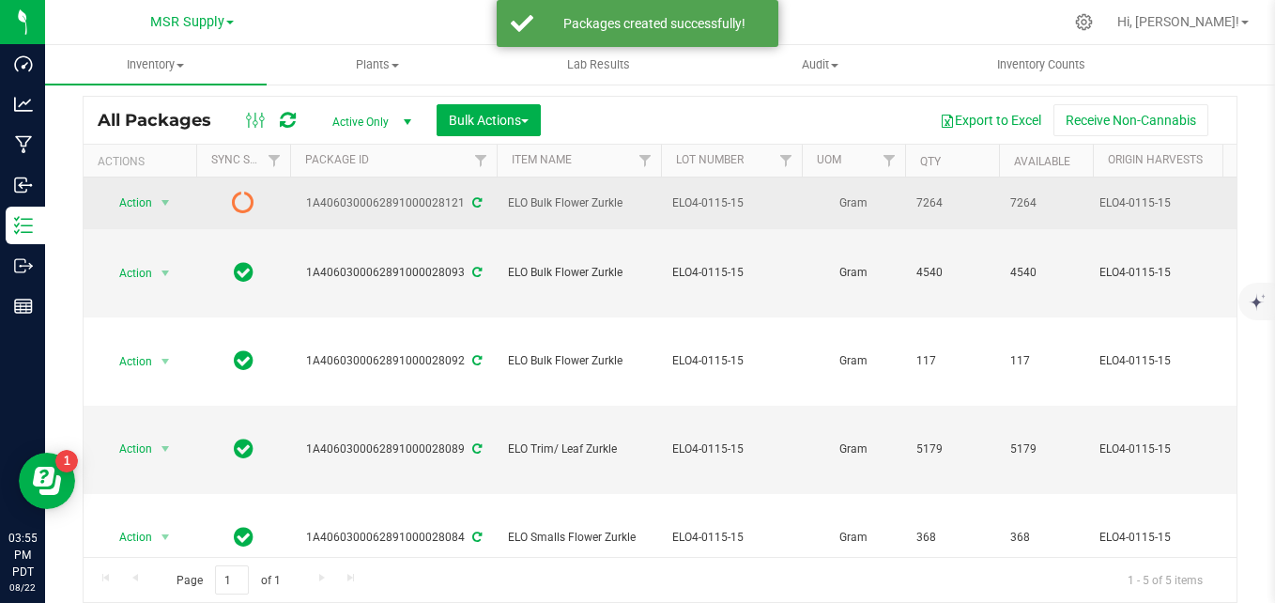
click at [474, 198] on icon at bounding box center [476, 202] width 9 height 11
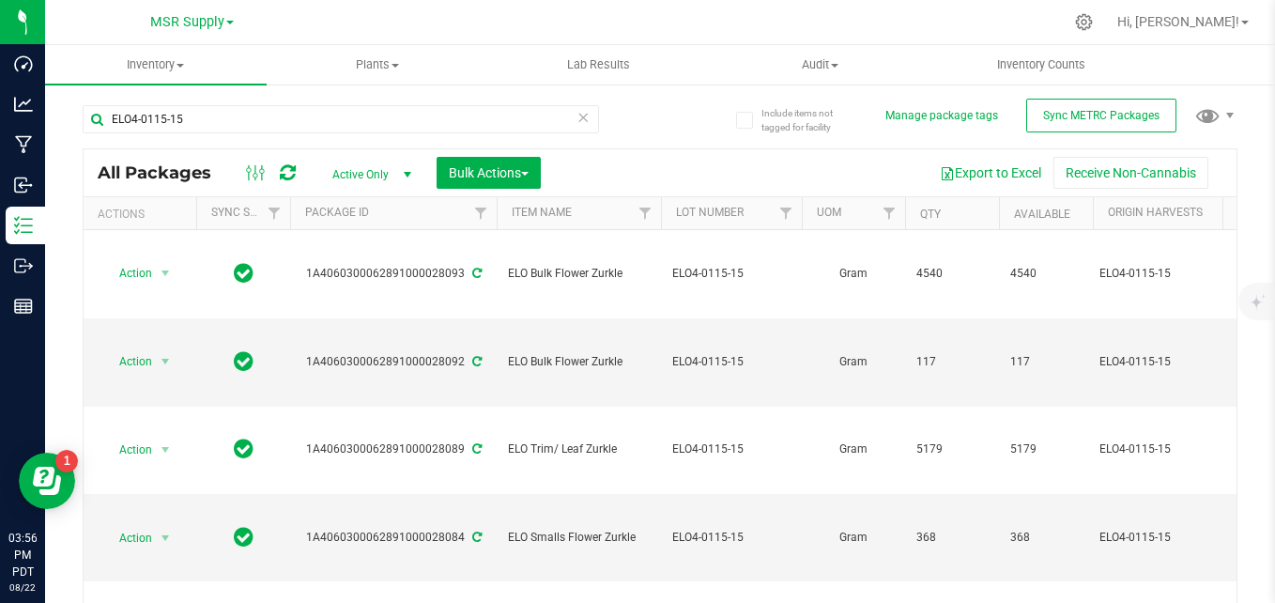
click at [576, 115] on icon at bounding box center [582, 116] width 13 height 23
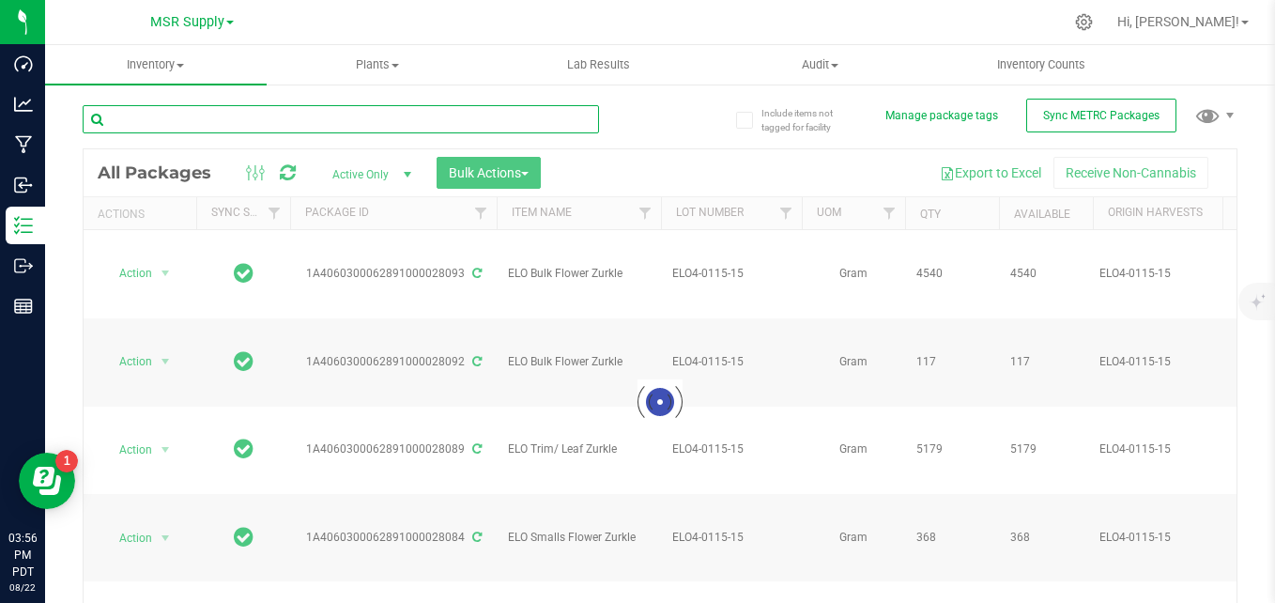
click at [249, 116] on input "text" at bounding box center [341, 119] width 516 height 28
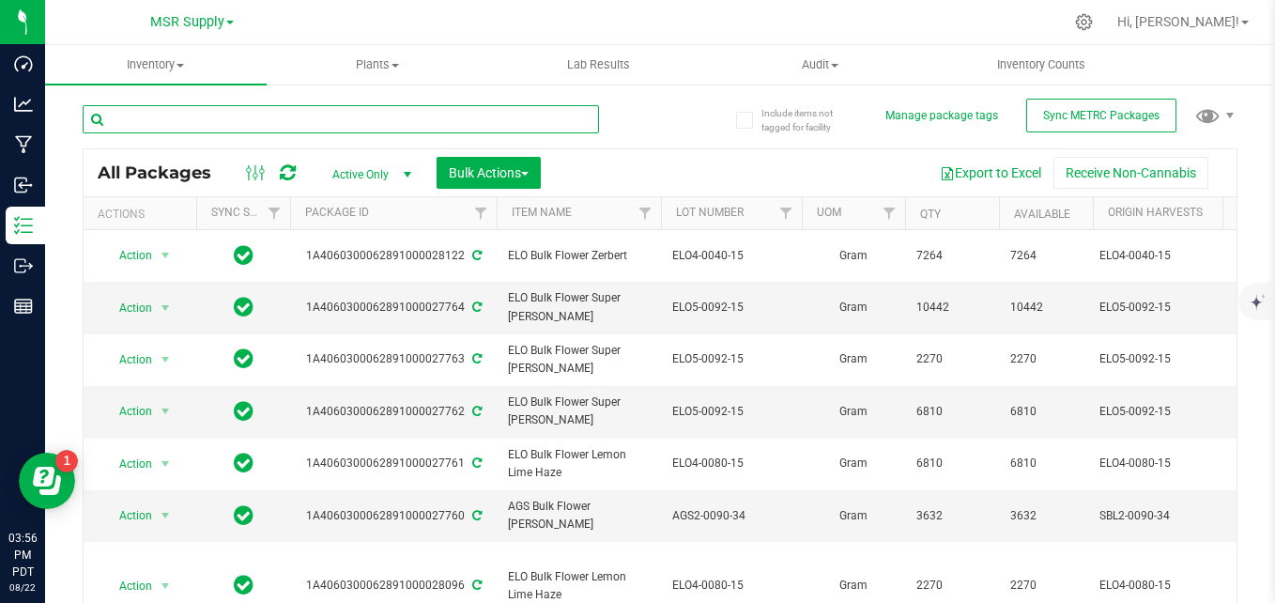
paste input "ELO5-0092-15"
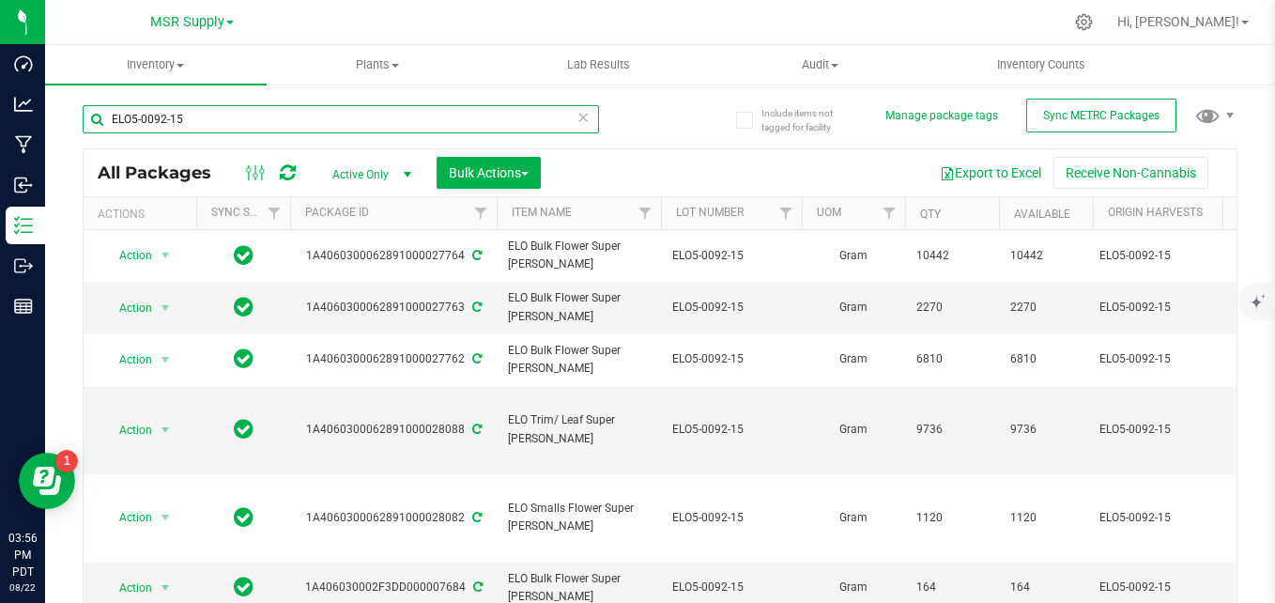
type input "ELO5-0092-15"
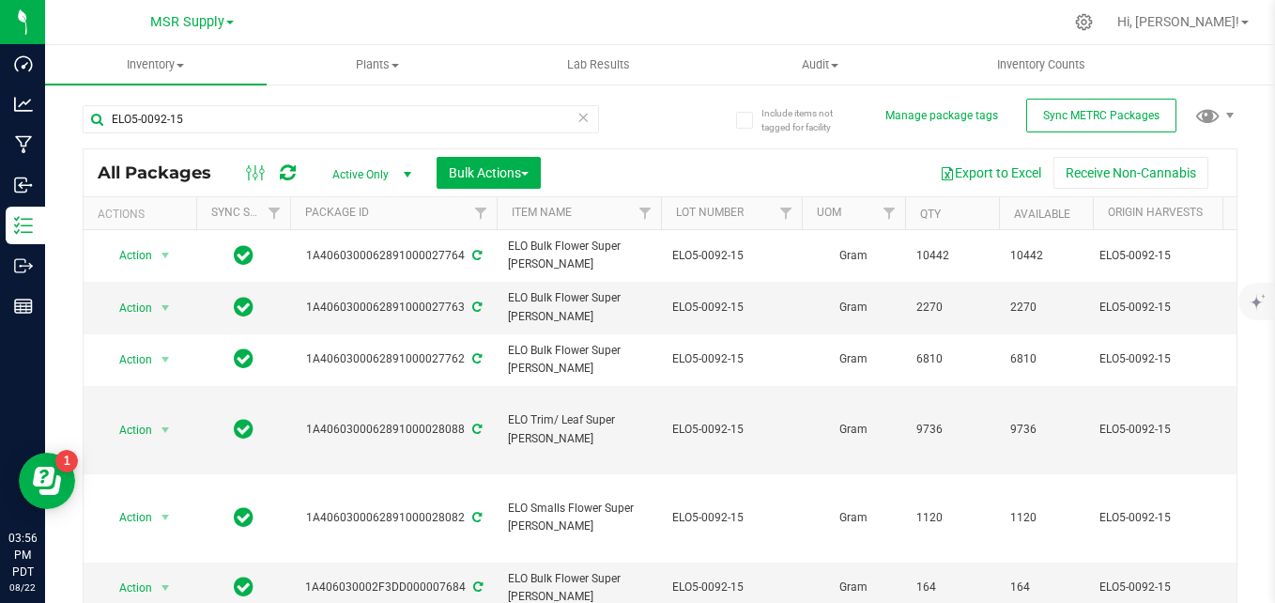
click at [576, 122] on icon at bounding box center [582, 116] width 13 height 23
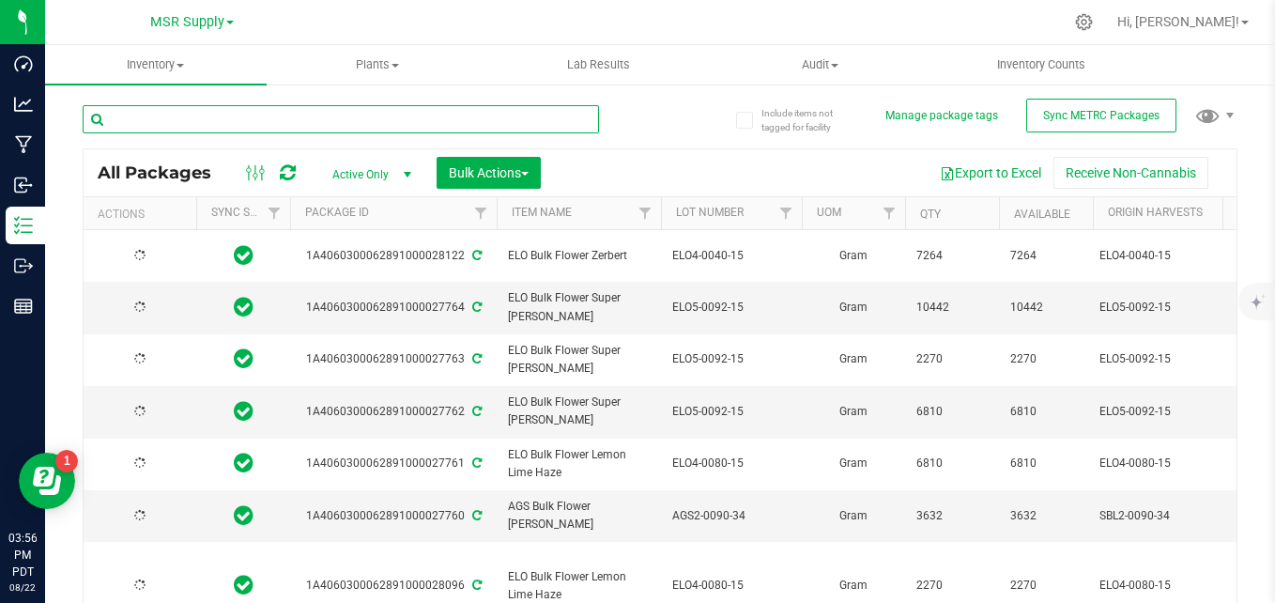
click at [347, 113] on input "text" at bounding box center [341, 119] width 516 height 28
paste input "ELO5-0099-15"
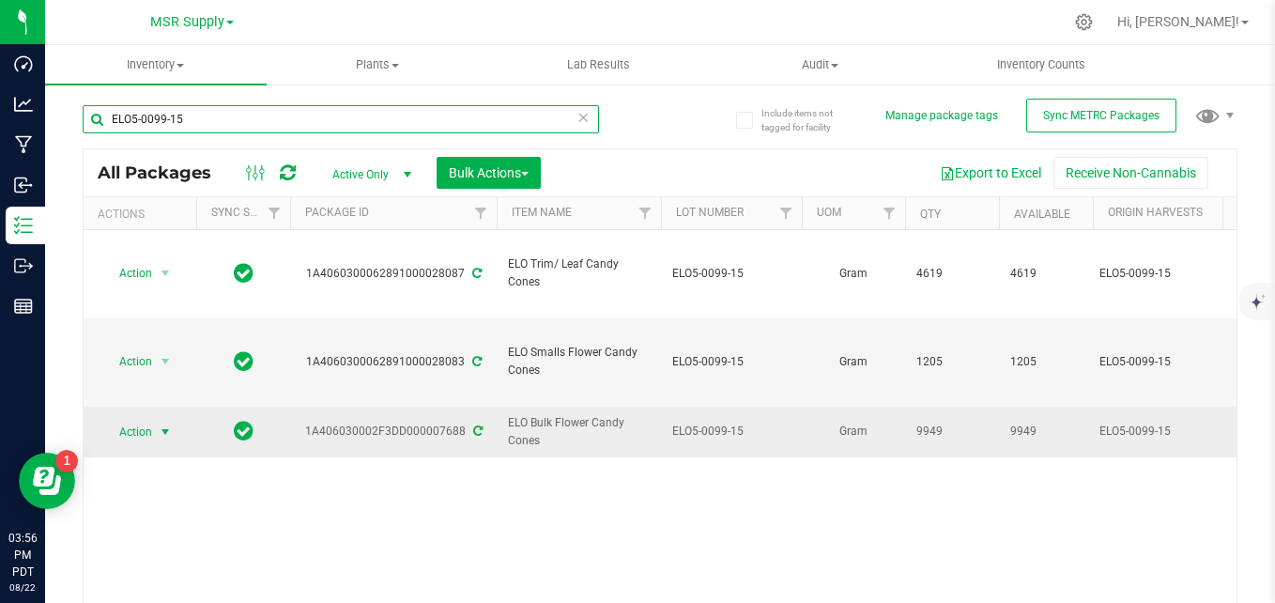
type input "ELO5-0099-15"
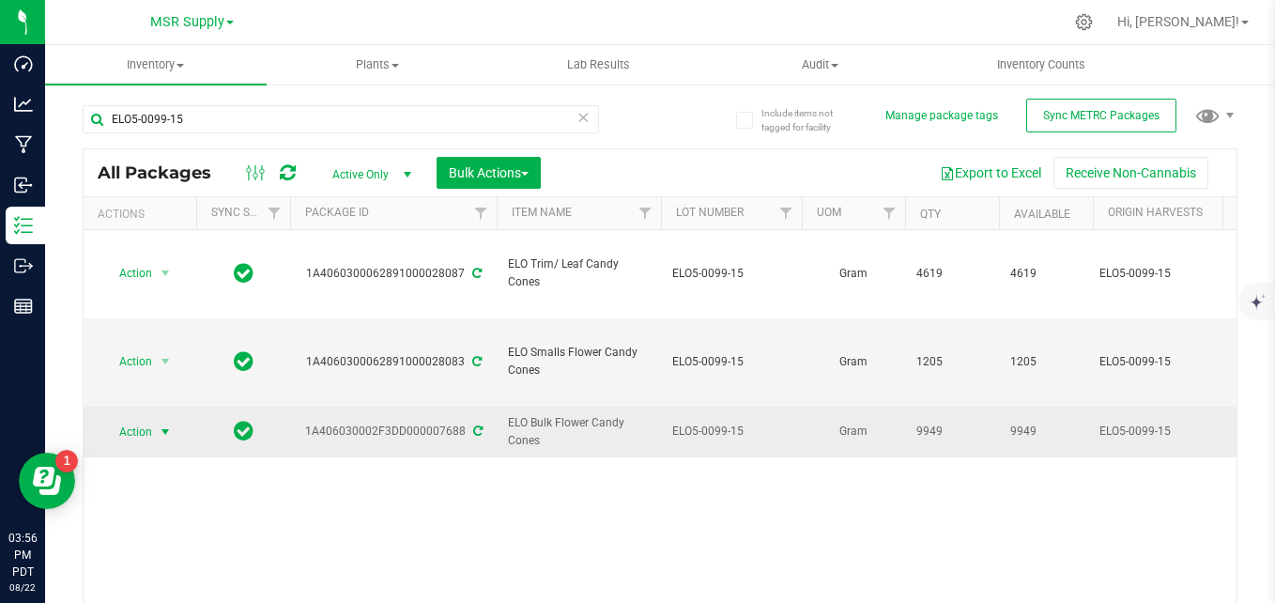
click at [146, 419] on span "Action" at bounding box center [127, 432] width 51 height 26
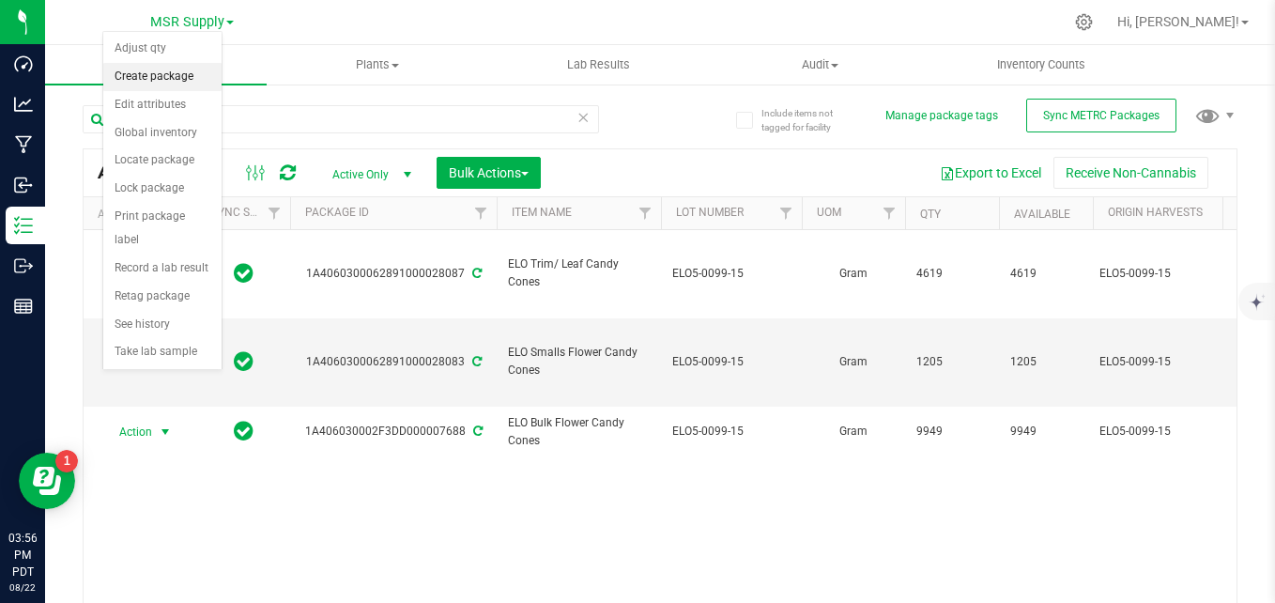
click at [129, 82] on li "Create package" at bounding box center [162, 77] width 118 height 28
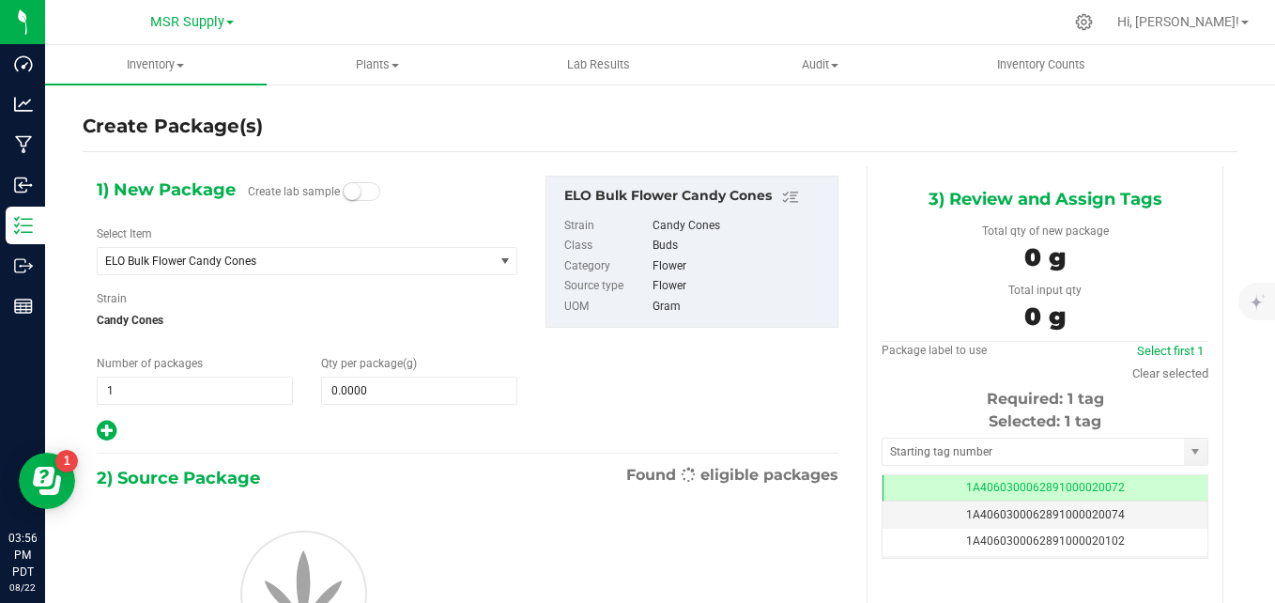
scroll to position [0, -1]
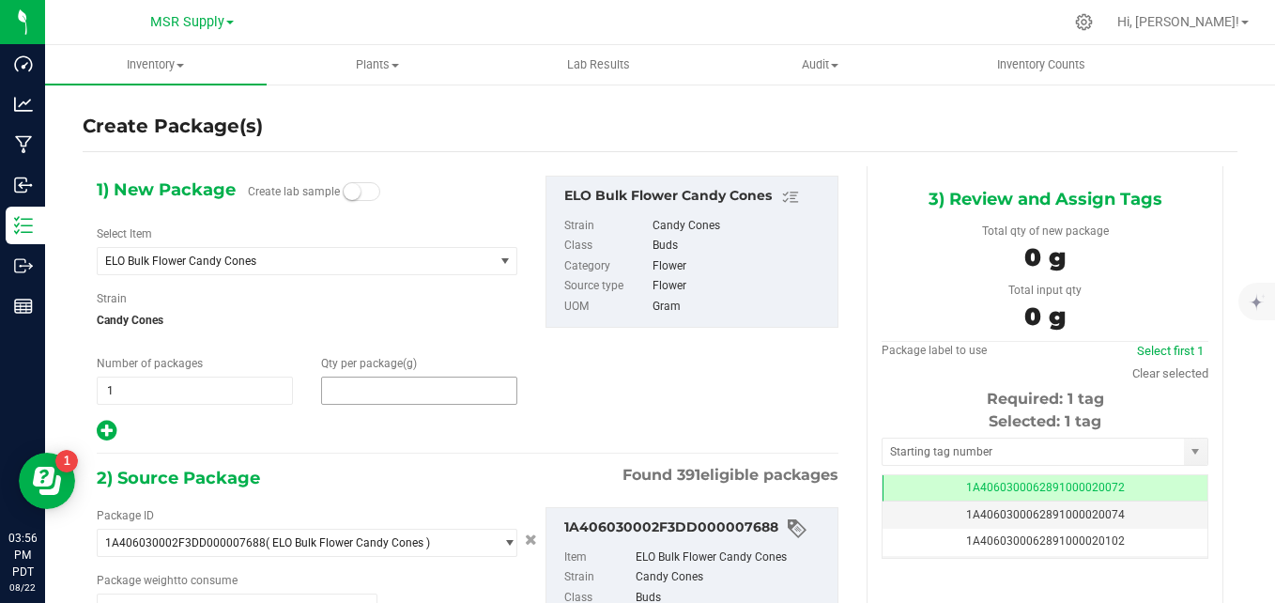
click at [370, 383] on span at bounding box center [419, 390] width 196 height 28
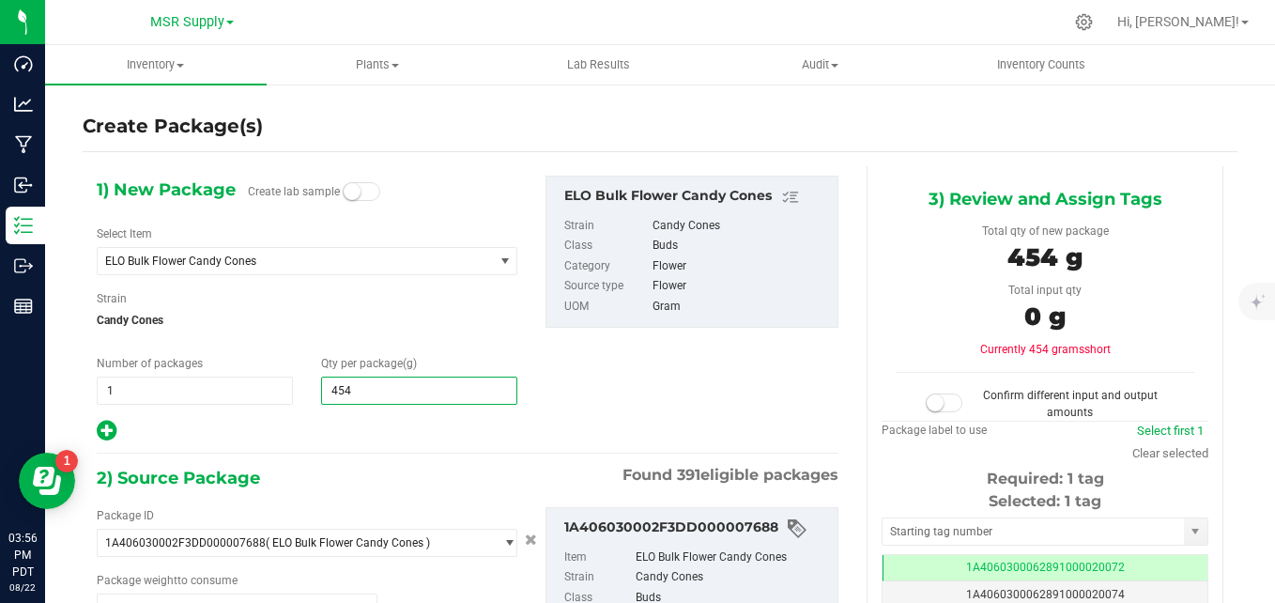
type input "4540"
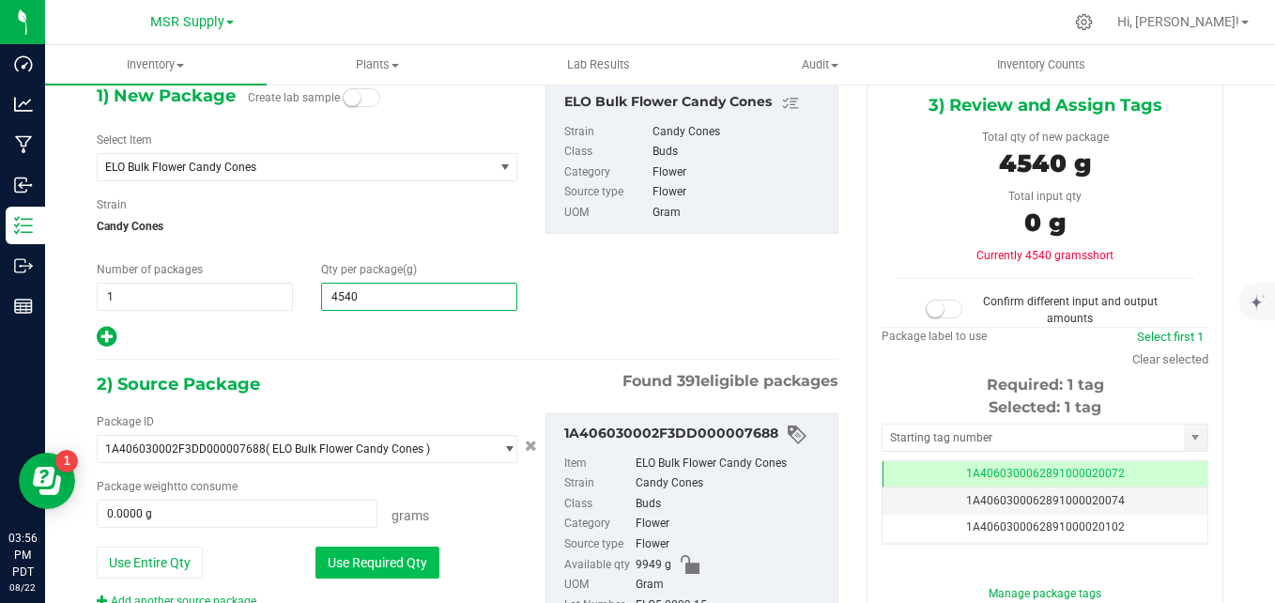
type input "4,540.0000"
click at [376, 553] on button "Use Required Qty" at bounding box center [377, 562] width 124 height 32
type input "4540.0000 g"
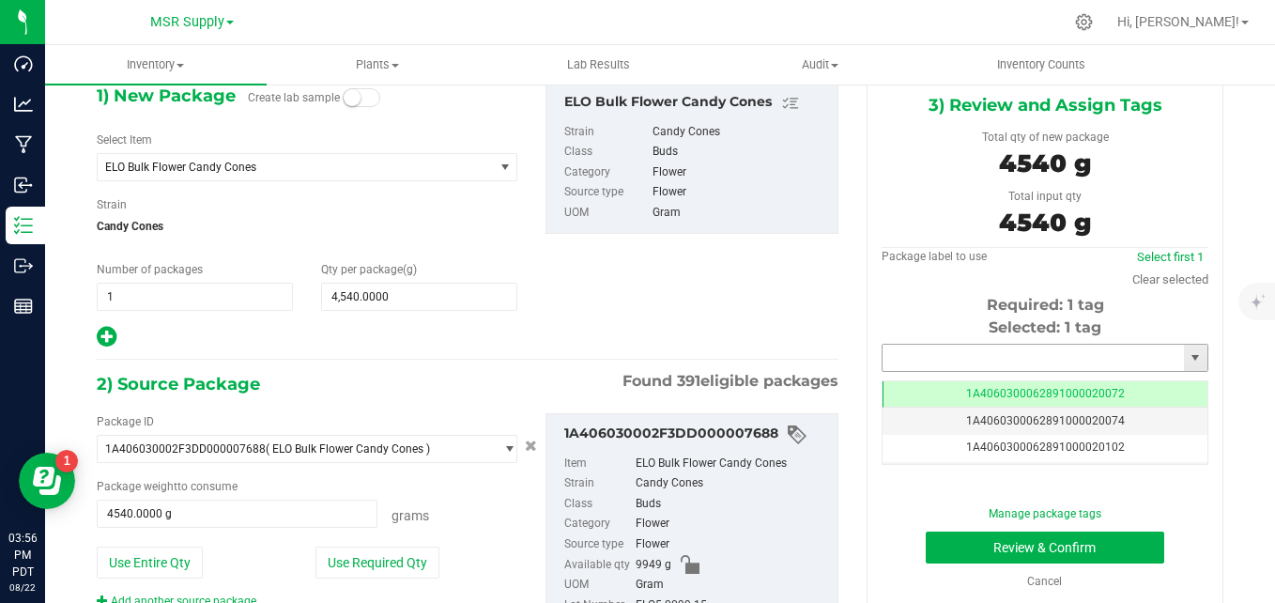
click at [1015, 361] on input "text" at bounding box center [1033, 358] width 301 height 26
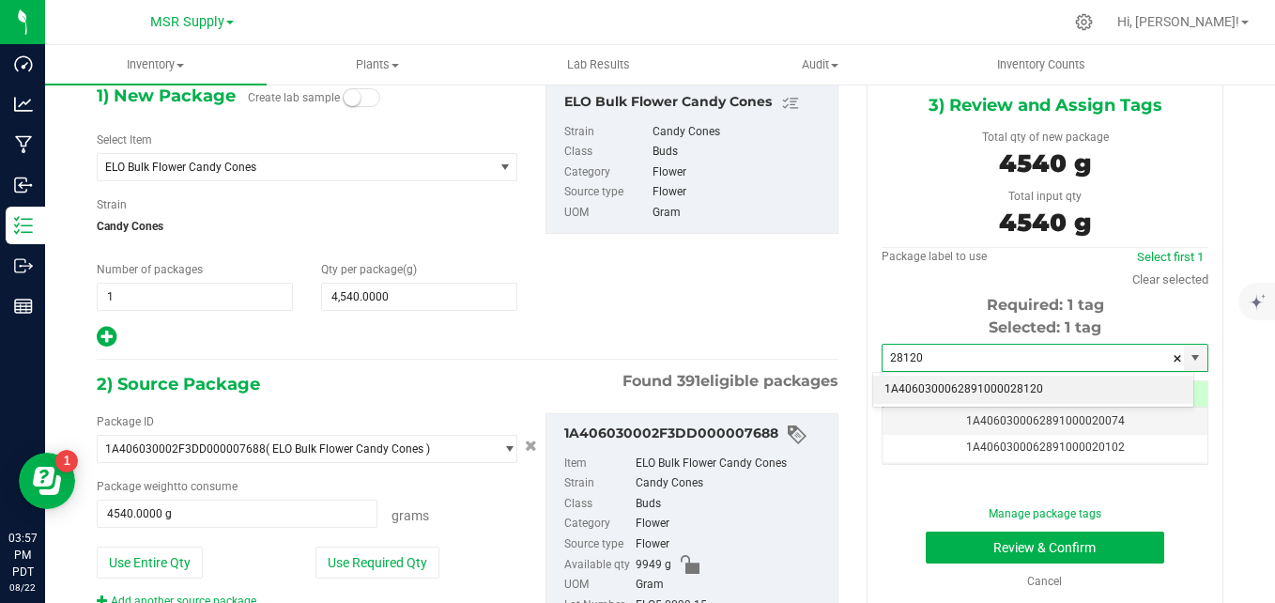
click at [1021, 386] on li "1A4060300062891000028120" at bounding box center [1033, 390] width 320 height 28
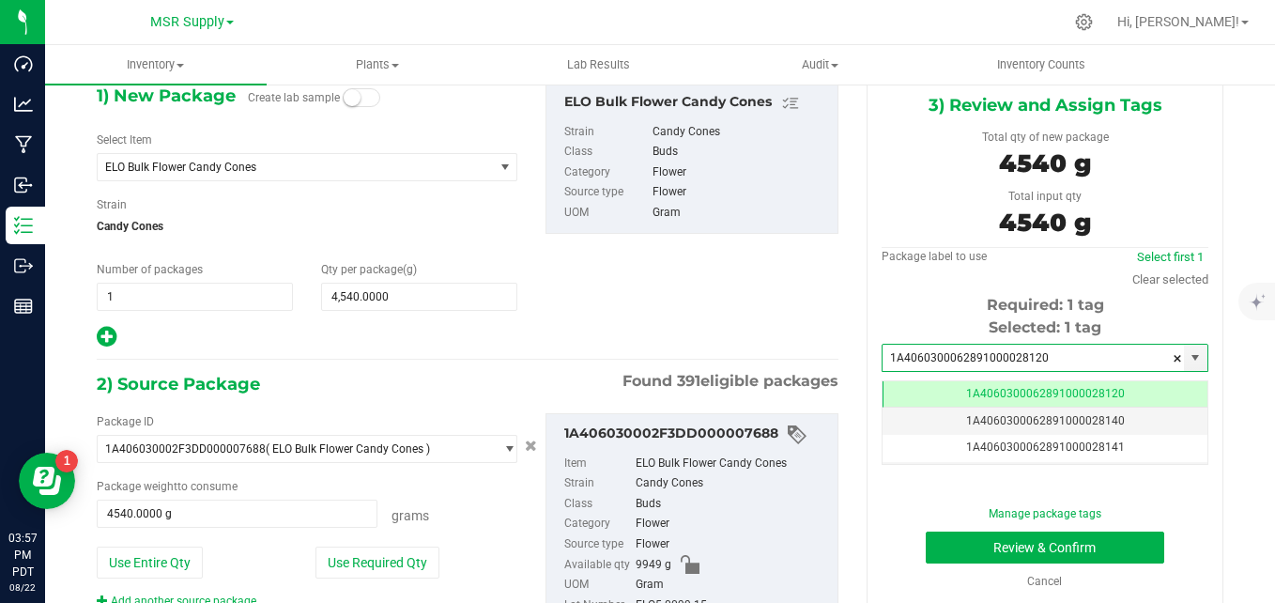
scroll to position [0, -1]
type input "1A4060300062891000028120"
click at [1066, 547] on button "Review & Confirm" at bounding box center [1045, 547] width 238 height 32
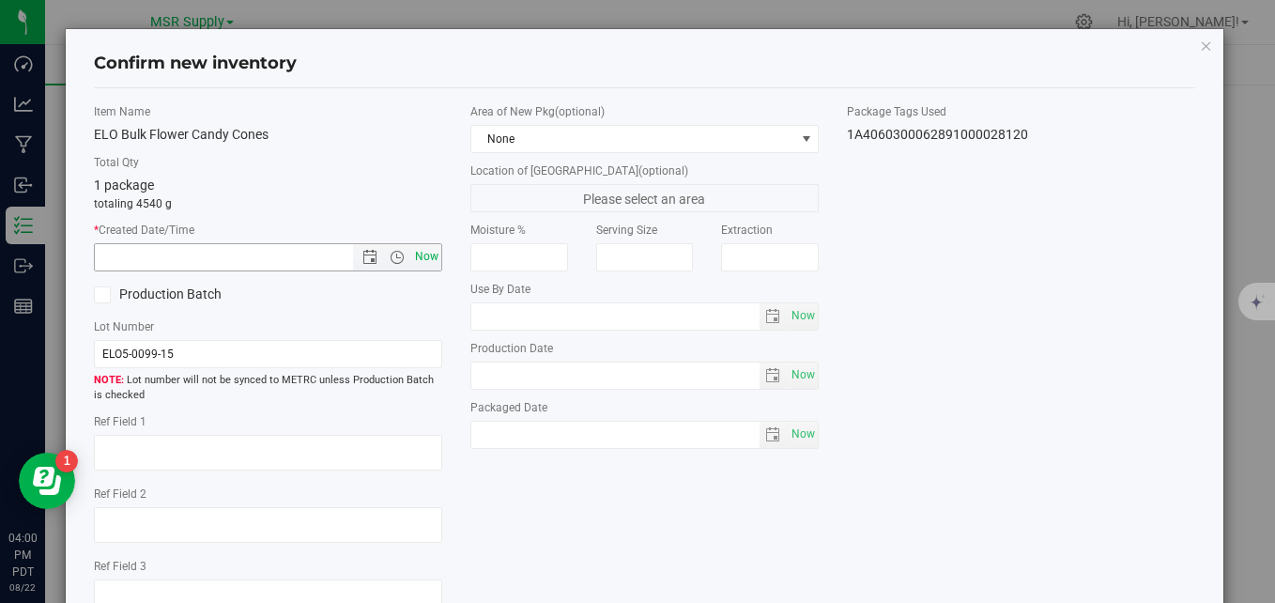
click at [435, 262] on span "Now" at bounding box center [427, 256] width 32 height 27
type input "[DATE] 4:00 PM"
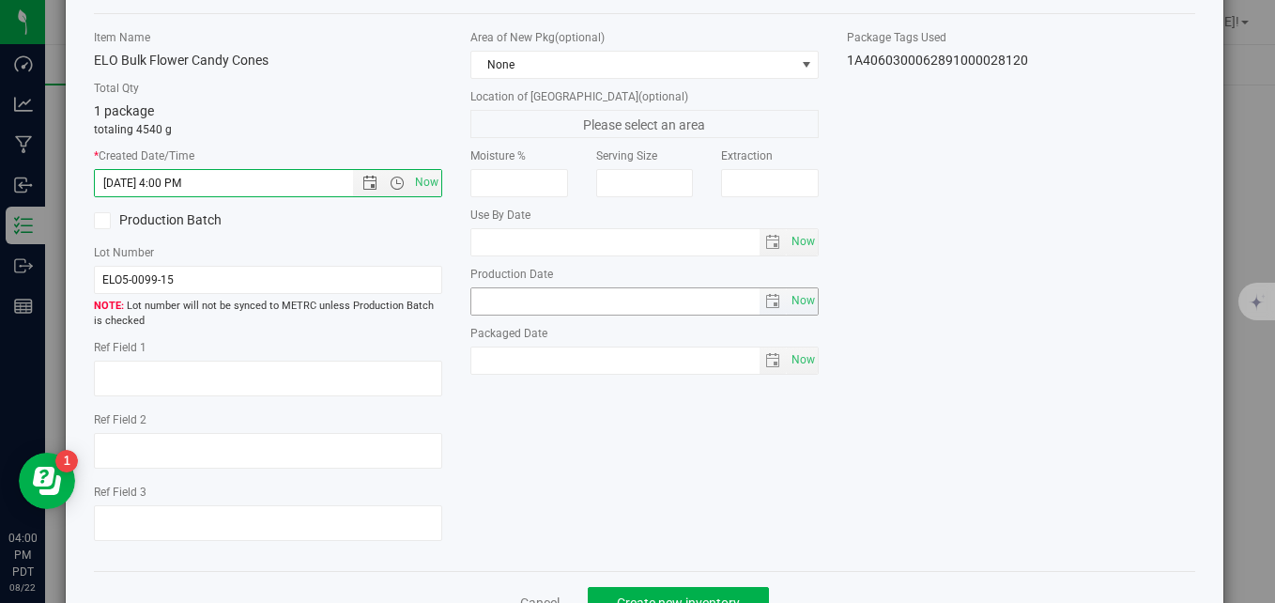
scroll to position [134, 0]
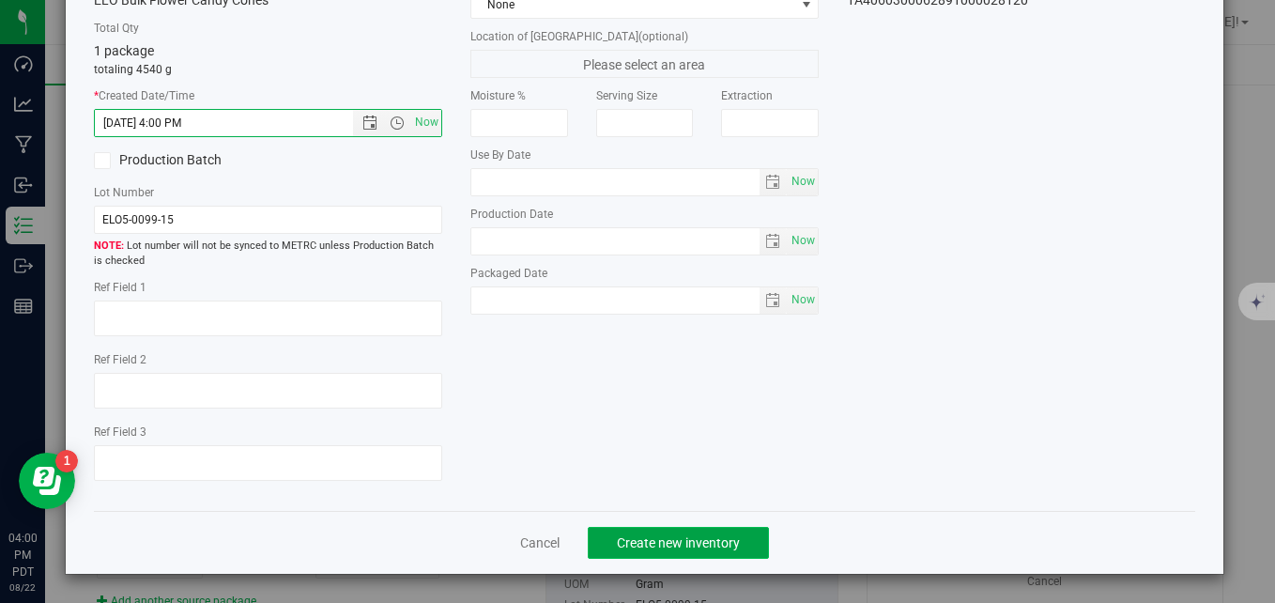
click at [714, 545] on span "Create new inventory" at bounding box center [678, 542] width 123 height 15
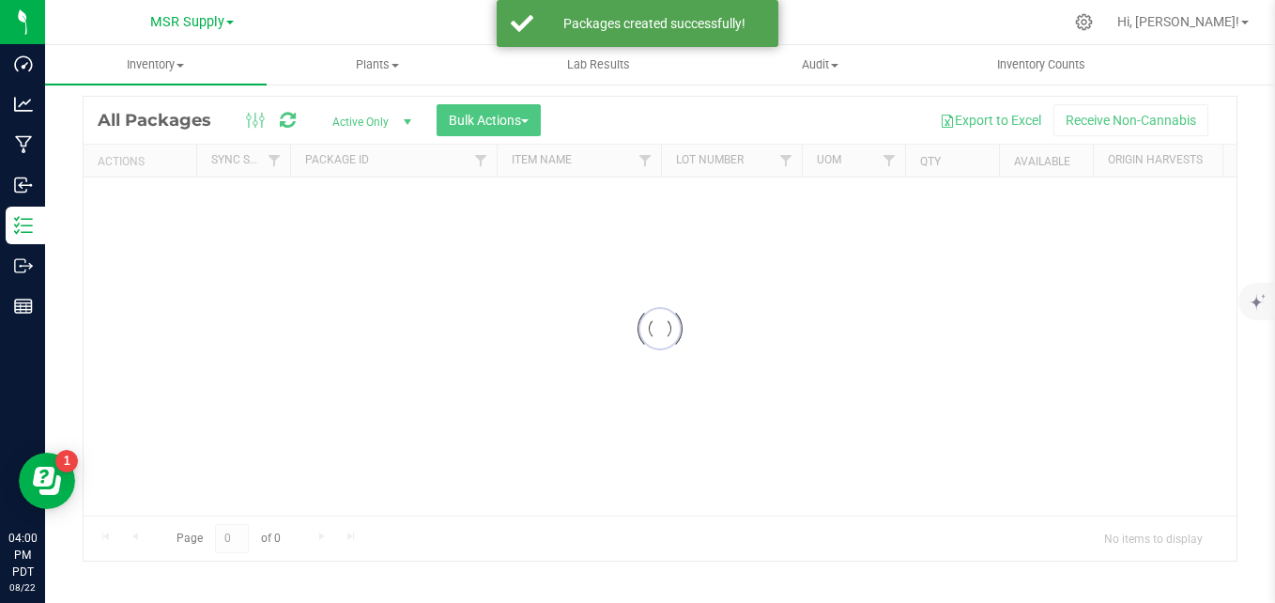
scroll to position [53, 0]
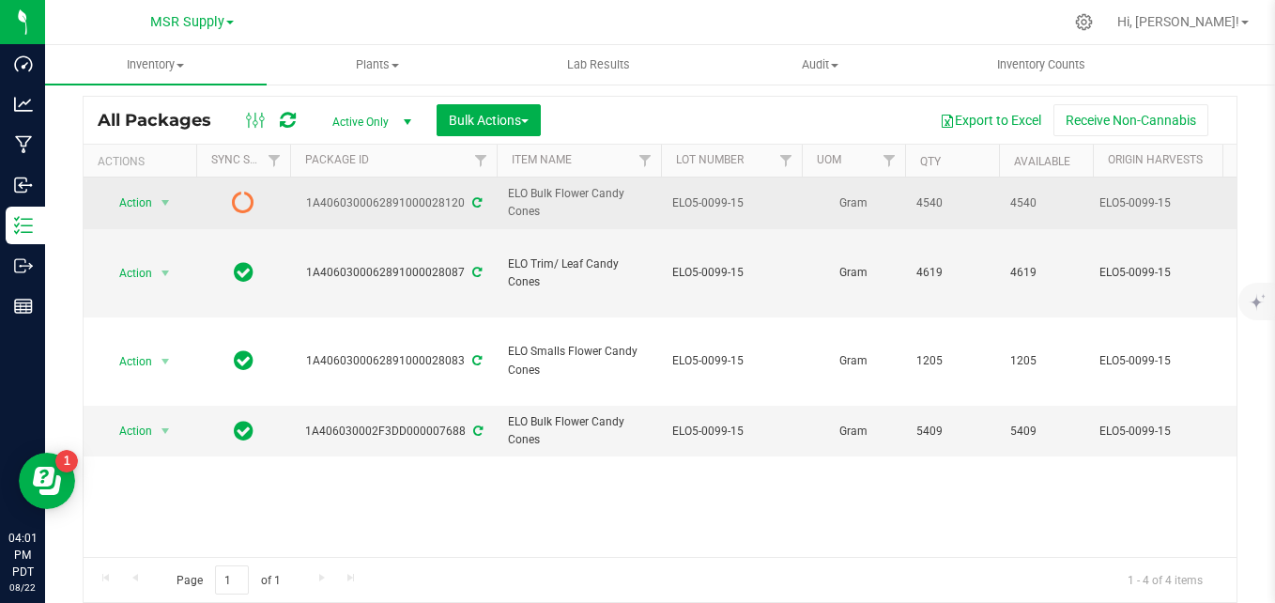
click at [475, 206] on icon at bounding box center [476, 202] width 9 height 11
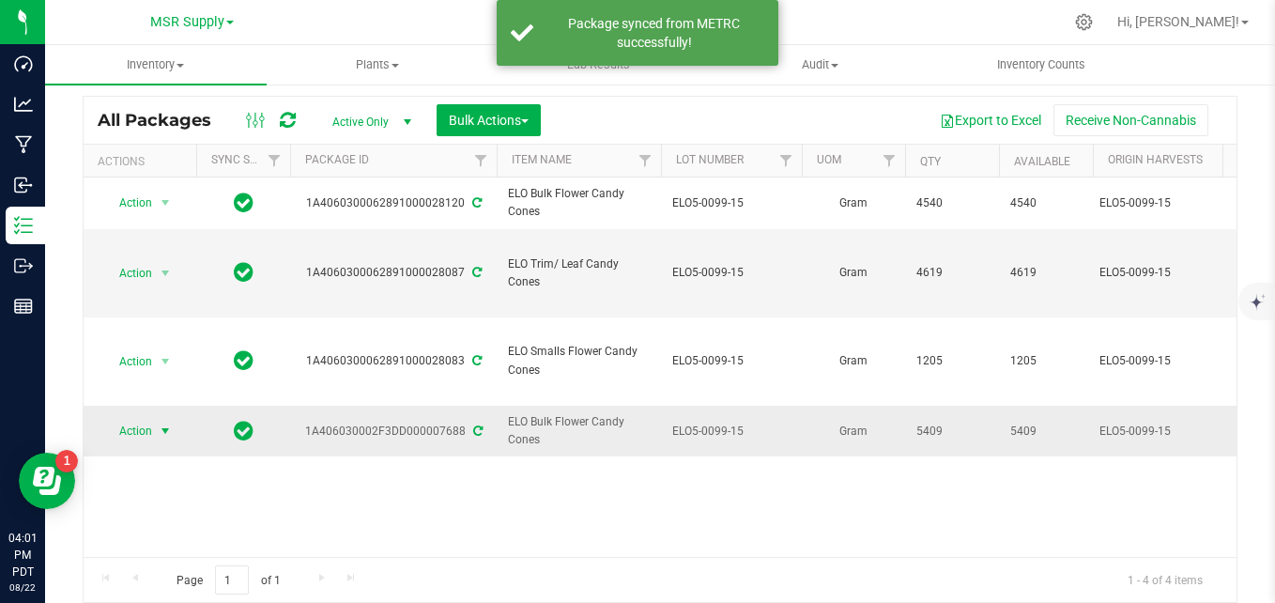
click at [126, 418] on span "Action" at bounding box center [127, 431] width 51 height 26
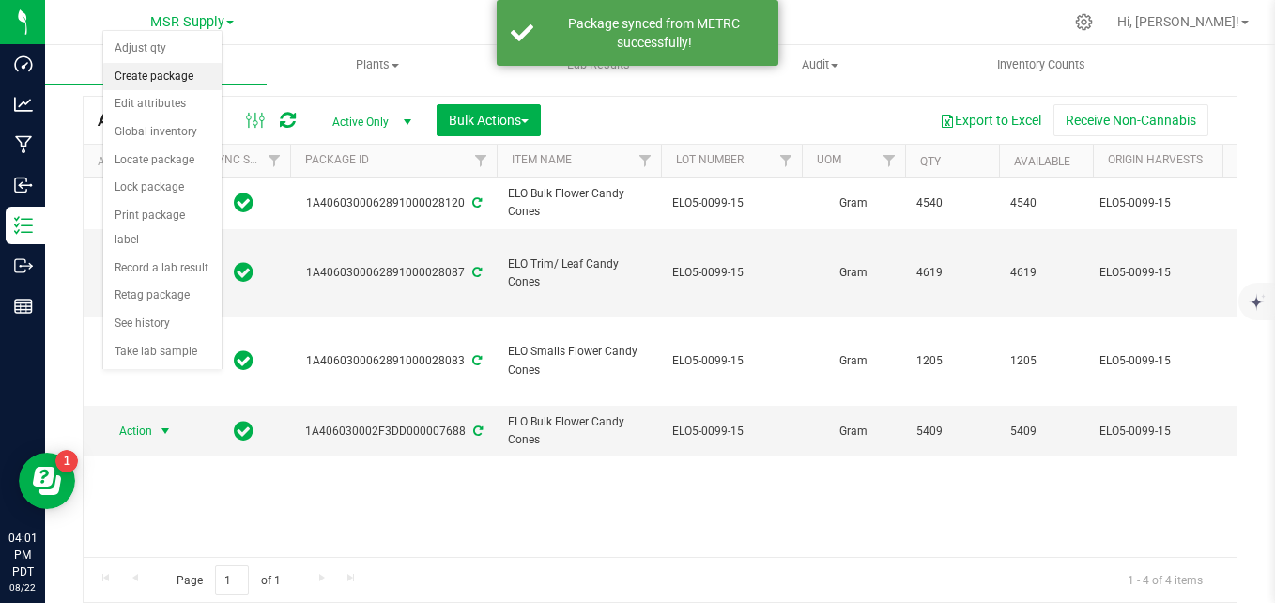
click at [162, 69] on li "Create package" at bounding box center [162, 77] width 118 height 28
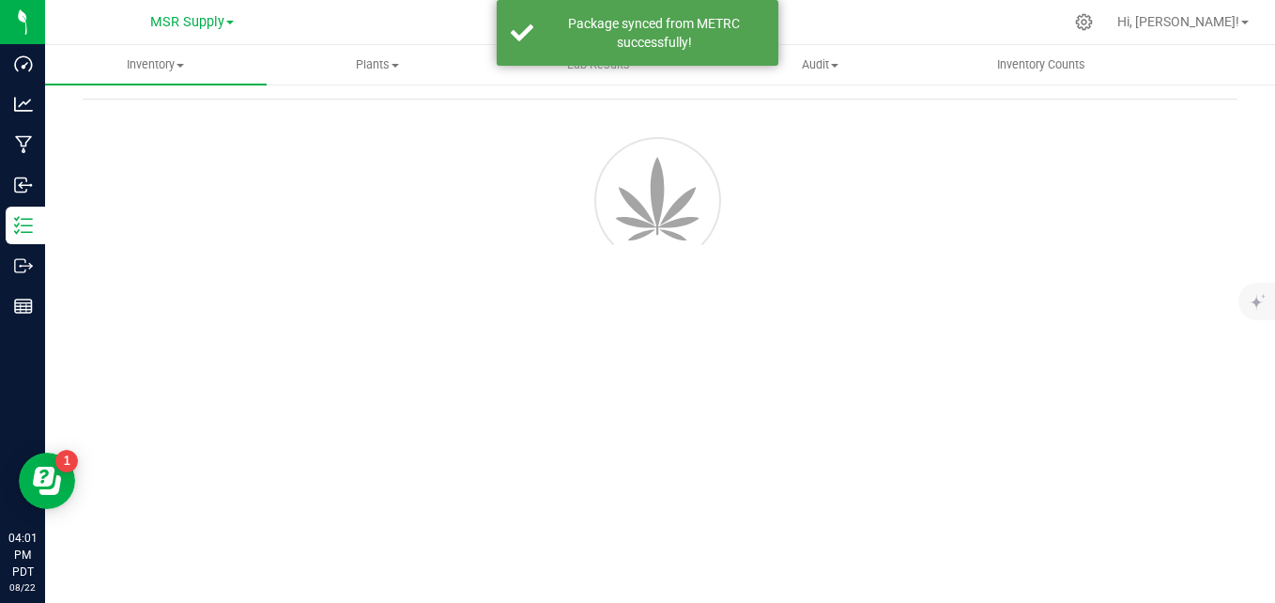
scroll to position [67, 0]
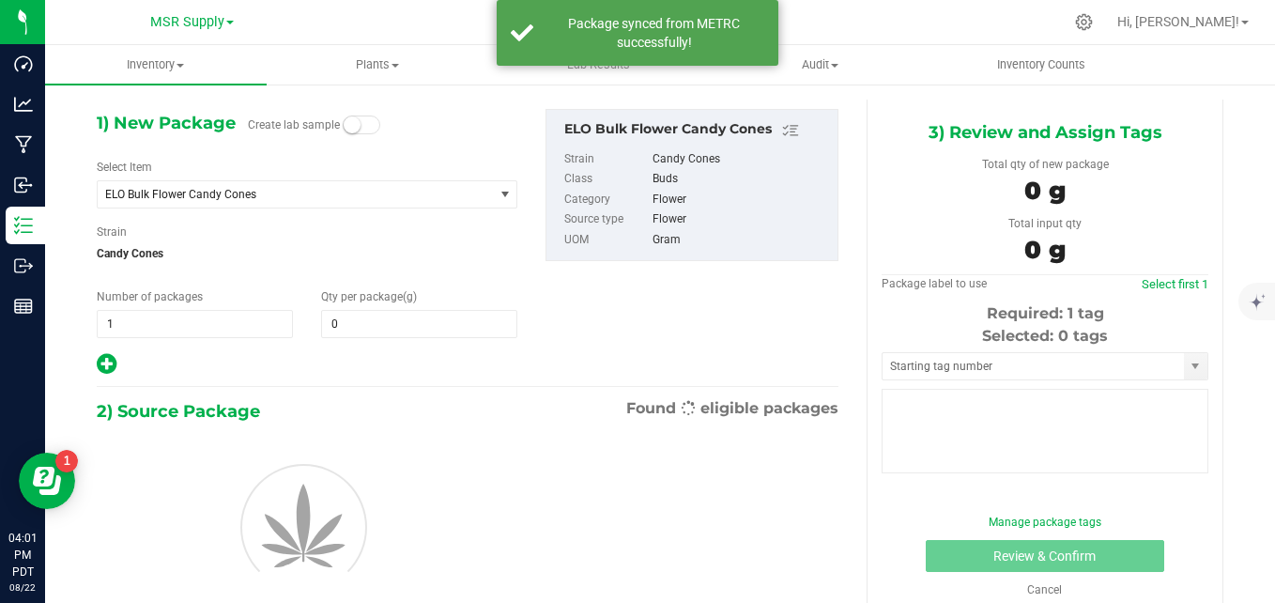
type input "0.0000"
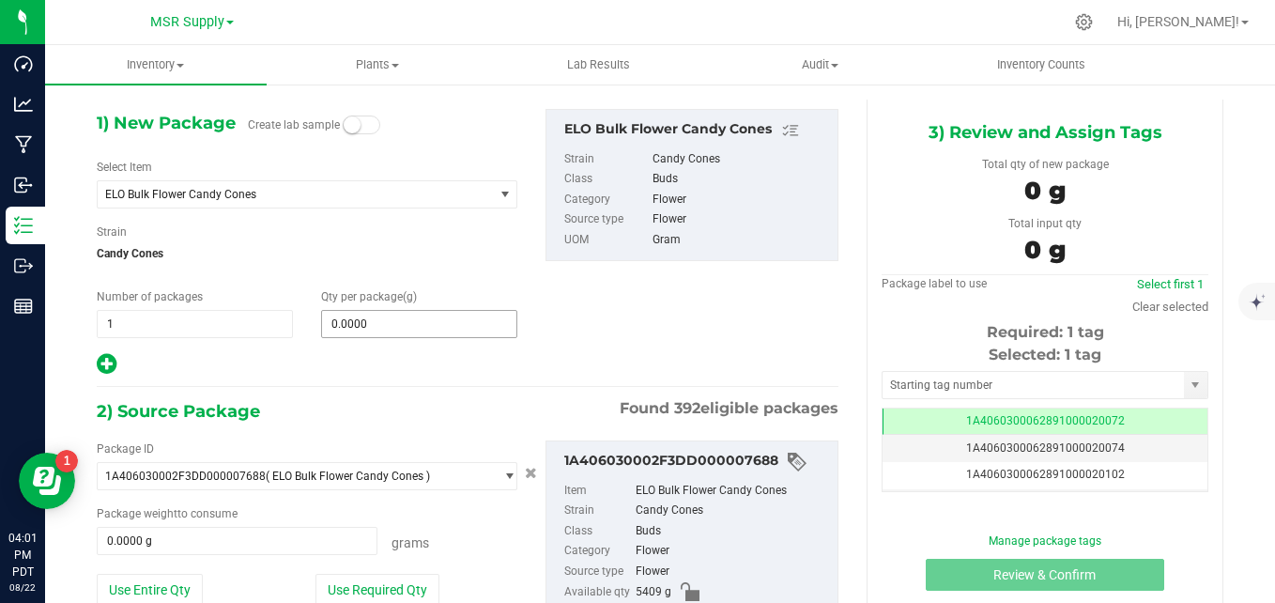
scroll to position [0, -1]
click at [405, 323] on span at bounding box center [419, 324] width 196 height 28
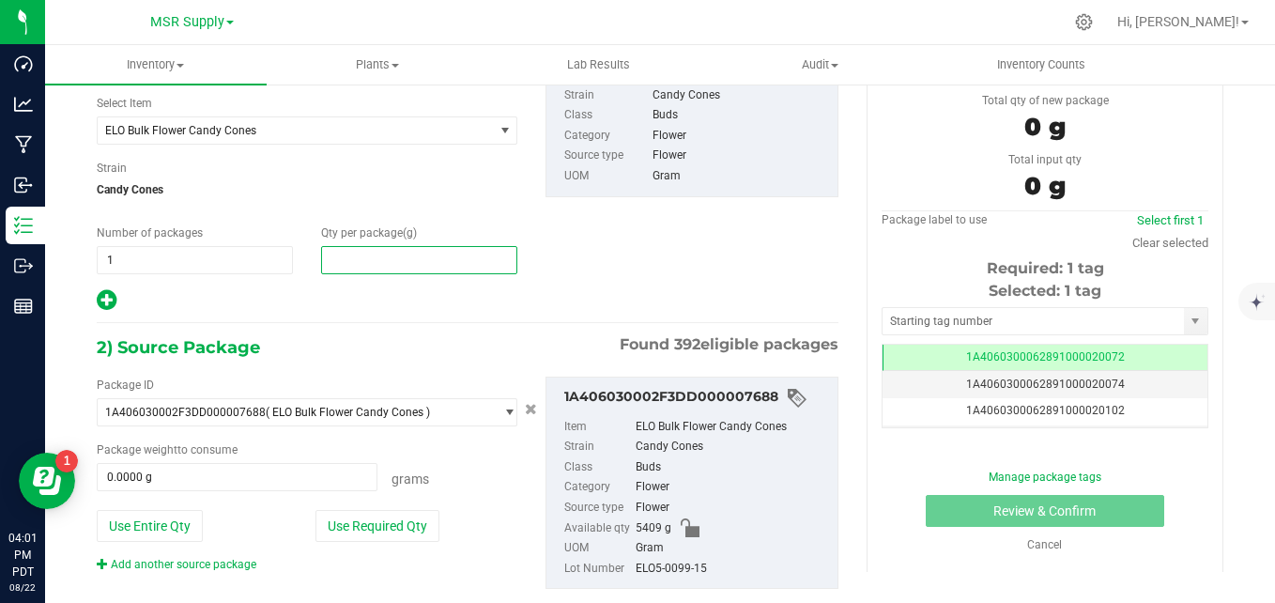
scroll to position [161, 0]
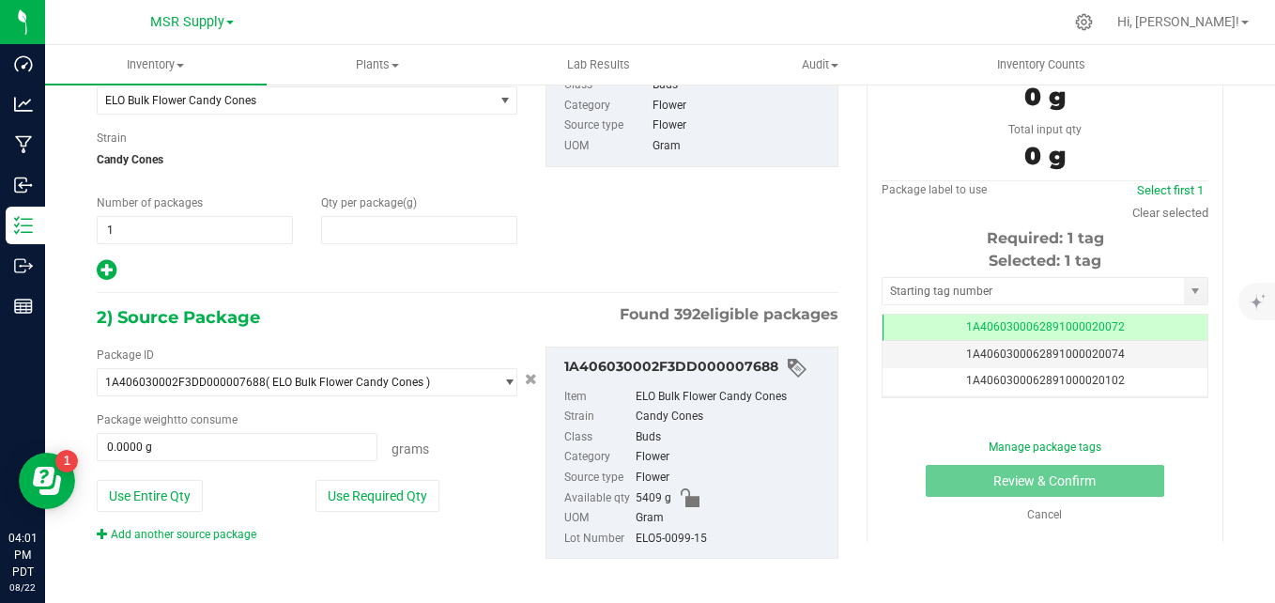
type input "0.0000"
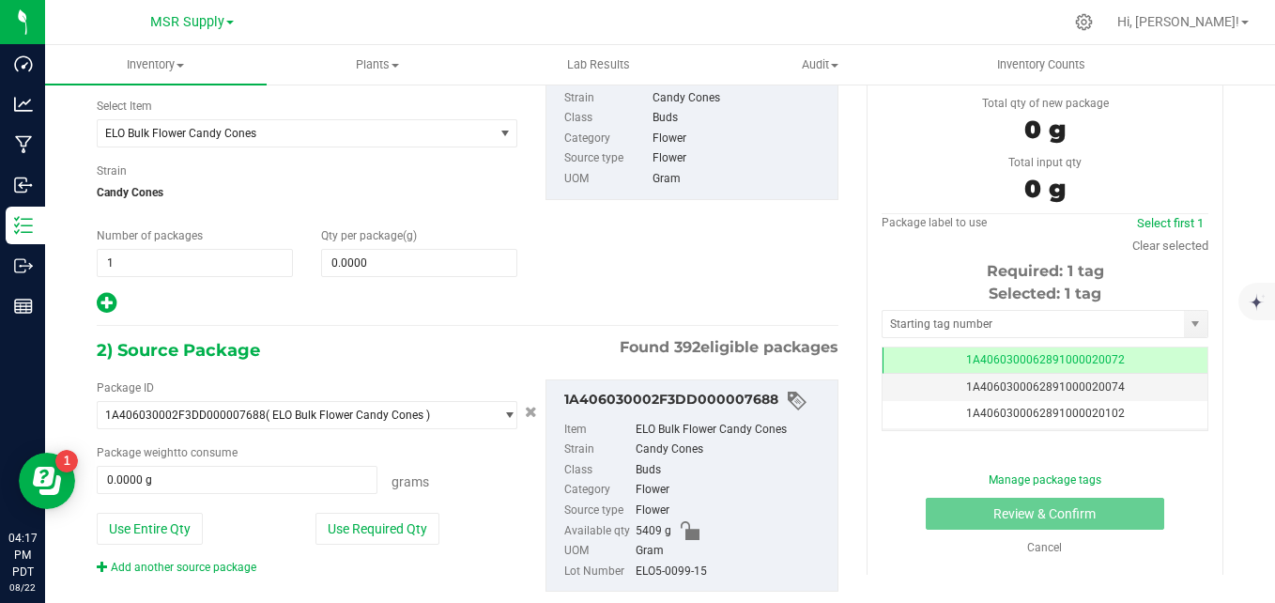
scroll to position [161, 0]
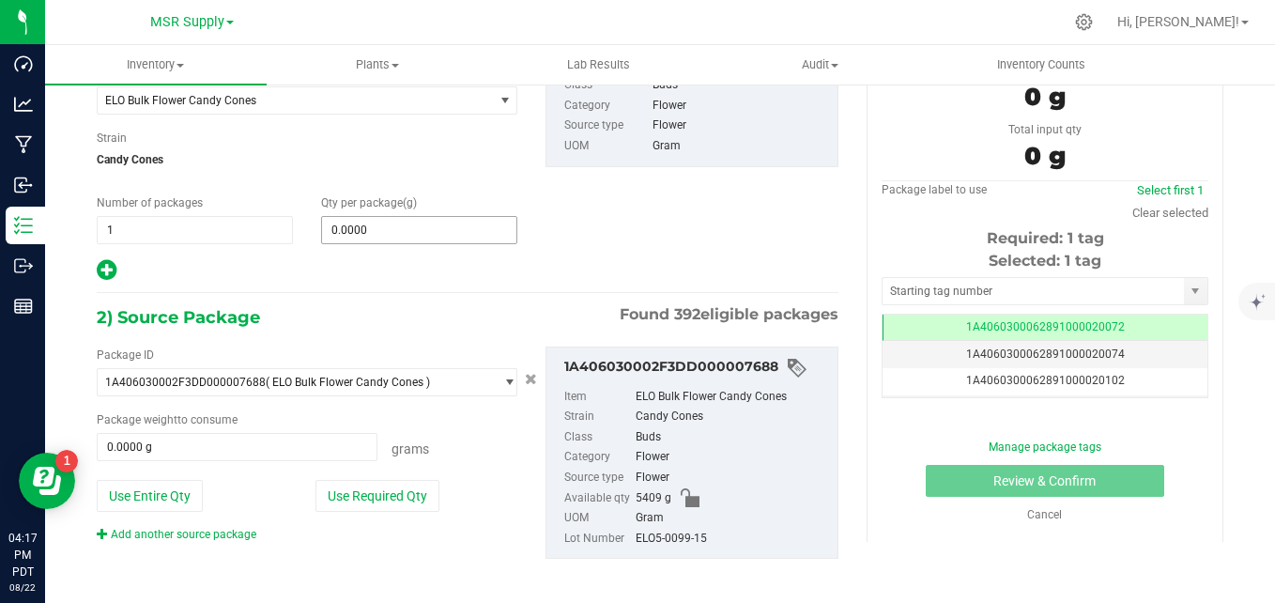
click at [468, 233] on span "0.0000 0" at bounding box center [419, 230] width 196 height 28
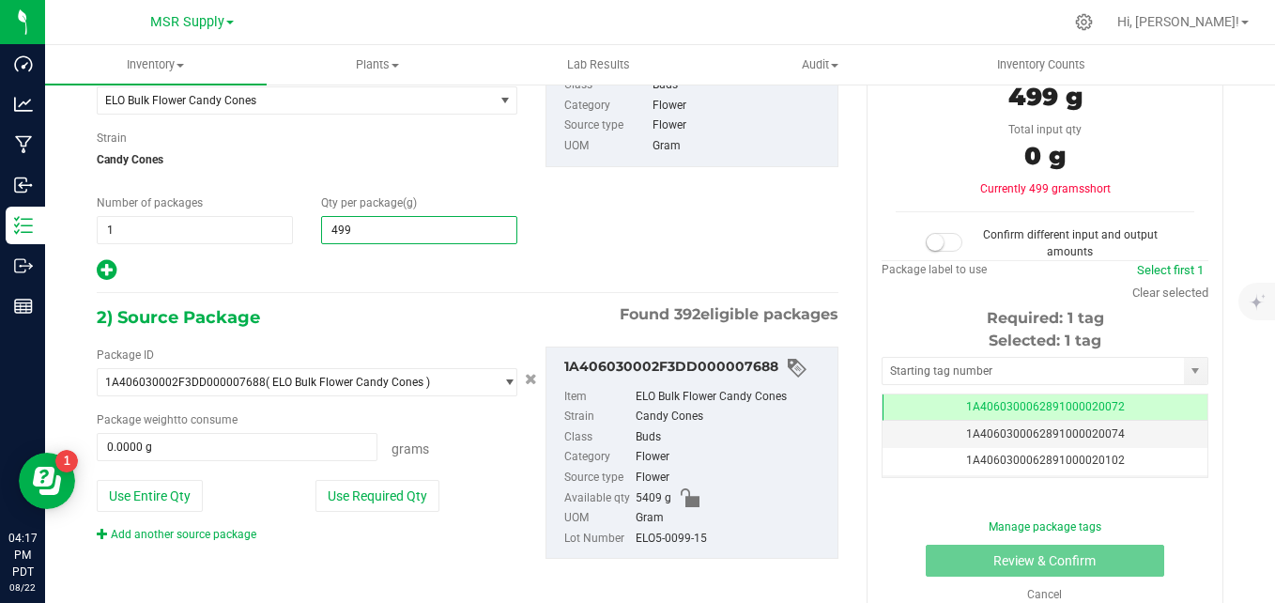
type input "4994"
type input "4,994.0000"
click at [372, 496] on button "Use Required Qty" at bounding box center [377, 496] width 124 height 32
type input "4994.0000 g"
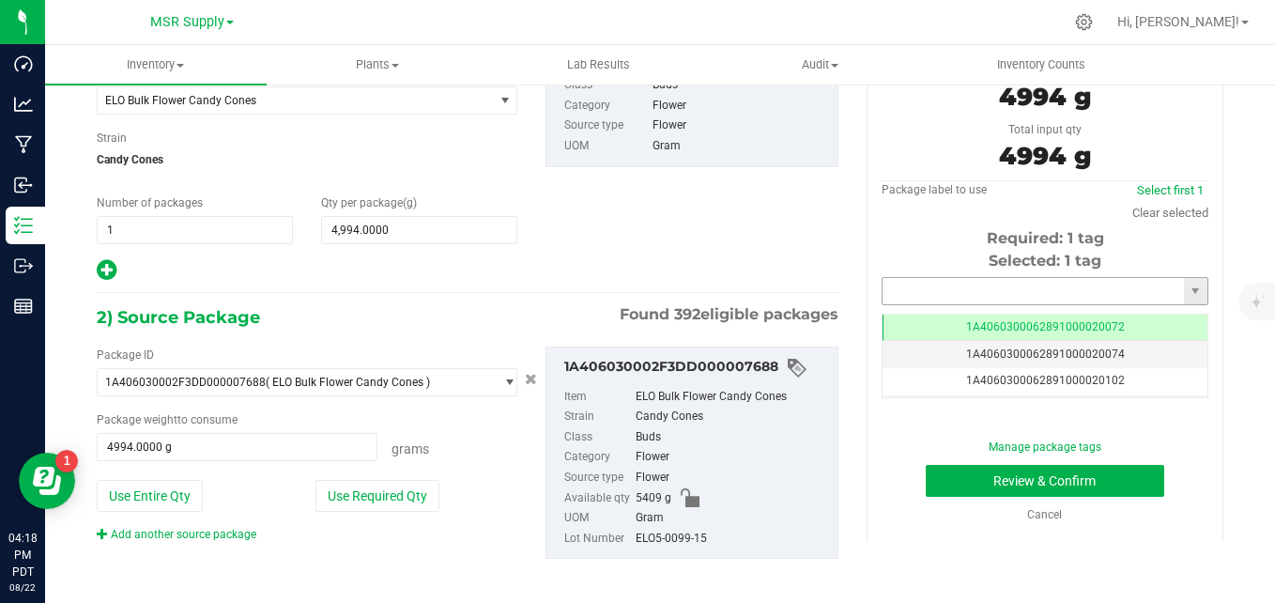
click at [991, 285] on input "text" at bounding box center [1033, 291] width 301 height 26
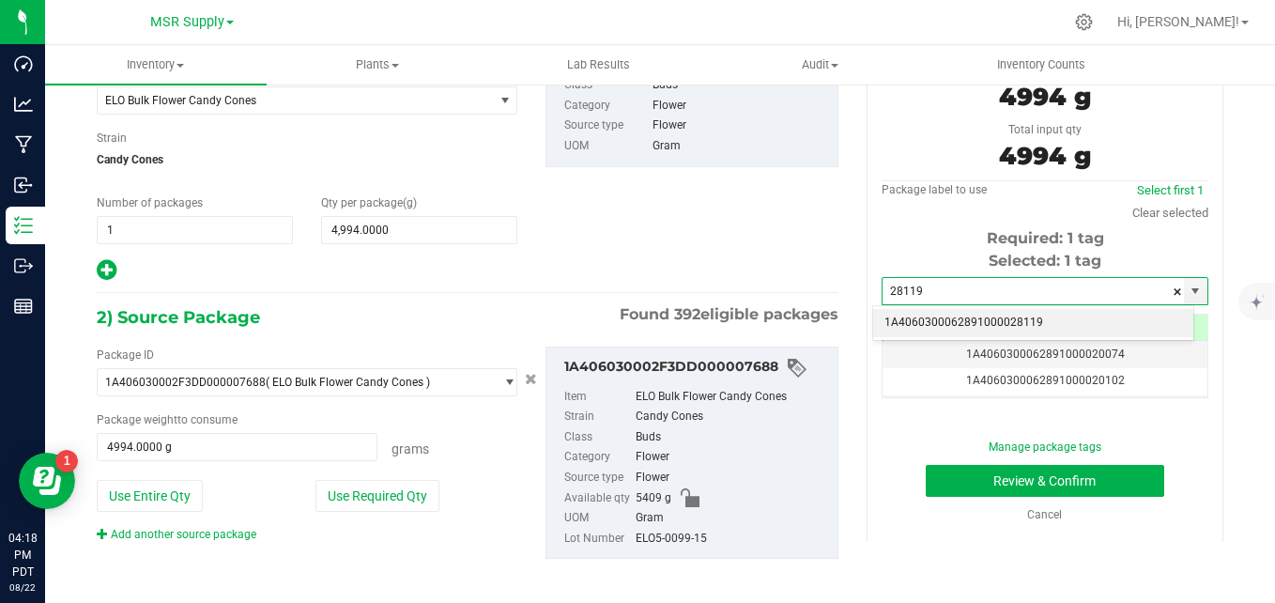
click at [958, 305] on div "1A4060300062891000028119 No matching tags" at bounding box center [1033, 323] width 322 height 37
click at [952, 317] on li "1A4060300062891000028119" at bounding box center [1033, 323] width 320 height 28
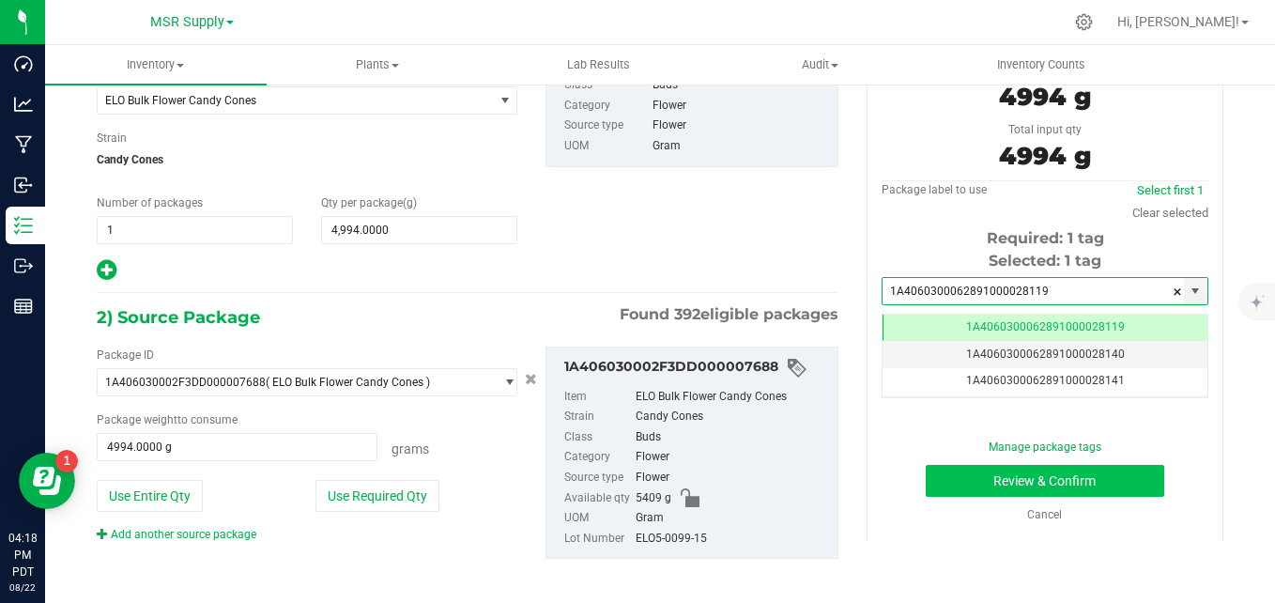
scroll to position [0, -1]
type input "1A4060300062891000028119"
click at [950, 482] on button "Review & Confirm" at bounding box center [1045, 481] width 238 height 32
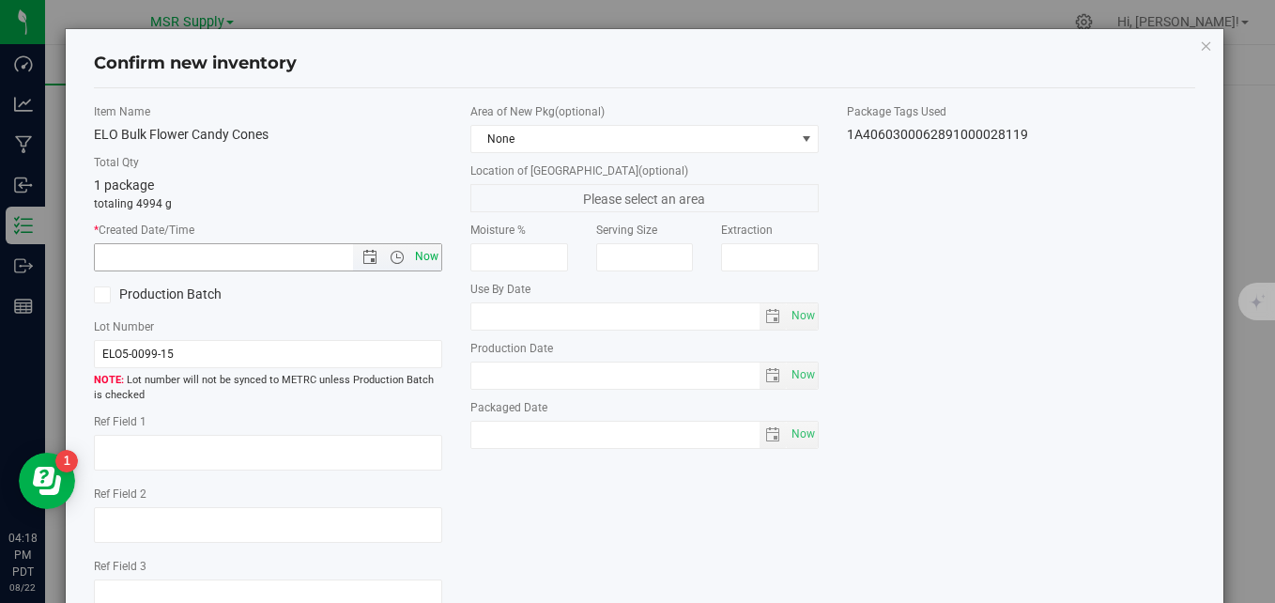
click at [422, 253] on span "Now" at bounding box center [427, 256] width 32 height 27
type input "8/22/2025 4:18 PM"
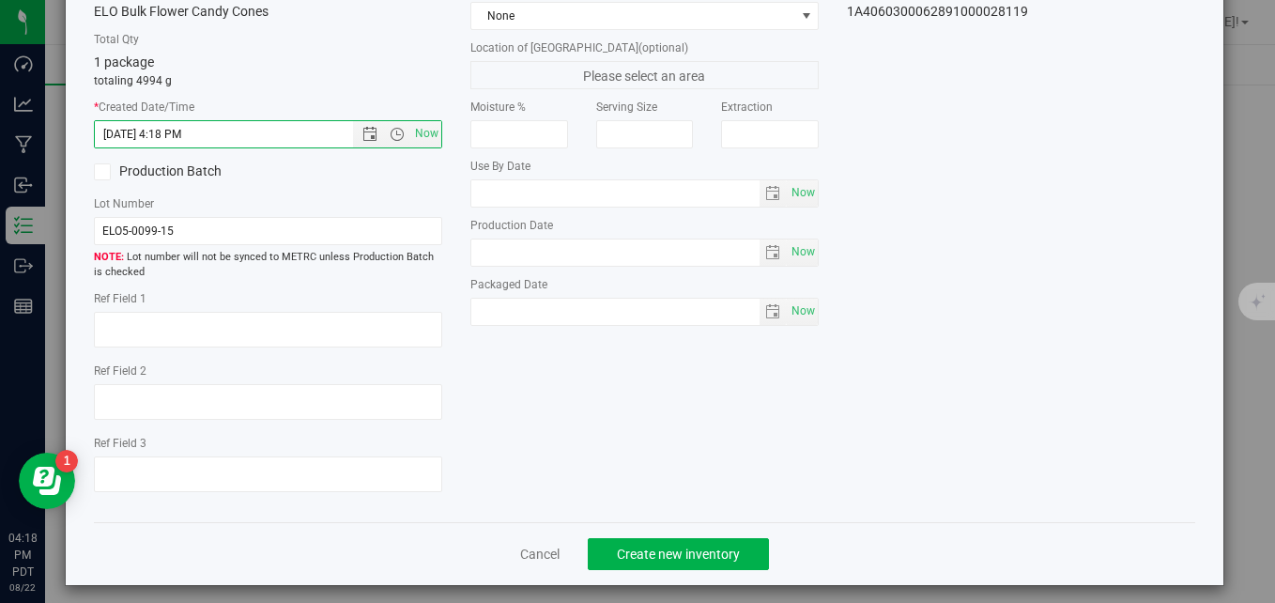
scroll to position [134, 0]
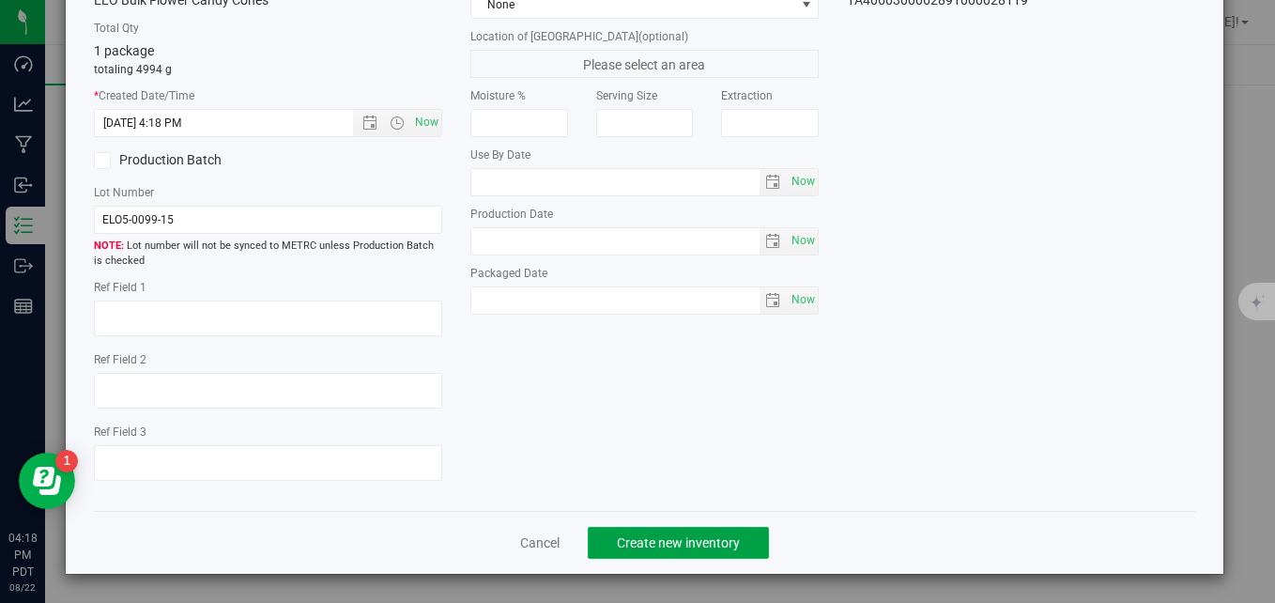
click at [654, 530] on button "Create new inventory" at bounding box center [678, 543] width 181 height 32
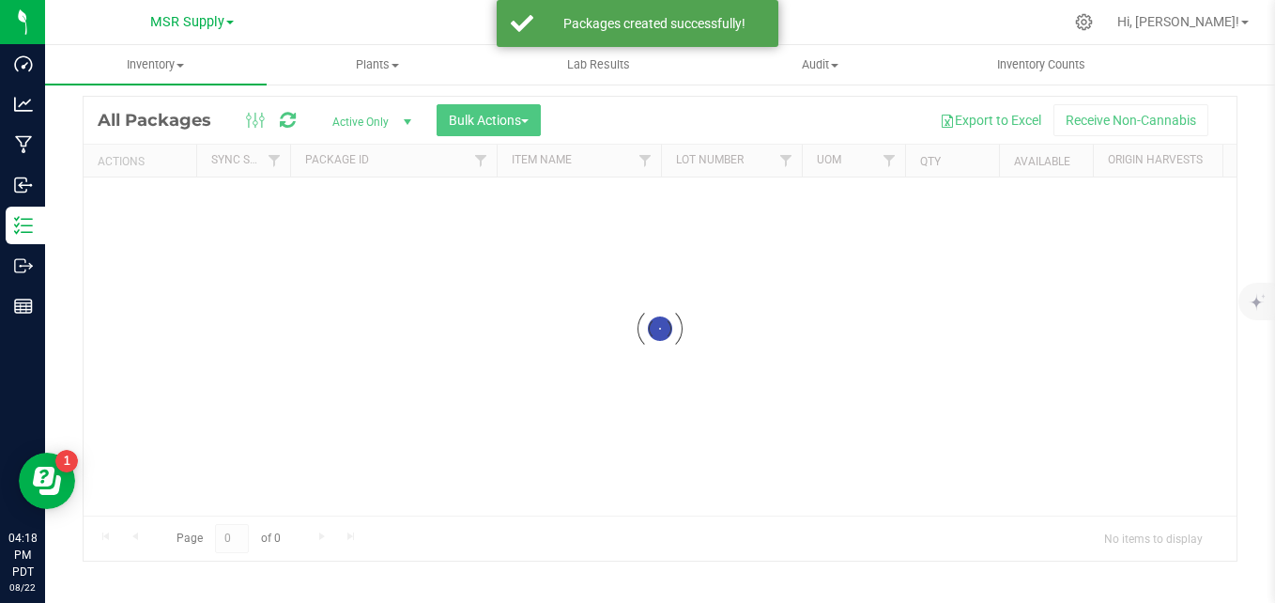
scroll to position [53, 0]
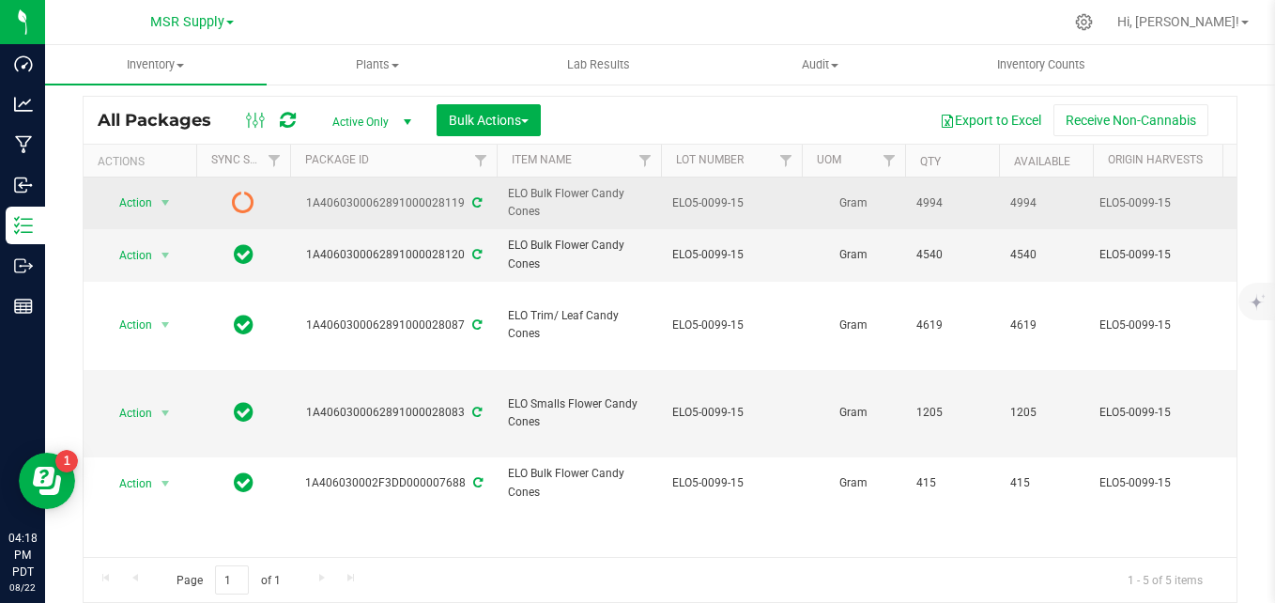
click at [478, 197] on icon at bounding box center [476, 202] width 9 height 11
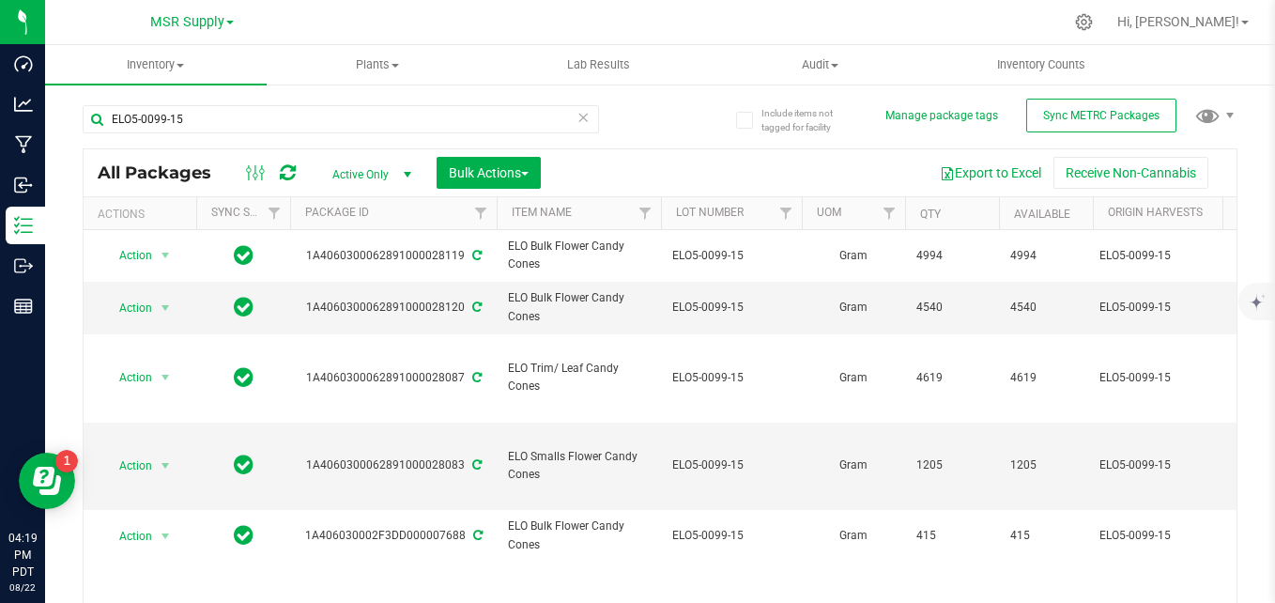
click at [580, 118] on icon at bounding box center [582, 116] width 13 height 23
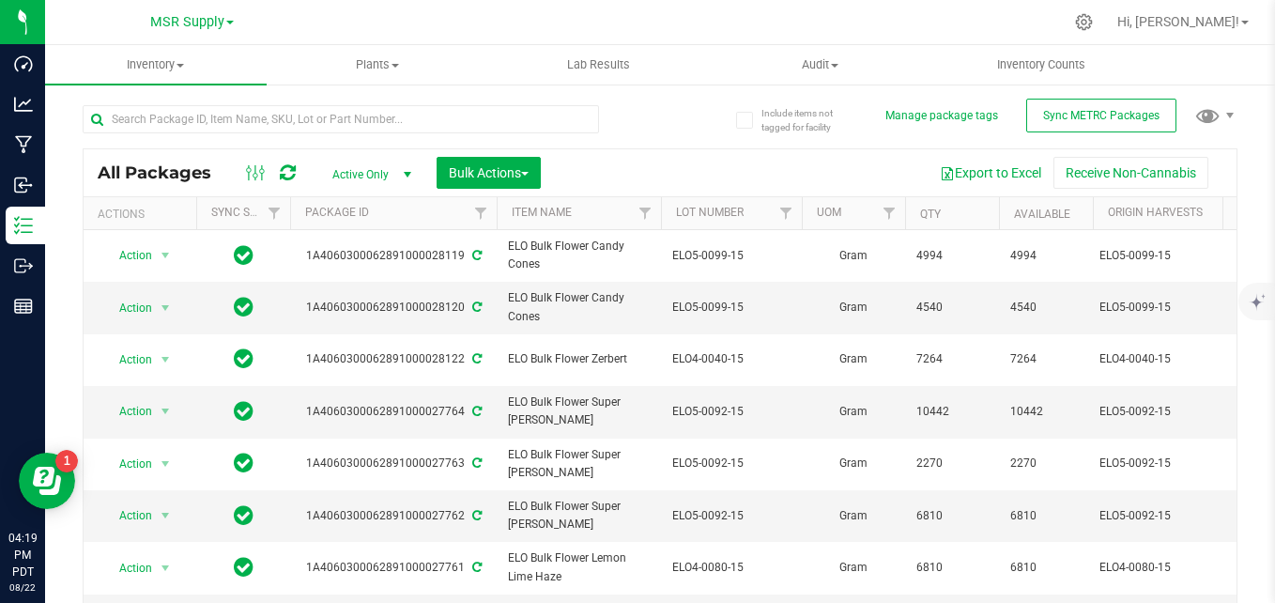
click at [53, 266] on div "Include items not tagged for facility Manage package tags Sync METRC Packages A…" at bounding box center [660, 369] width 1230 height 573
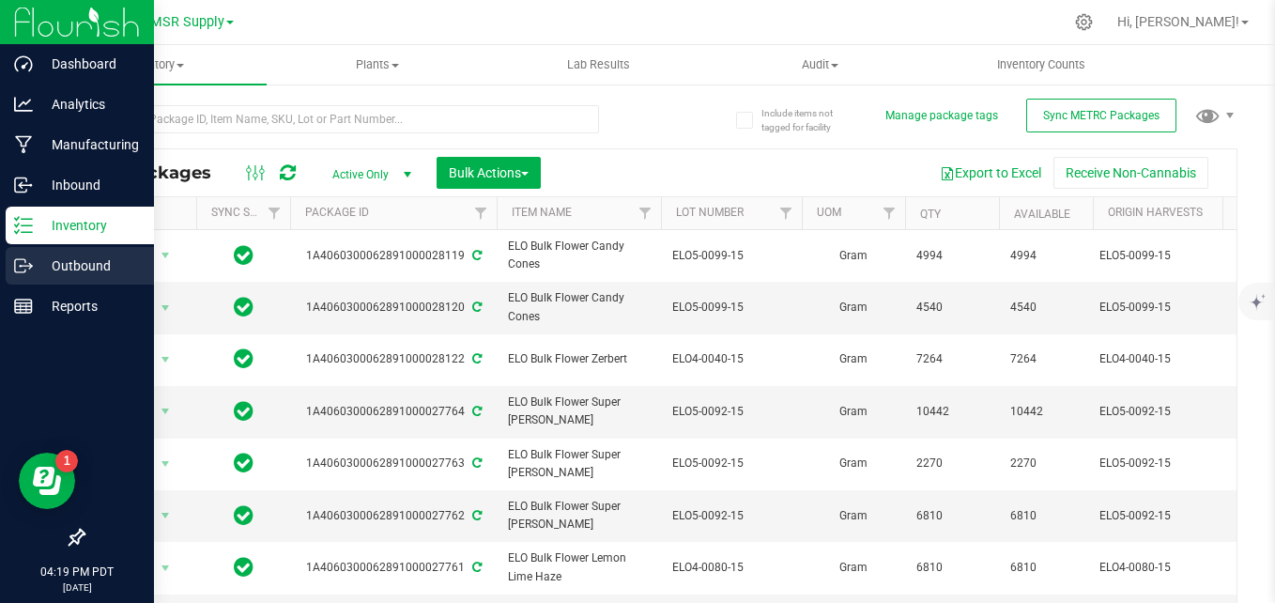
click at [31, 266] on icon at bounding box center [30, 264] width 3 height 3
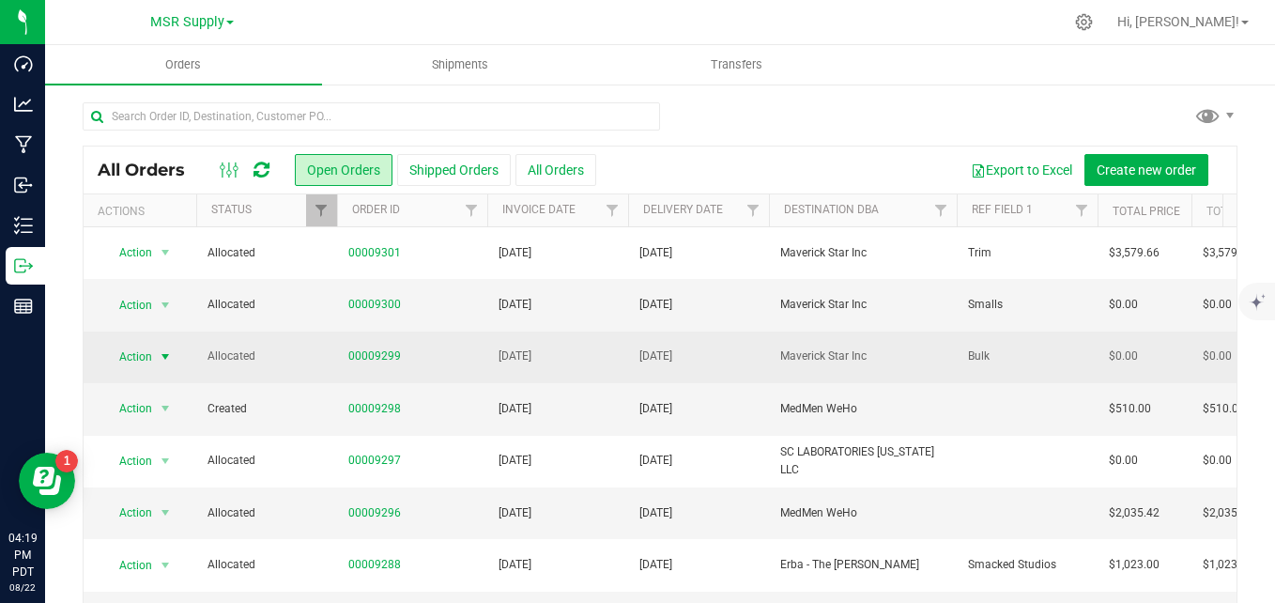
click at [164, 353] on span "select" at bounding box center [165, 356] width 15 height 15
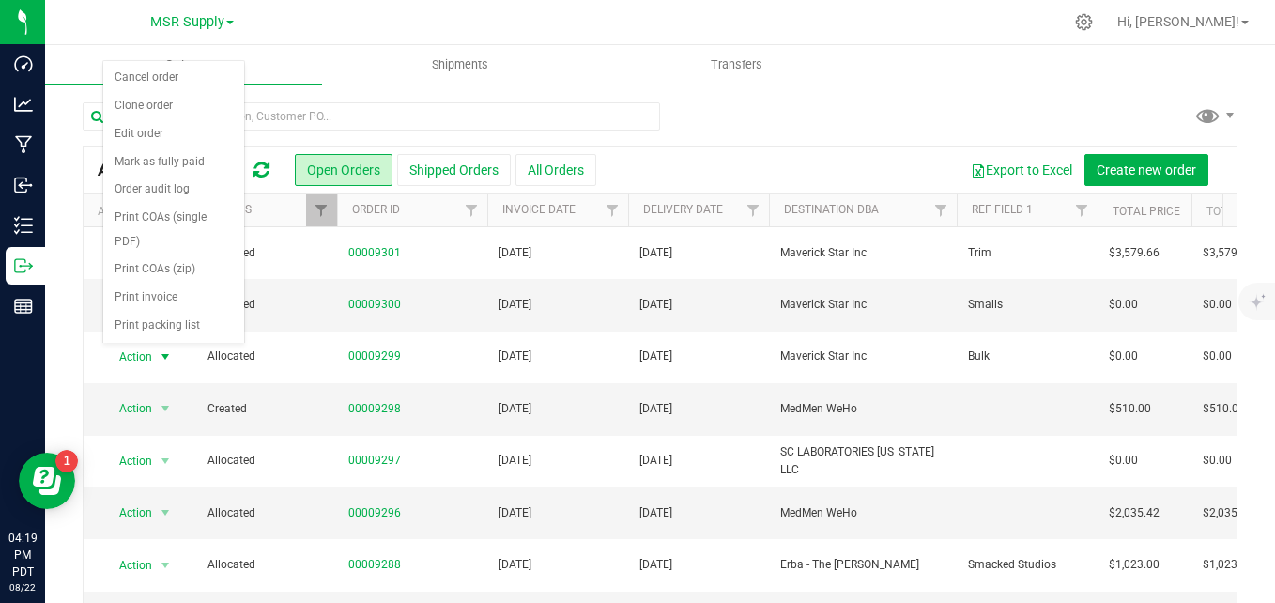
click at [837, 133] on div at bounding box center [660, 123] width 1155 height 43
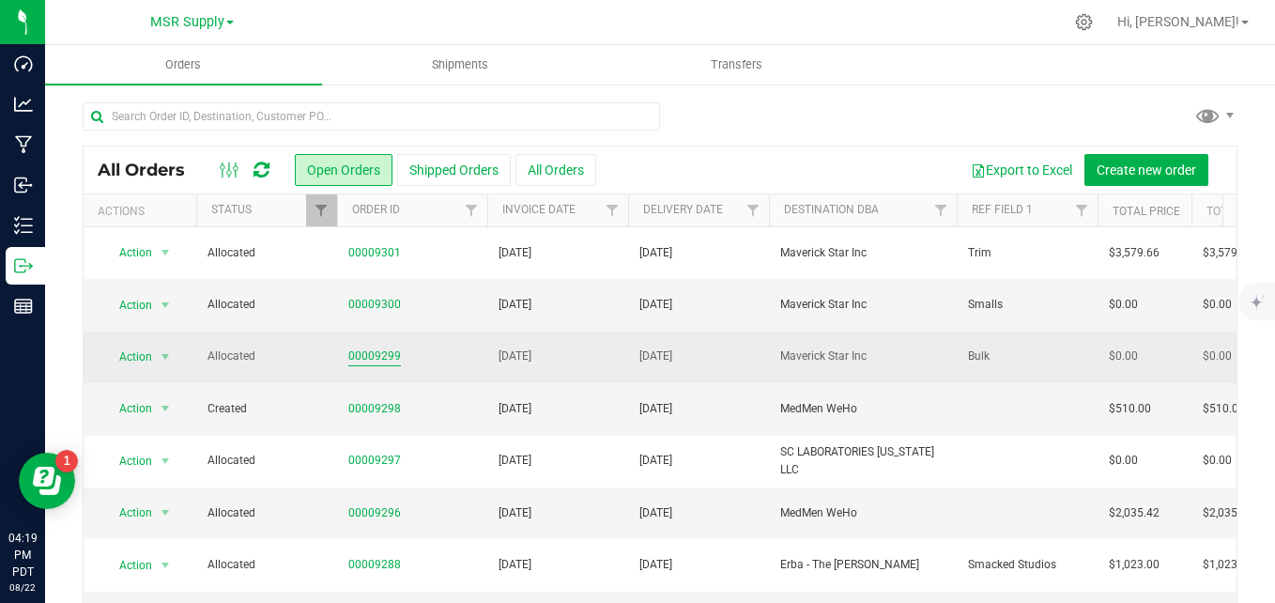
click at [371, 354] on link "00009299" at bounding box center [374, 356] width 53 height 18
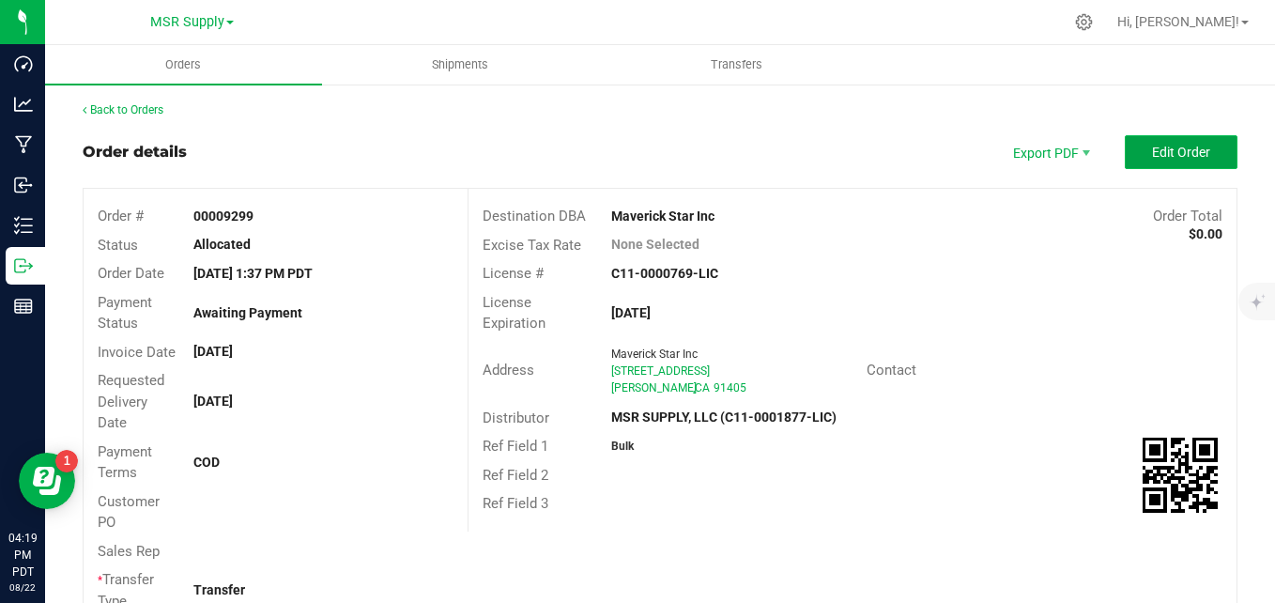
click at [1168, 143] on button "Edit Order" at bounding box center [1181, 152] width 113 height 34
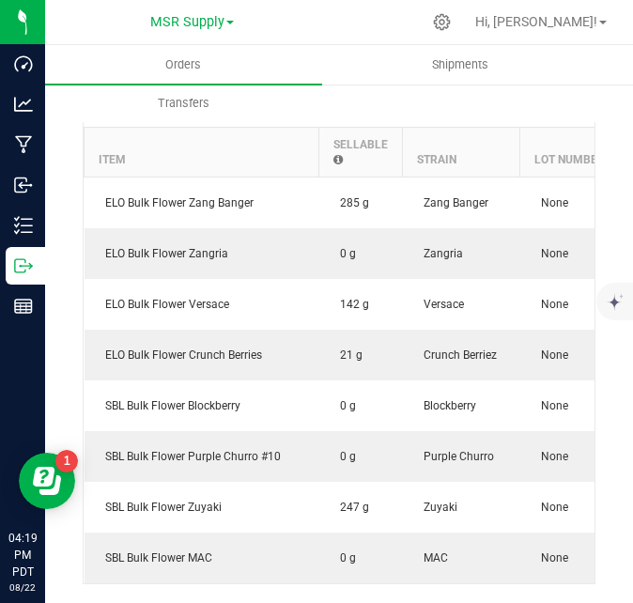
scroll to position [939, 0]
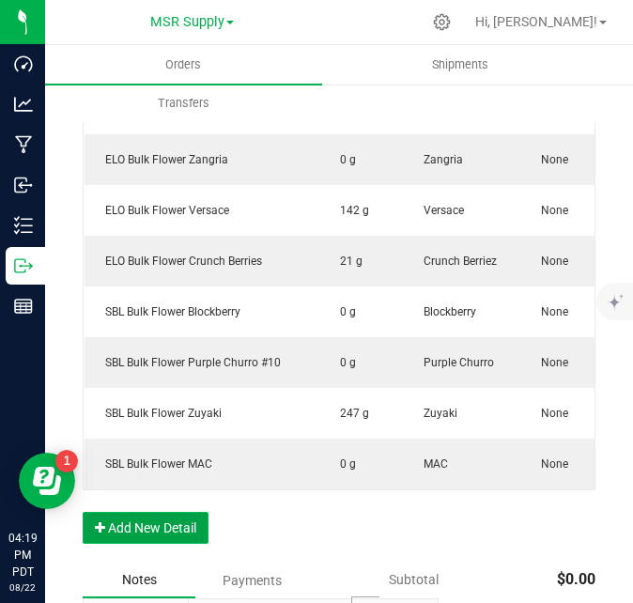
click at [191, 544] on button "Add New Detail" at bounding box center [146, 528] width 126 height 32
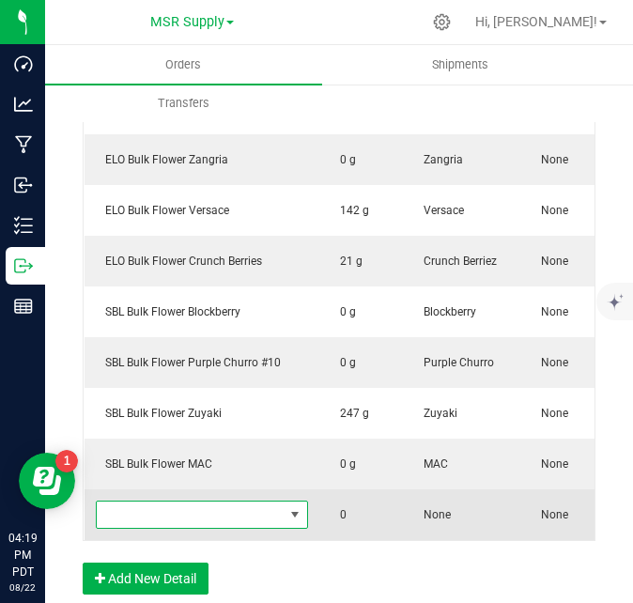
click at [195, 525] on span "NO DATA FOUND" at bounding box center [190, 514] width 187 height 26
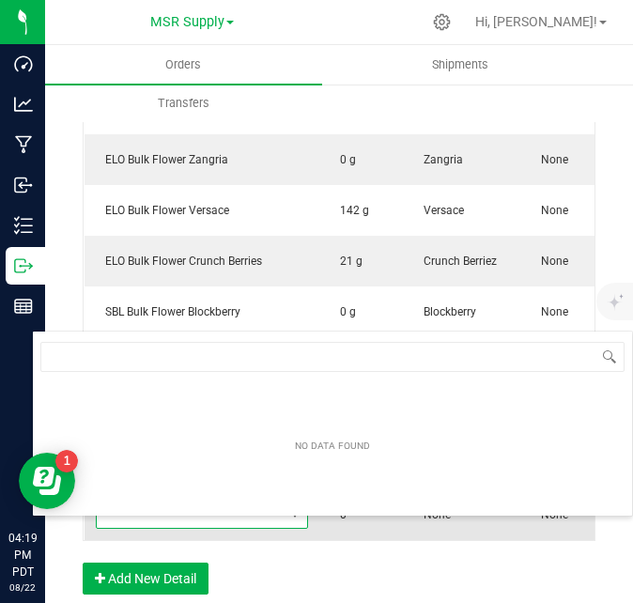
scroll to position [28, 212]
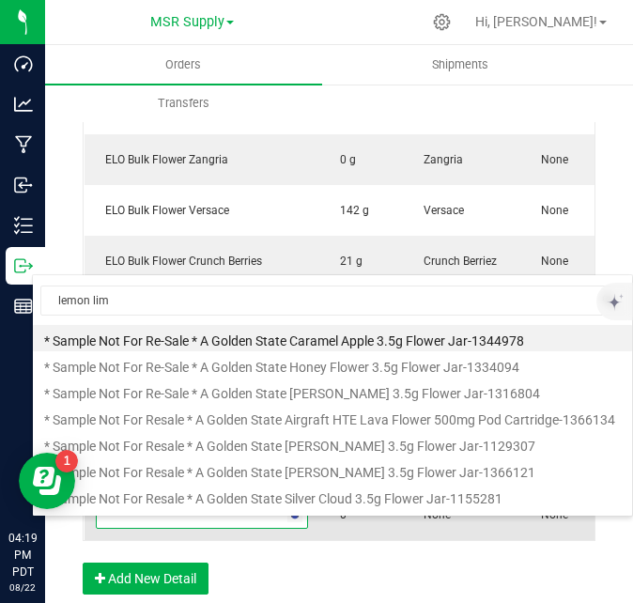
type input "lemon lime"
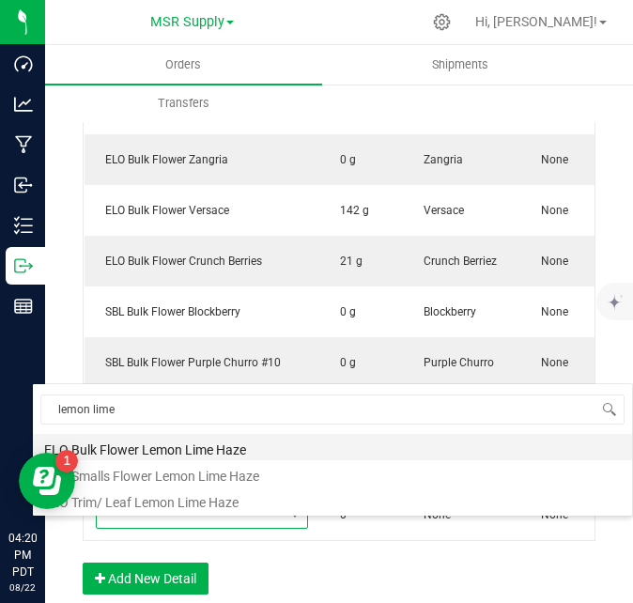
click at [223, 453] on li "ELO Bulk Flower Lemon Lime Haze" at bounding box center [332, 447] width 599 height 26
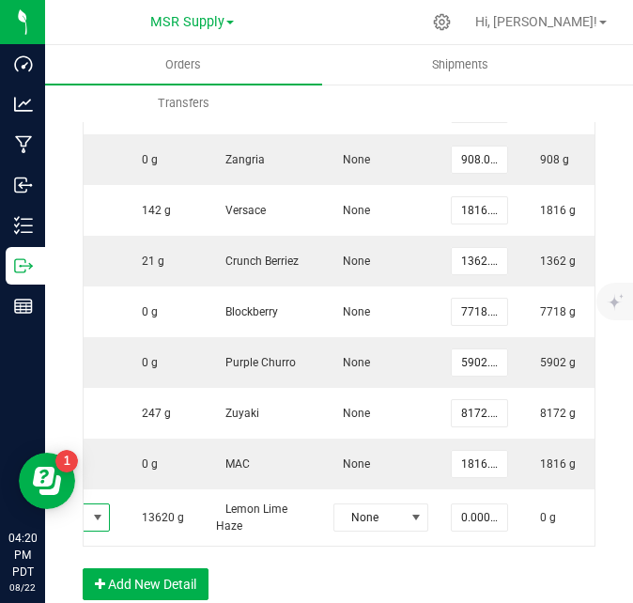
scroll to position [0, 225]
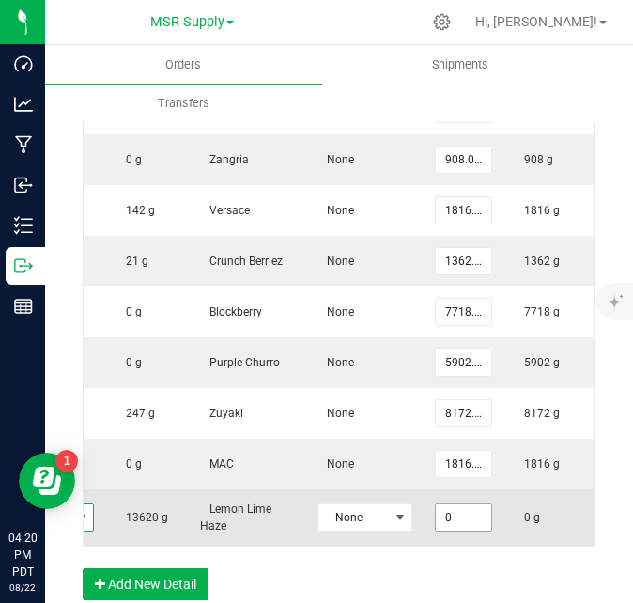
click at [470, 530] on input "0" at bounding box center [463, 517] width 55 height 26
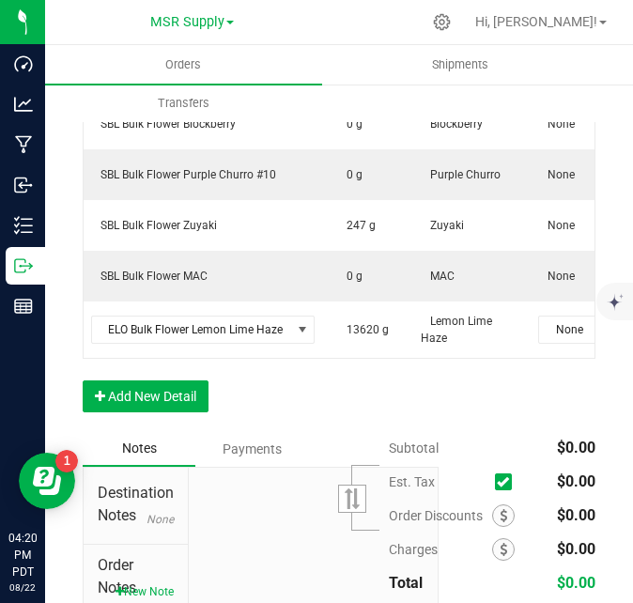
scroll to position [0, 0]
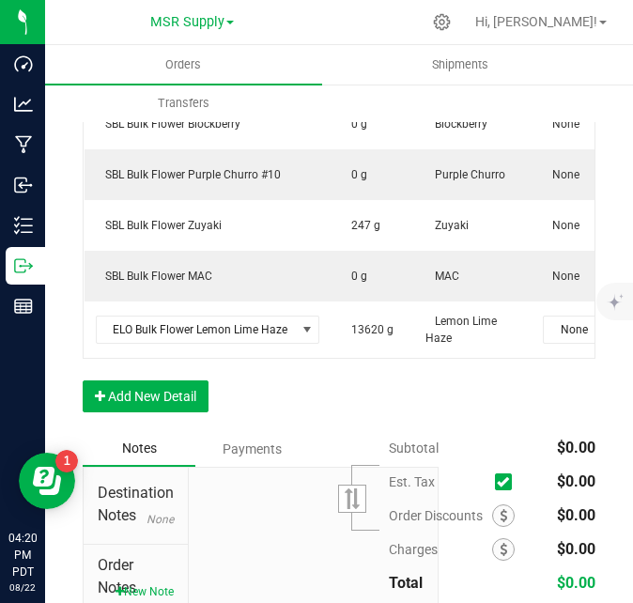
type input "4540.0000 g"
click at [282, 418] on div "Order Details Print All Labels Item Sellable Strain Lot Number Qty Ordered Qty …" at bounding box center [339, 114] width 513 height 634
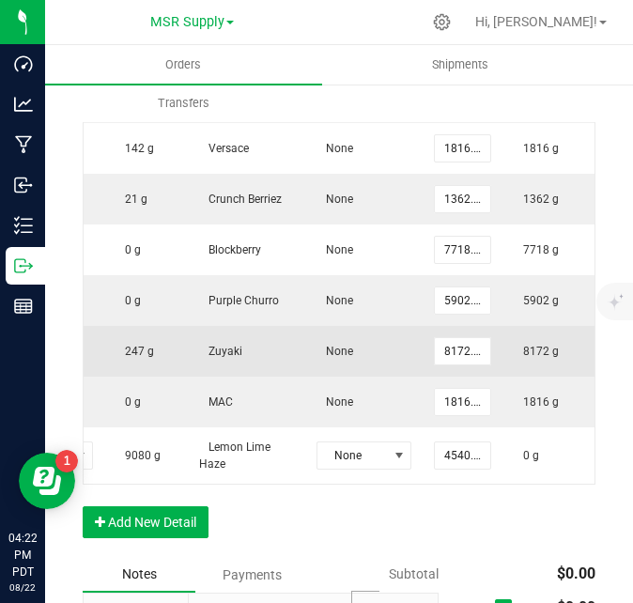
scroll to position [1033, 0]
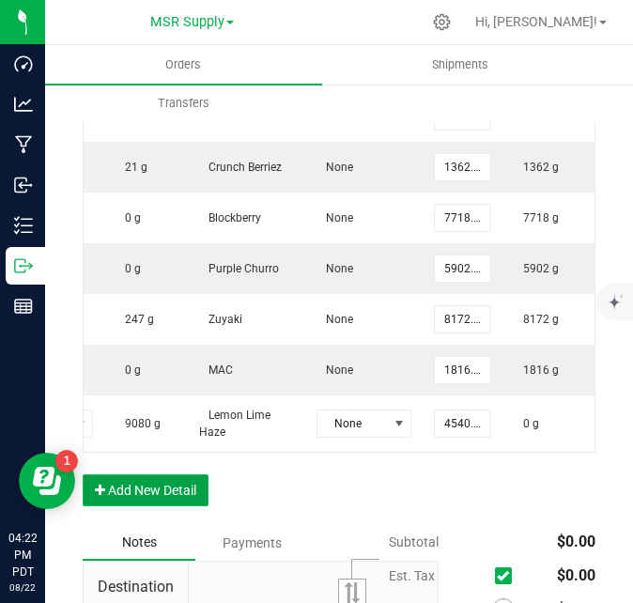
click at [163, 506] on button "Add New Detail" at bounding box center [146, 490] width 126 height 32
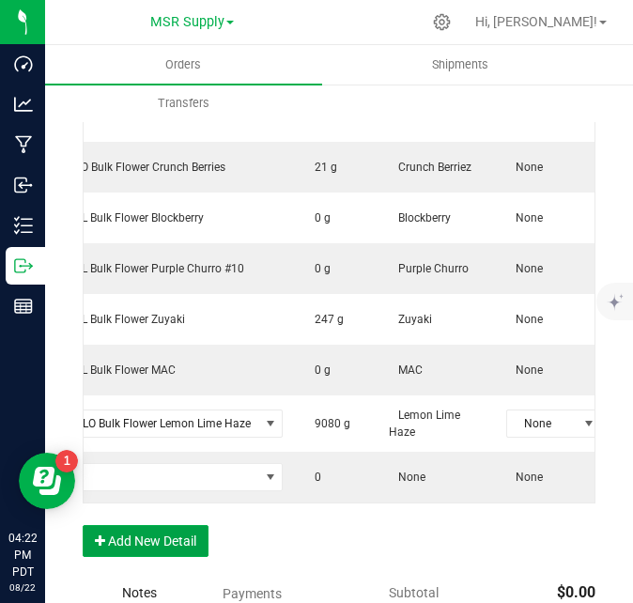
scroll to position [0, 0]
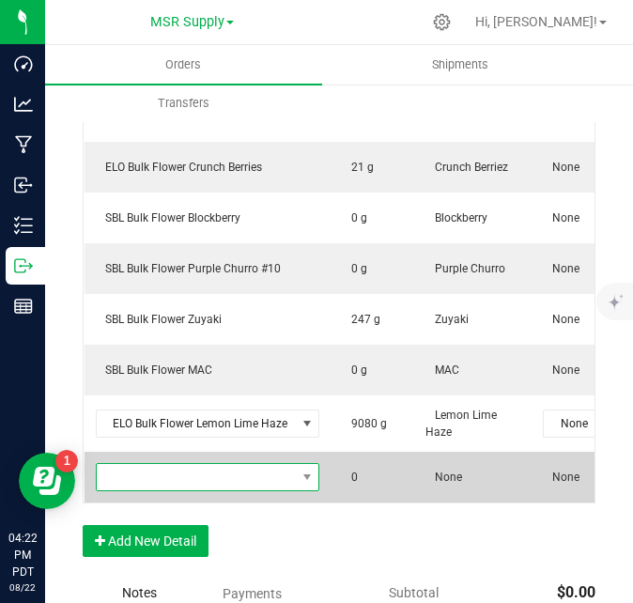
click at [173, 483] on span "NO DATA FOUND" at bounding box center [196, 477] width 199 height 26
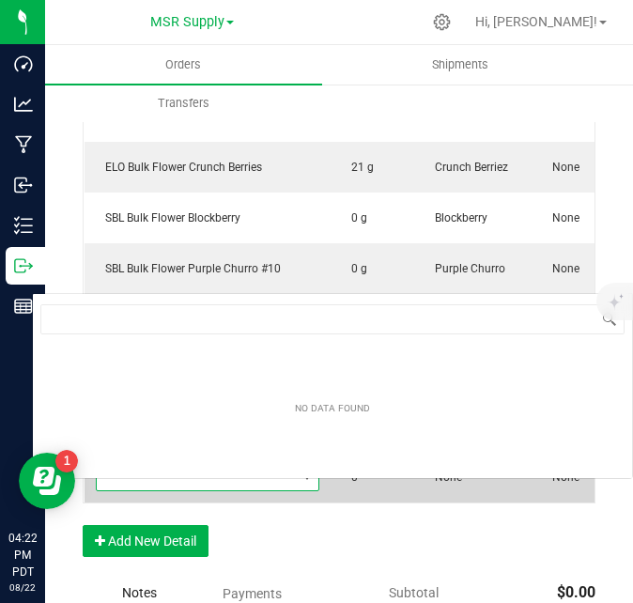
scroll to position [28, 223]
type input "zerbert"
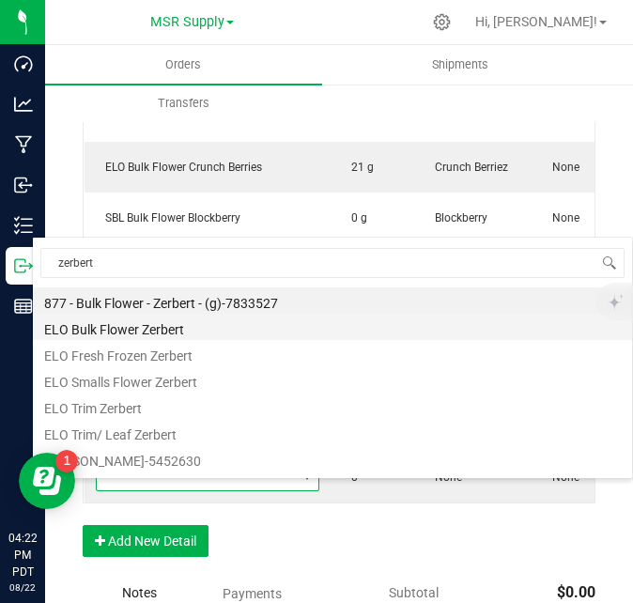
click at [170, 330] on li "ELO Bulk Flower Zerbert" at bounding box center [332, 327] width 599 height 26
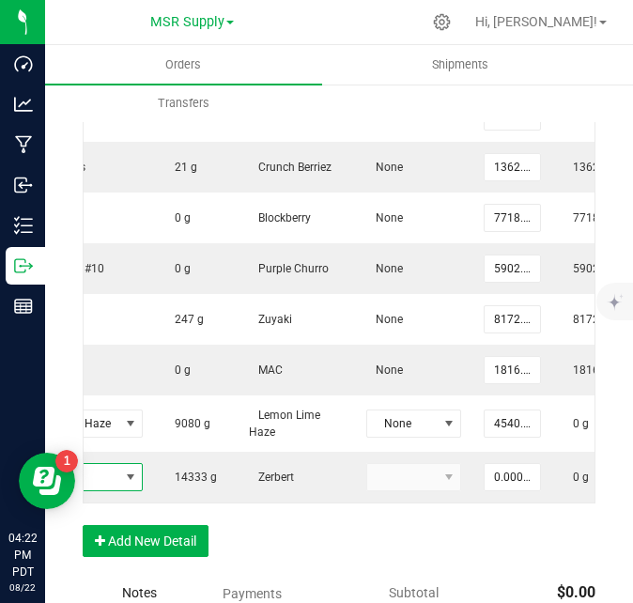
scroll to position [0, 188]
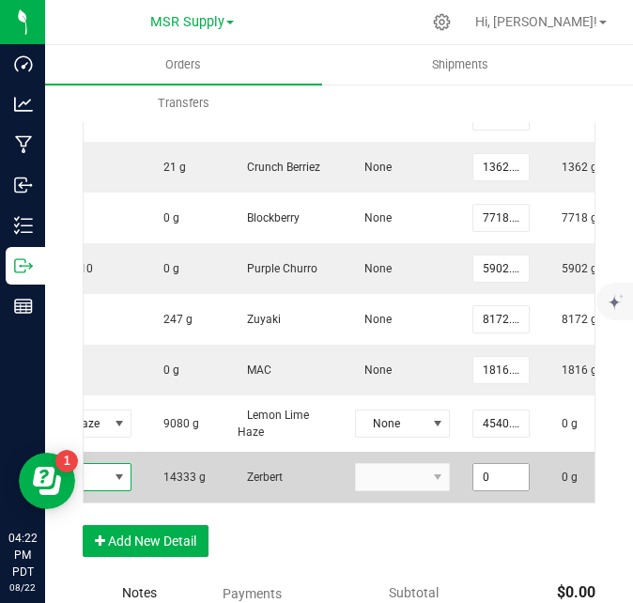
click at [487, 490] on input "0" at bounding box center [500, 477] width 55 height 26
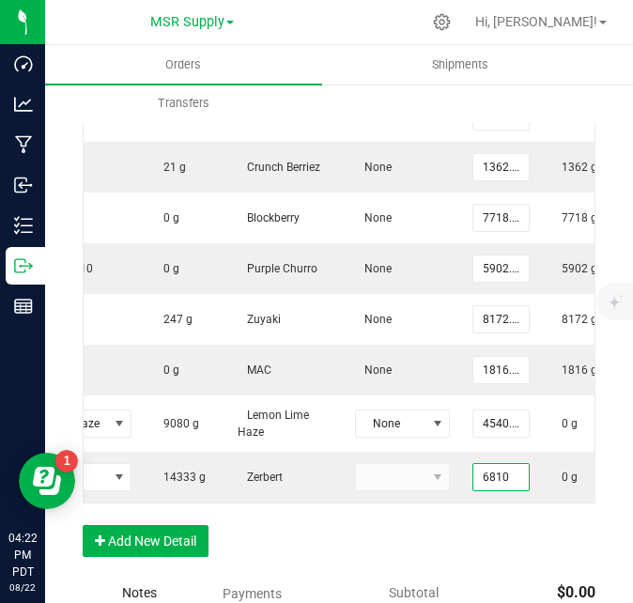
type input "6810.0000 g"
click at [463, 551] on div "Order Details Print All Labels Item Sellable Strain Lot Number Qty Ordered Qty …" at bounding box center [339, 233] width 513 height 684
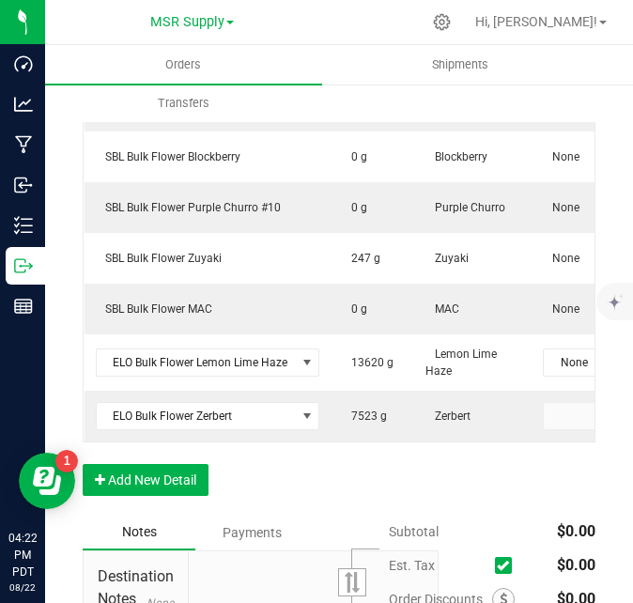
scroll to position [1127, 0]
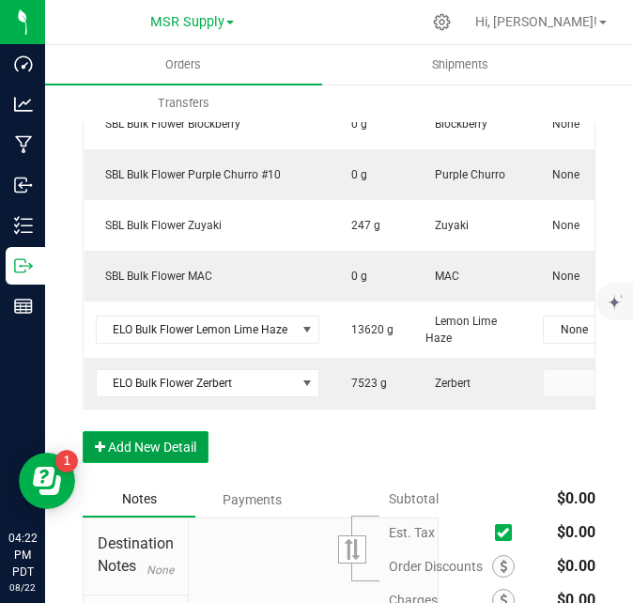
click at [177, 463] on button "Add New Detail" at bounding box center [146, 447] width 126 height 32
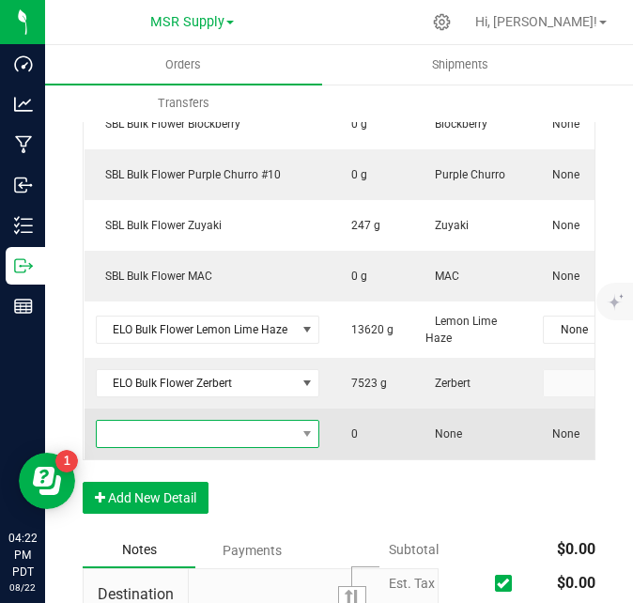
click at [157, 447] on span "NO DATA FOUND" at bounding box center [196, 434] width 199 height 26
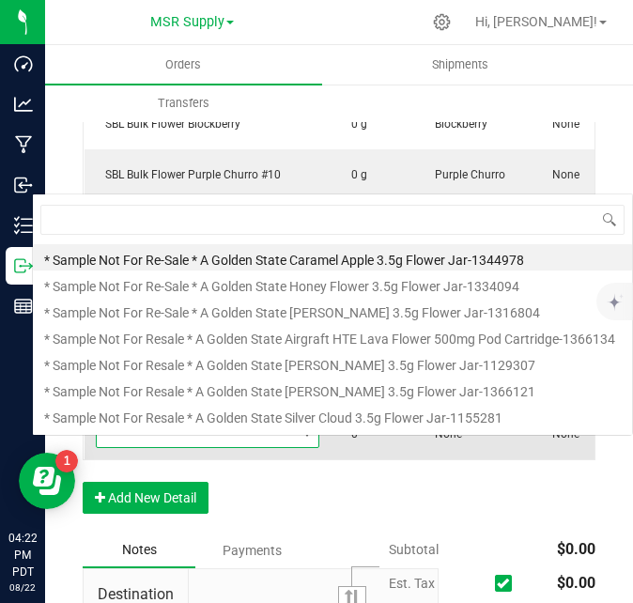
scroll to position [28, 223]
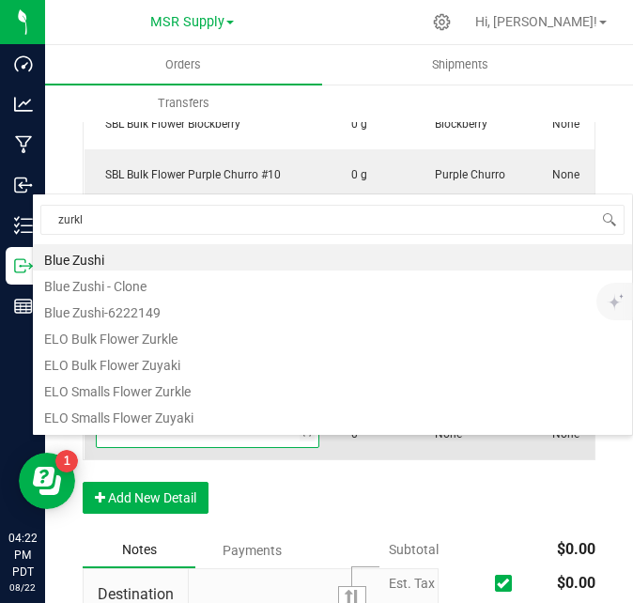
type input "zurkle"
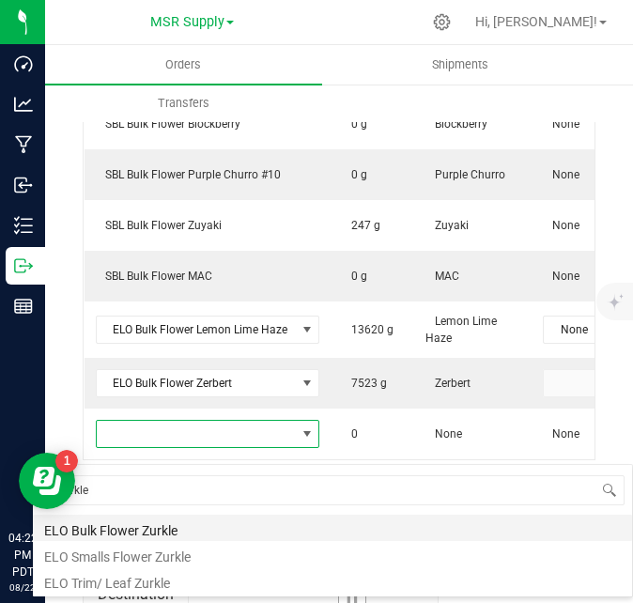
click at [149, 528] on li "ELO Bulk Flower Zurkle" at bounding box center [332, 527] width 599 height 26
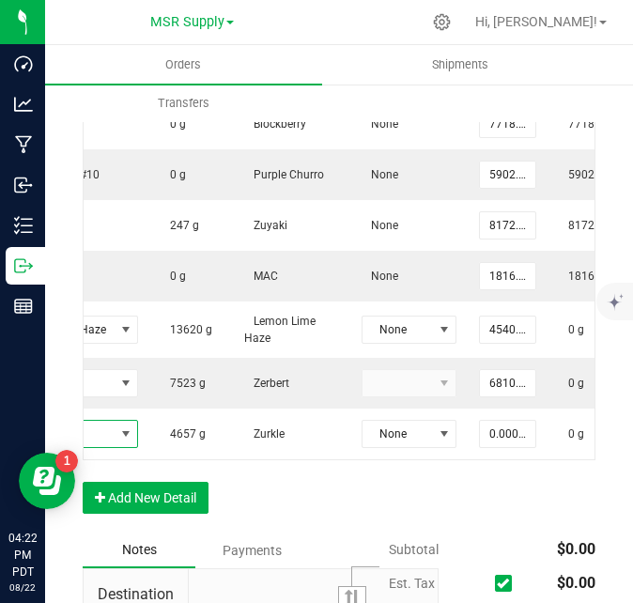
scroll to position [0, 225]
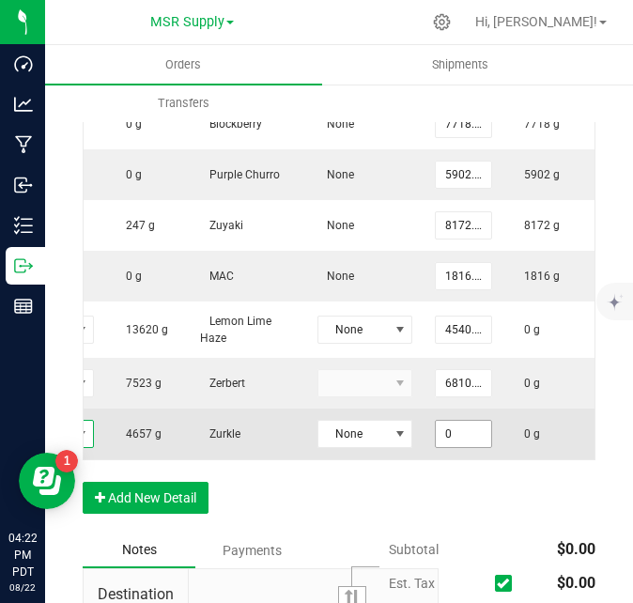
click at [483, 446] on input "0" at bounding box center [463, 434] width 55 height 26
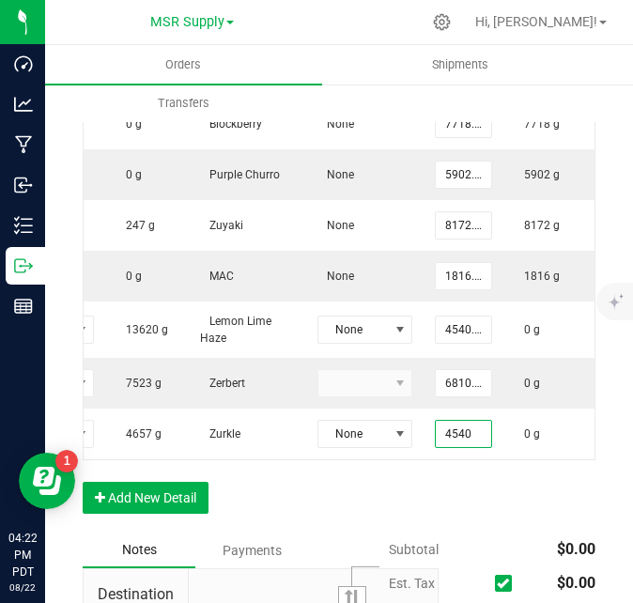
type input "4540.0000 g"
click at [434, 520] on div "Order Details Print All Labels Item Sellable Strain Lot Number Qty Ordered Qty …" at bounding box center [339, 164] width 513 height 735
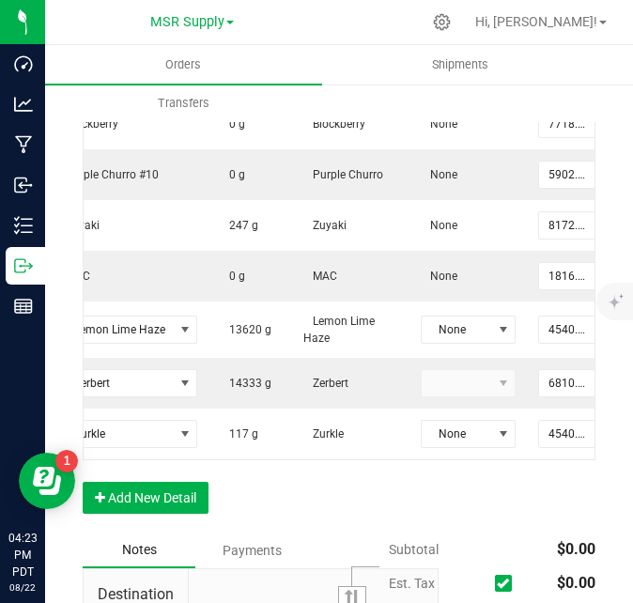
scroll to position [0, 0]
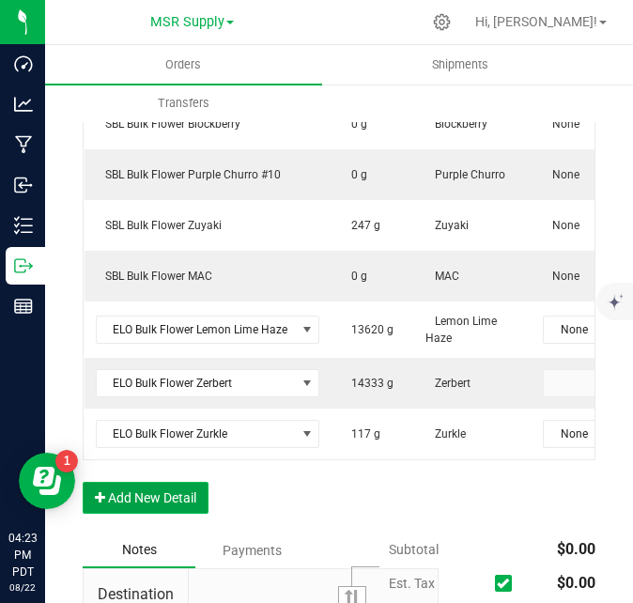
click at [161, 514] on button "Add New Detail" at bounding box center [146, 498] width 126 height 32
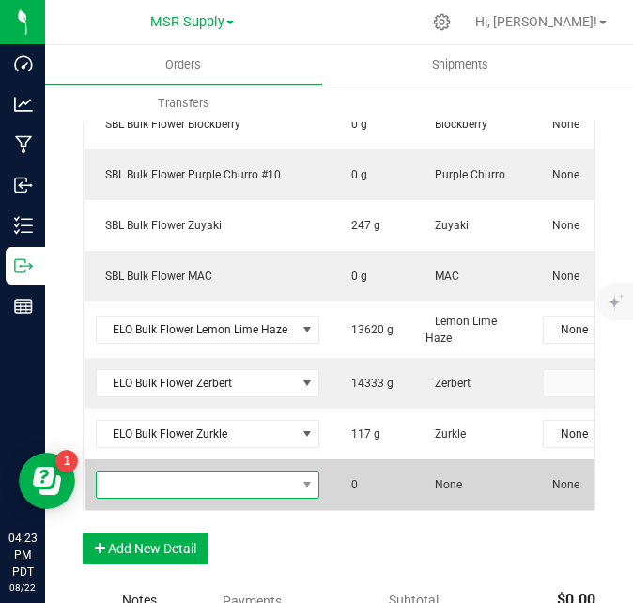
click at [183, 498] on span "NO DATA FOUND" at bounding box center [196, 484] width 199 height 26
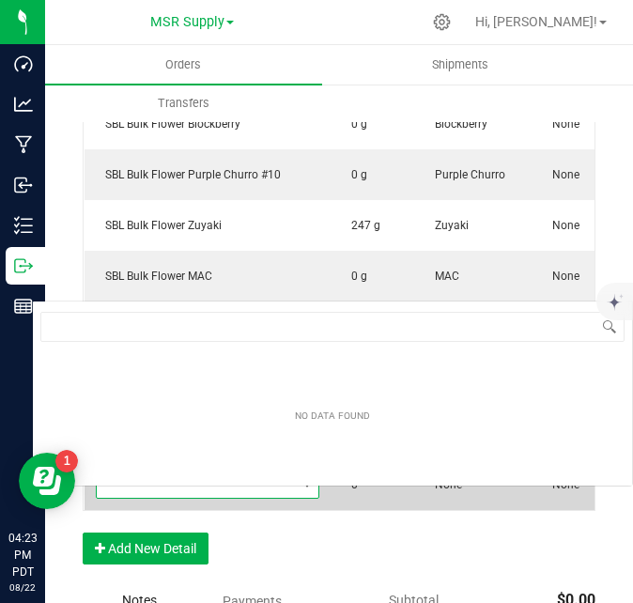
scroll to position [28, 223]
type input "super runtz"
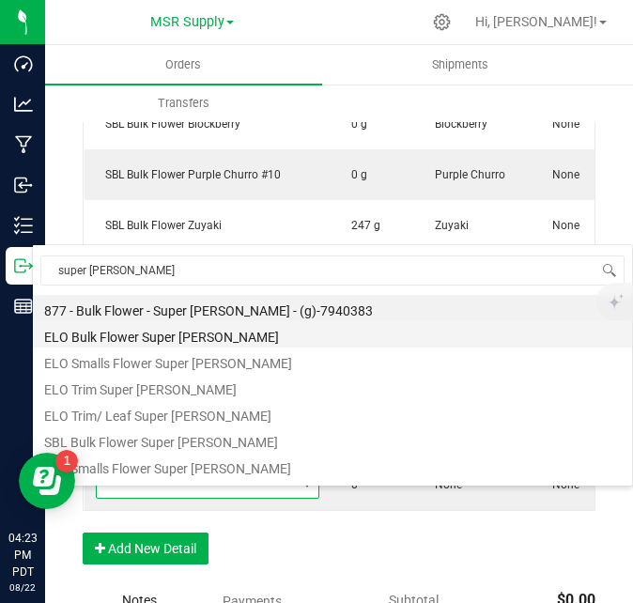
click at [188, 338] on li "ELO Bulk Flower Super [PERSON_NAME]" at bounding box center [332, 334] width 599 height 26
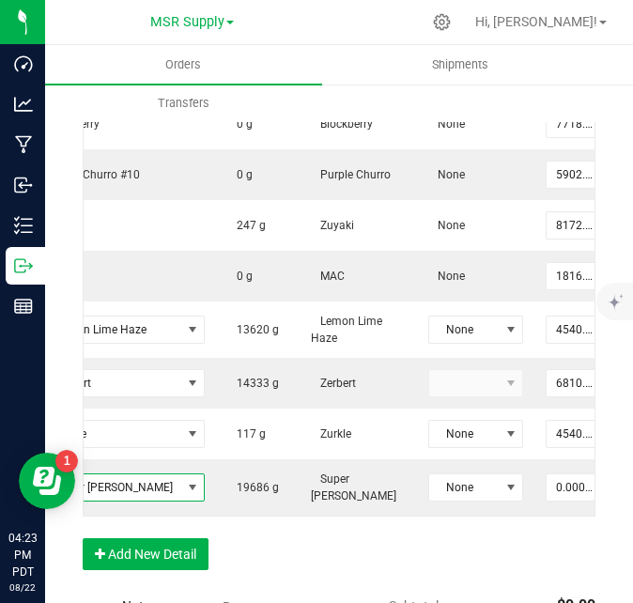
scroll to position [0, 150]
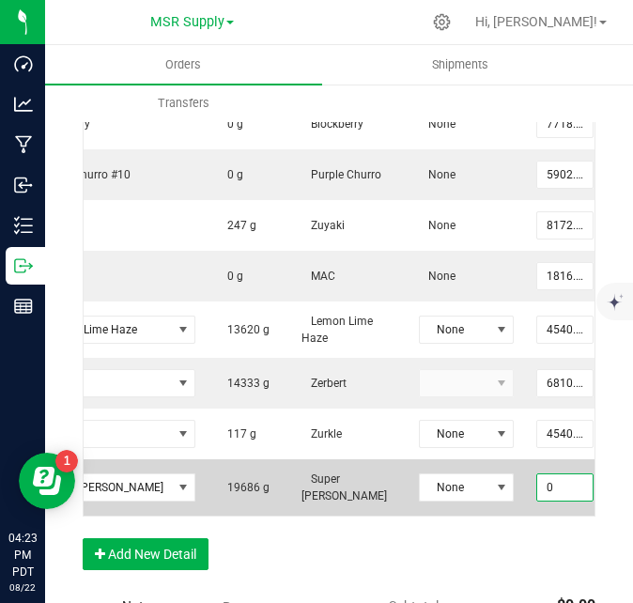
click at [537, 492] on input "0" at bounding box center [564, 487] width 55 height 26
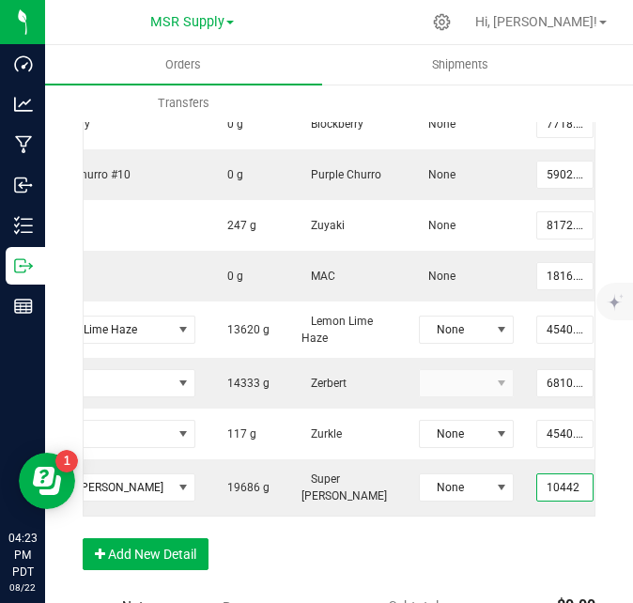
type input "10442.0000 g"
click at [519, 560] on div "Order Details Print All Labels Item Sellable Strain Lot Number Qty Ordered Qty …" at bounding box center [339, 192] width 513 height 791
click at [191, 570] on button "Add New Detail" at bounding box center [146, 554] width 126 height 32
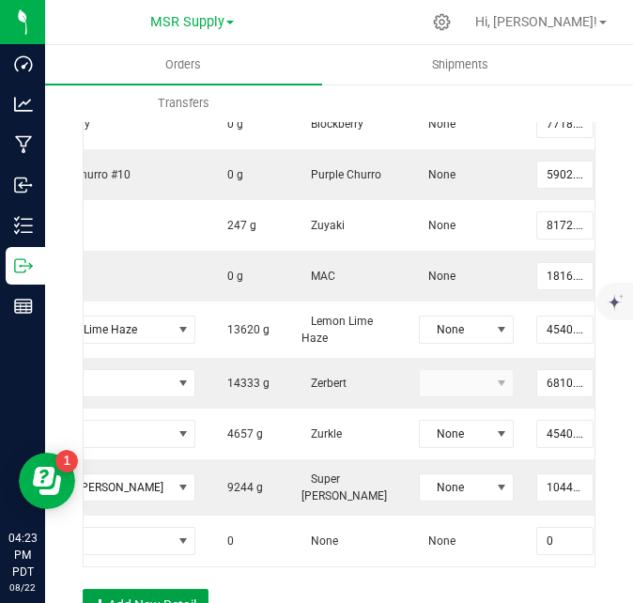
scroll to position [0, 0]
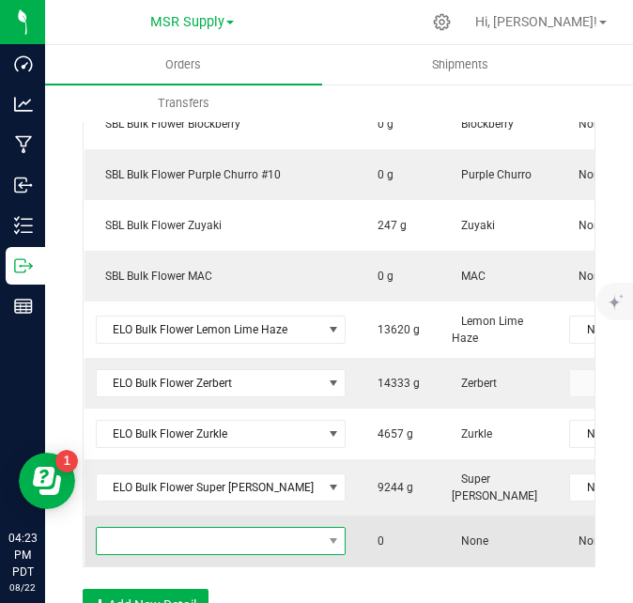
click at [200, 546] on span "NO DATA FOUND" at bounding box center [209, 541] width 225 height 26
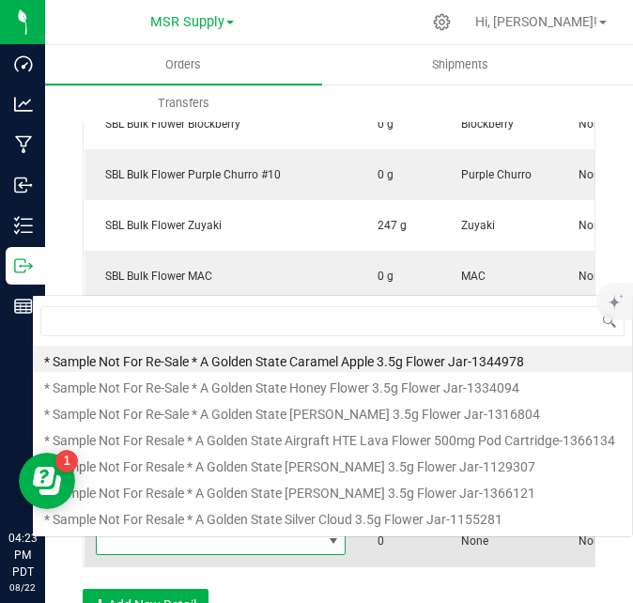
scroll to position [28, 223]
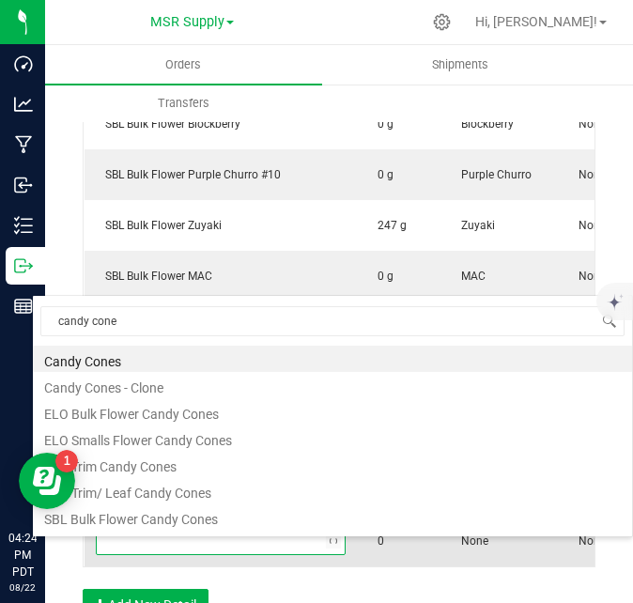
type input "candy cones"
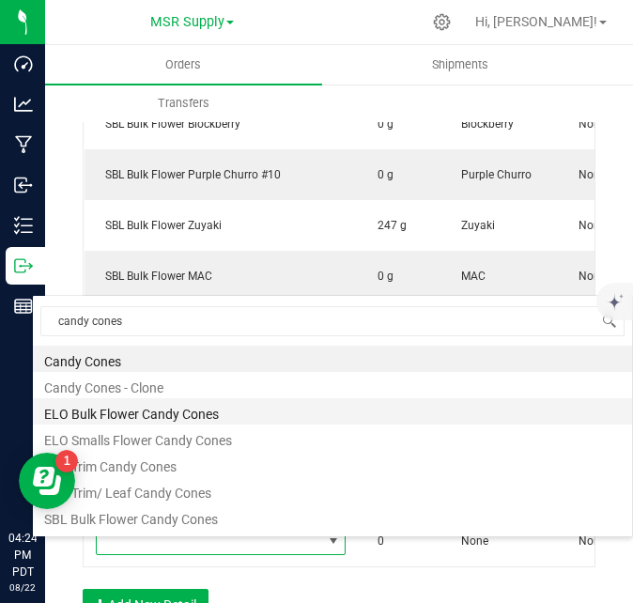
click at [162, 411] on li "ELO Bulk Flower Candy Cones" at bounding box center [332, 411] width 599 height 26
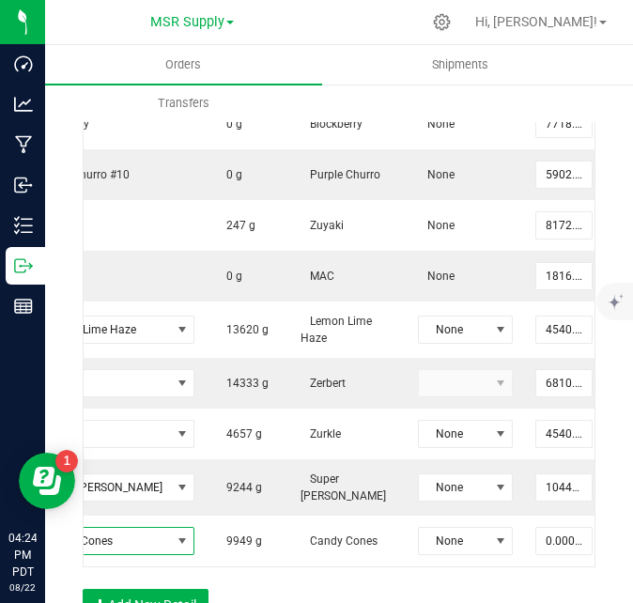
scroll to position [0, 188]
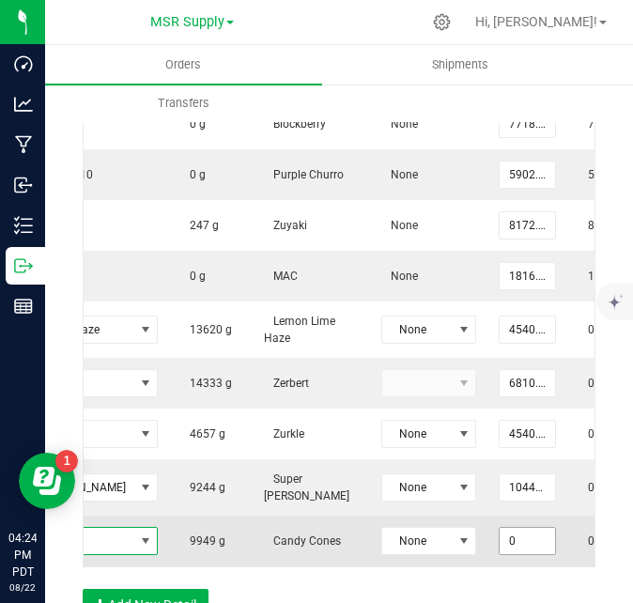
click at [502, 554] on input "0" at bounding box center [526, 541] width 55 height 26
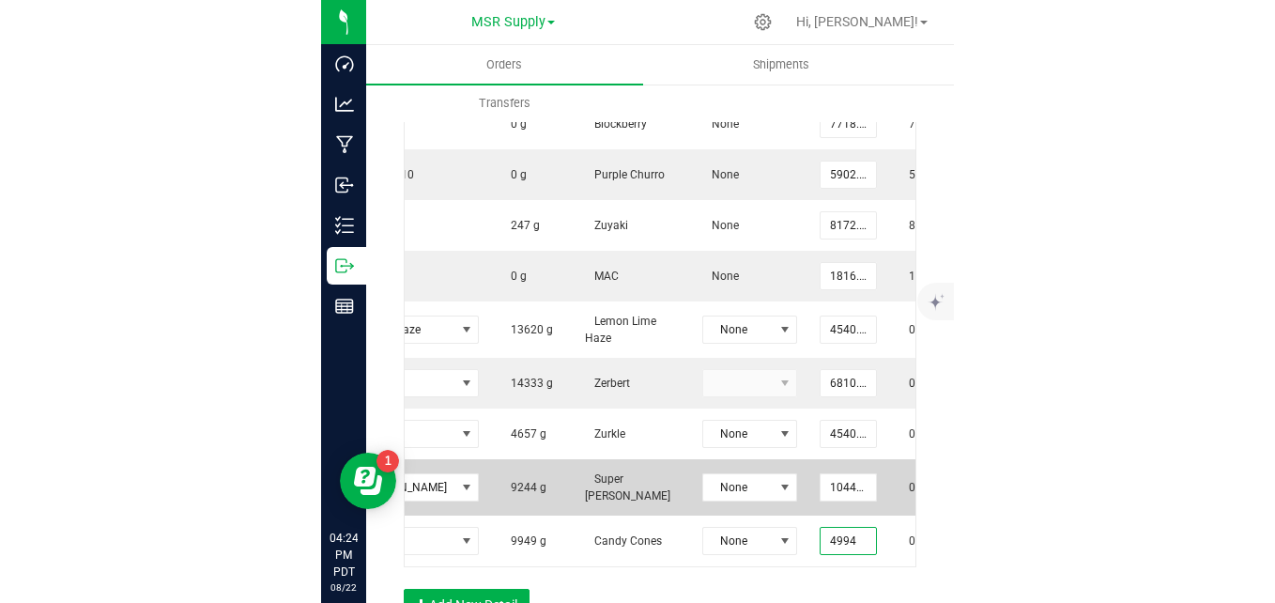
scroll to position [1220, 0]
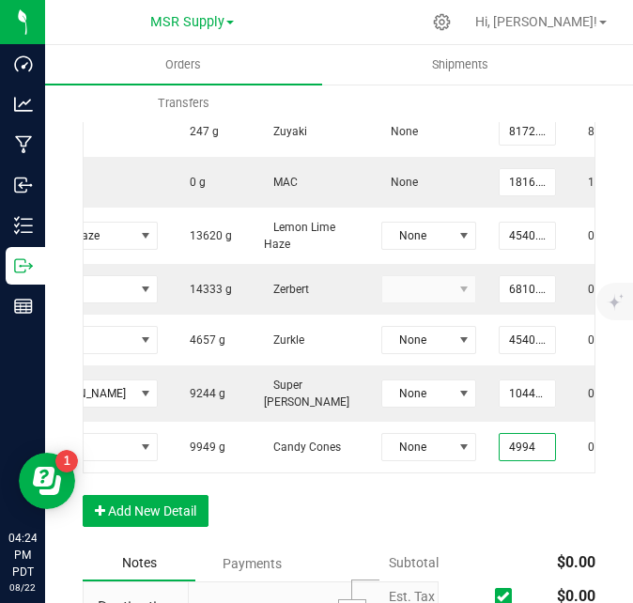
type input "4994.0000 g"
click at [484, 515] on div "Order Details Print All Labels Item Sellable Strain Lot Number Qty Ordered Qty …" at bounding box center [339, 124] width 513 height 842
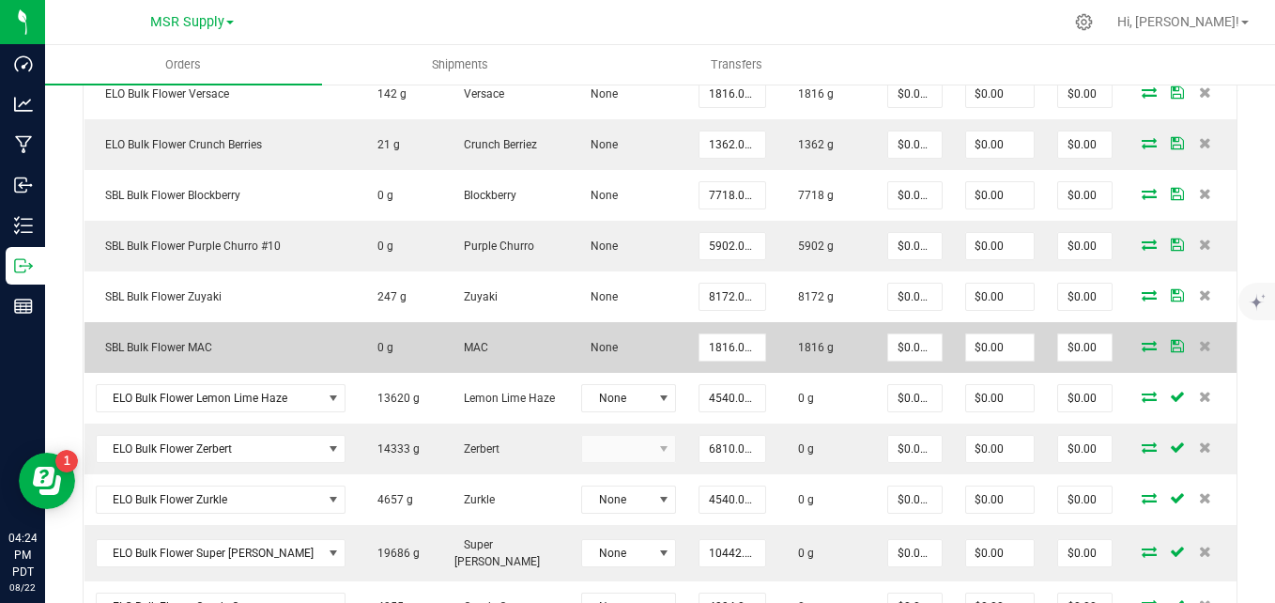
scroll to position [848, 0]
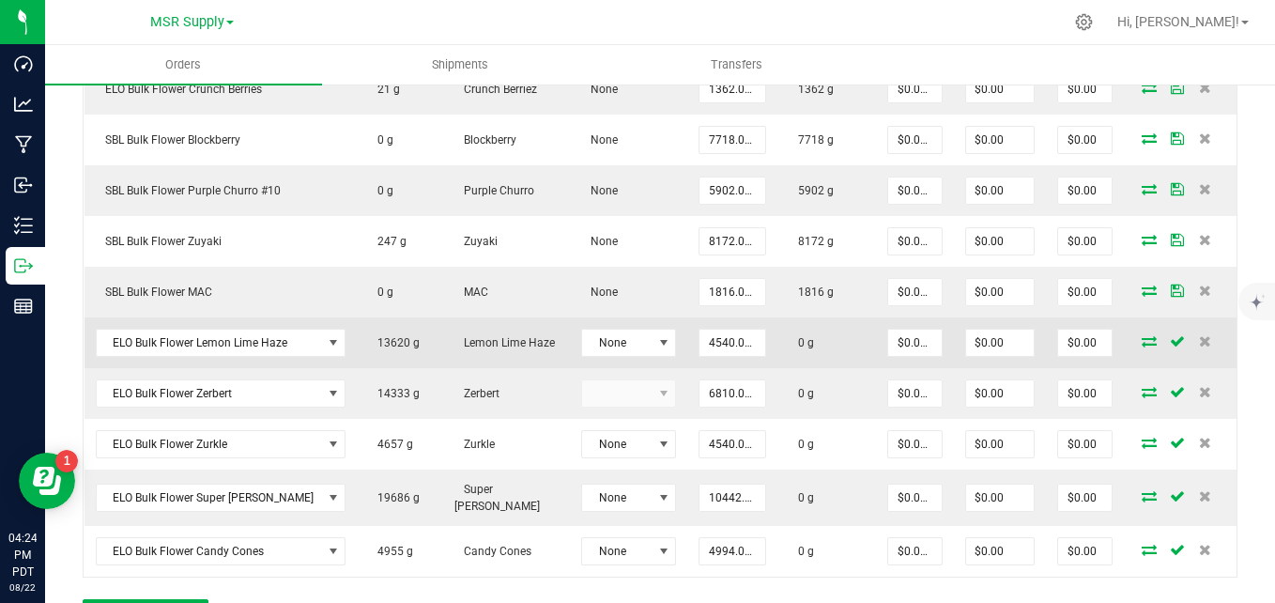
click at [1142, 346] on icon at bounding box center [1149, 340] width 15 height 11
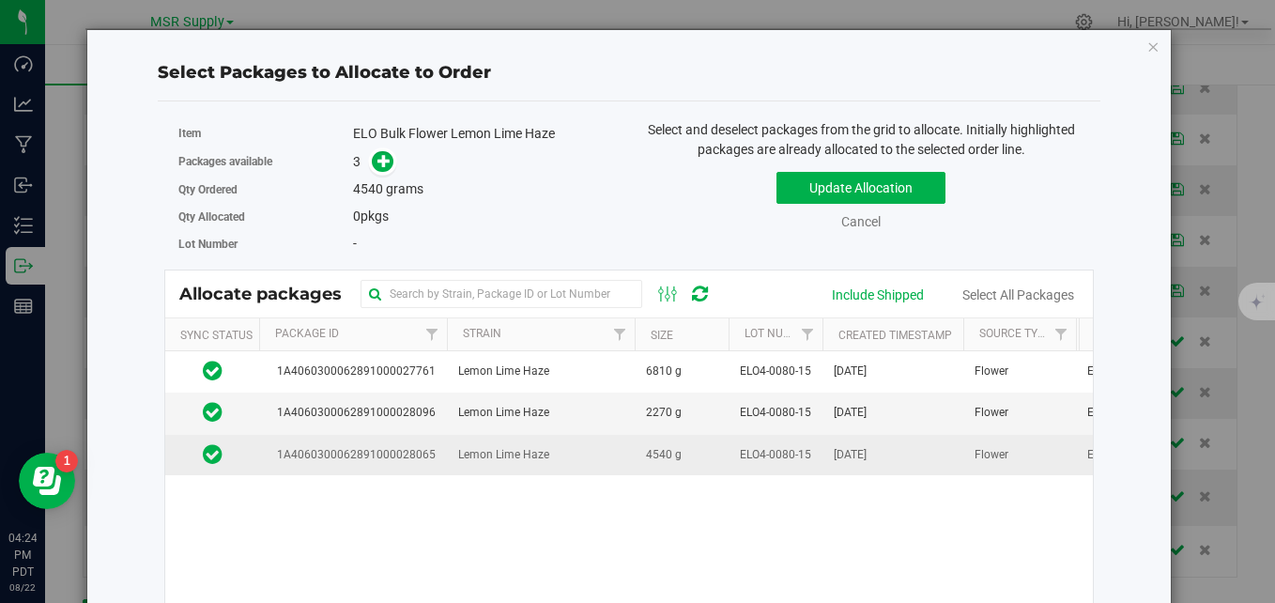
click at [474, 464] on td "Lemon Lime Haze" at bounding box center [541, 455] width 188 height 40
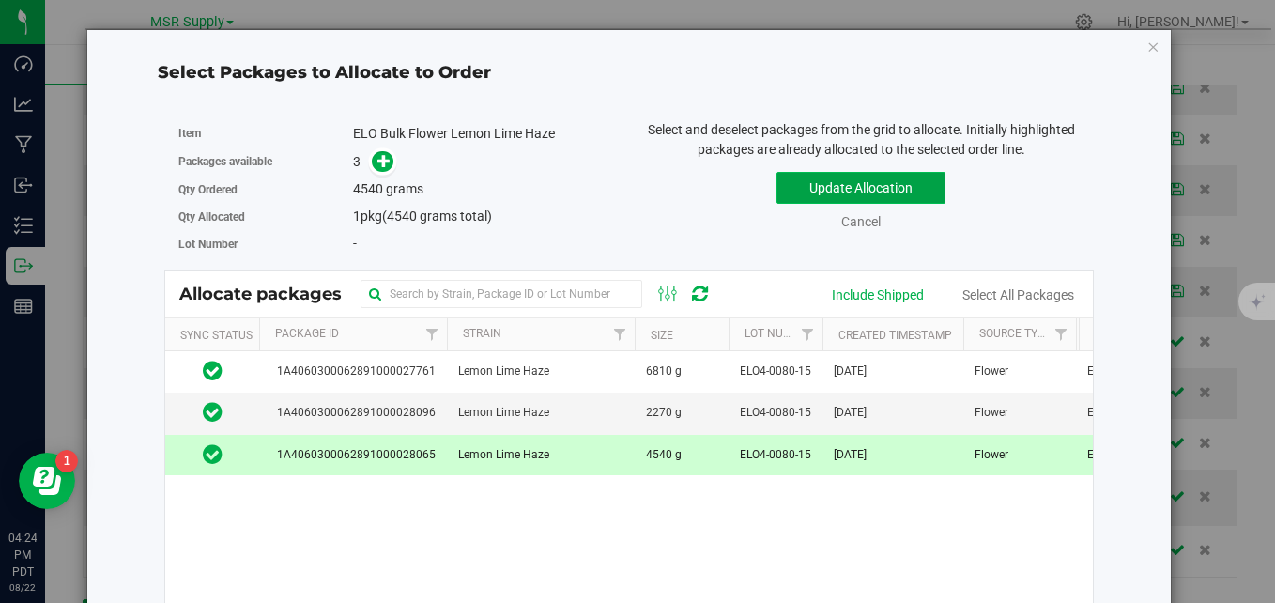
click at [784, 196] on button "Update Allocation" at bounding box center [860, 188] width 169 height 32
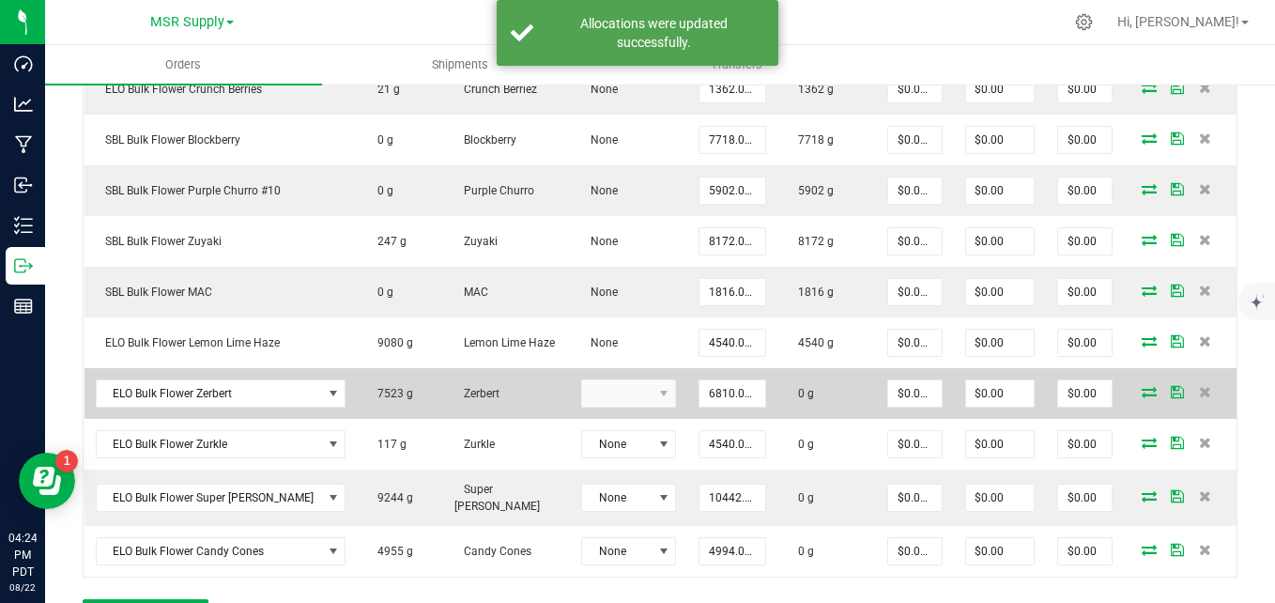
click at [1142, 396] on icon at bounding box center [1149, 391] width 15 height 11
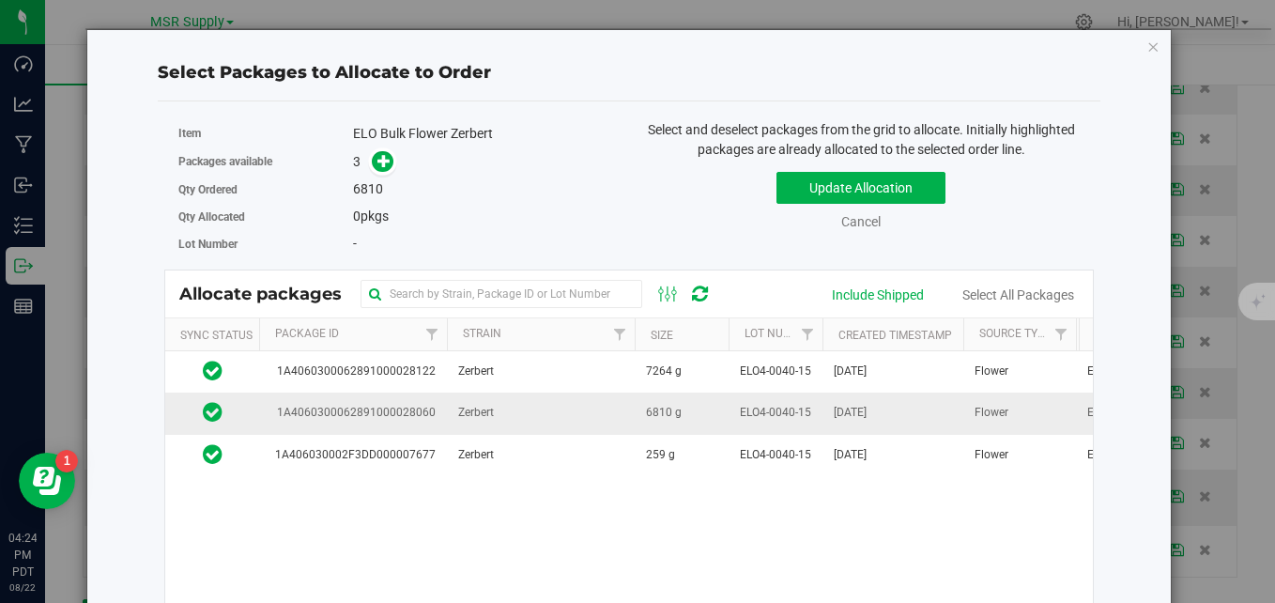
click at [558, 417] on td "Zerbert" at bounding box center [541, 412] width 188 height 41
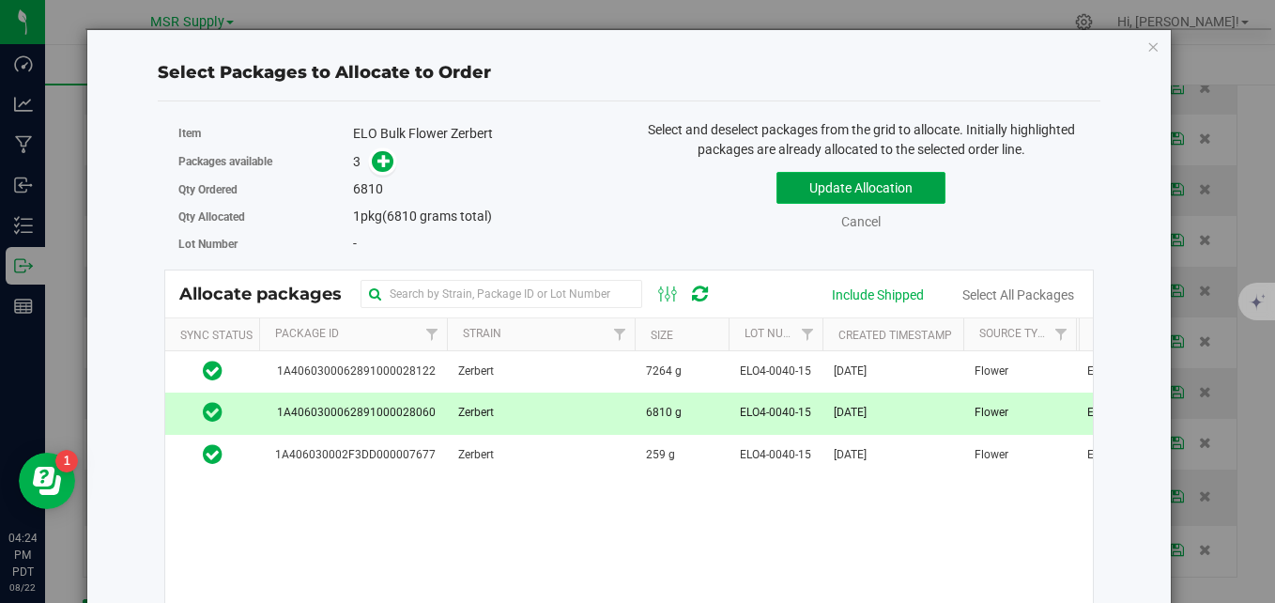
click at [801, 182] on button "Update Allocation" at bounding box center [860, 188] width 169 height 32
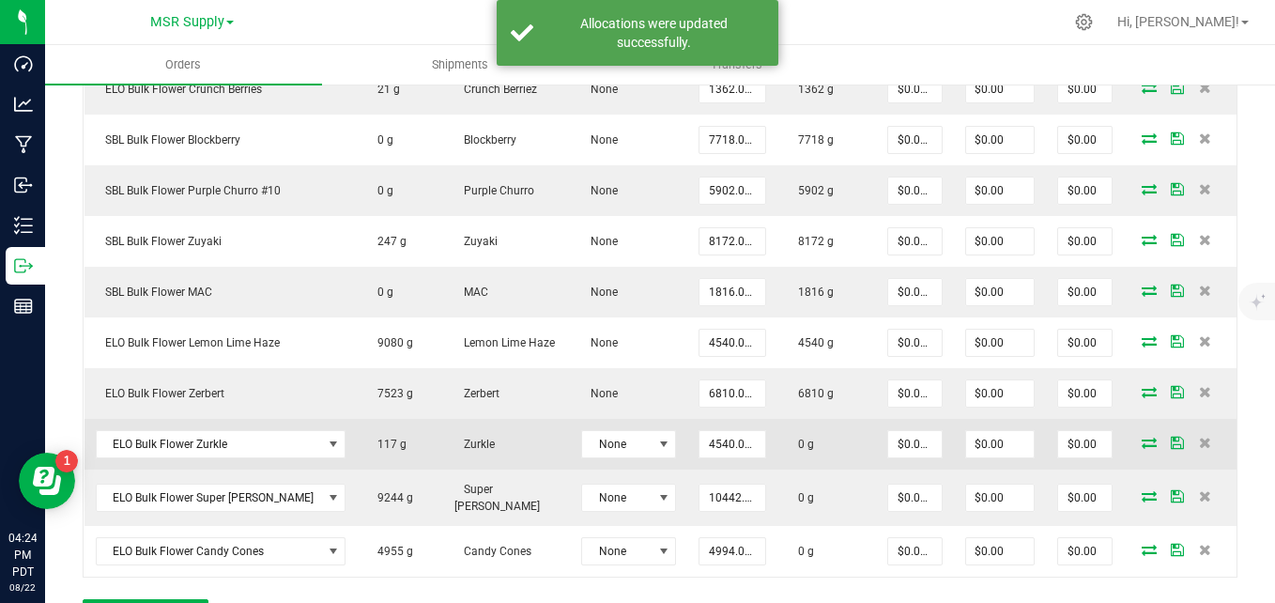
click at [1142, 448] on icon at bounding box center [1149, 442] width 15 height 11
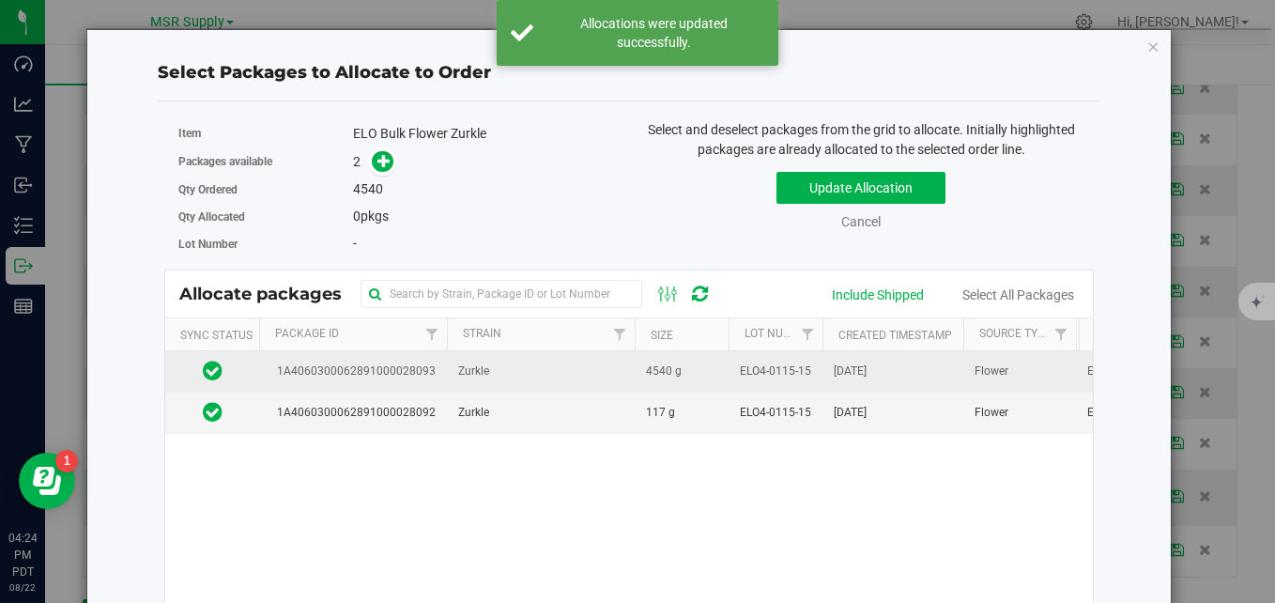
click at [671, 375] on span "4540 g" at bounding box center [664, 371] width 36 height 18
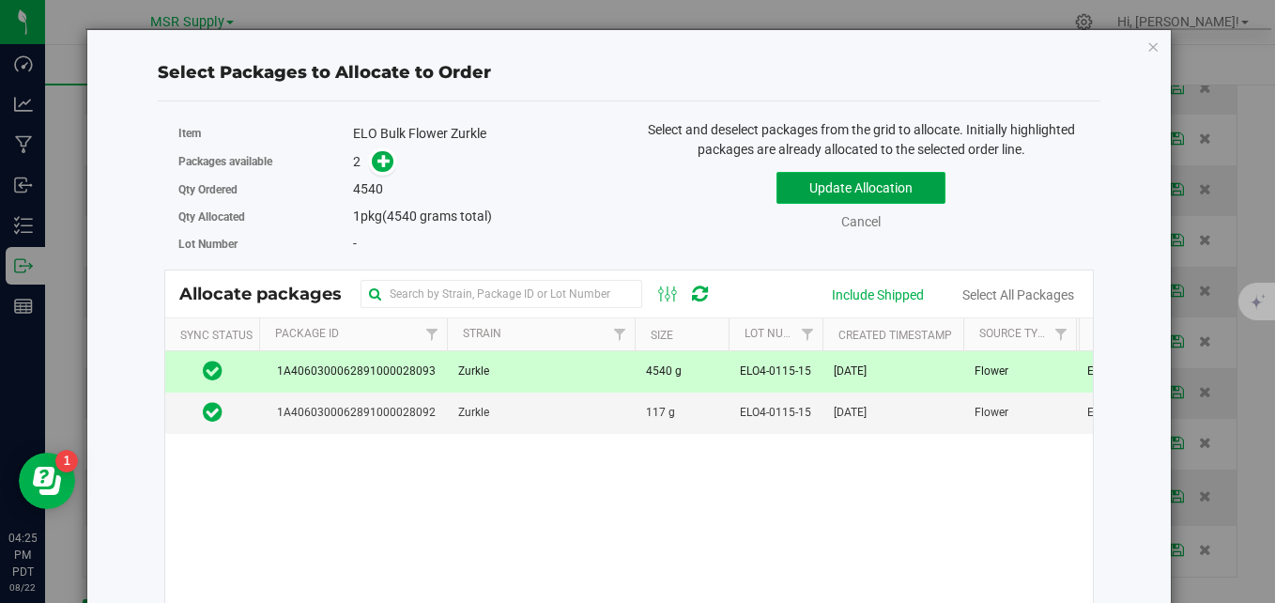
click at [835, 182] on button "Update Allocation" at bounding box center [860, 188] width 169 height 32
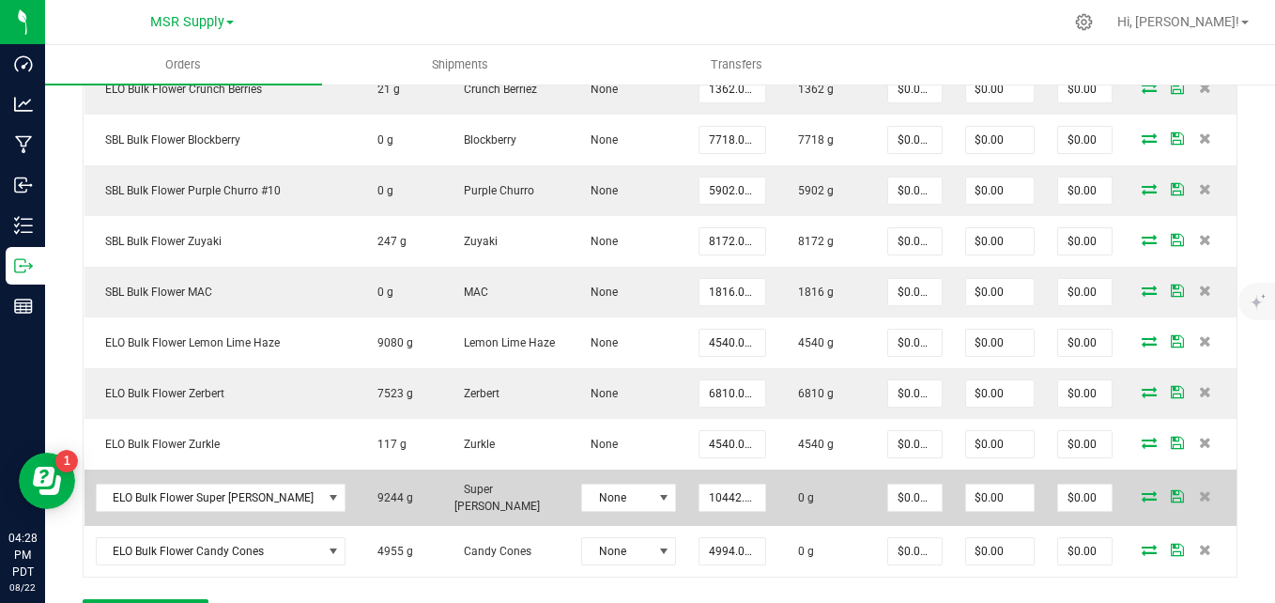
click at [1142, 494] on icon at bounding box center [1149, 495] width 15 height 11
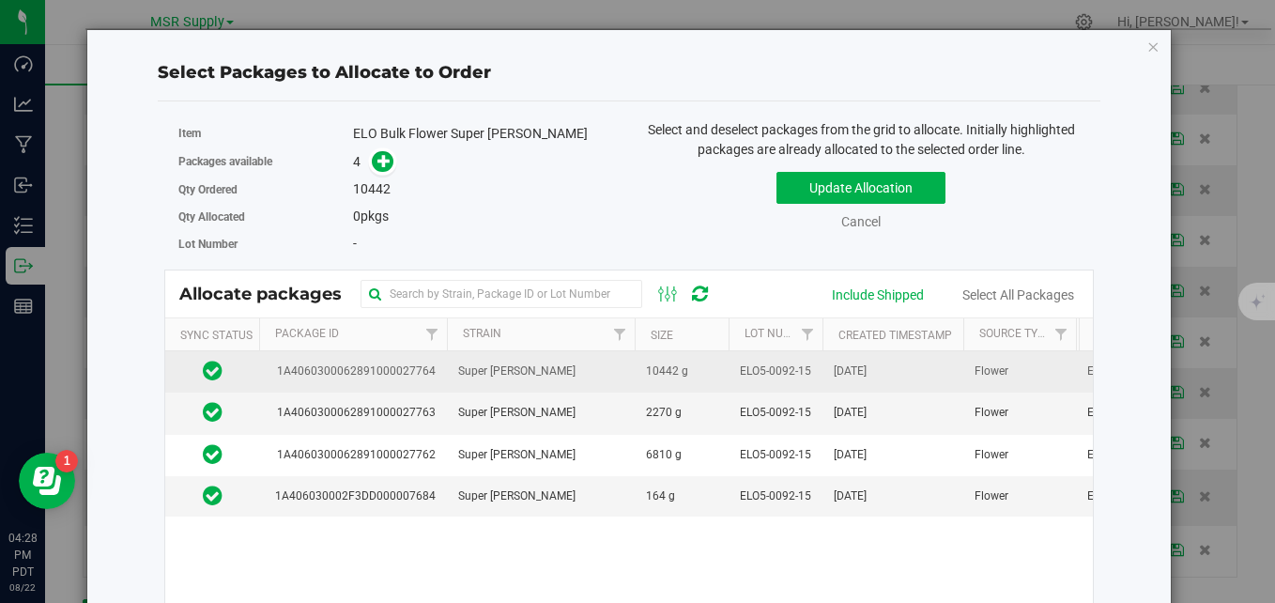
click at [536, 364] on td "Super [PERSON_NAME]" at bounding box center [541, 371] width 188 height 41
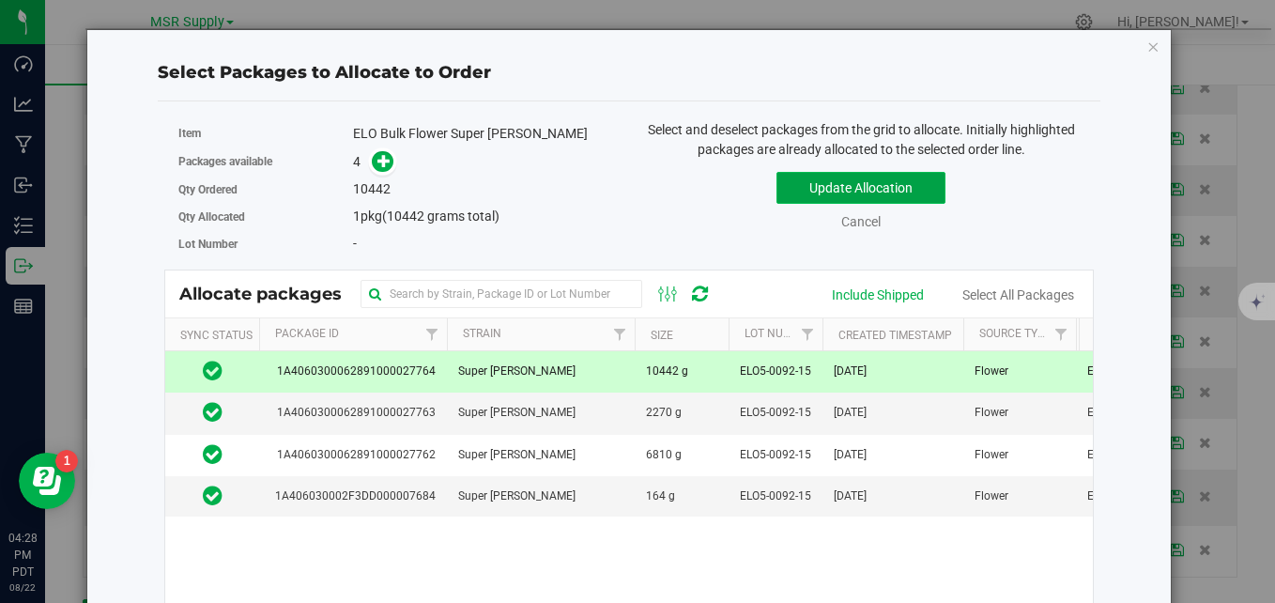
click at [807, 193] on button "Update Allocation" at bounding box center [860, 188] width 169 height 32
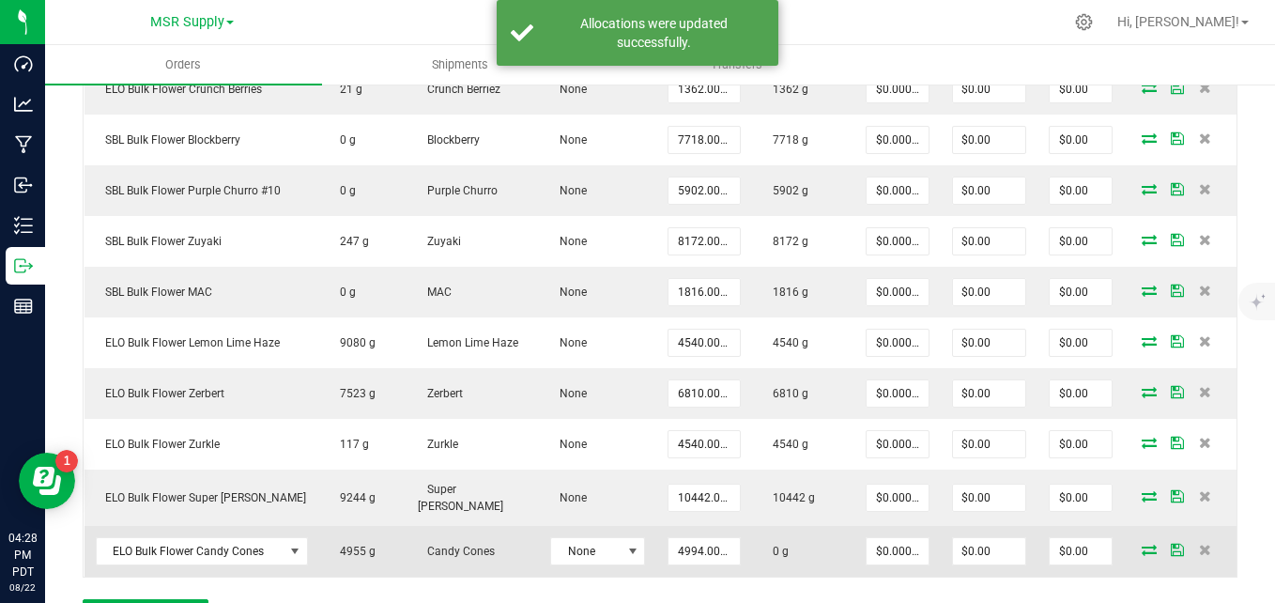
click at [1142, 547] on icon at bounding box center [1149, 549] width 15 height 11
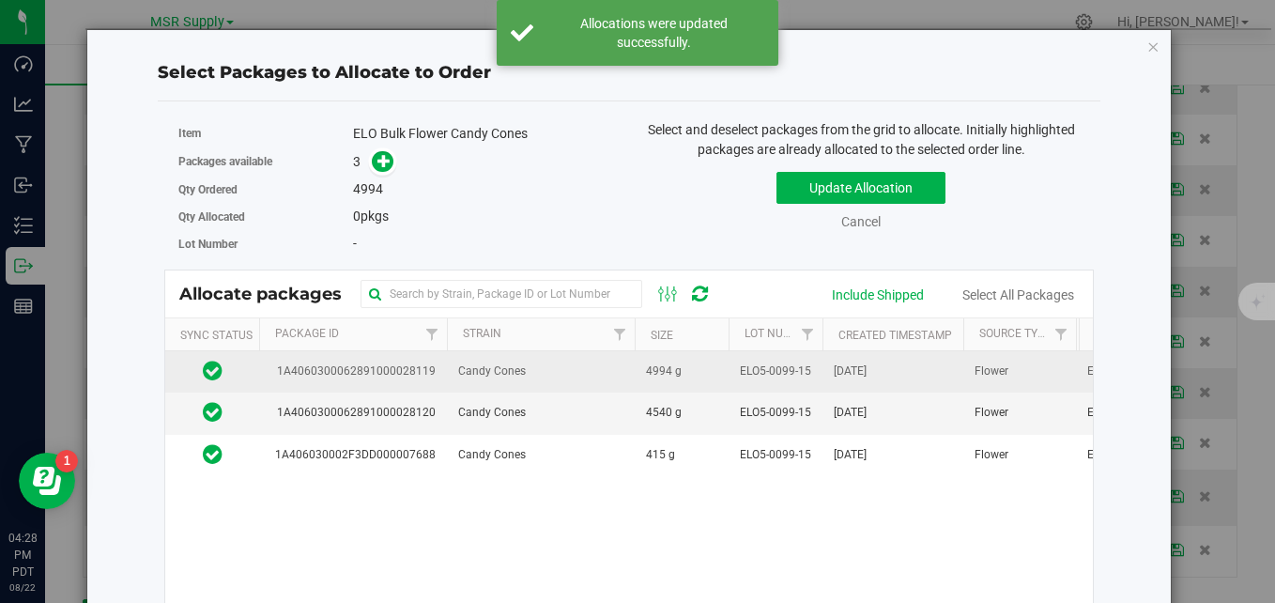
click at [606, 366] on td "Candy Cones" at bounding box center [541, 371] width 188 height 41
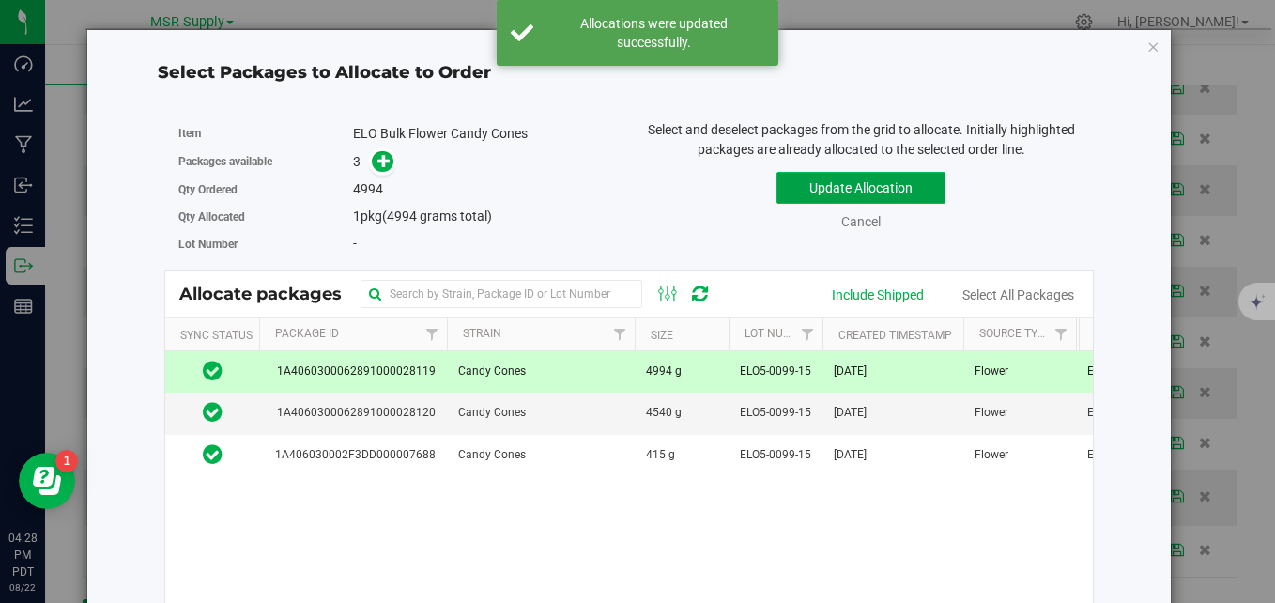
click at [824, 197] on button "Update Allocation" at bounding box center [860, 188] width 169 height 32
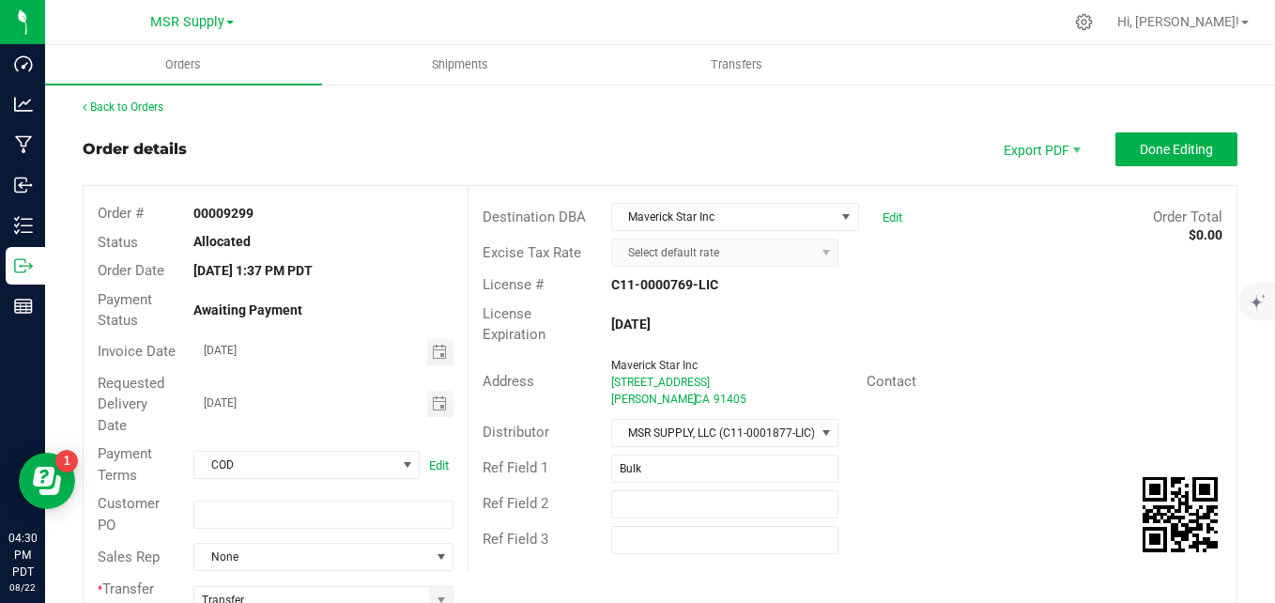
scroll to position [0, 0]
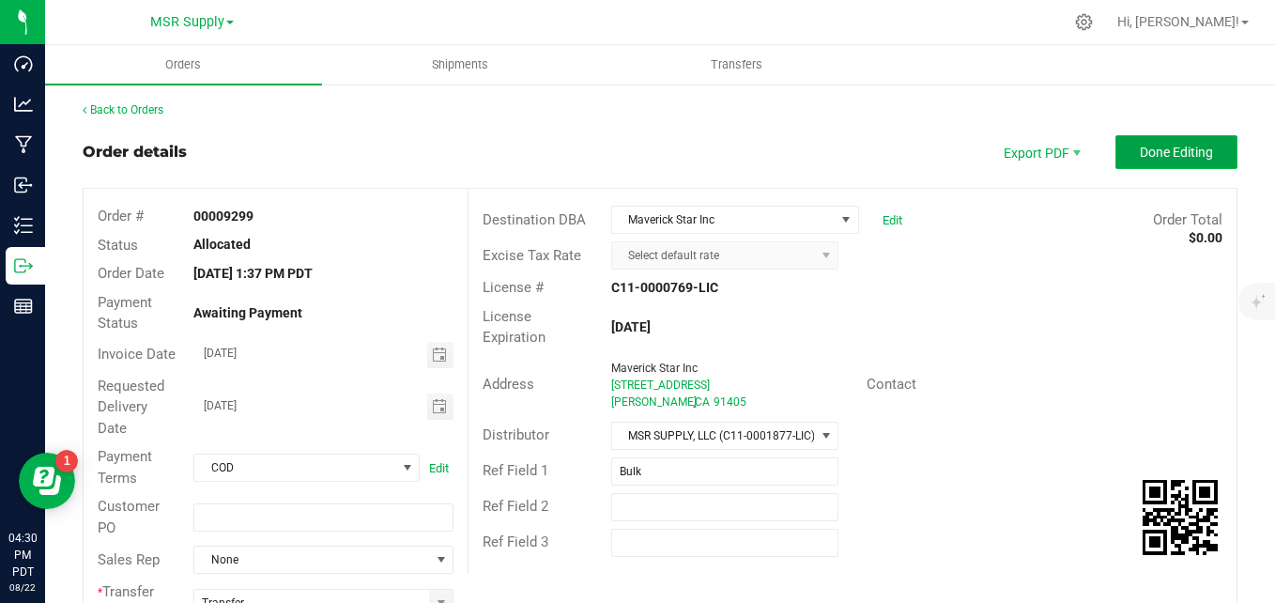
click at [1154, 145] on span "Done Editing" at bounding box center [1176, 152] width 73 height 15
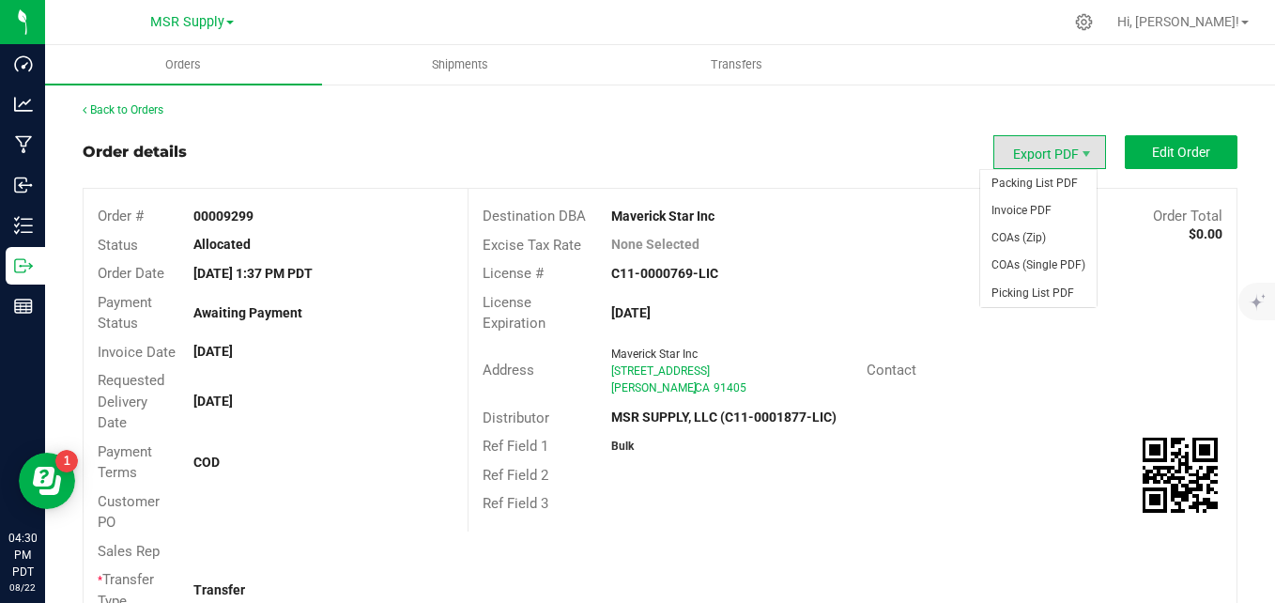
click at [1030, 151] on span "Export PDF" at bounding box center [1049, 152] width 113 height 34
click at [1032, 179] on span "Packing List PDF" at bounding box center [1038, 183] width 116 height 27
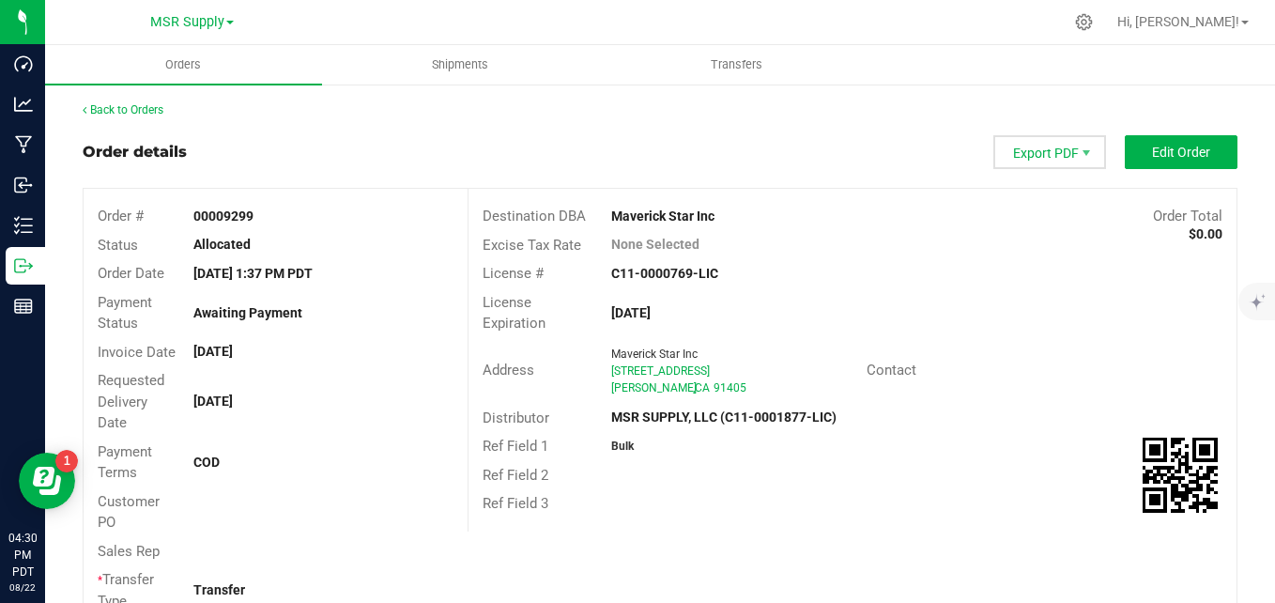
click at [997, 163] on span "Export PDF" at bounding box center [1049, 152] width 113 height 34
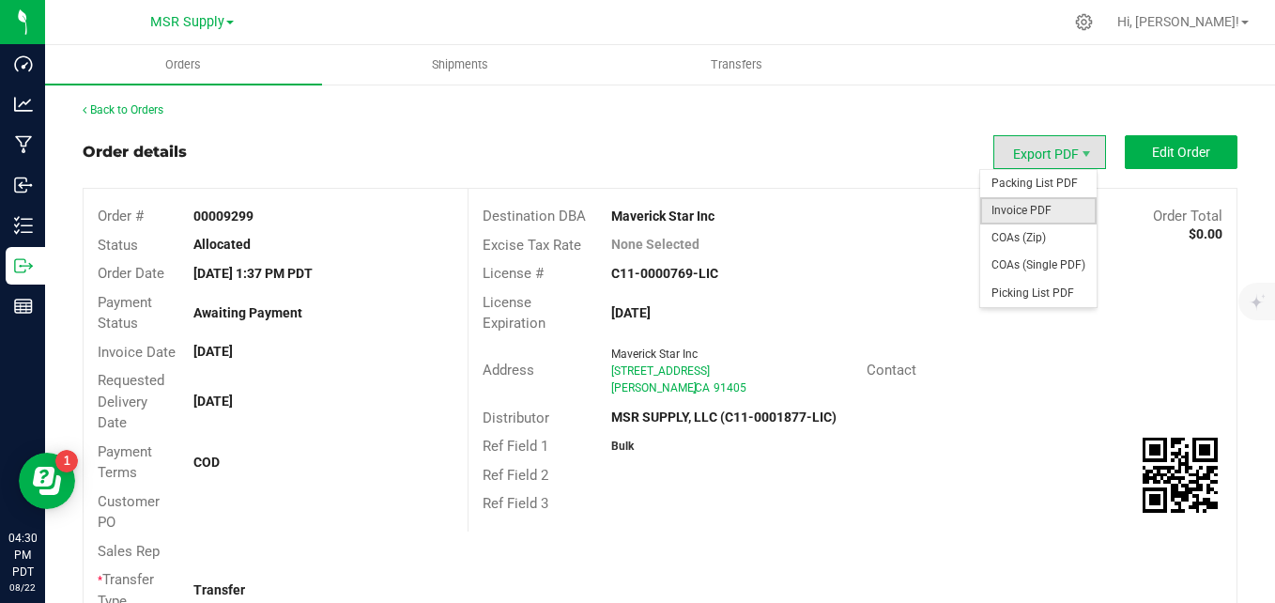
click at [1026, 217] on span "Invoice PDF" at bounding box center [1038, 210] width 116 height 27
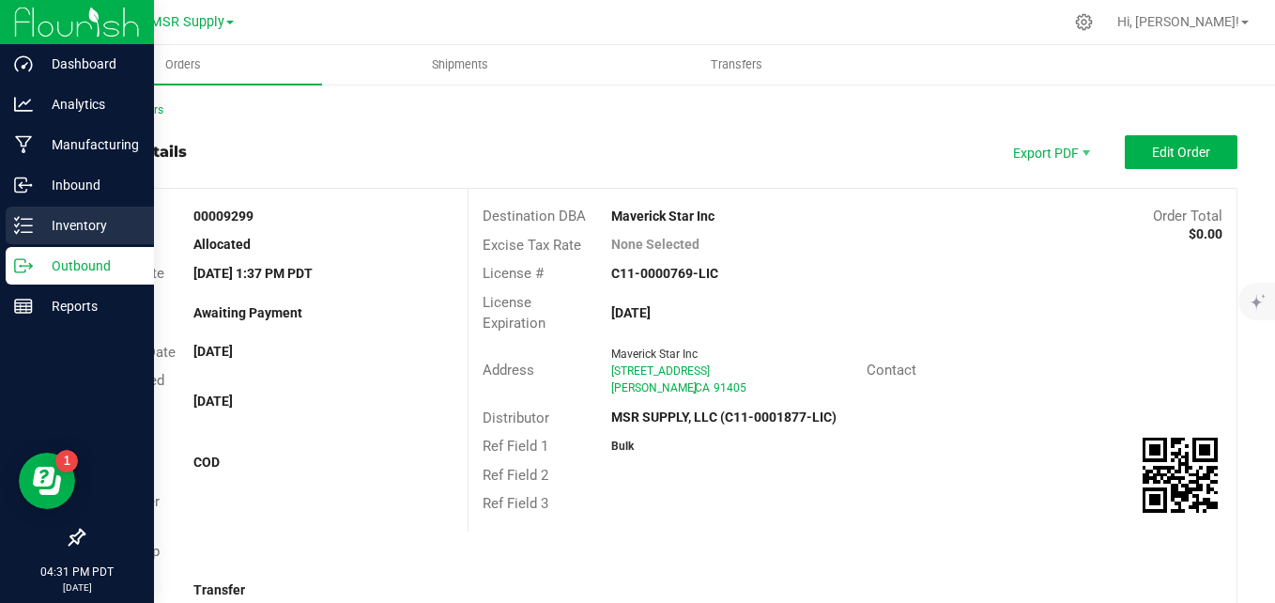
click at [15, 226] on icon at bounding box center [23, 225] width 19 height 19
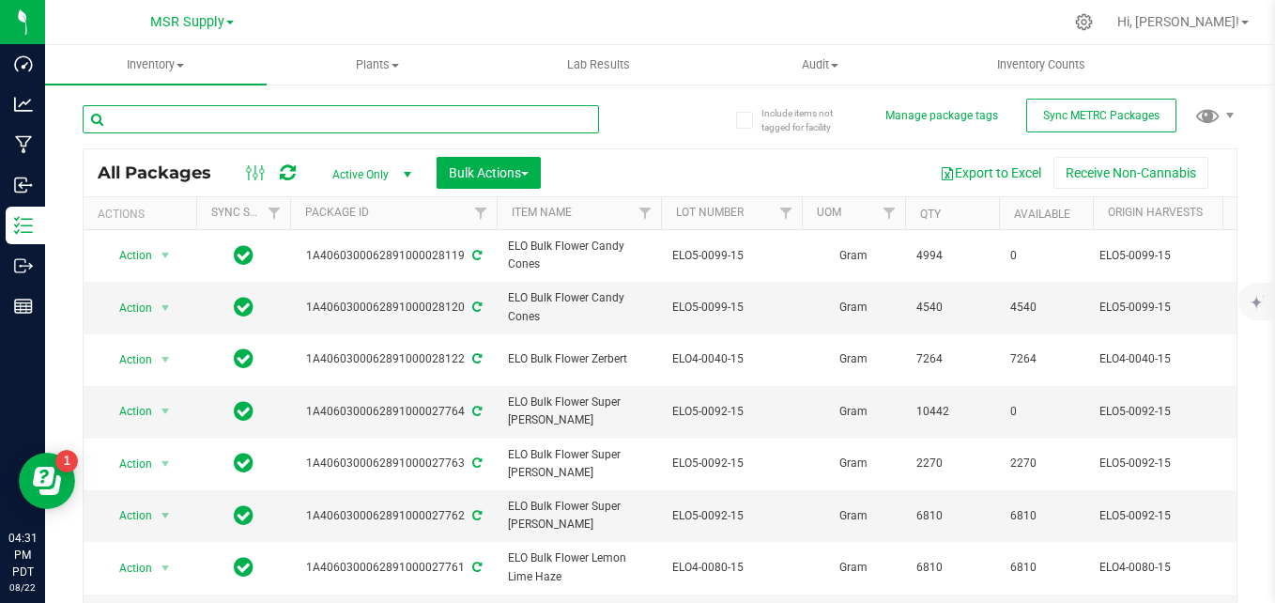
click at [342, 118] on input "text" at bounding box center [341, 119] width 516 height 28
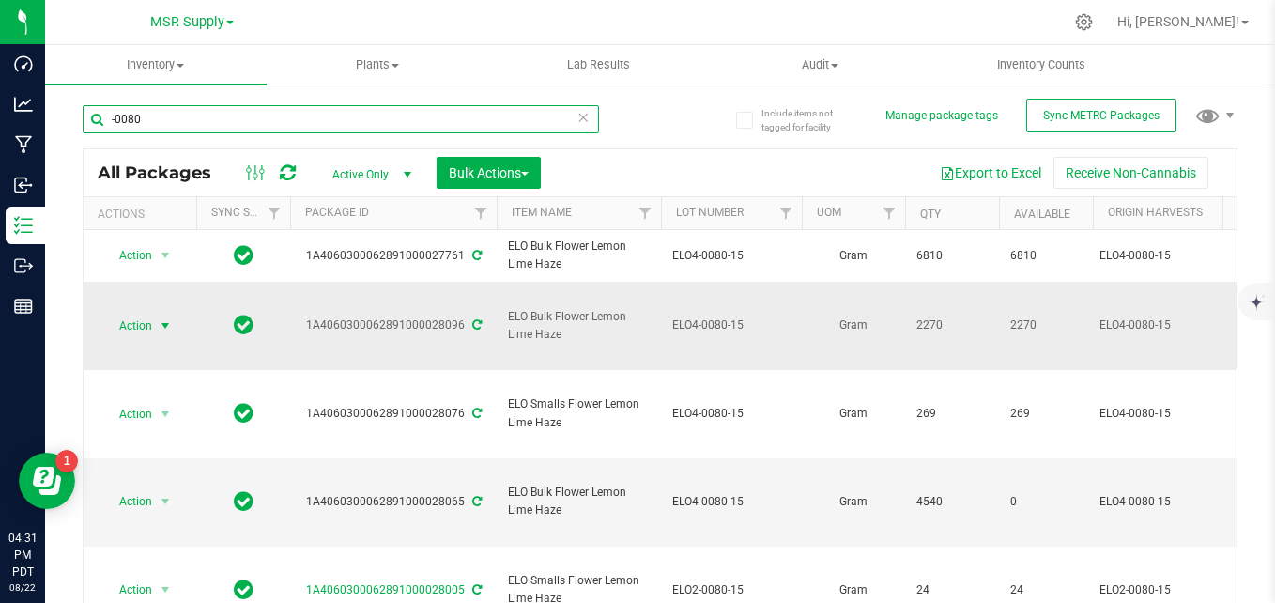
type input "-0080"
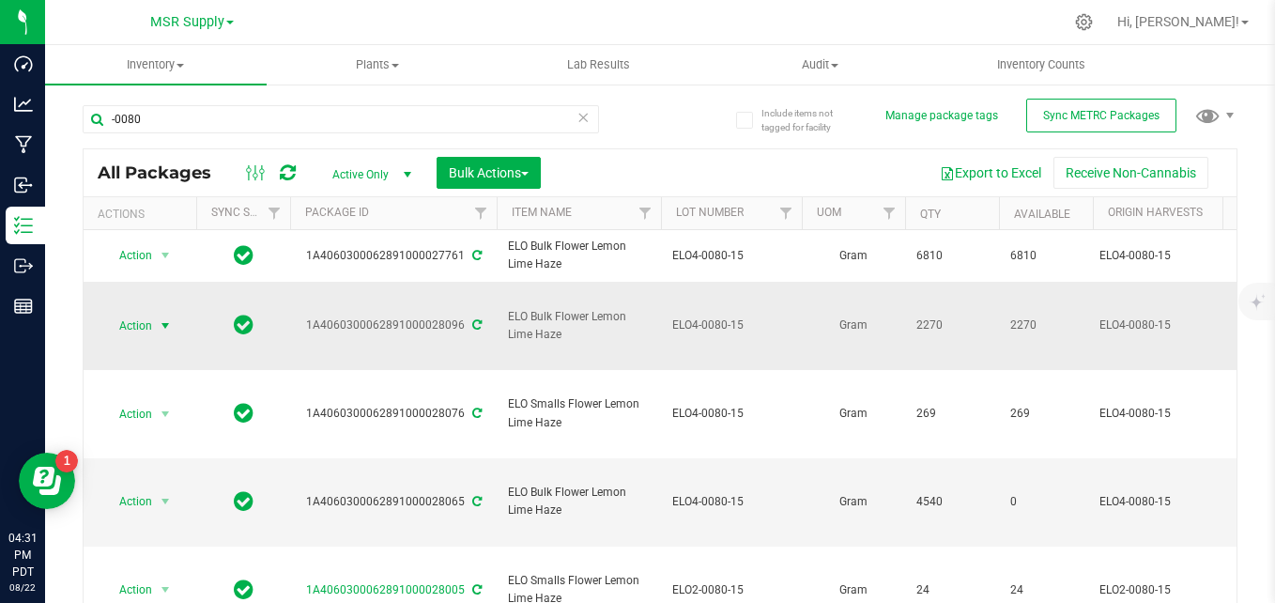
click at [163, 318] on span "select" at bounding box center [165, 325] width 15 height 15
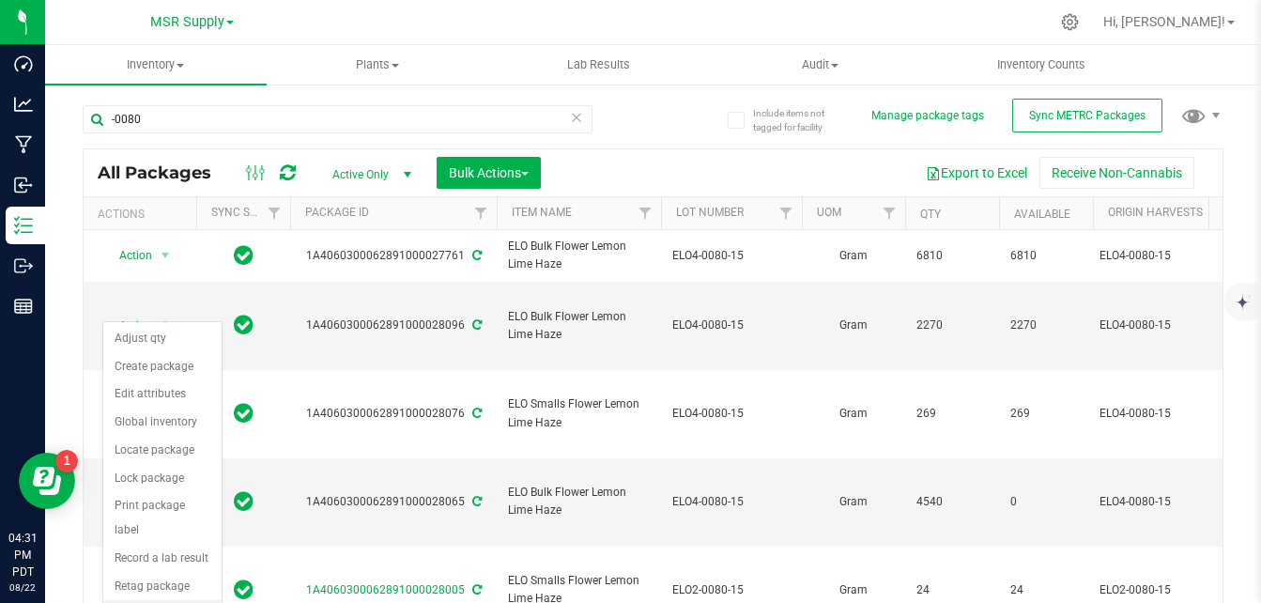
click at [158, 600] on li "See history" at bounding box center [162, 614] width 118 height 28
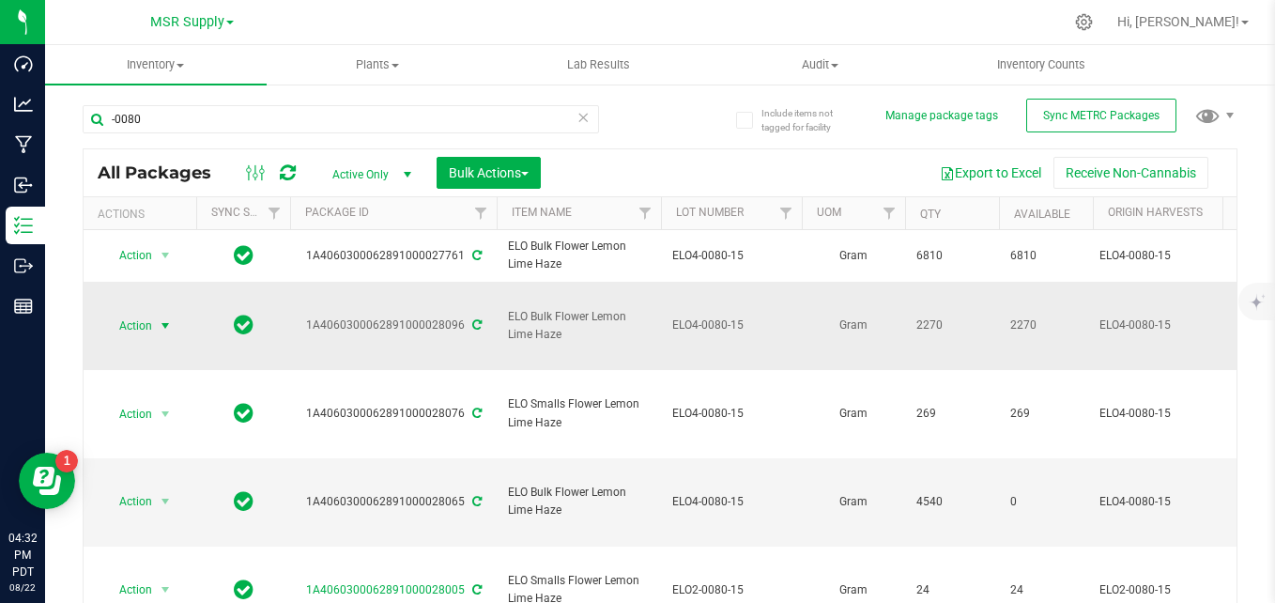
click at [148, 313] on span "Action" at bounding box center [127, 326] width 51 height 26
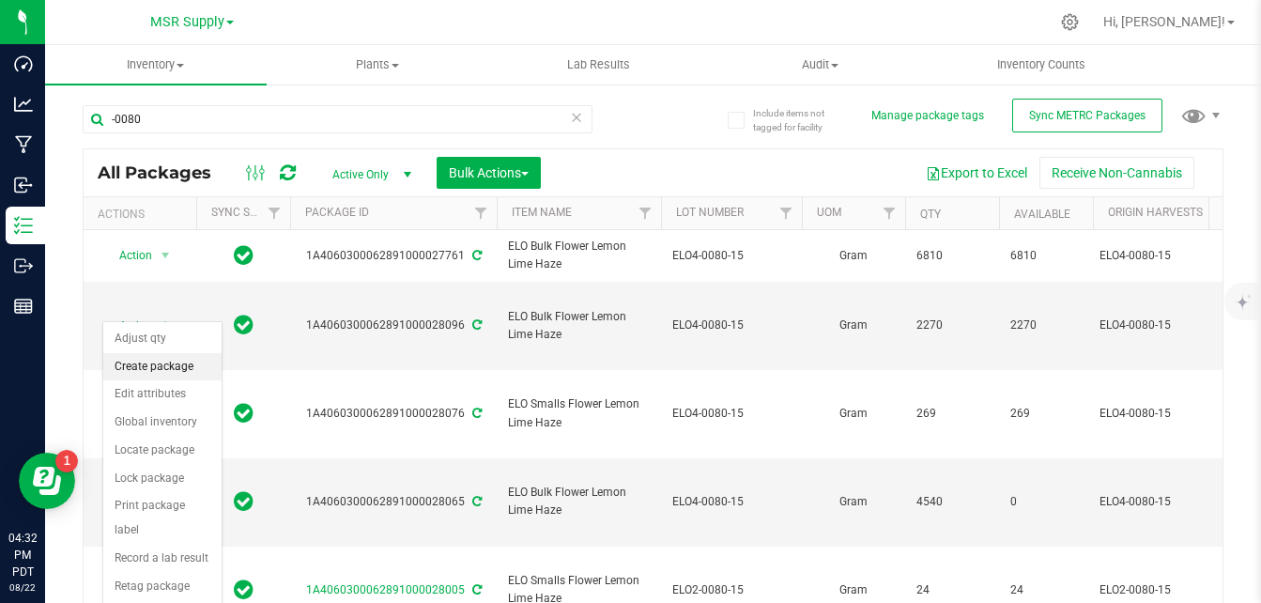
click at [151, 369] on li "Create package" at bounding box center [162, 367] width 118 height 28
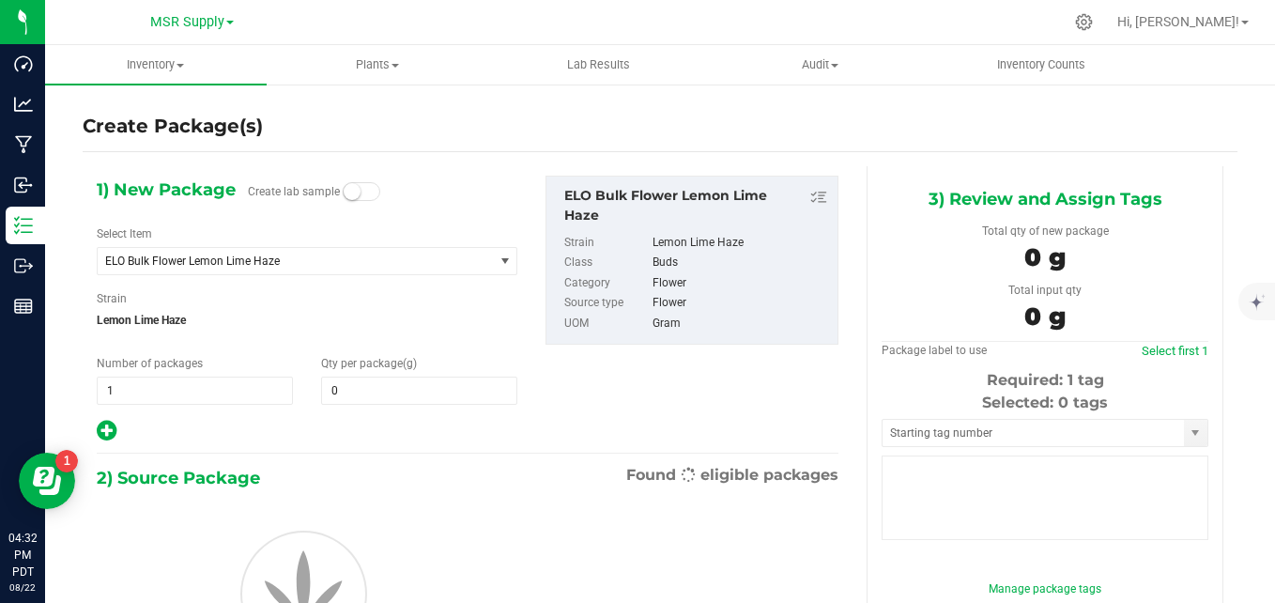
type input "0.0000"
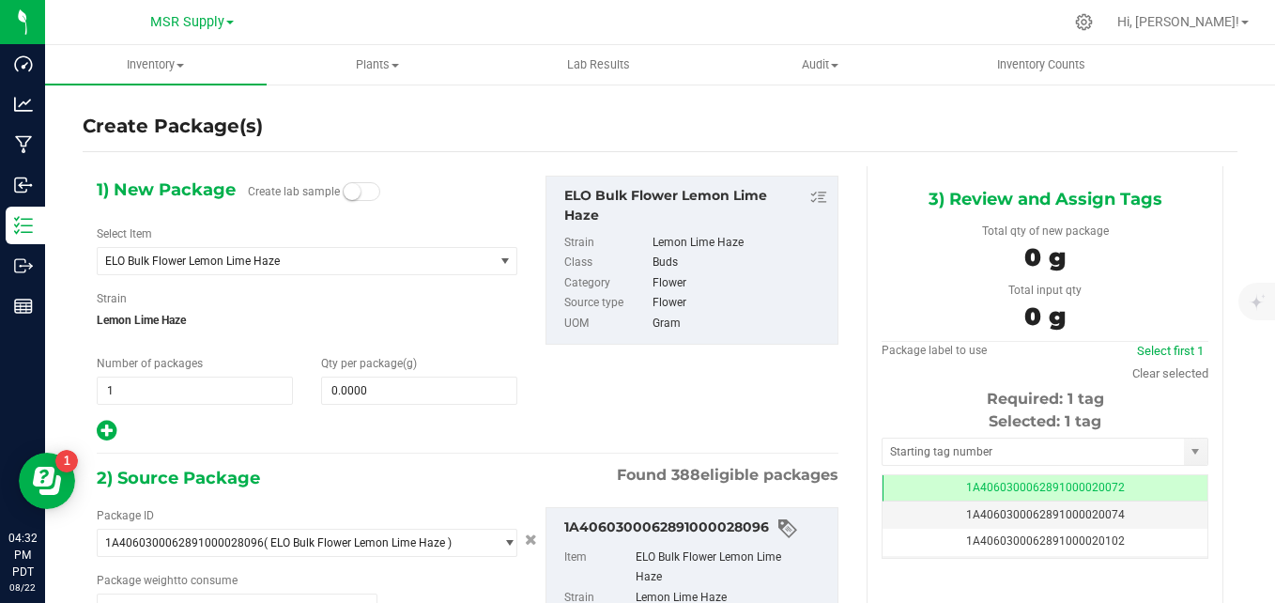
scroll to position [0, -1]
click at [444, 376] on span "0.0000 0" at bounding box center [419, 390] width 196 height 28
click at [427, 391] on span "0.0000 0" at bounding box center [419, 390] width 196 height 28
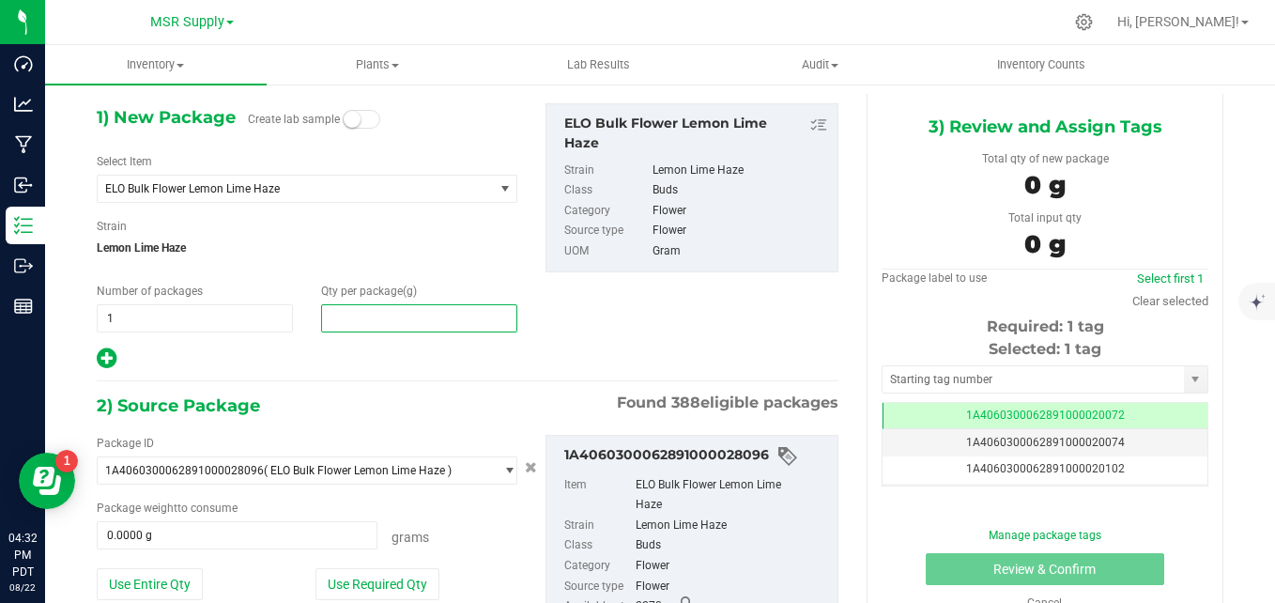
scroll to position [94, 0]
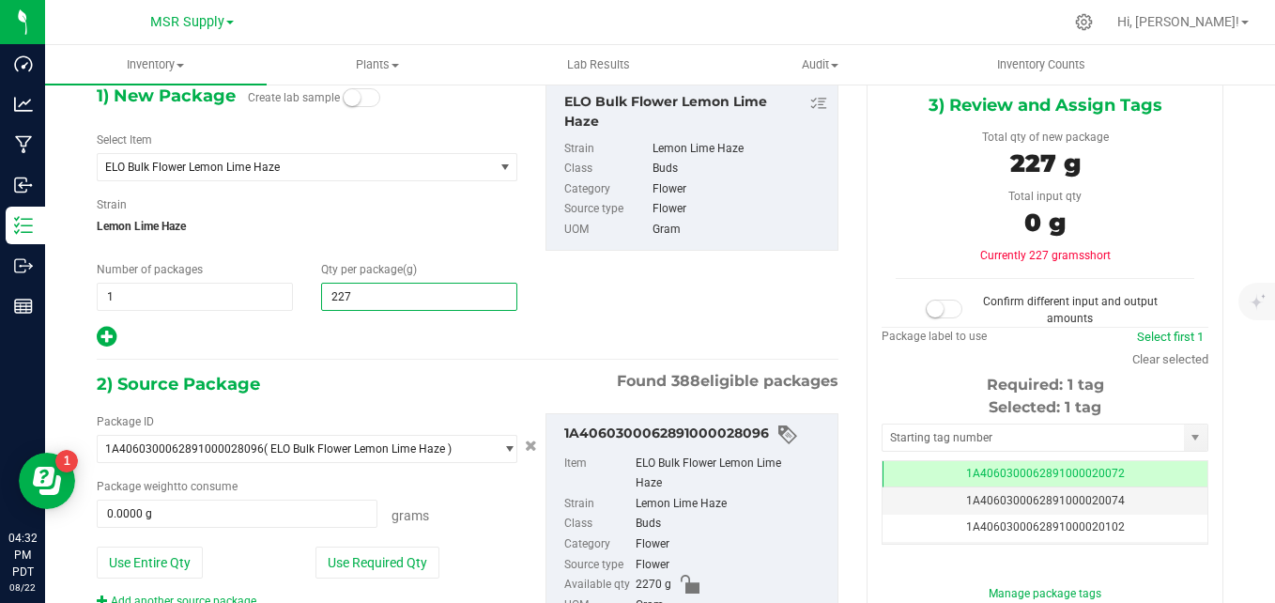
type input "2270"
type input "2,270.0000"
click at [412, 576] on button "Use Required Qty" at bounding box center [377, 562] width 124 height 32
type input "2270.0000 g"
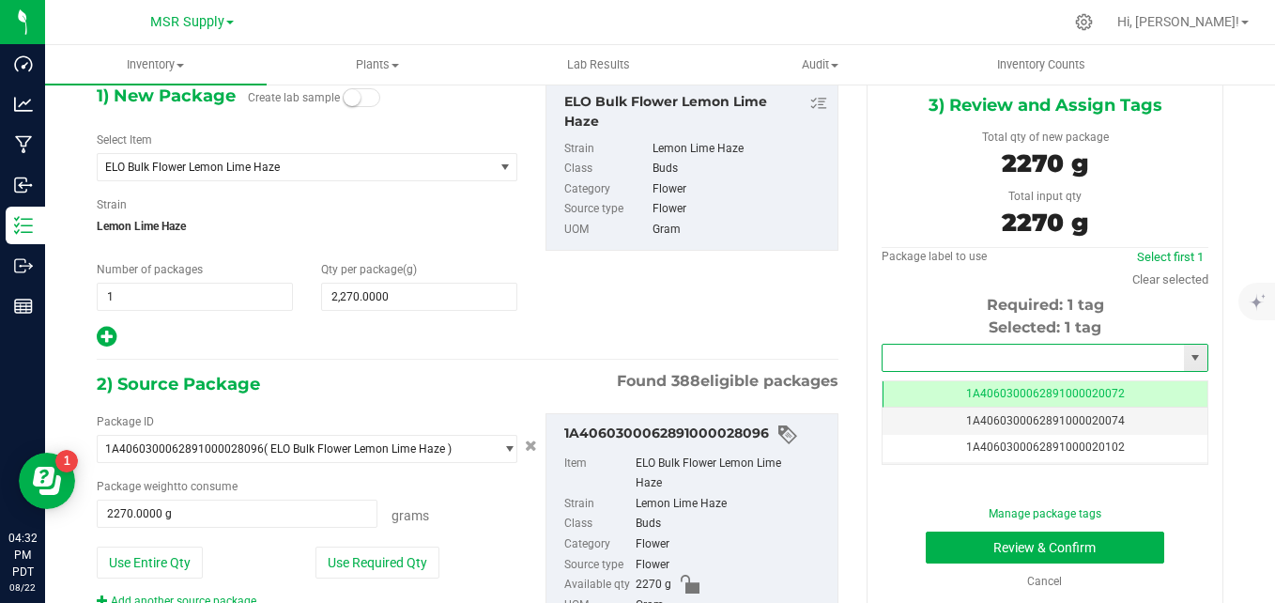
click at [921, 361] on input "text" at bounding box center [1033, 358] width 301 height 26
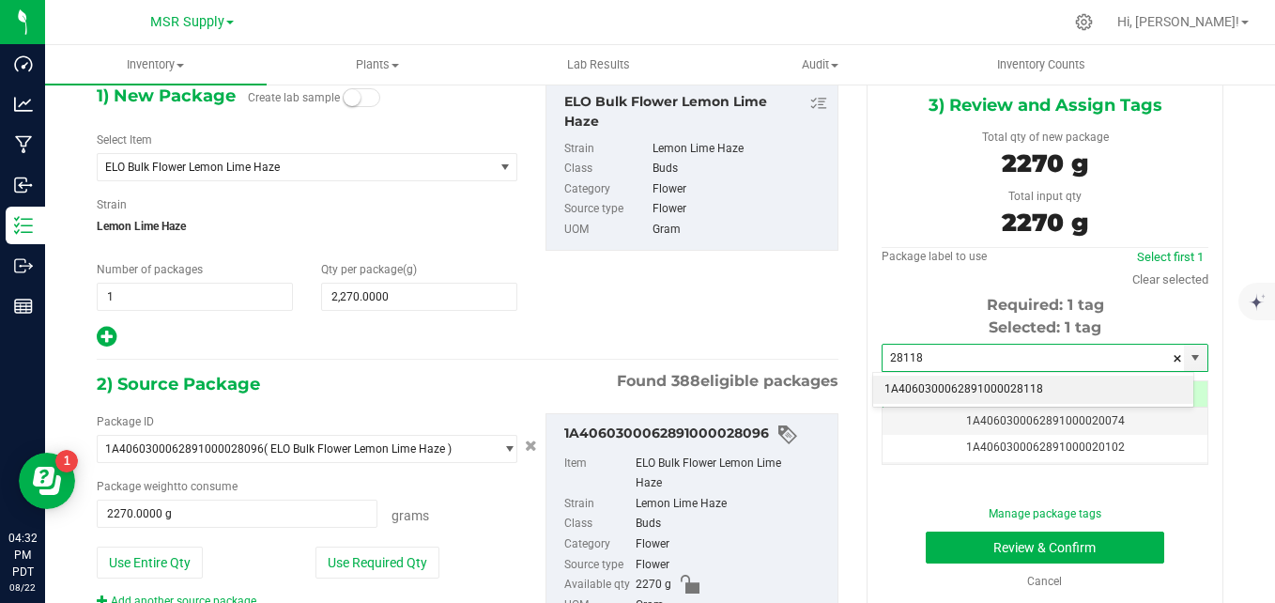
click at [943, 387] on li "1A4060300062891000028118" at bounding box center [1033, 390] width 320 height 28
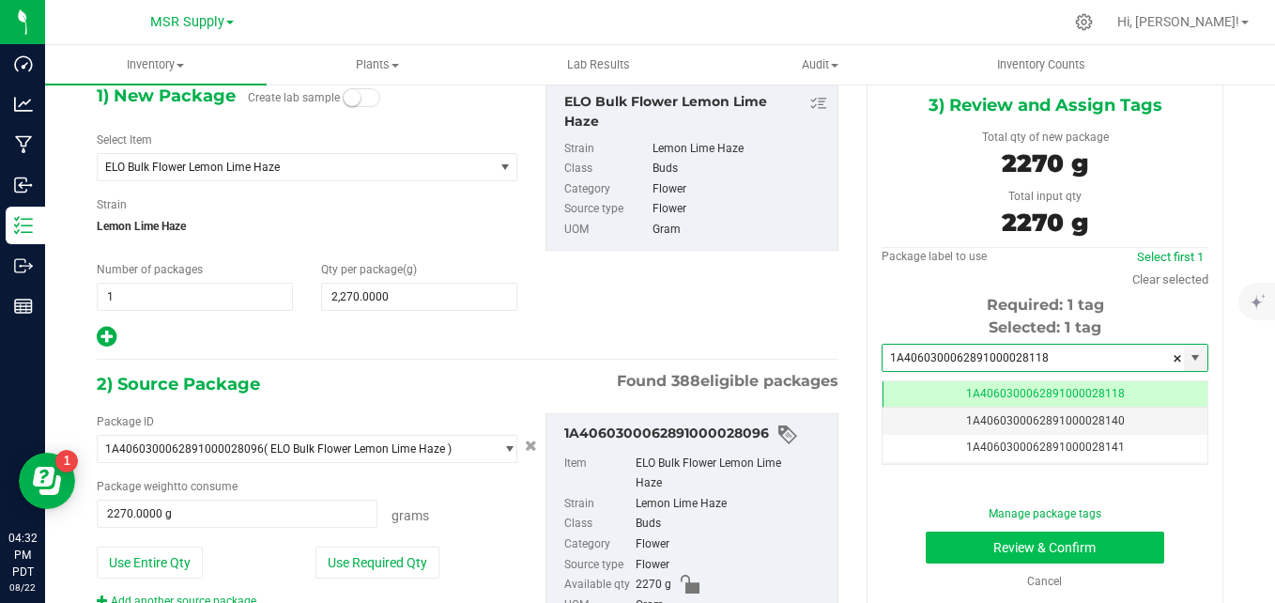
type input "1A4060300062891000028118"
click at [938, 543] on button "Review & Confirm" at bounding box center [1045, 547] width 238 height 32
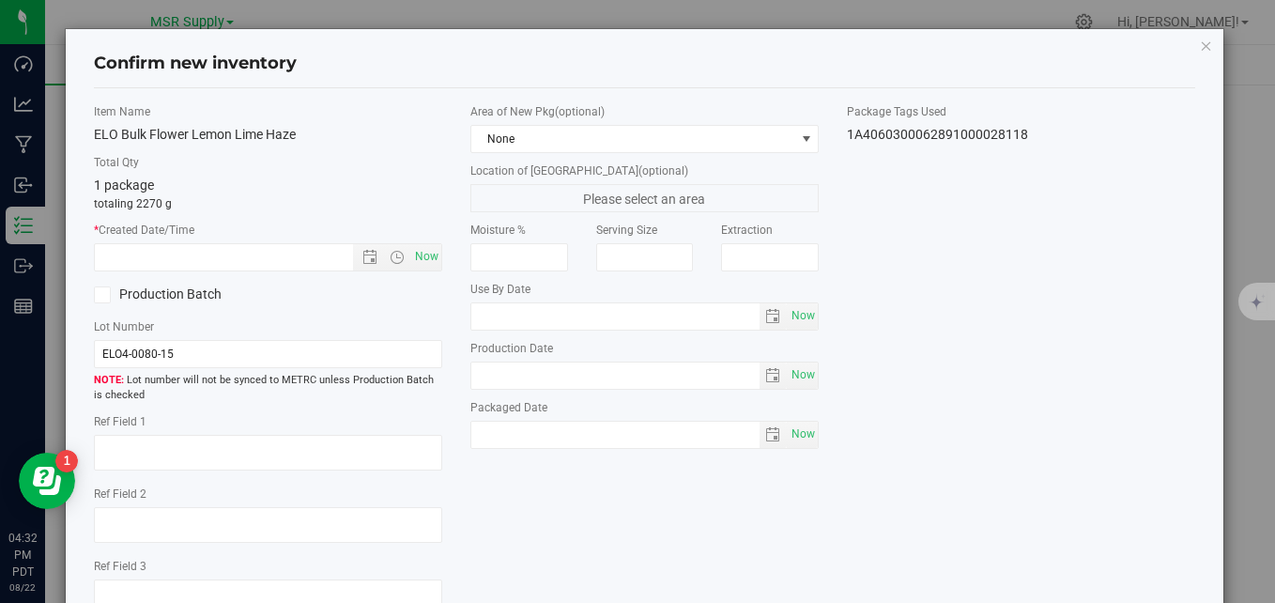
scroll to position [0, -1]
click at [418, 253] on span "Now" at bounding box center [427, 256] width 32 height 27
type input "8/22/2025 4:32 PM"
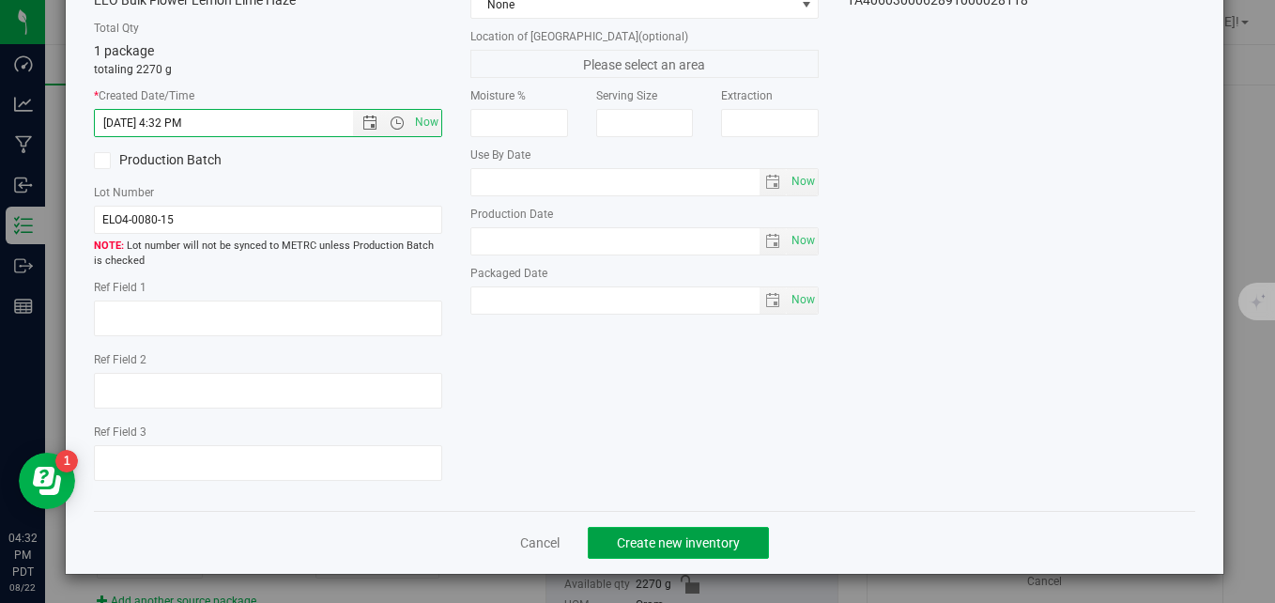
click at [668, 538] on span "Create new inventory" at bounding box center [678, 542] width 123 height 15
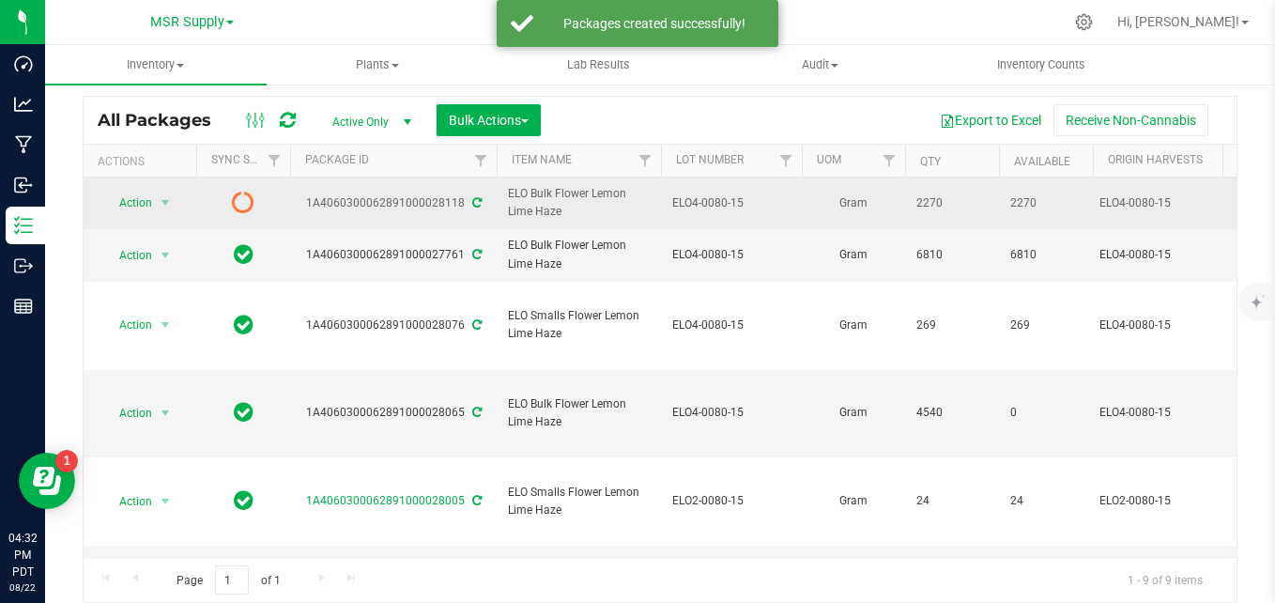
click at [472, 207] on icon at bounding box center [476, 202] width 9 height 11
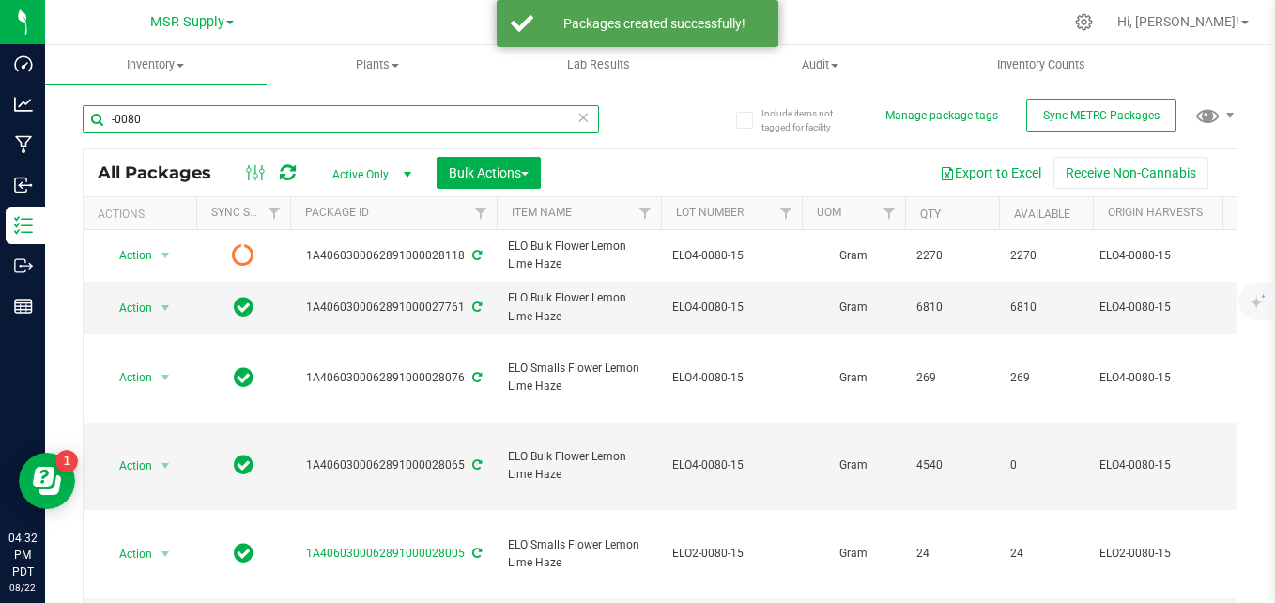
click at [340, 117] on input "-0080" at bounding box center [341, 119] width 516 height 28
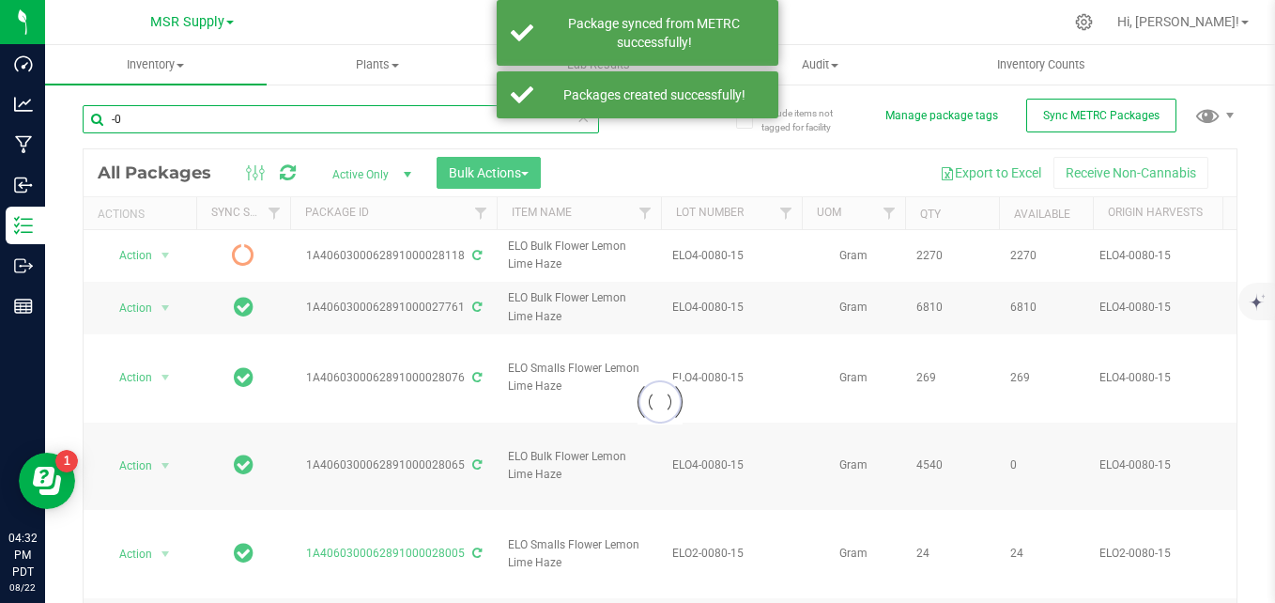
type input "-"
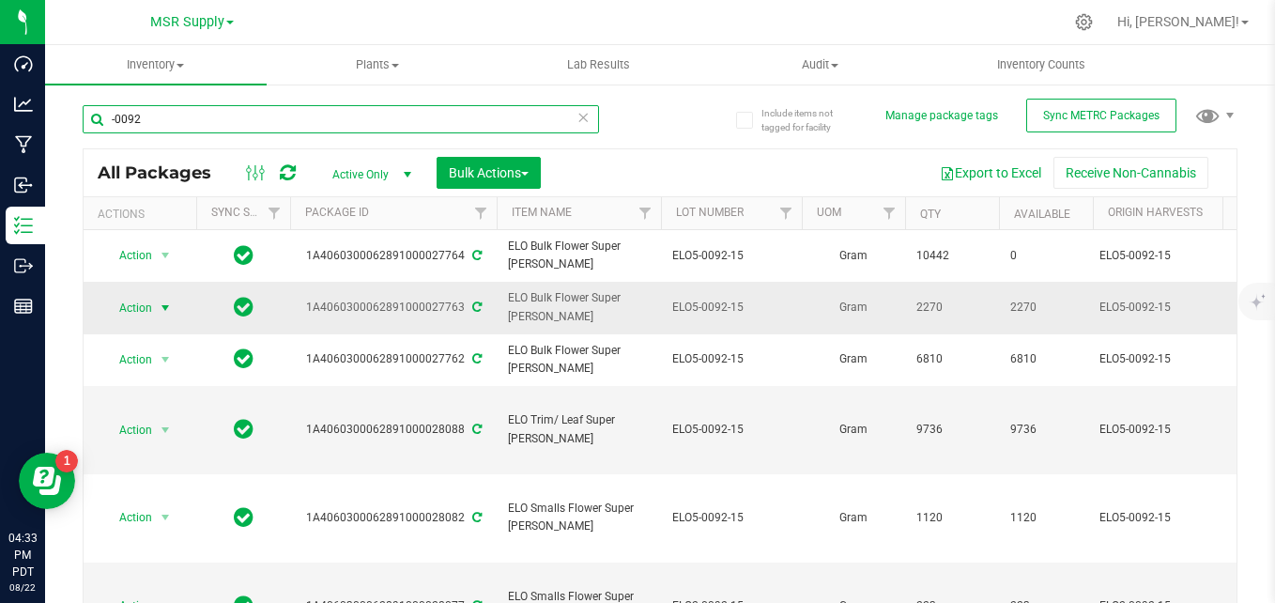
type input "-0092"
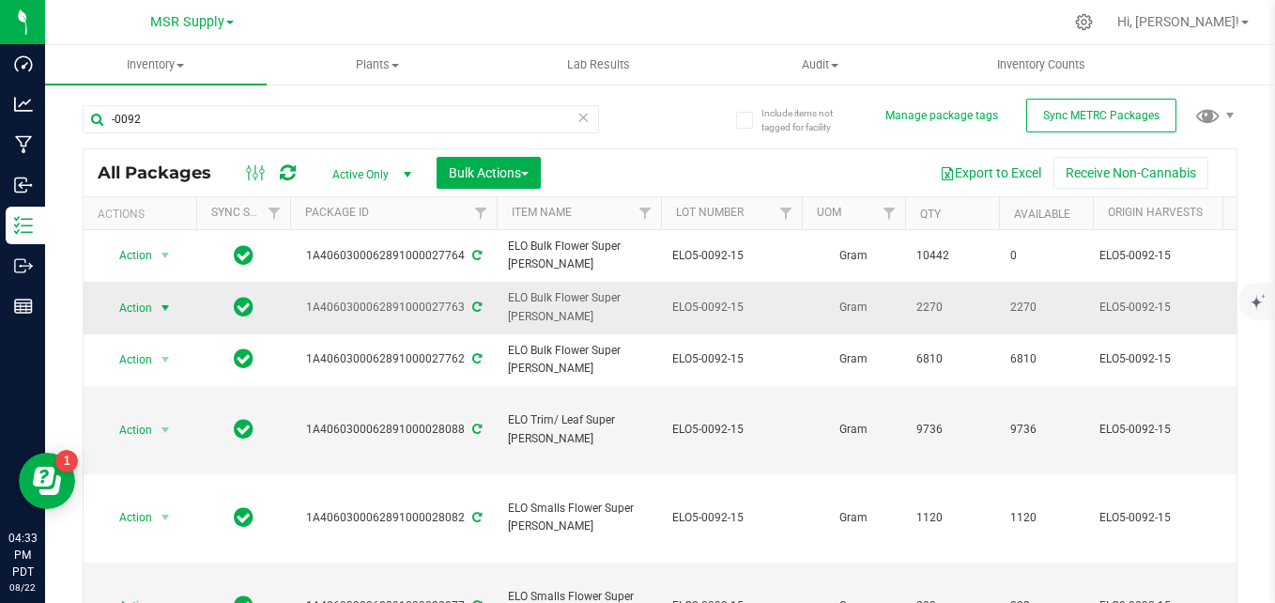
click at [157, 307] on span "select" at bounding box center [165, 308] width 23 height 26
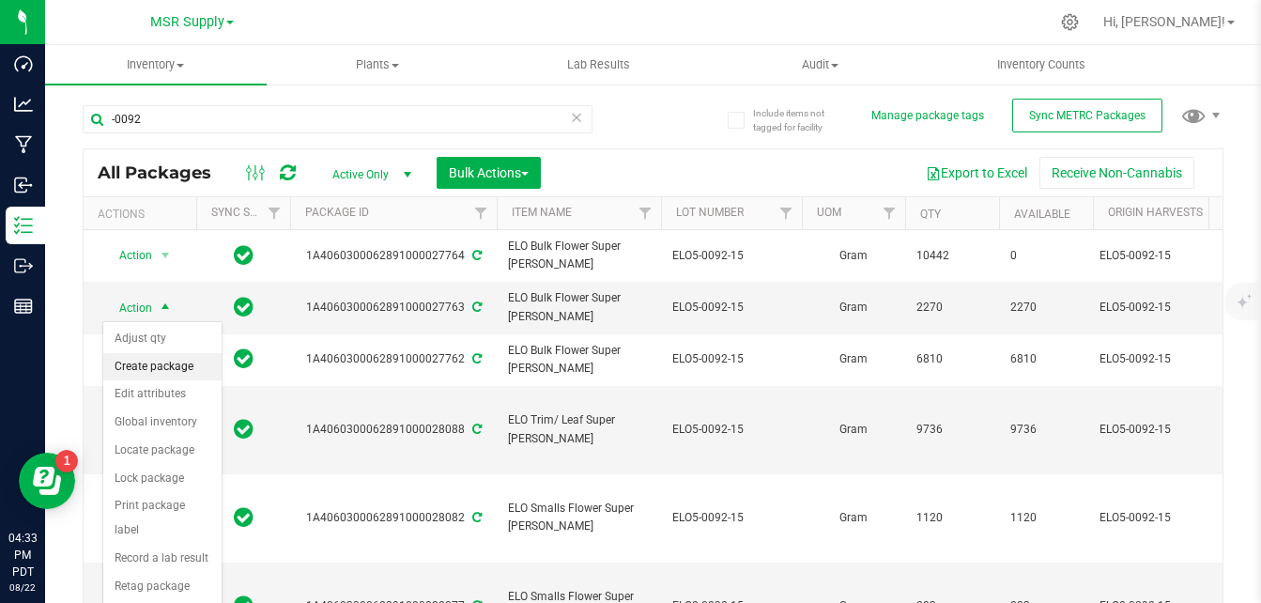
click at [162, 371] on li "Create package" at bounding box center [162, 367] width 118 height 28
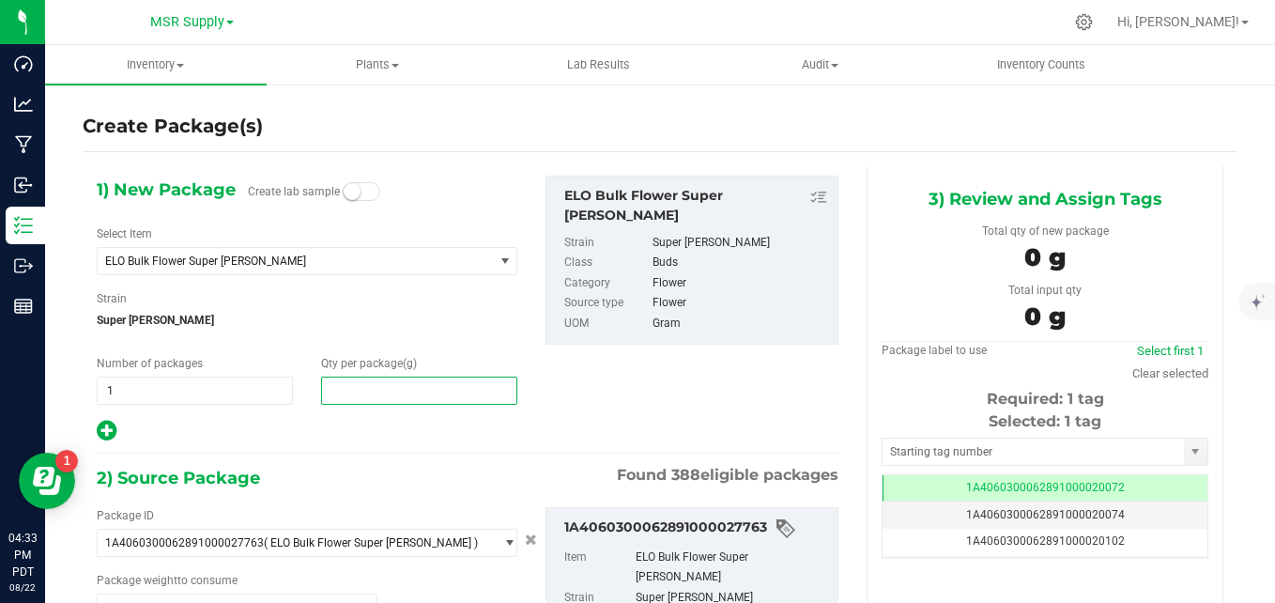
click at [459, 386] on span at bounding box center [419, 390] width 196 height 28
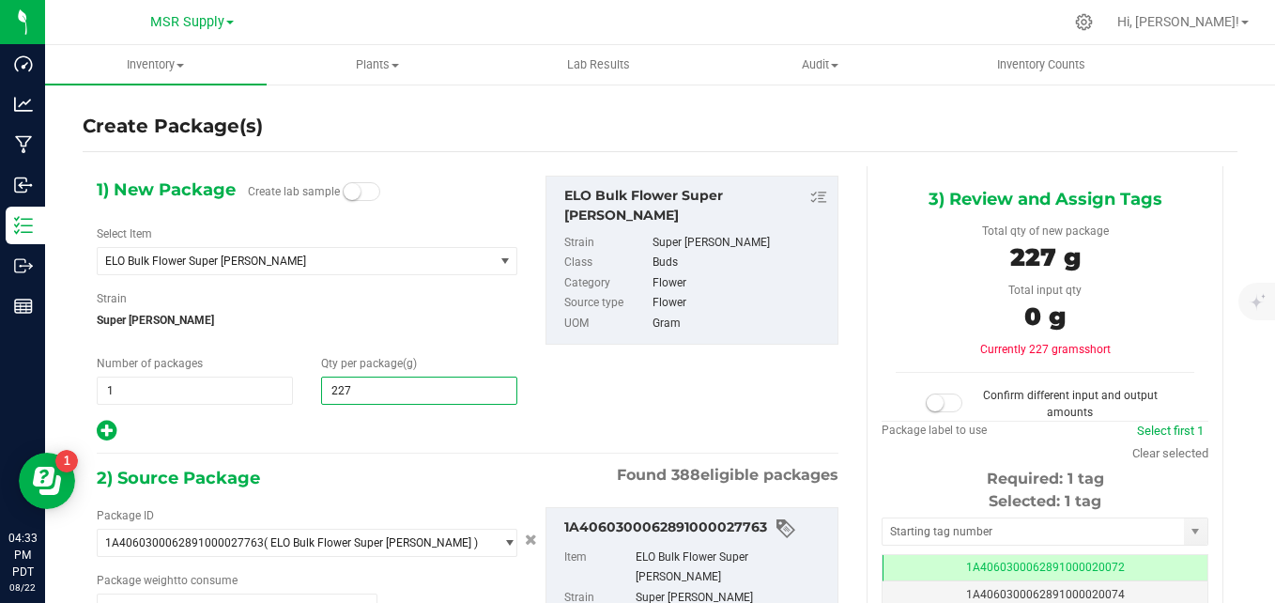
type input "2270"
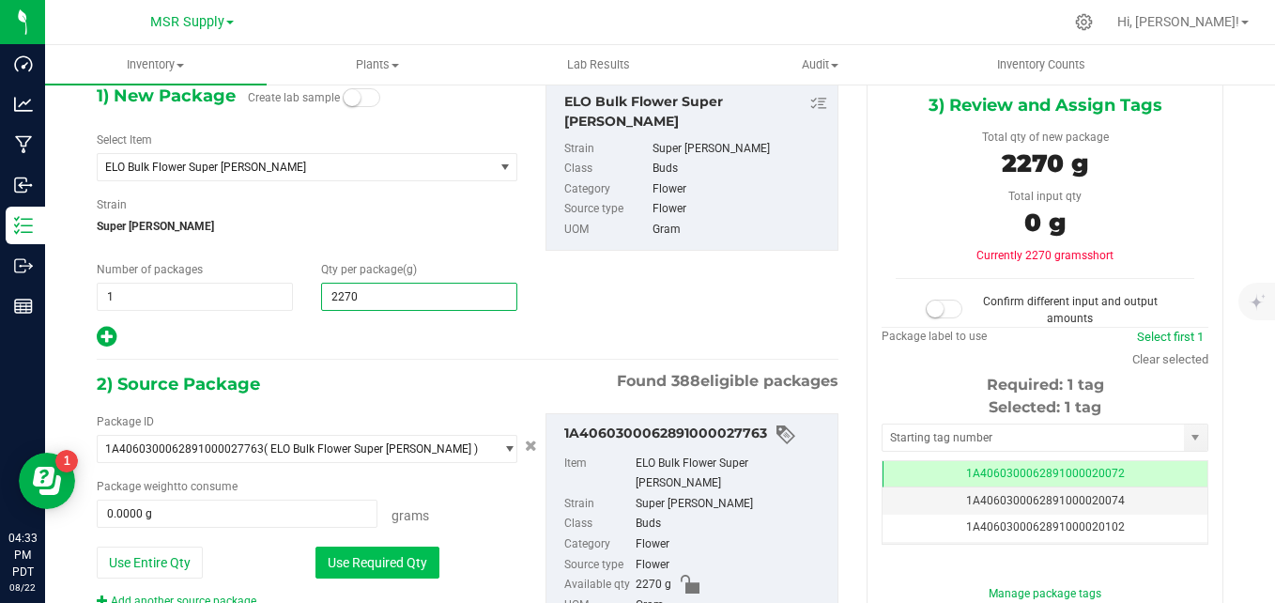
type input "2,270.0000"
click at [435, 559] on button "Use Required Qty" at bounding box center [377, 562] width 124 height 32
type input "2270.0000 g"
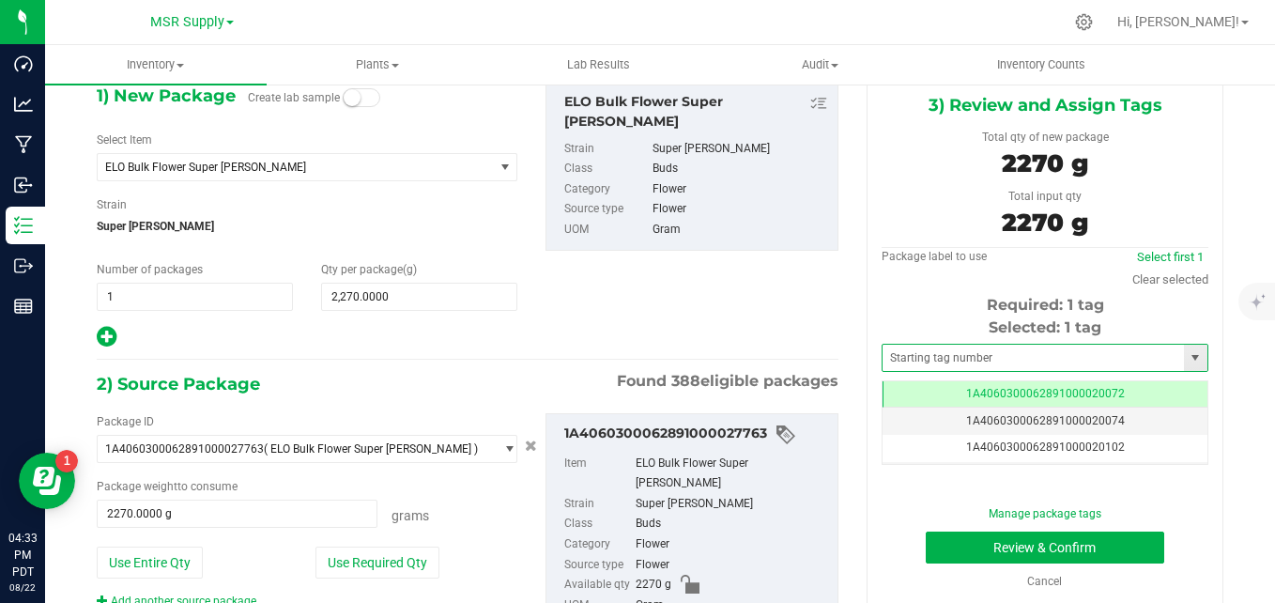
click at [946, 344] on span at bounding box center [1045, 358] width 327 height 28
click at [946, 348] on input "text" at bounding box center [1033, 358] width 301 height 26
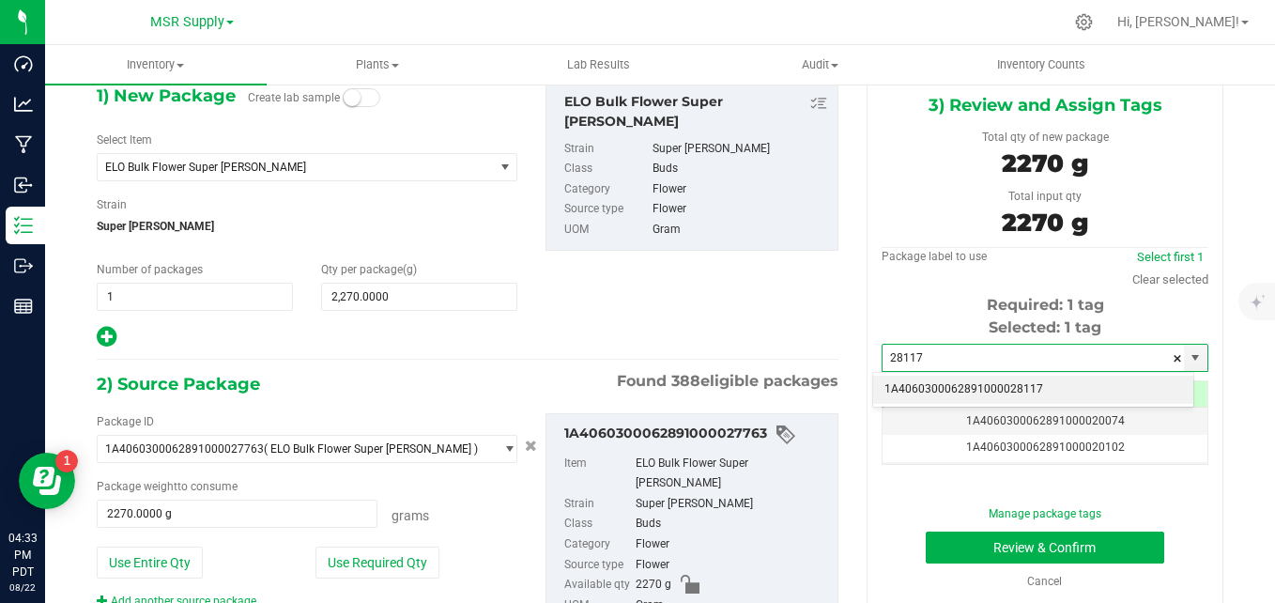
click at [942, 389] on li "1A4060300062891000028117" at bounding box center [1033, 390] width 320 height 28
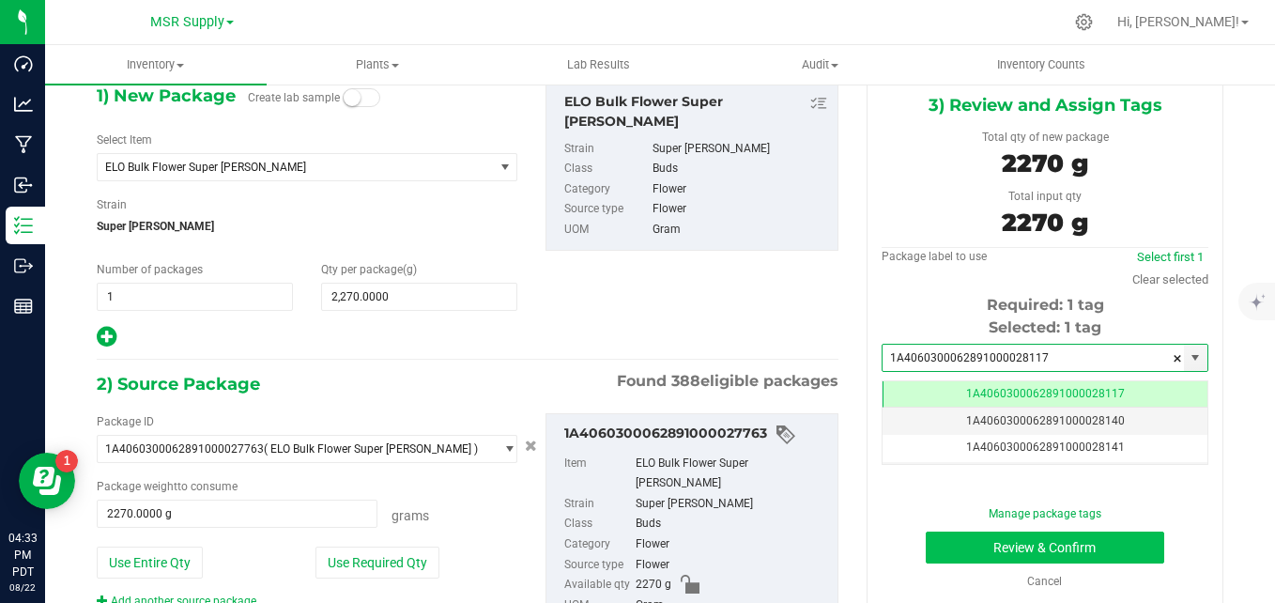
type input "1A4060300062891000028117"
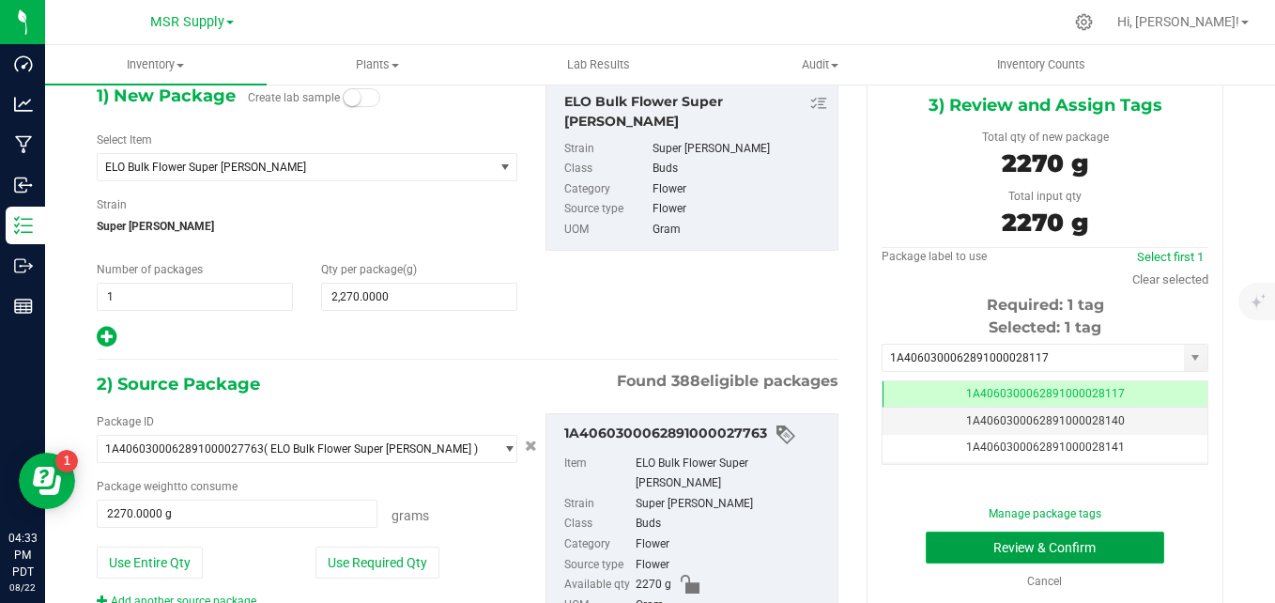
click at [979, 544] on button "Review & Confirm" at bounding box center [1045, 547] width 238 height 32
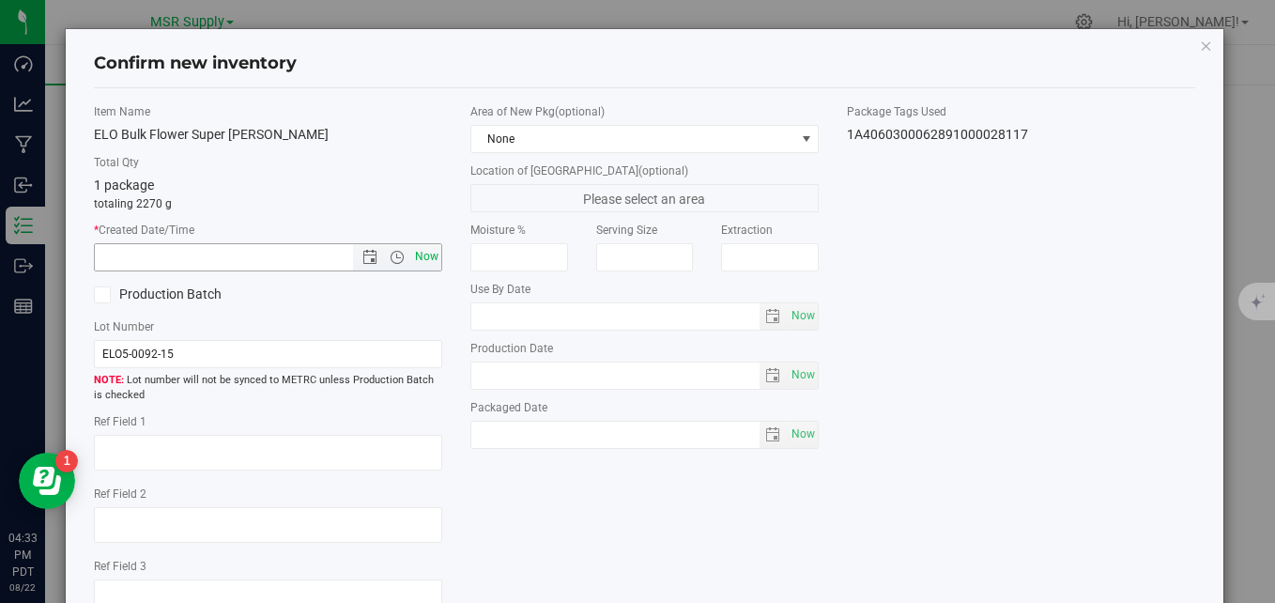
click at [414, 256] on span "Now" at bounding box center [427, 256] width 32 height 27
type input "8/22/2025 4:33 PM"
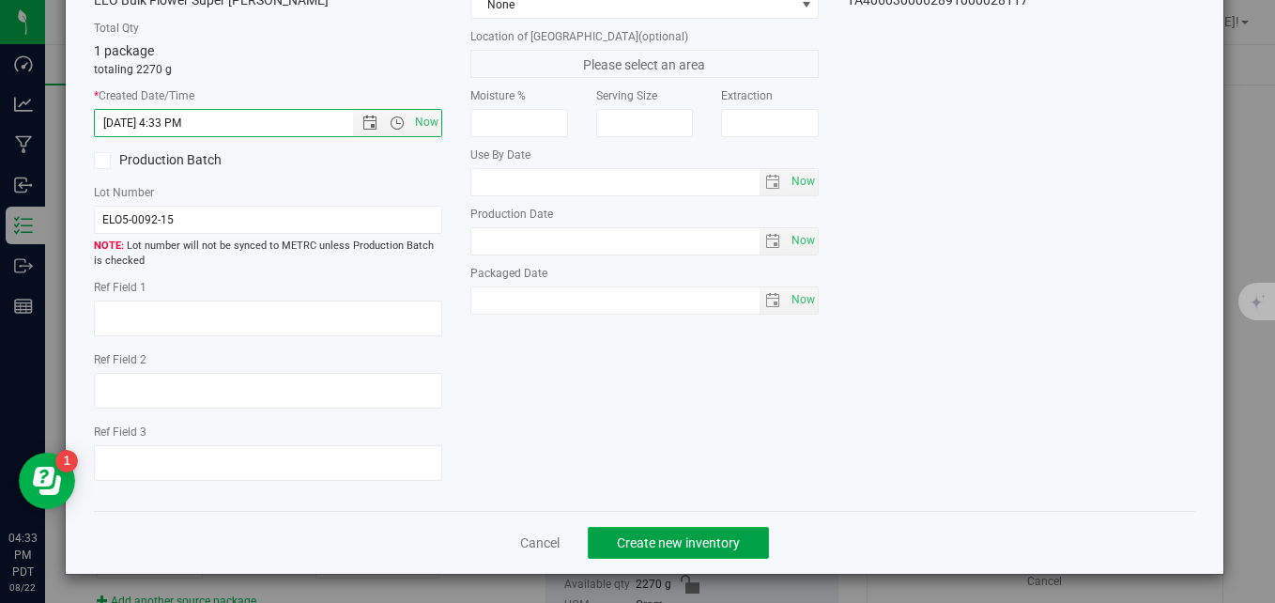
click at [673, 538] on span "Create new inventory" at bounding box center [678, 542] width 123 height 15
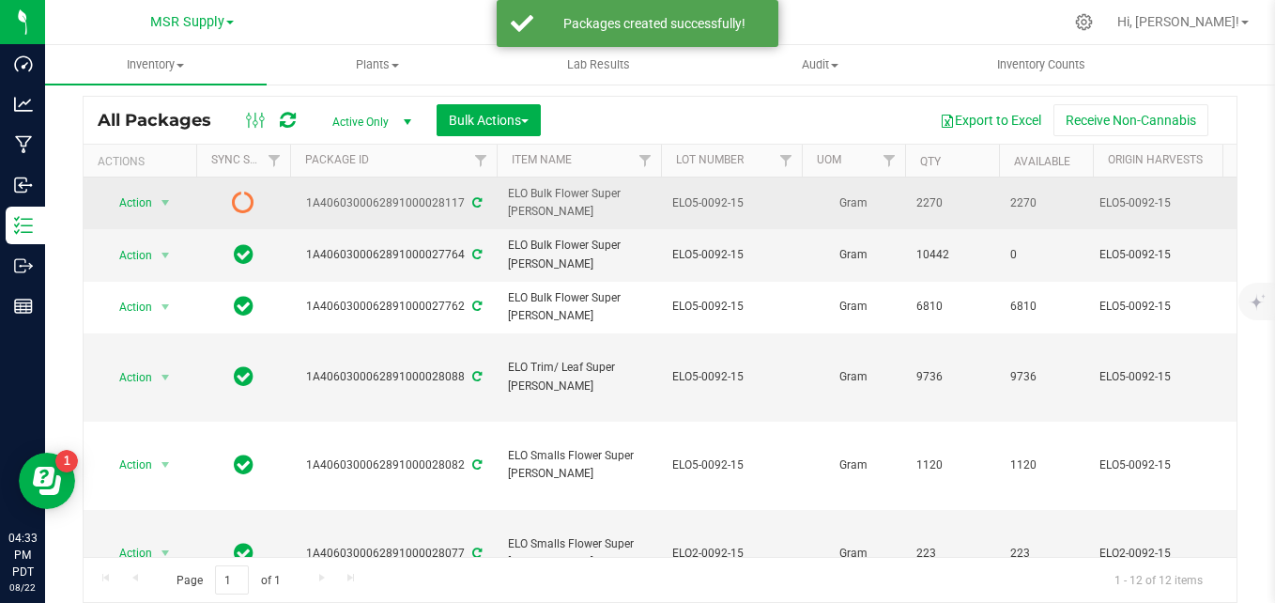
click at [472, 206] on icon at bounding box center [476, 202] width 9 height 11
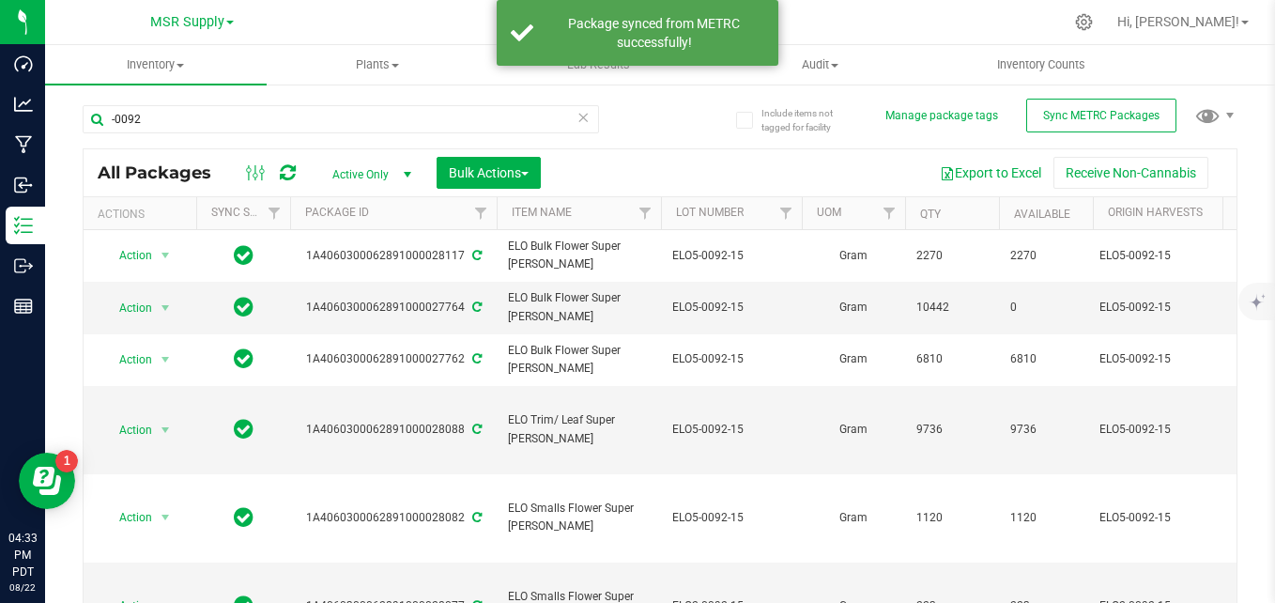
click at [576, 120] on icon at bounding box center [582, 116] width 13 height 23
